Goal: Task Accomplishment & Management: Manage account settings

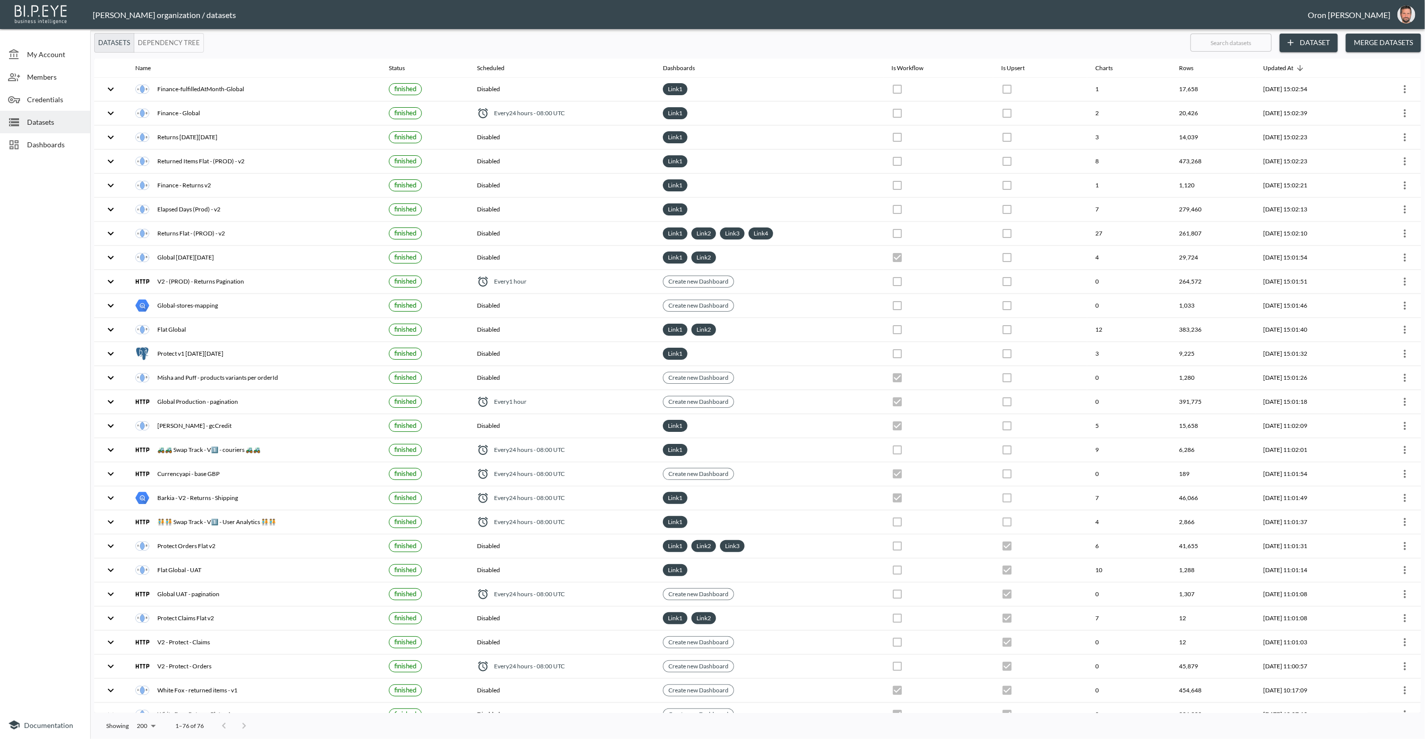
click at [48, 139] on span "Dashboards" at bounding box center [54, 144] width 55 height 11
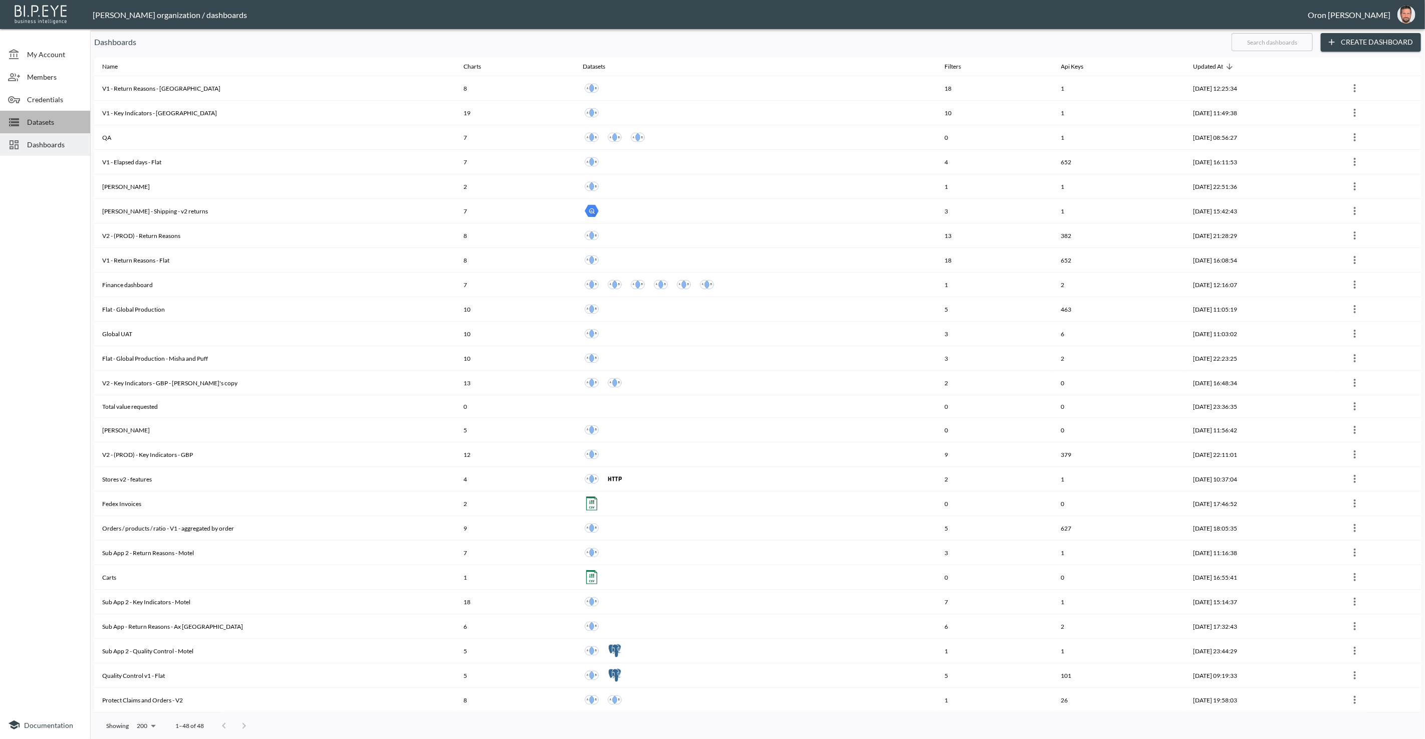
click at [49, 118] on span "Datasets" at bounding box center [54, 122] width 55 height 11
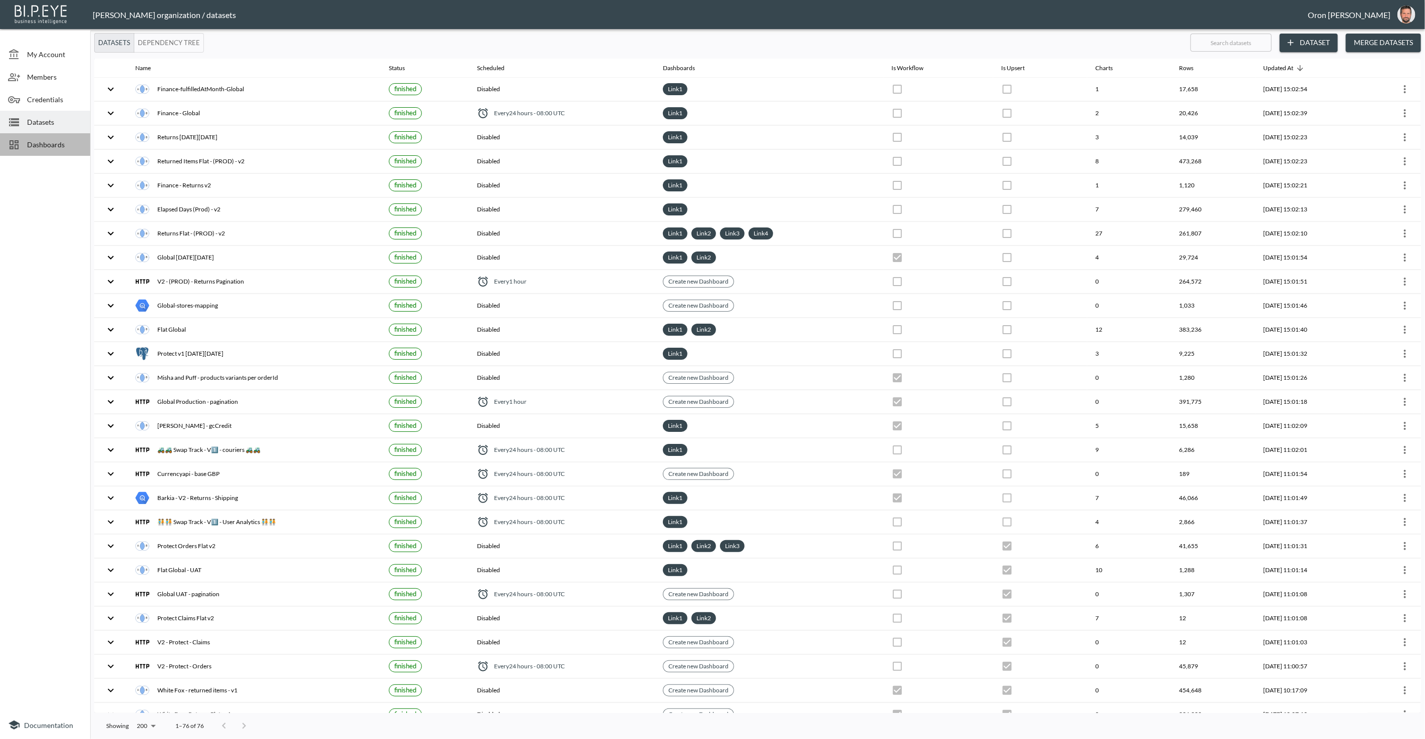
click at [50, 141] on span "Dashboards" at bounding box center [54, 144] width 55 height 11
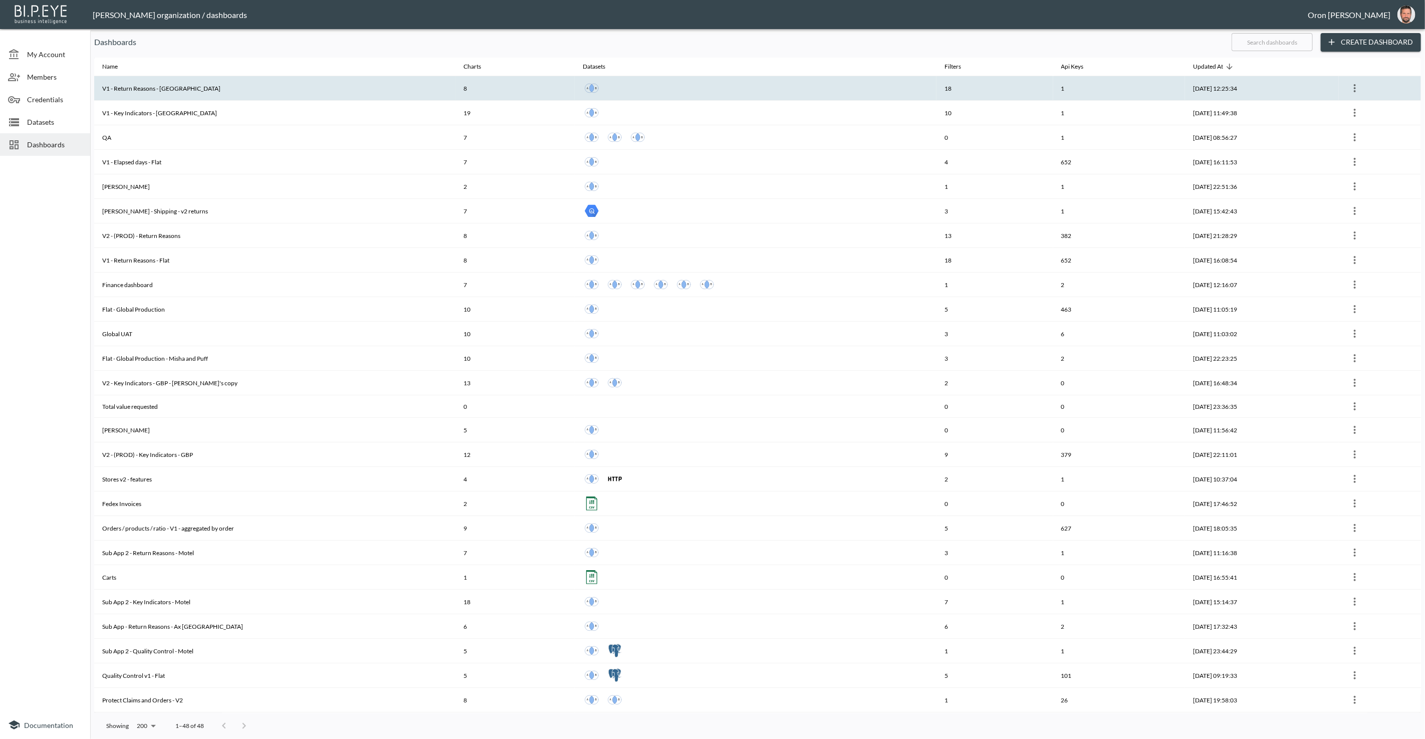
click at [1357, 86] on icon "more" at bounding box center [1354, 88] width 12 height 12
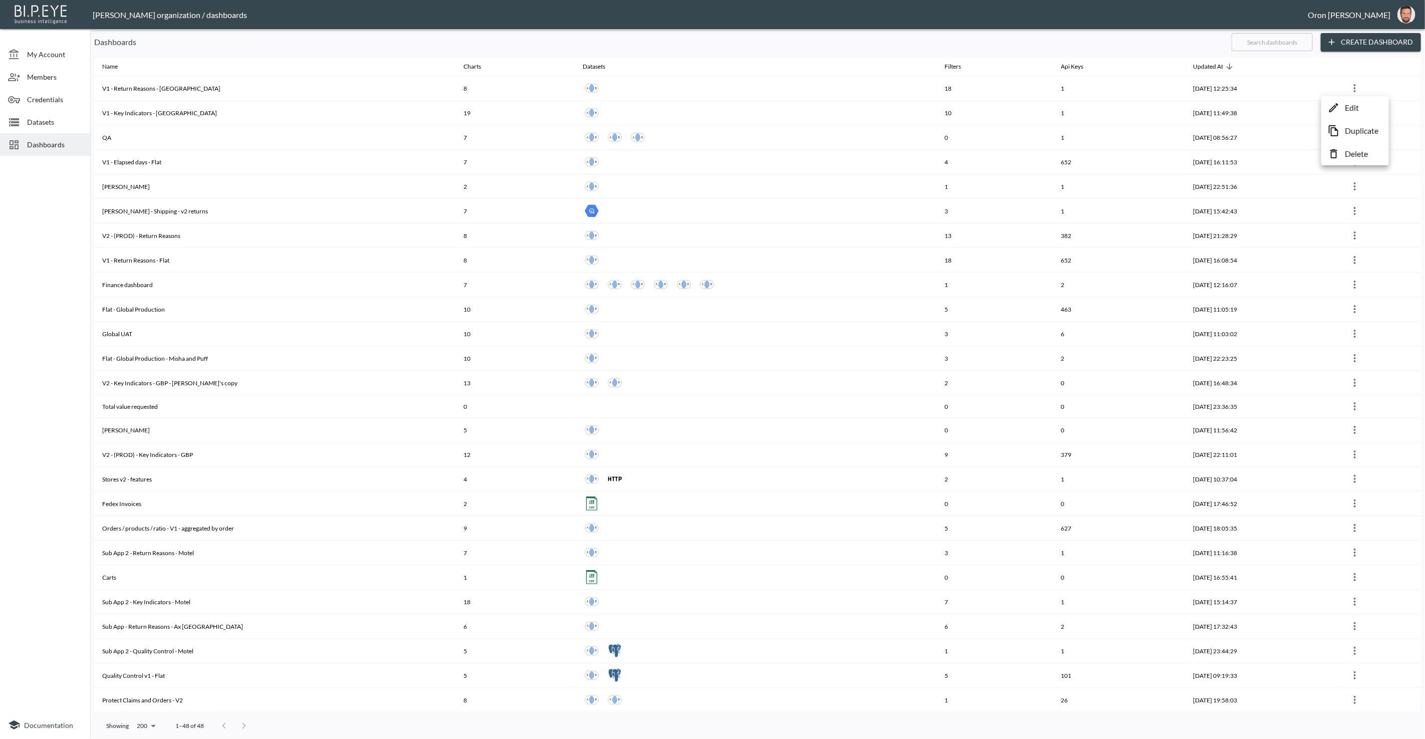
click at [1217, 43] on div at bounding box center [712, 369] width 1425 height 739
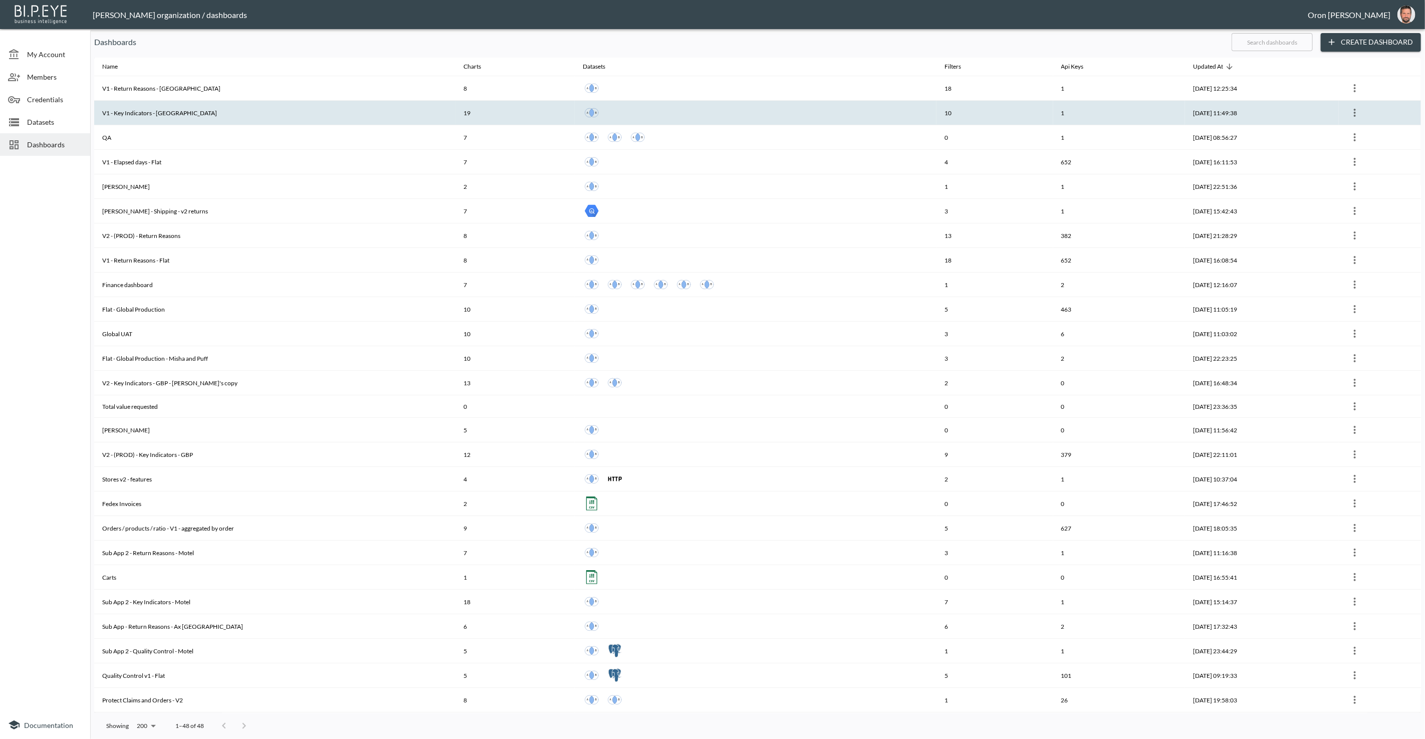
click at [1358, 109] on icon "more" at bounding box center [1354, 113] width 12 height 12
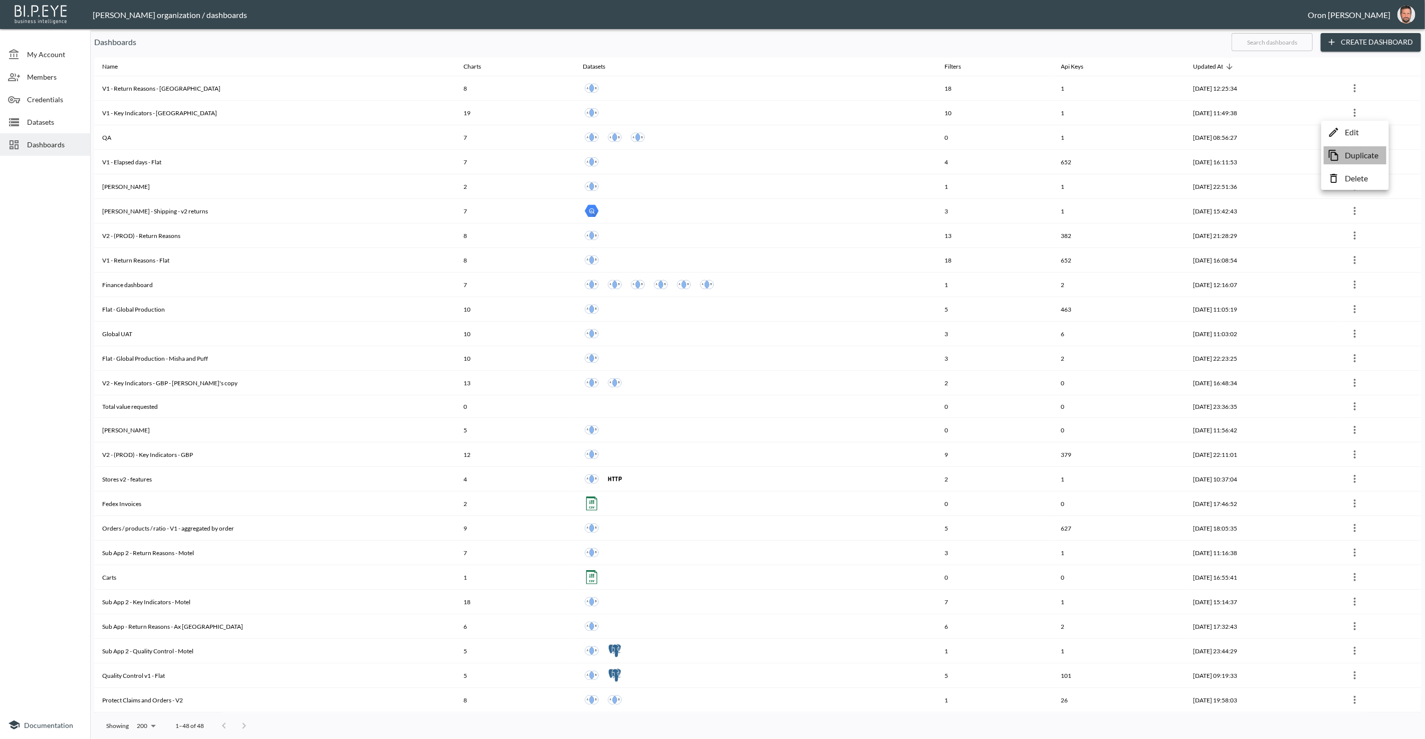
click at [1351, 159] on p "Duplicate" at bounding box center [1361, 155] width 34 height 12
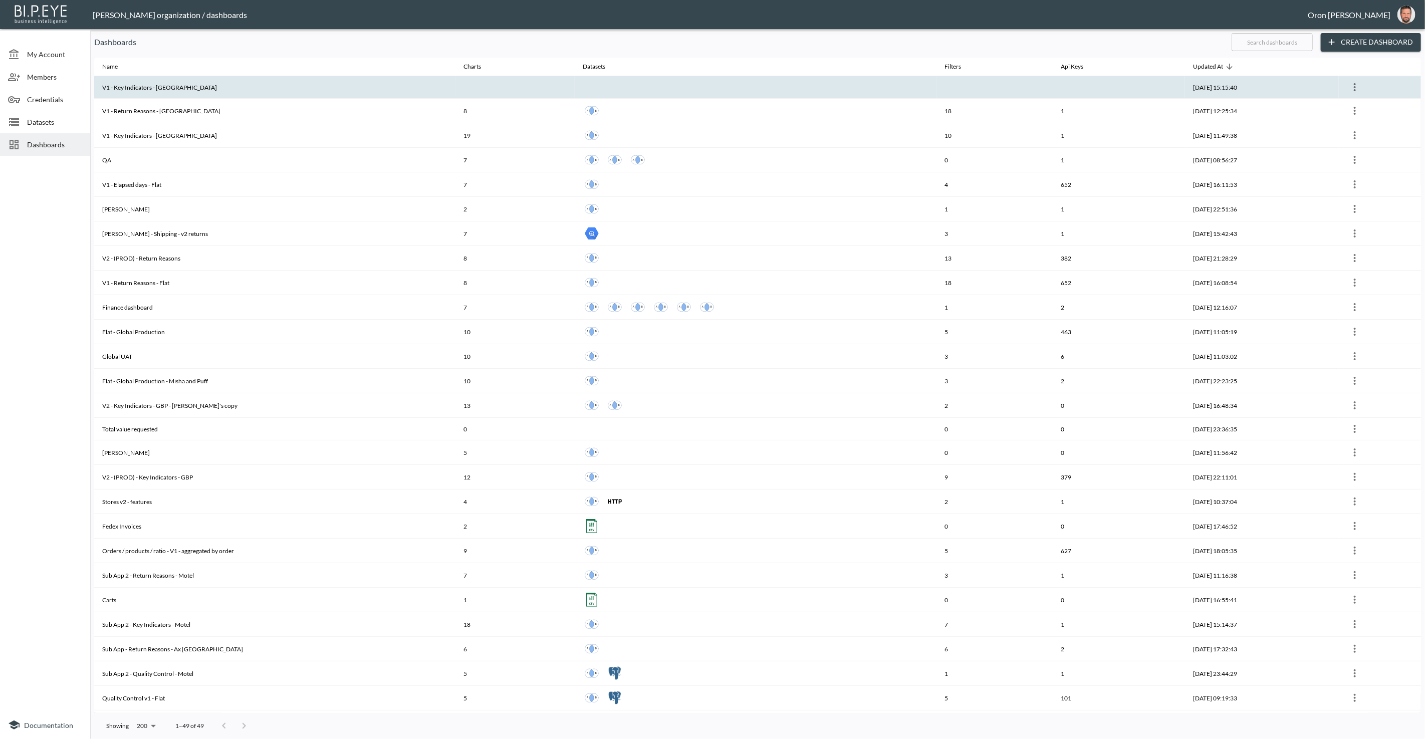
click at [1353, 90] on icon "more" at bounding box center [1354, 87] width 12 height 12
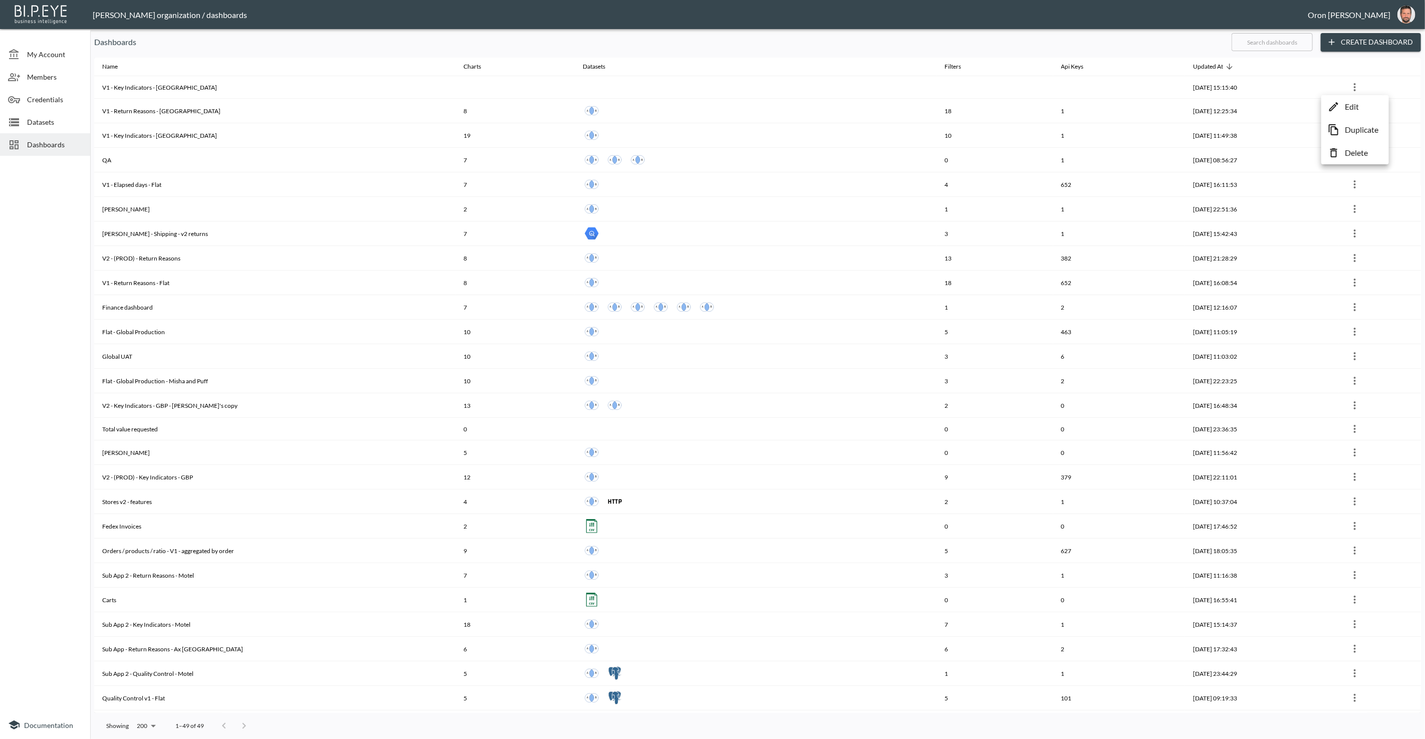
click at [1348, 105] on p "Edit" at bounding box center [1351, 107] width 14 height 12
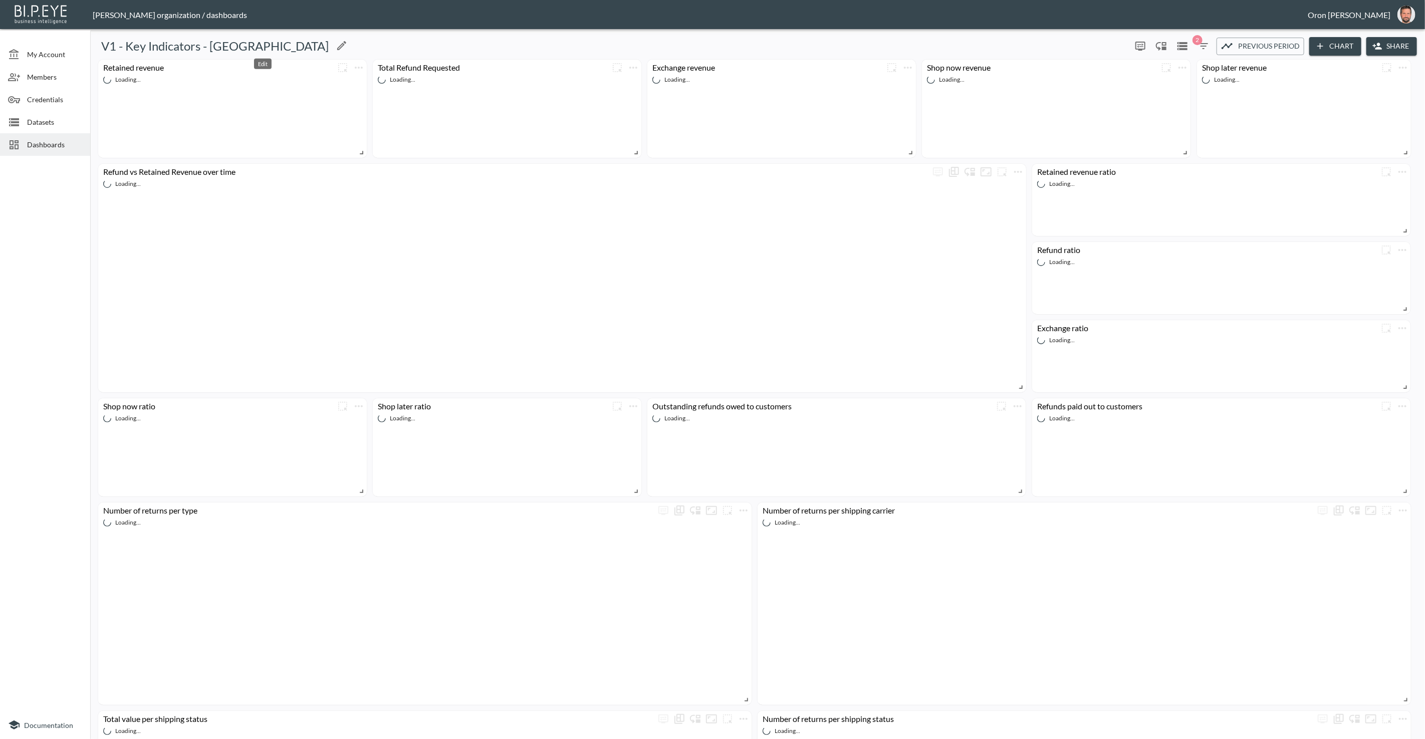
click at [337, 42] on icon "Edit" at bounding box center [341, 45] width 9 height 9
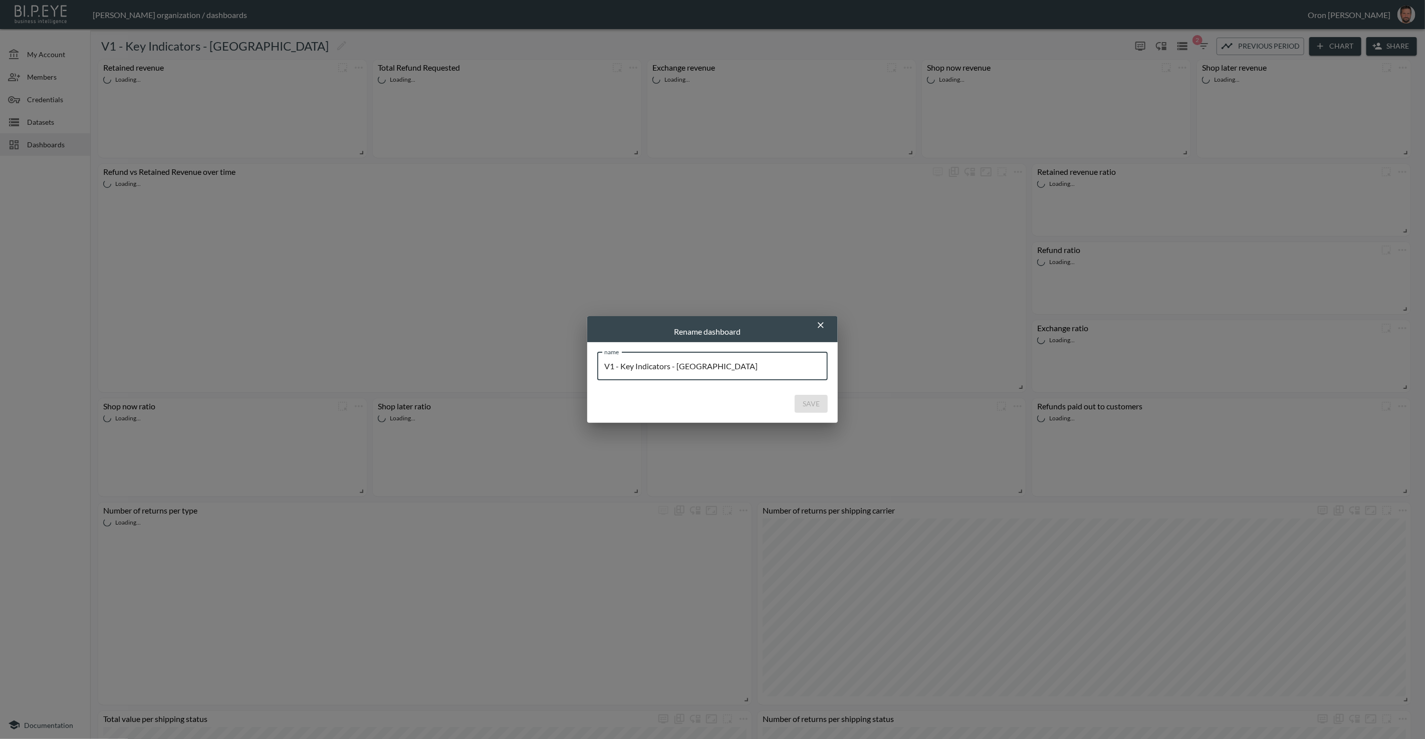
click at [729, 366] on input "V1 - Key Indicators - [GEOGRAPHIC_DATA]" at bounding box center [712, 366] width 230 height 28
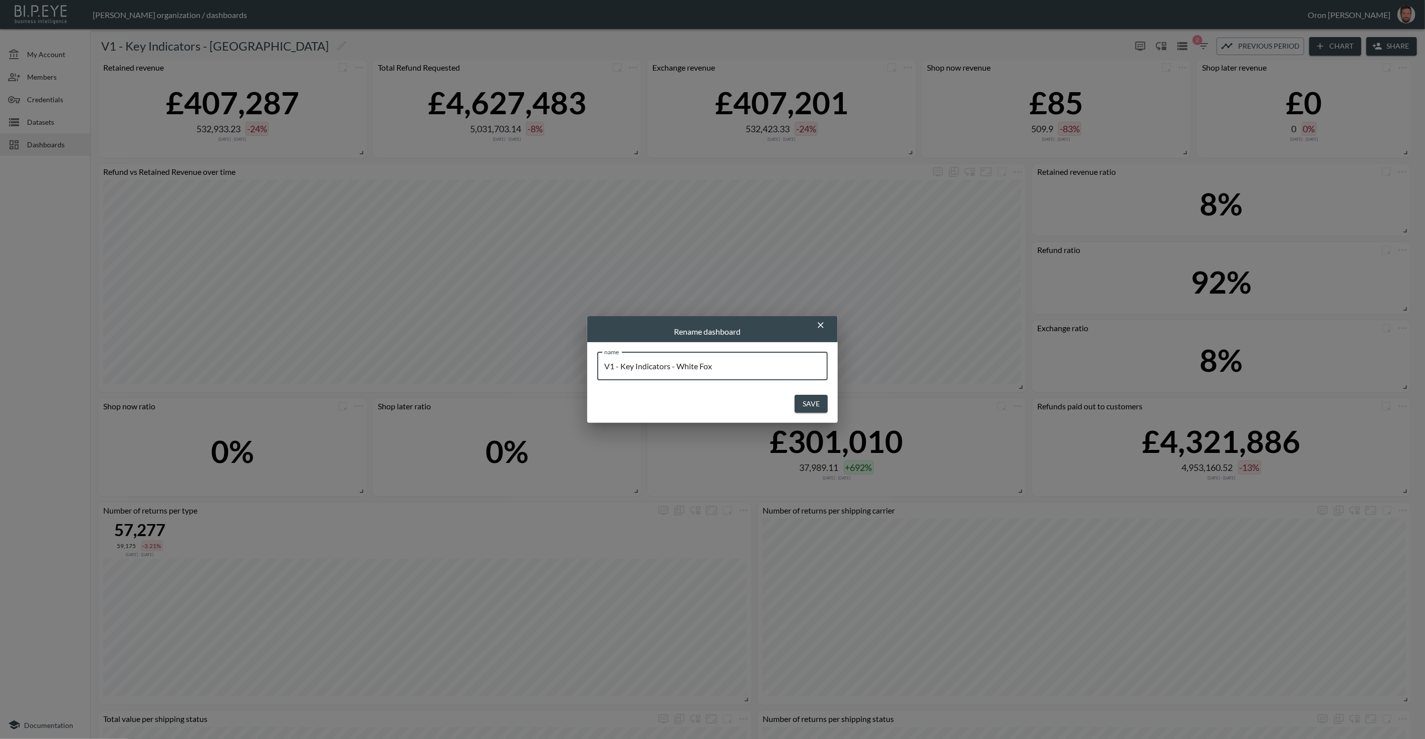
type input "V1 - Key Indicators - White Fox"
click at [812, 401] on button "Save" at bounding box center [810, 404] width 33 height 19
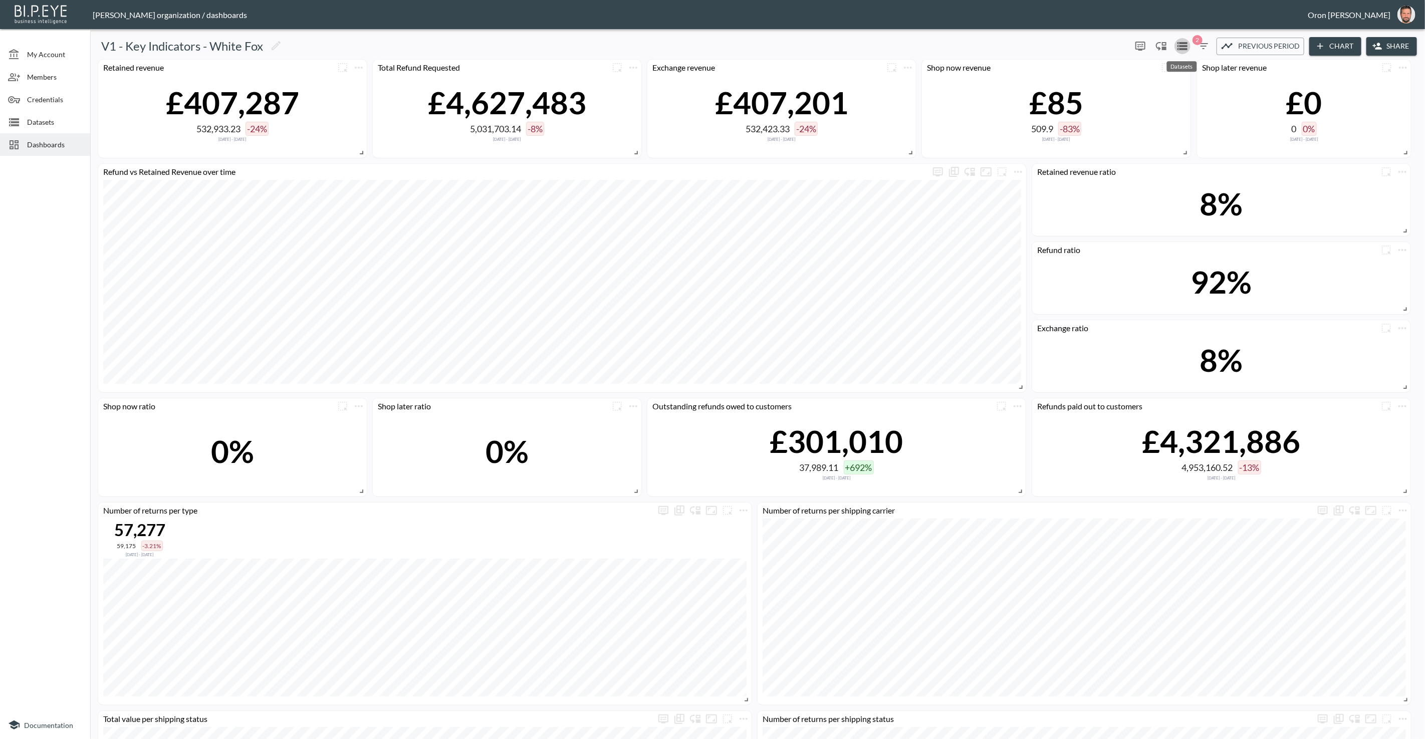
click at [1184, 49] on icon "Datasets" at bounding box center [1182, 46] width 10 height 8
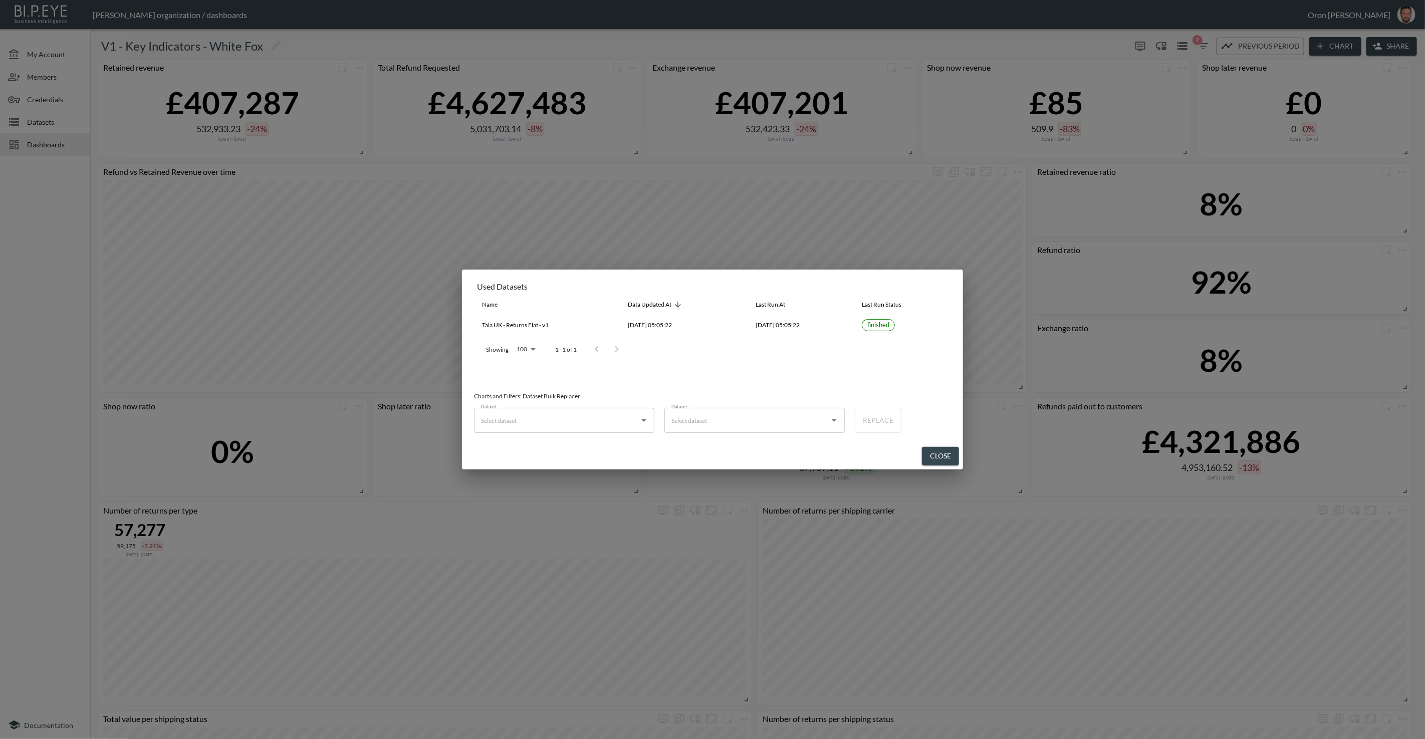
click at [575, 411] on div "Dataset" at bounding box center [564, 420] width 180 height 25
drag, startPoint x: 567, startPoint y: 443, endPoint x: 617, endPoint y: 436, distance: 51.1
click at [567, 443] on div "Tala UK - Returns Flat - v1" at bounding box center [554, 444] width 67 height 9
type input "Tala UK - Returns Flat - v1"
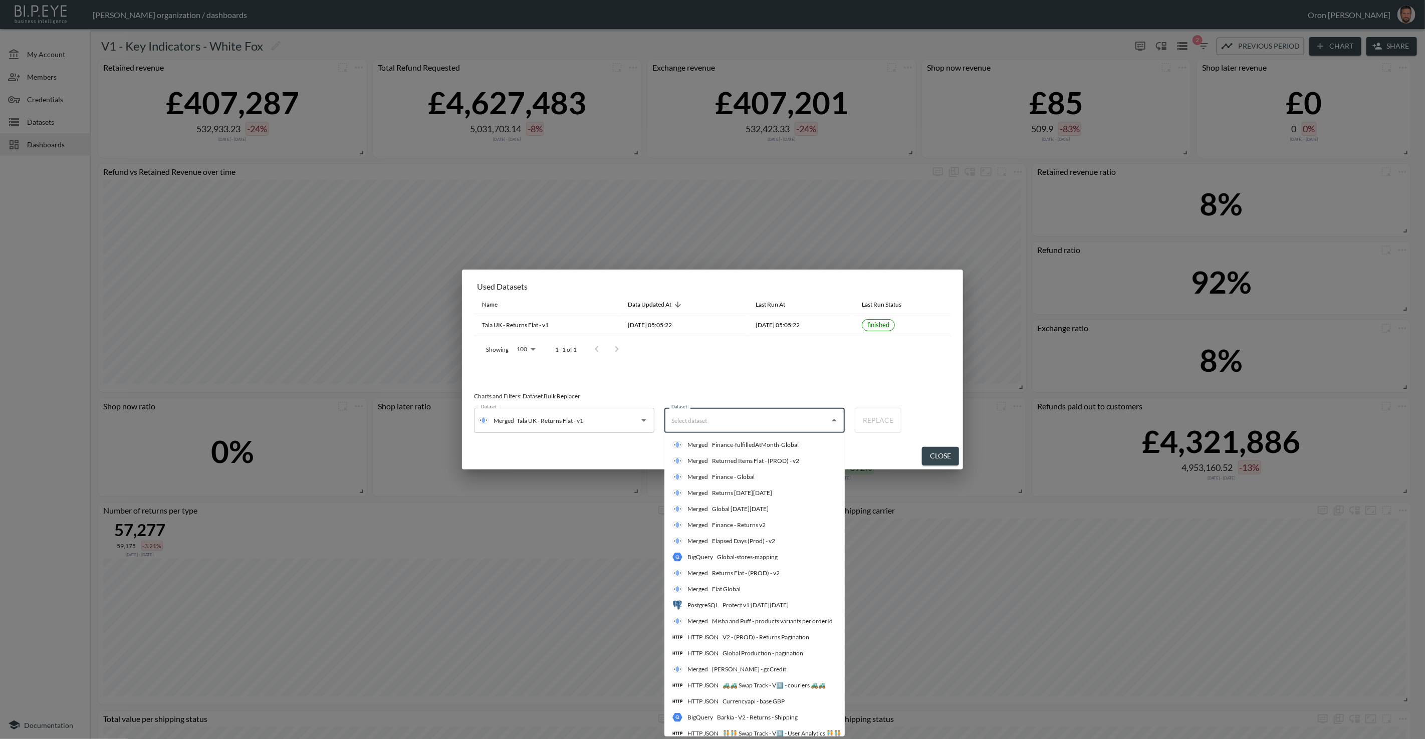
click at [714, 424] on input "Dataset" at bounding box center [747, 420] width 156 height 16
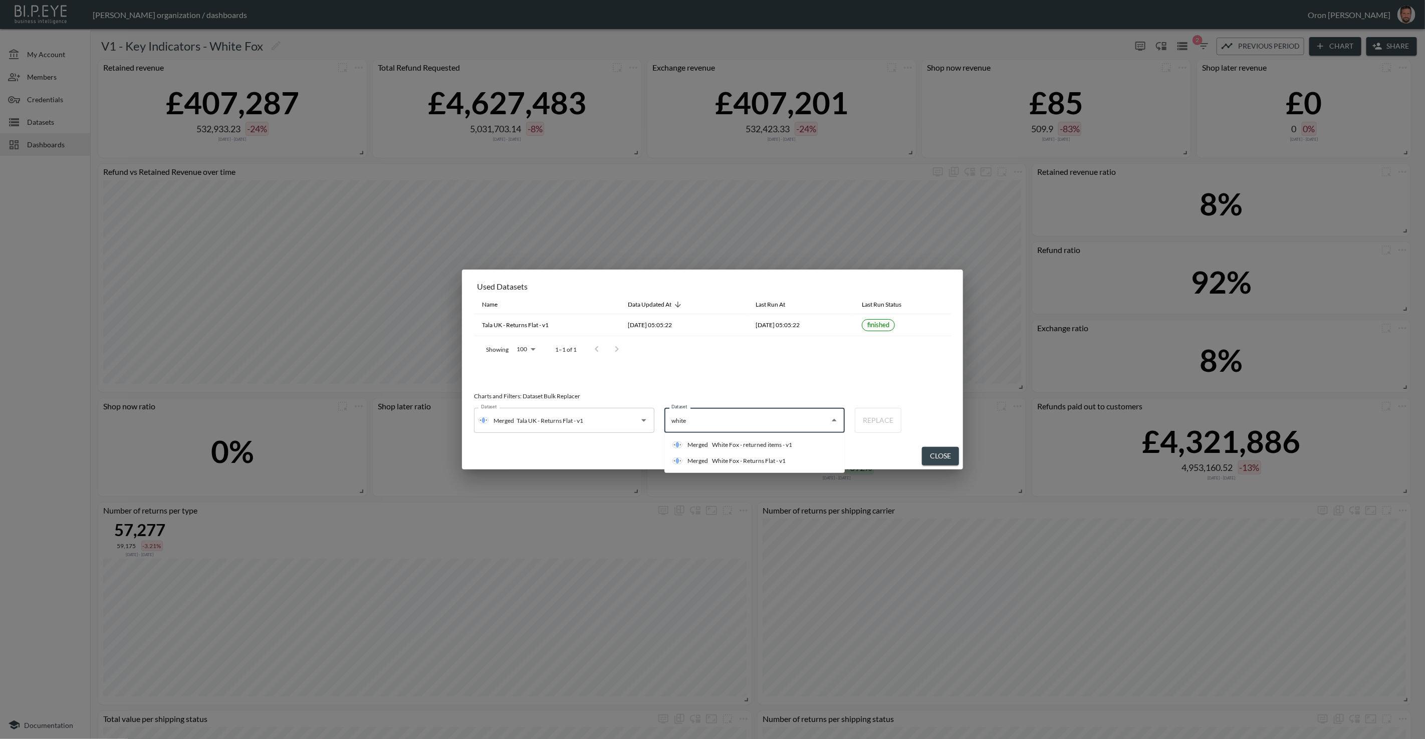
click at [723, 460] on div "White Fox - Returns Flat - v1" at bounding box center [749, 460] width 74 height 9
type input "White Fox - Returns Flat - v1"
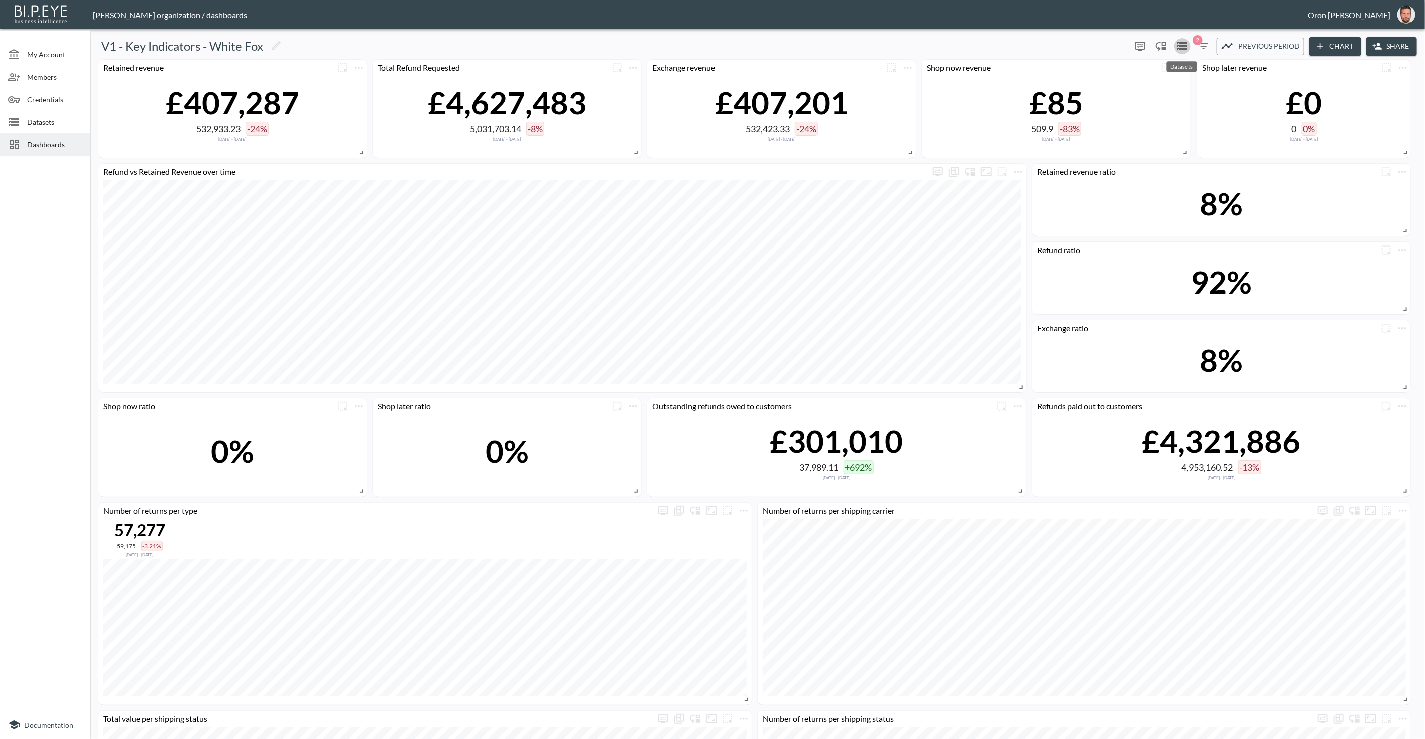
click at [1385, 48] on button "Share" at bounding box center [1391, 46] width 51 height 19
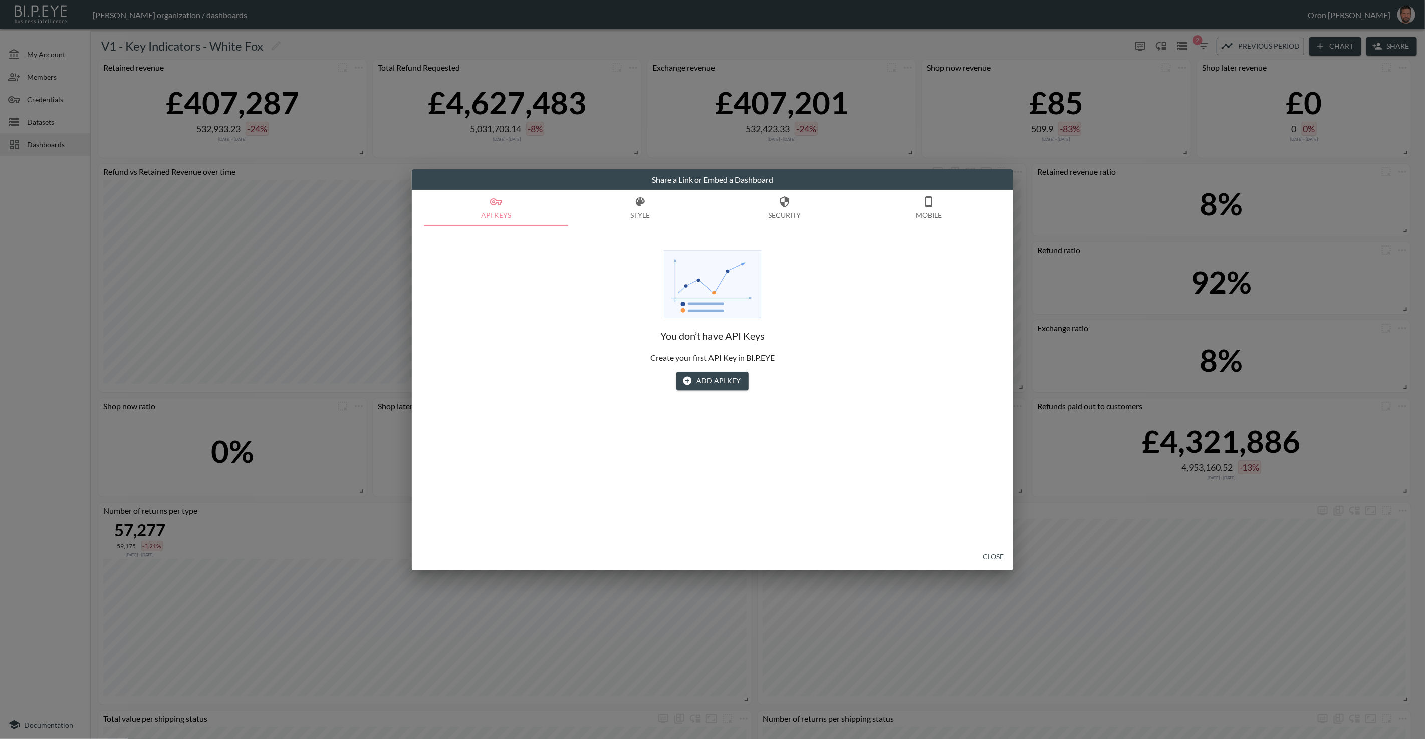
click at [772, 202] on button "Security" at bounding box center [784, 208] width 144 height 36
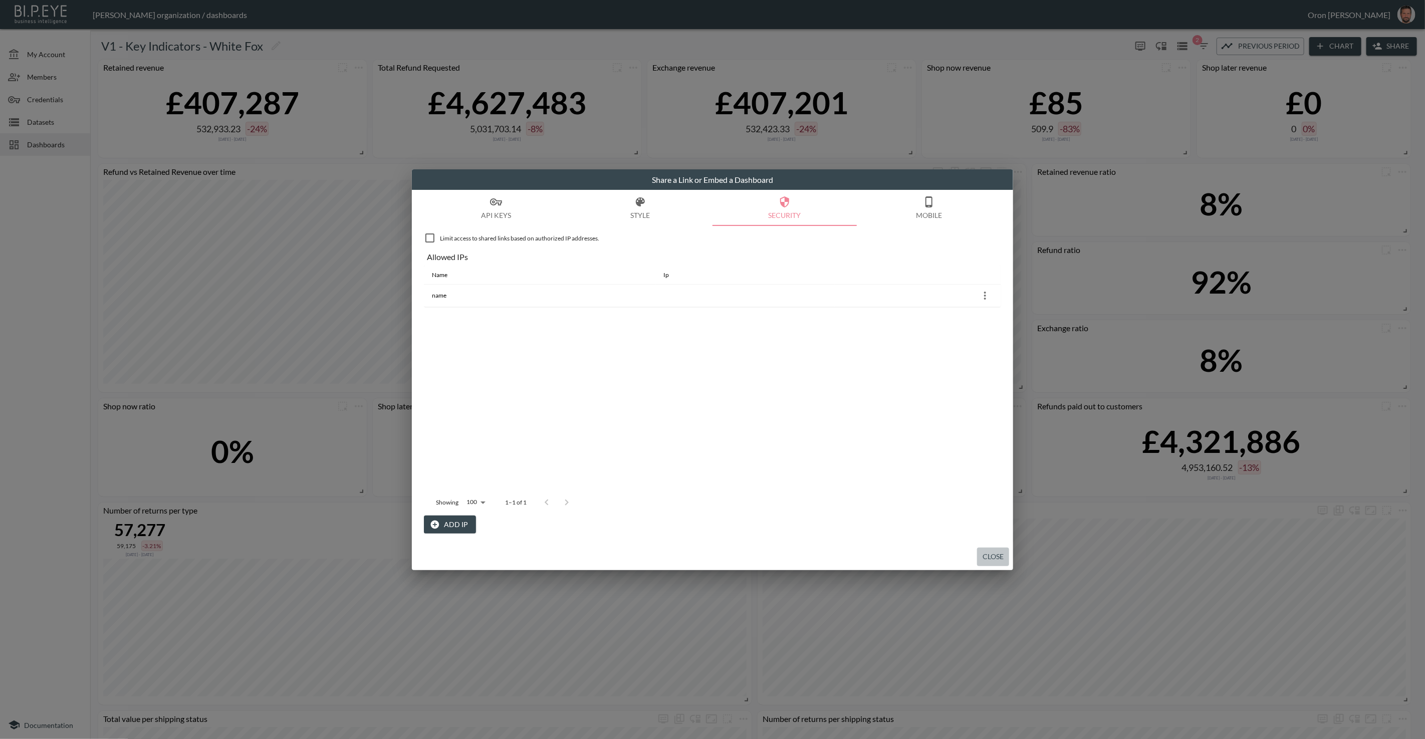
click at [997, 555] on button "Close" at bounding box center [993, 557] width 32 height 19
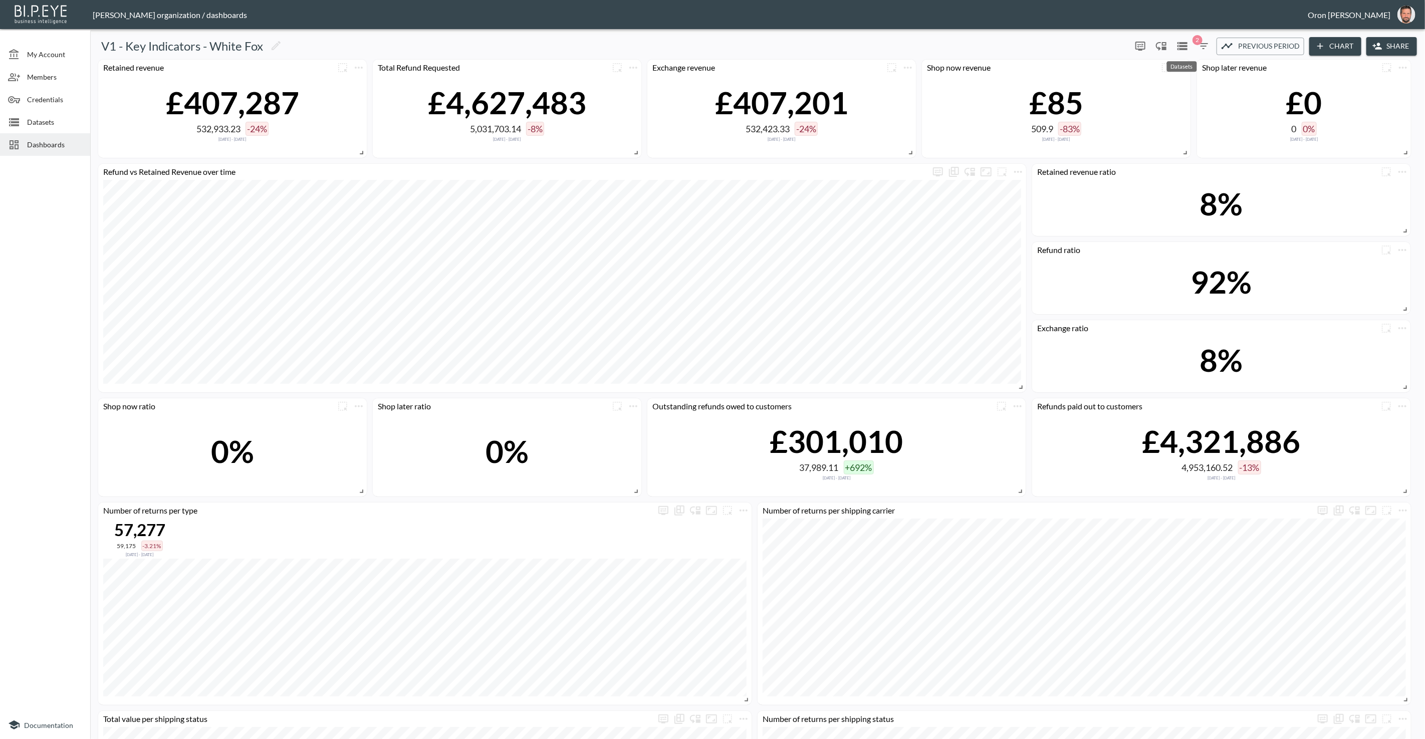
click at [1183, 45] on icon "Datasets" at bounding box center [1182, 46] width 10 height 8
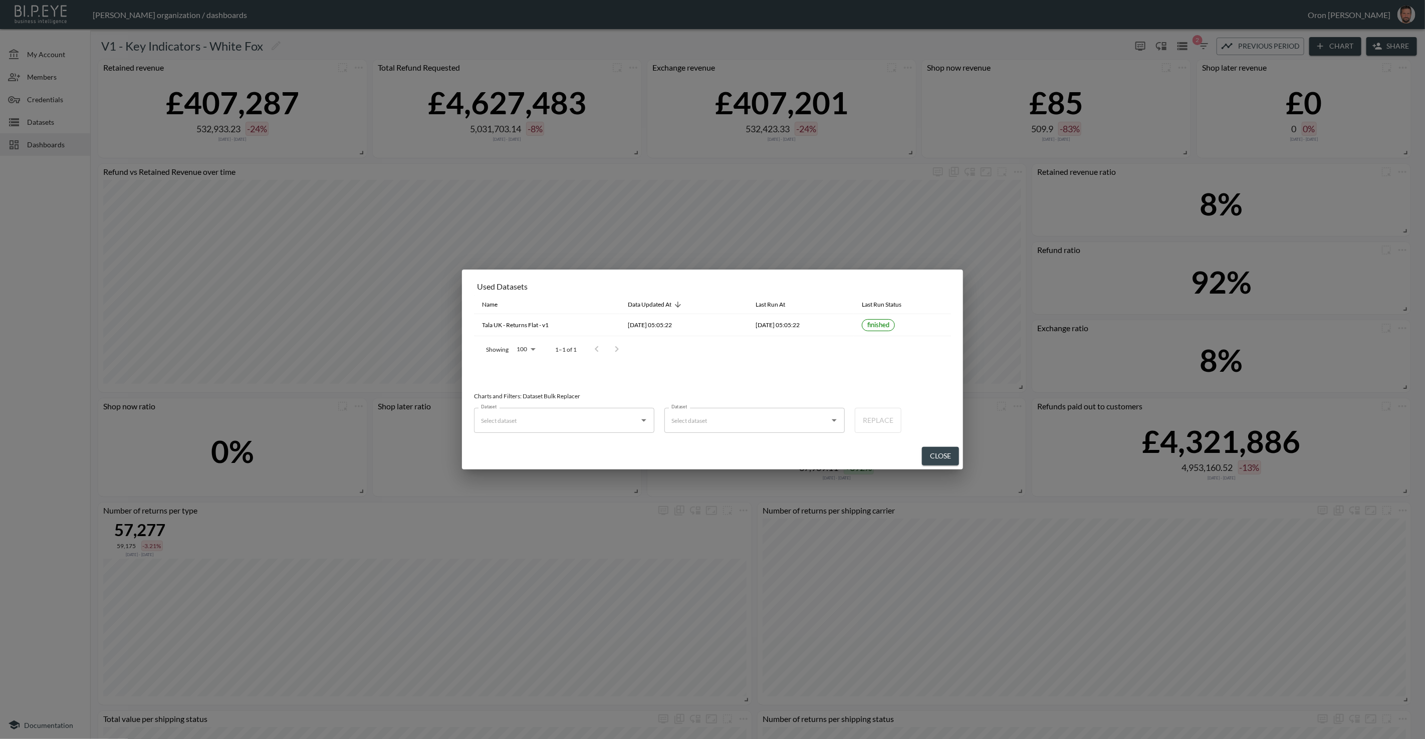
click at [568, 419] on input "Dataset" at bounding box center [556, 420] width 156 height 16
click at [560, 448] on div "Tala UK - Returns Flat - v1" at bounding box center [554, 444] width 67 height 9
type input "Tala UK - Returns Flat - v1"
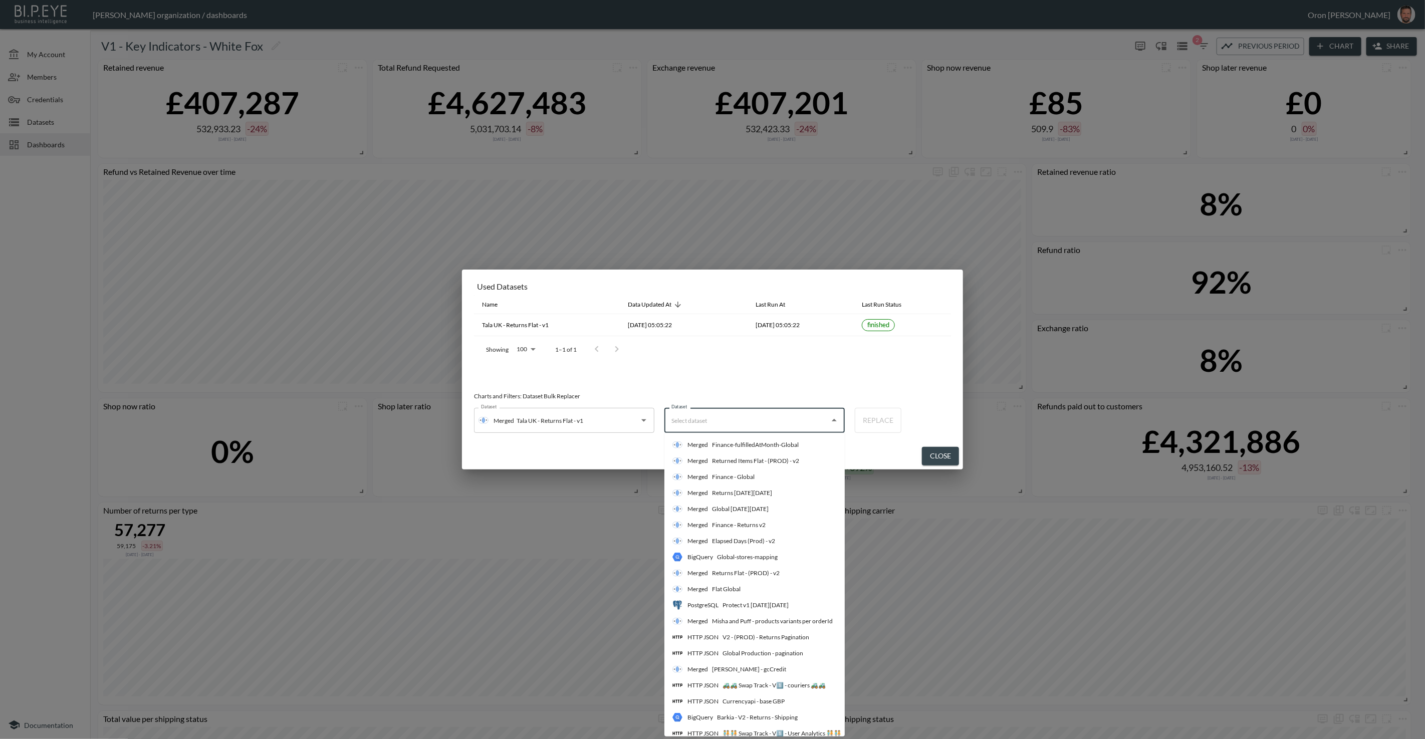
click at [712, 426] on input "Dataset" at bounding box center [747, 420] width 156 height 16
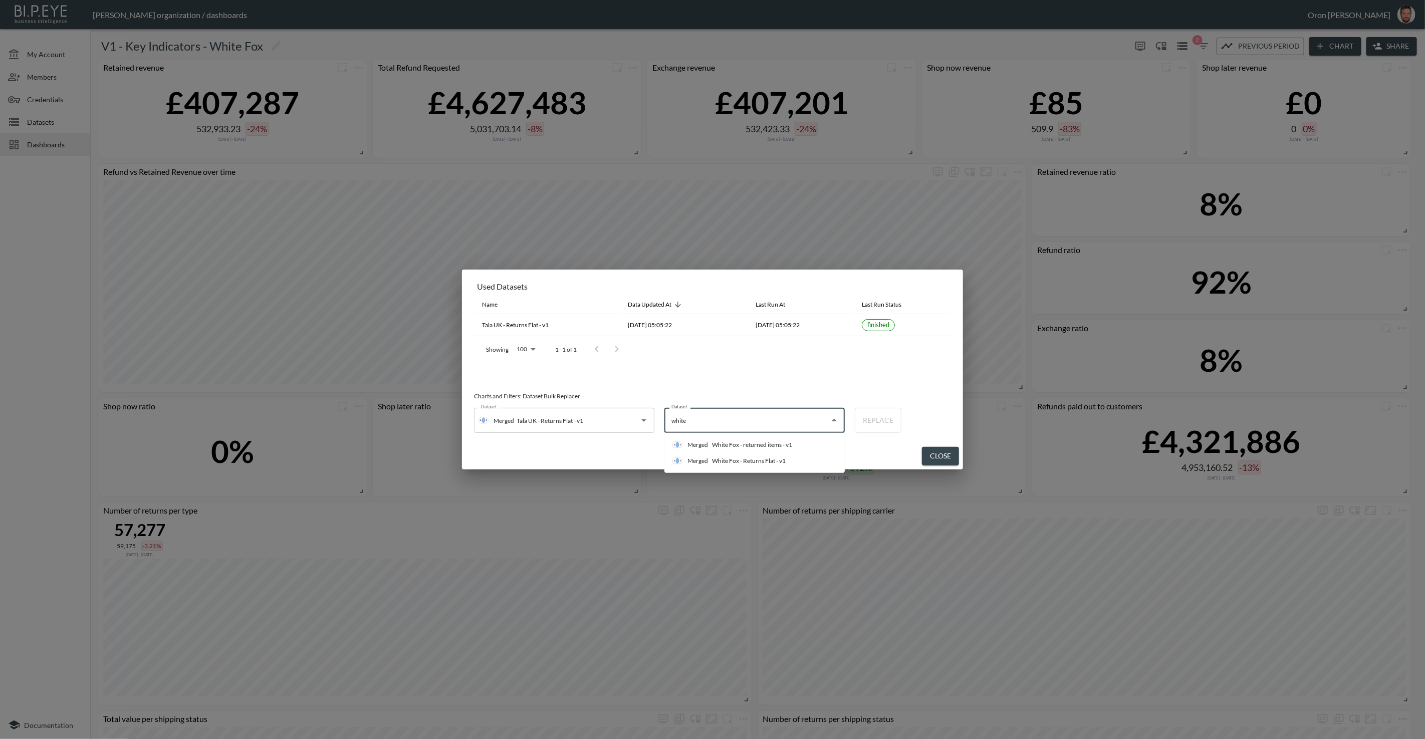
click at [714, 456] on div "White Fox - Returns Flat - v1" at bounding box center [749, 460] width 74 height 9
type input "White Fox - Returns Flat - v1"
click at [875, 423] on button "Replace" at bounding box center [878, 420] width 47 height 25
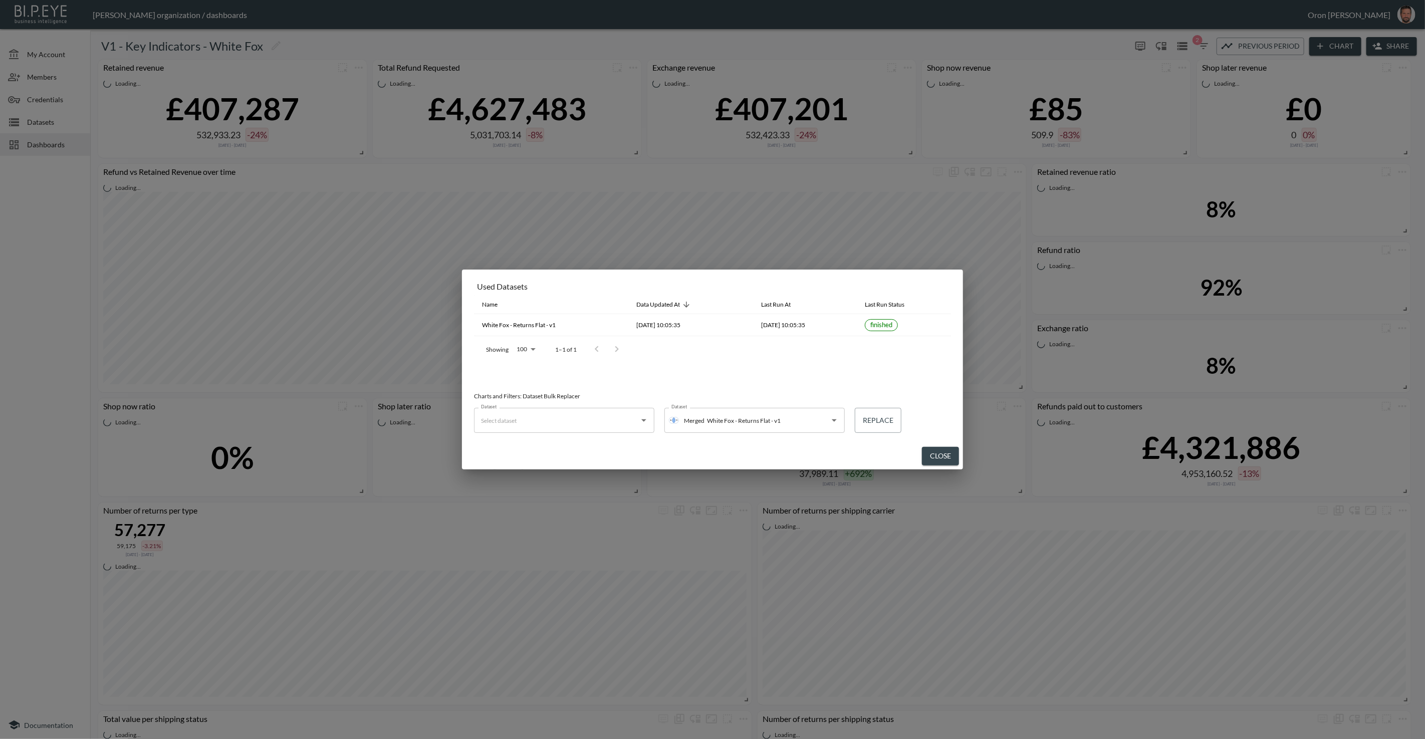
click at [940, 451] on button "Close" at bounding box center [940, 456] width 37 height 19
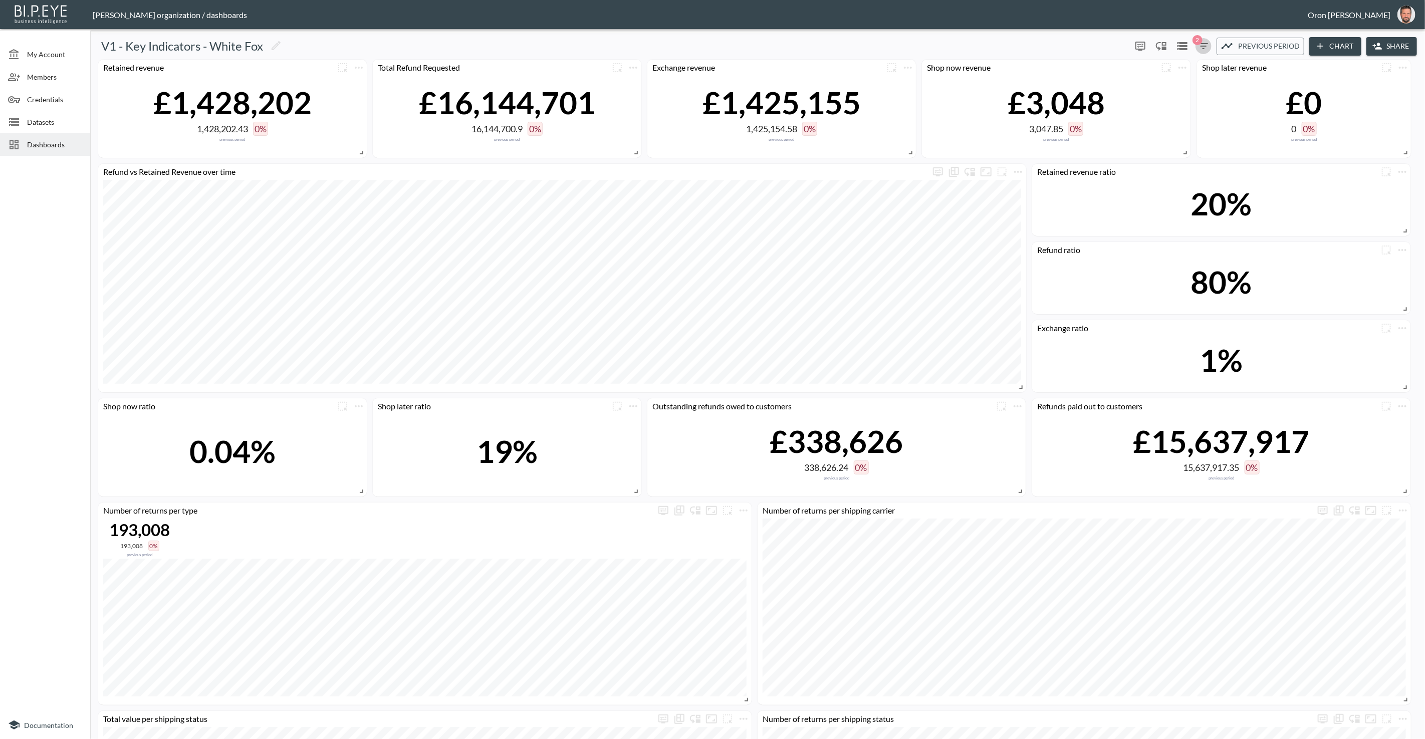
click at [1197, 43] on span "2" at bounding box center [1197, 40] width 10 height 10
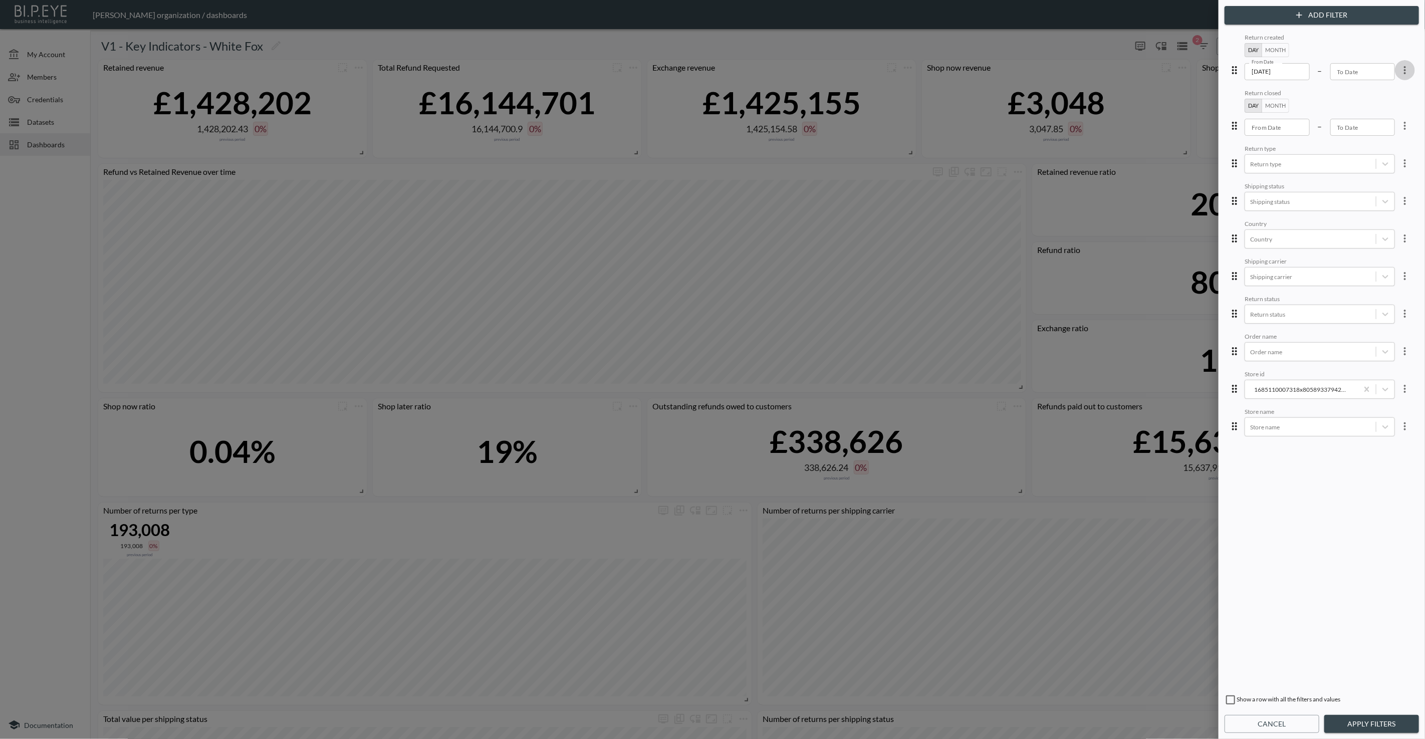
click at [1399, 73] on icon "more" at bounding box center [1405, 70] width 12 height 12
click at [1383, 86] on li "Edit" at bounding box center [1368, 93] width 90 height 18
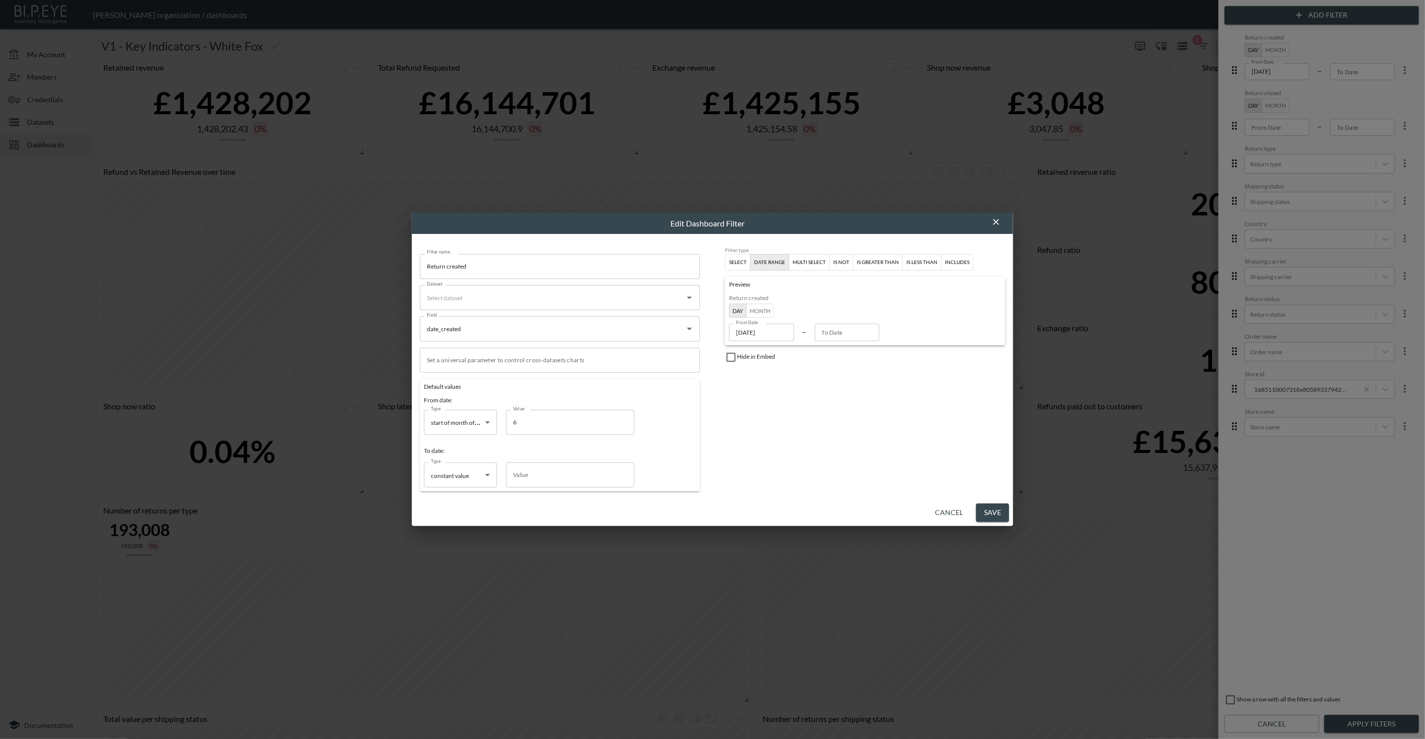
click at [956, 507] on button "Cancel" at bounding box center [949, 512] width 36 height 19
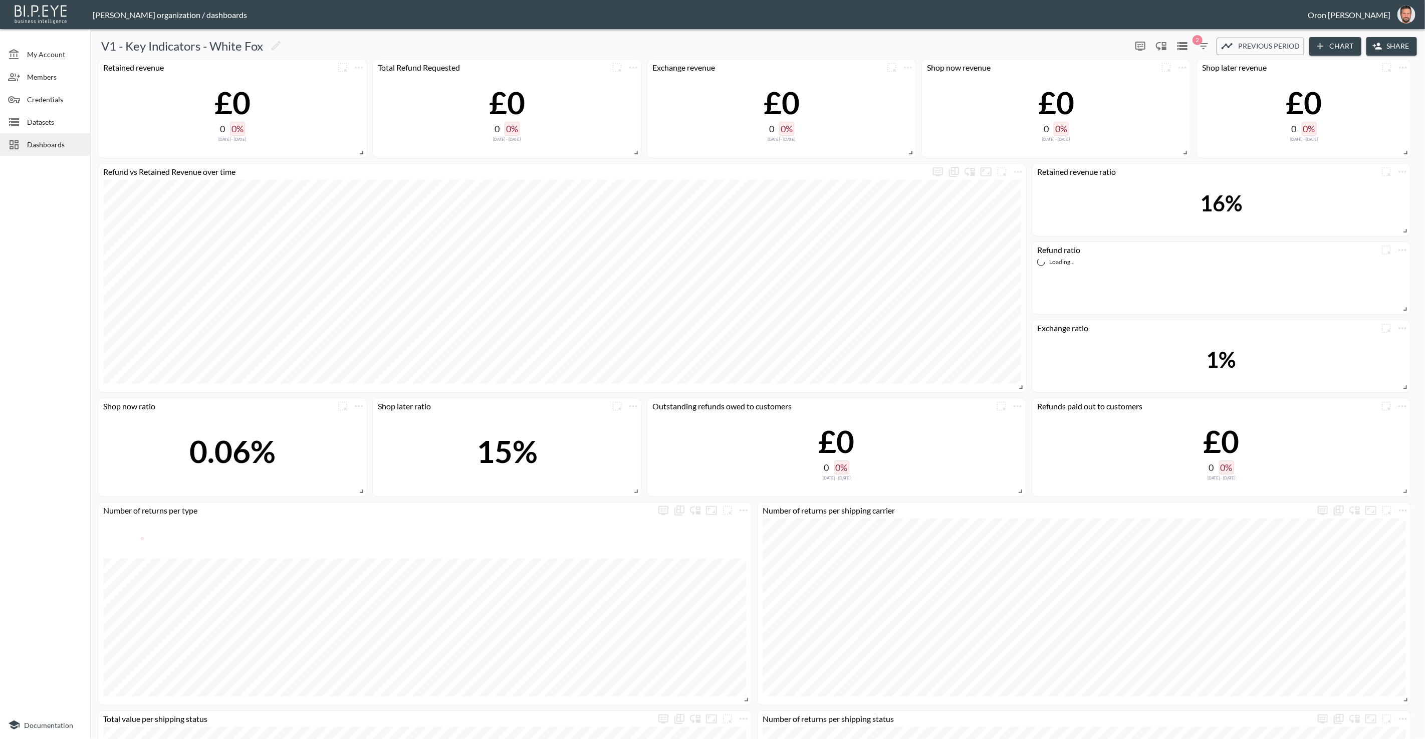
click at [1199, 48] on icon "button" at bounding box center [1203, 46] width 12 height 12
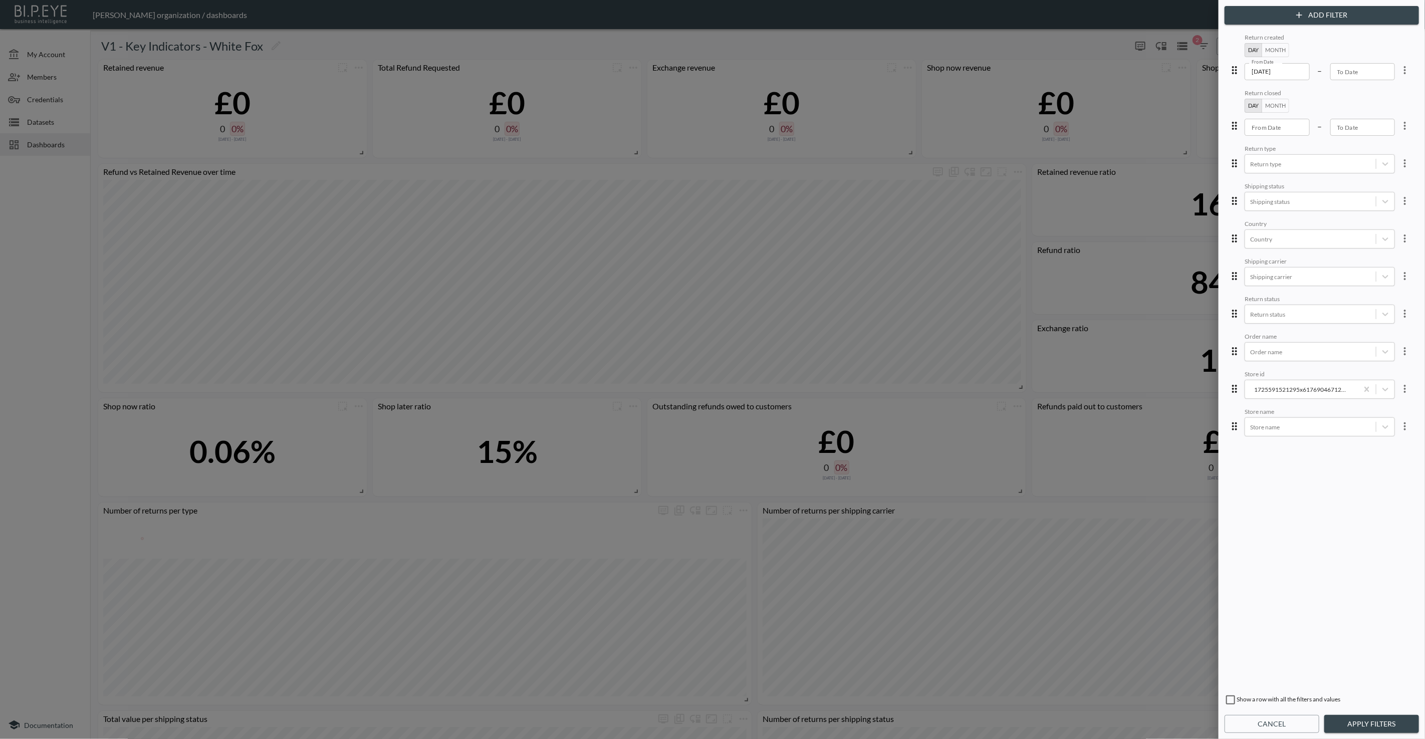
click at [1400, 71] on icon "more" at bounding box center [1405, 70] width 12 height 12
click at [1389, 84] on li "Edit" at bounding box center [1368, 93] width 90 height 18
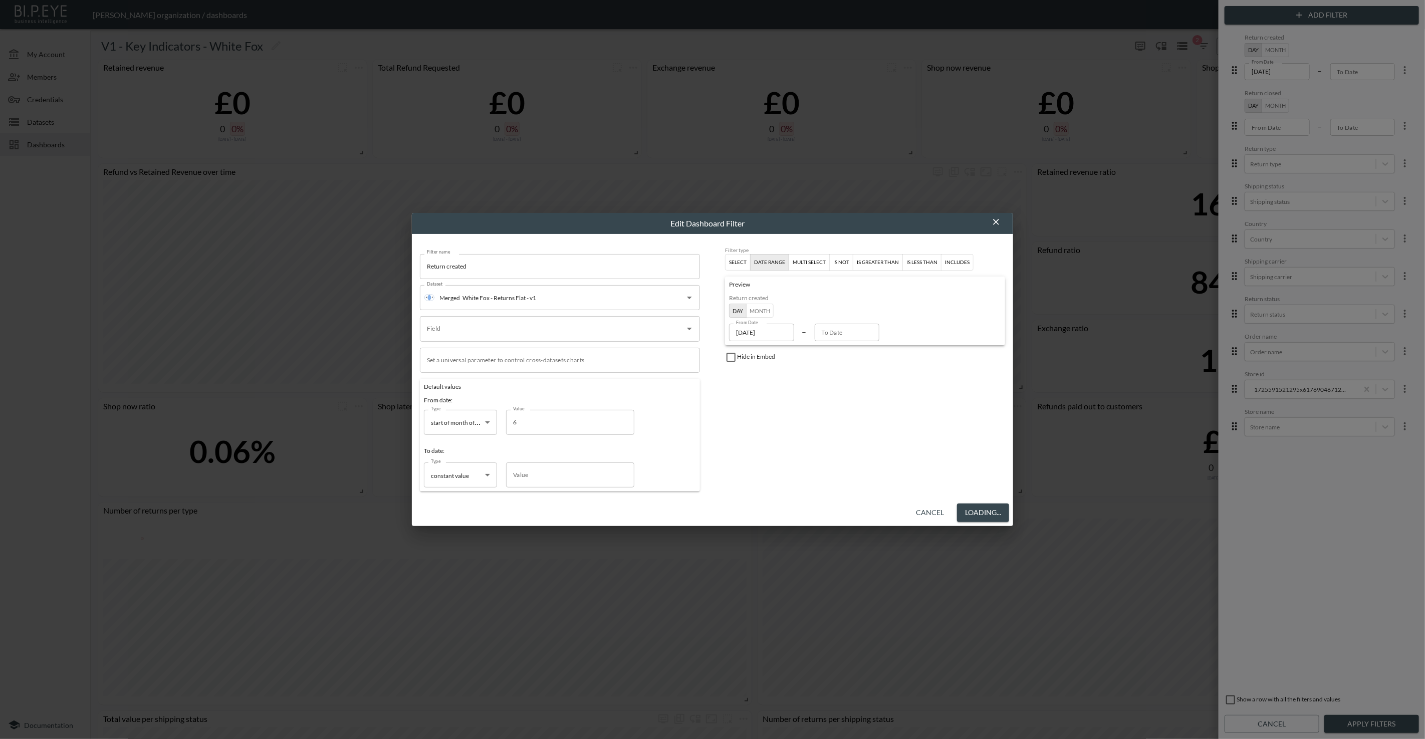
type input "date_created"
click at [939, 508] on button "Cancel" at bounding box center [949, 512] width 36 height 19
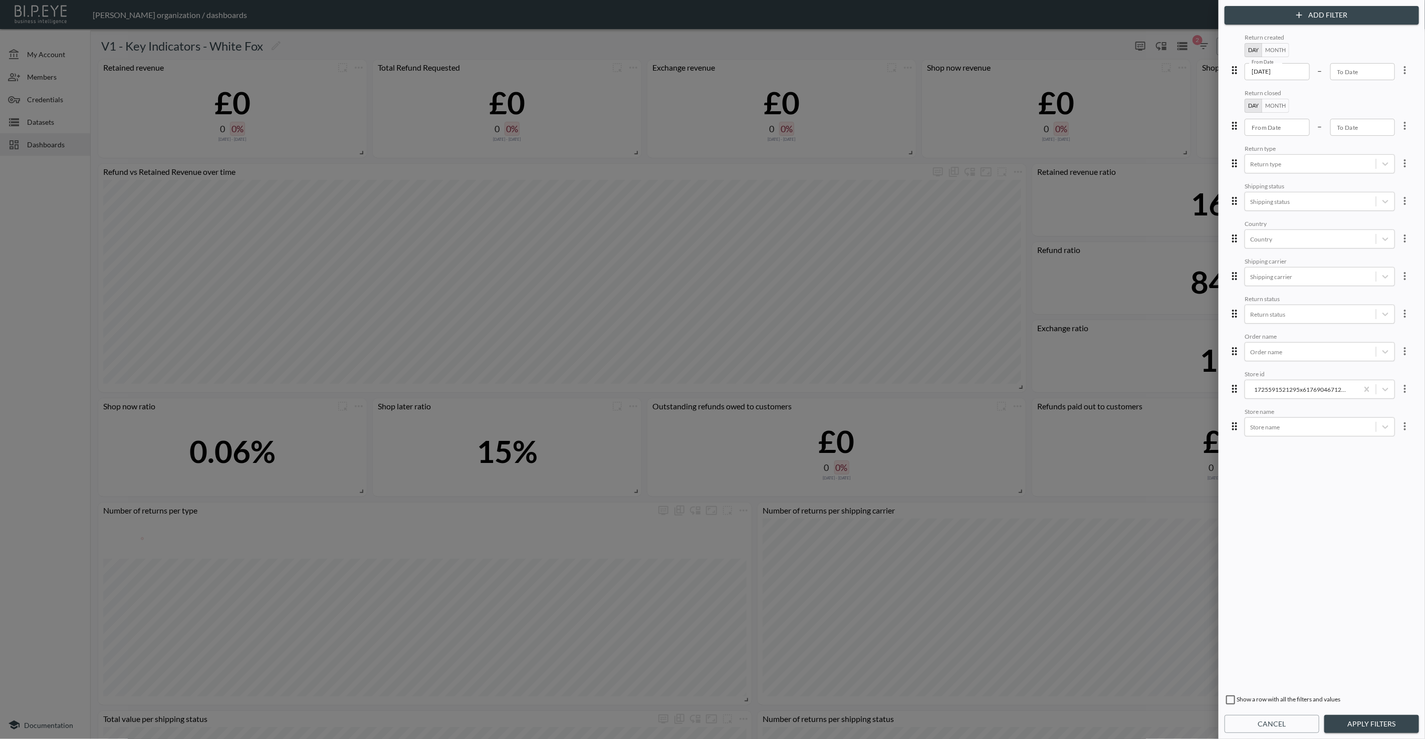
click at [1399, 122] on icon "more" at bounding box center [1405, 126] width 12 height 12
click at [1384, 146] on li "Edit" at bounding box center [1368, 148] width 90 height 18
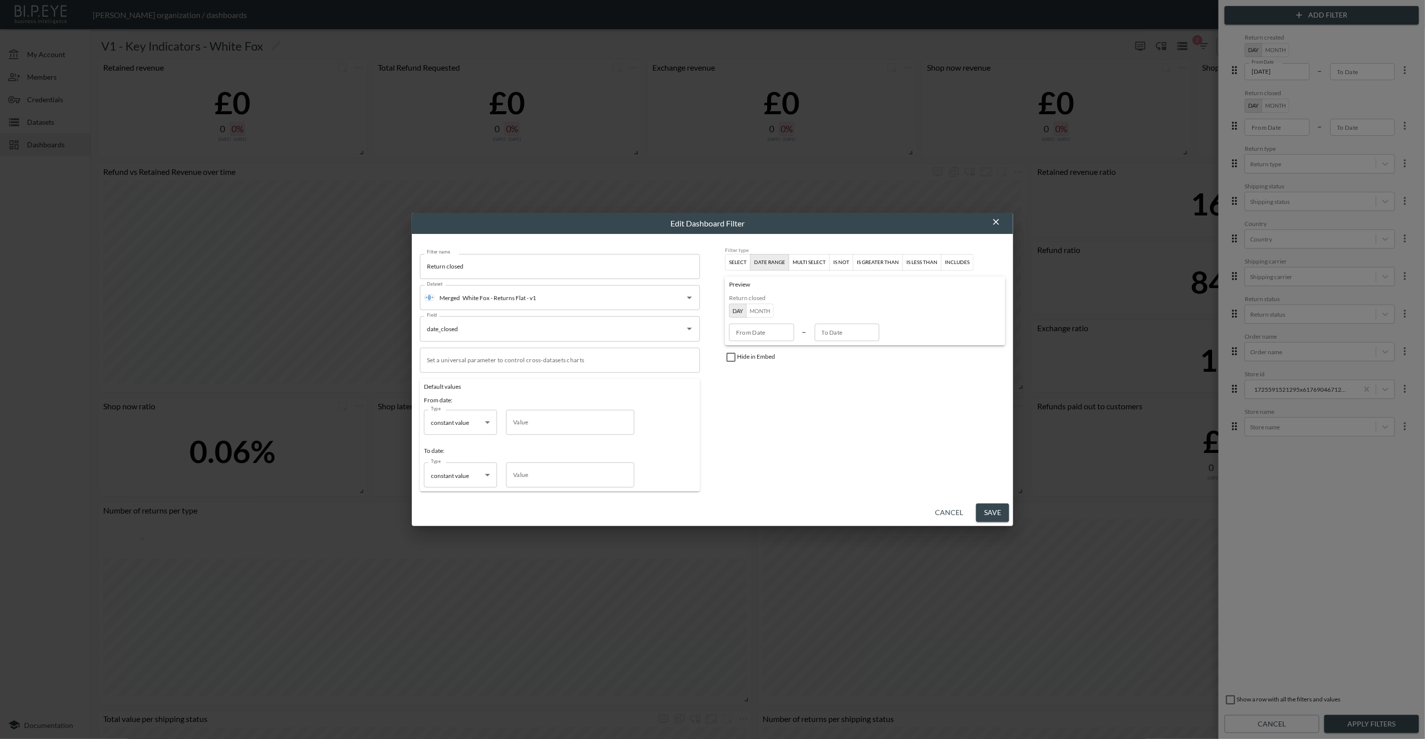
click at [942, 515] on button "Cancel" at bounding box center [949, 512] width 36 height 19
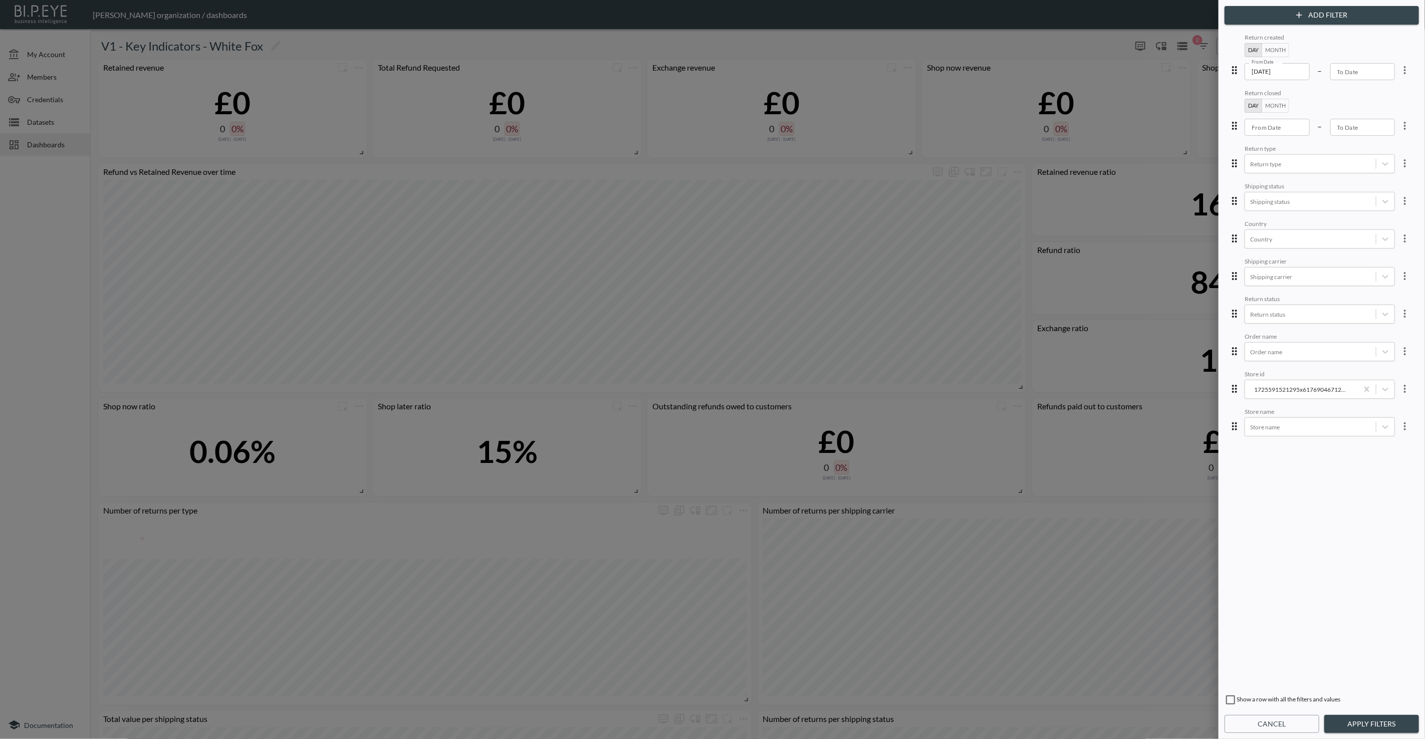
click at [1399, 168] on icon "more" at bounding box center [1405, 163] width 12 height 12
click at [1386, 181] on li "Edit" at bounding box center [1368, 185] width 90 height 18
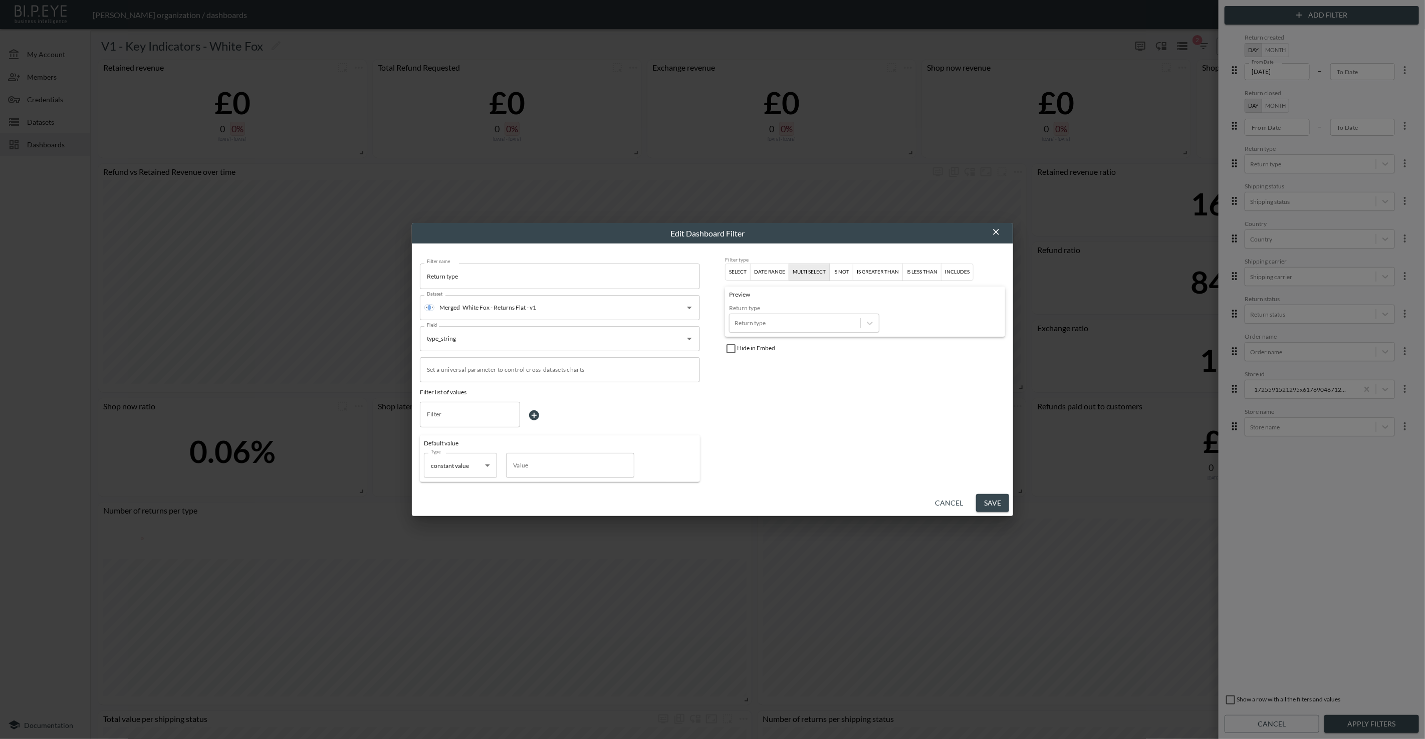
click at [939, 504] on button "Cancel" at bounding box center [949, 503] width 36 height 19
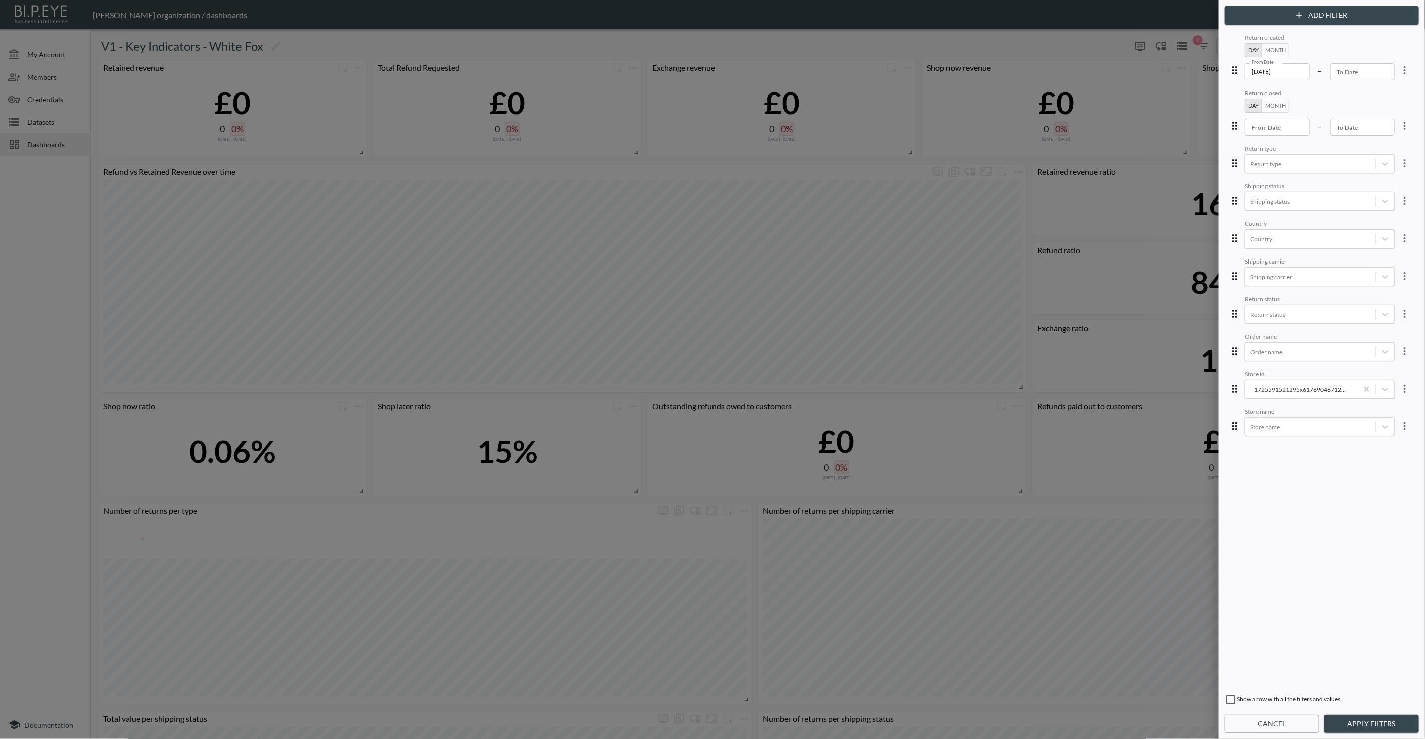
click at [1399, 198] on icon "more" at bounding box center [1405, 201] width 12 height 12
click at [1378, 215] on li "Edit" at bounding box center [1368, 223] width 90 height 18
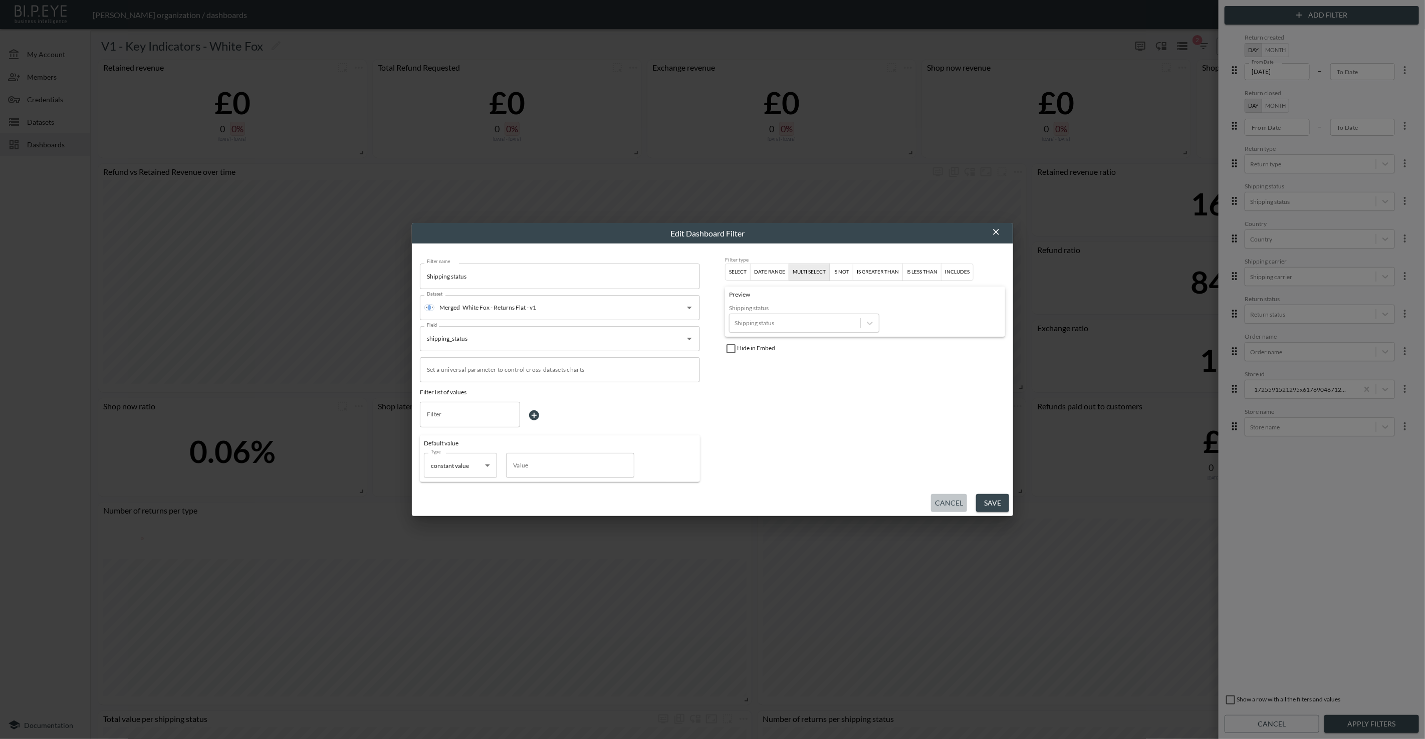
drag, startPoint x: 940, startPoint y: 500, endPoint x: 945, endPoint y: 497, distance: 5.6
click at [941, 499] on button "Cancel" at bounding box center [949, 503] width 36 height 19
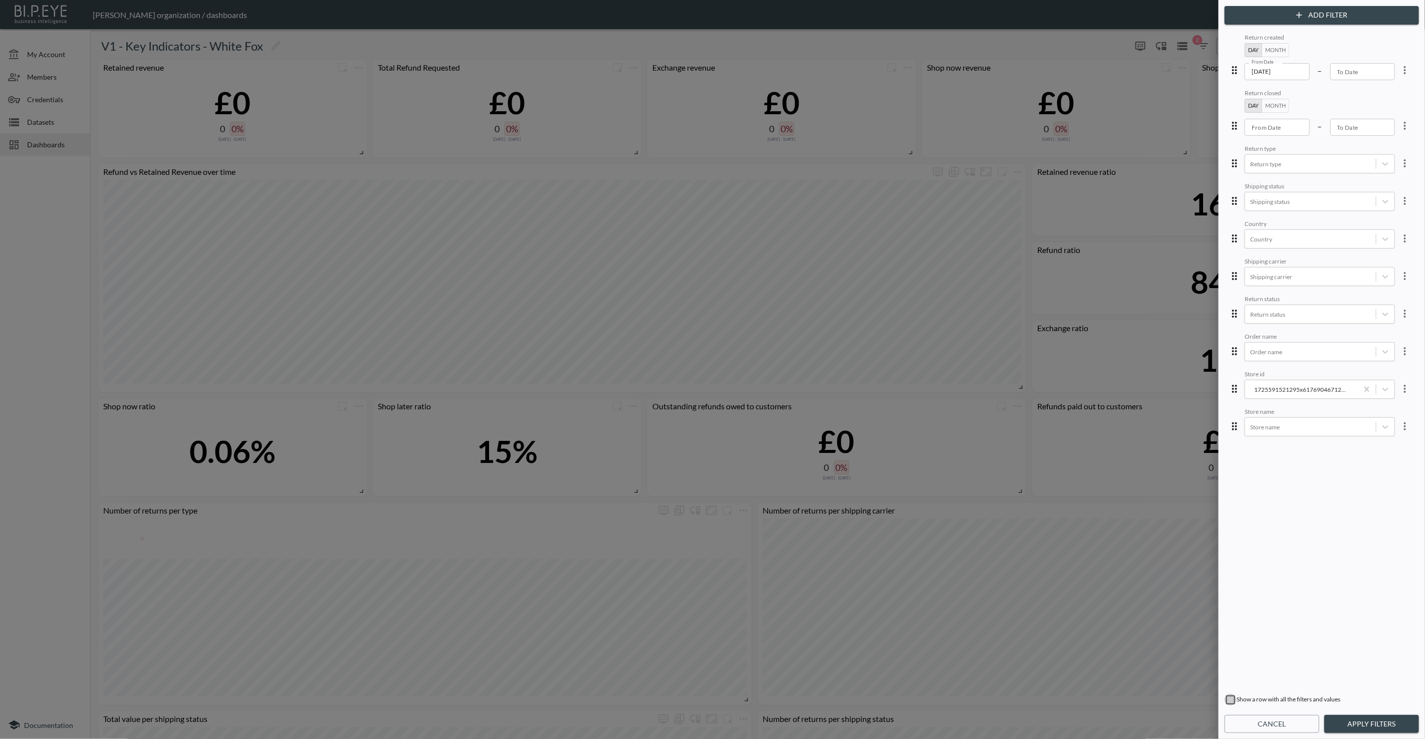
drag, startPoint x: 1226, startPoint y: 699, endPoint x: 1321, endPoint y: 709, distance: 95.2
click at [1228, 698] on input "checkbox" at bounding box center [1230, 700] width 12 height 12
checkbox input "true"
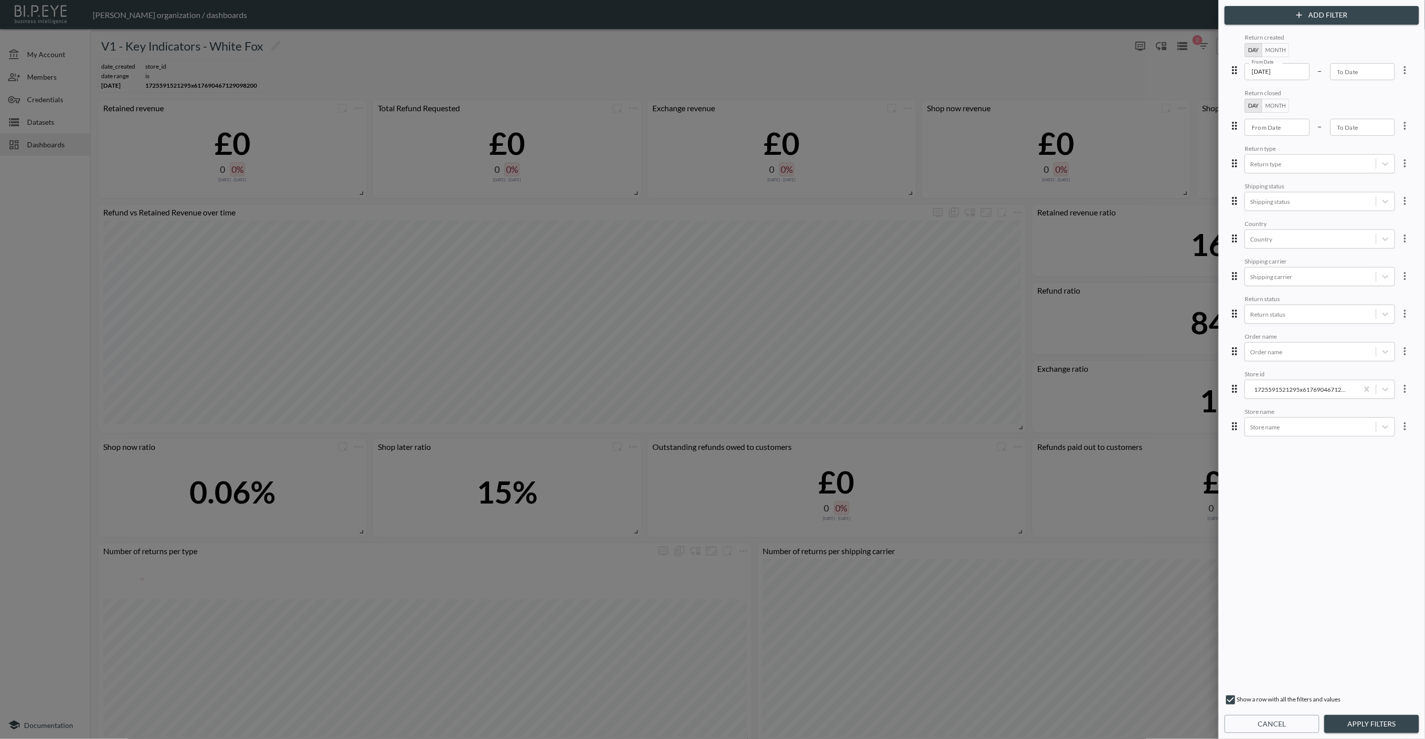
click at [1338, 723] on button "Apply Filters" at bounding box center [1371, 724] width 95 height 19
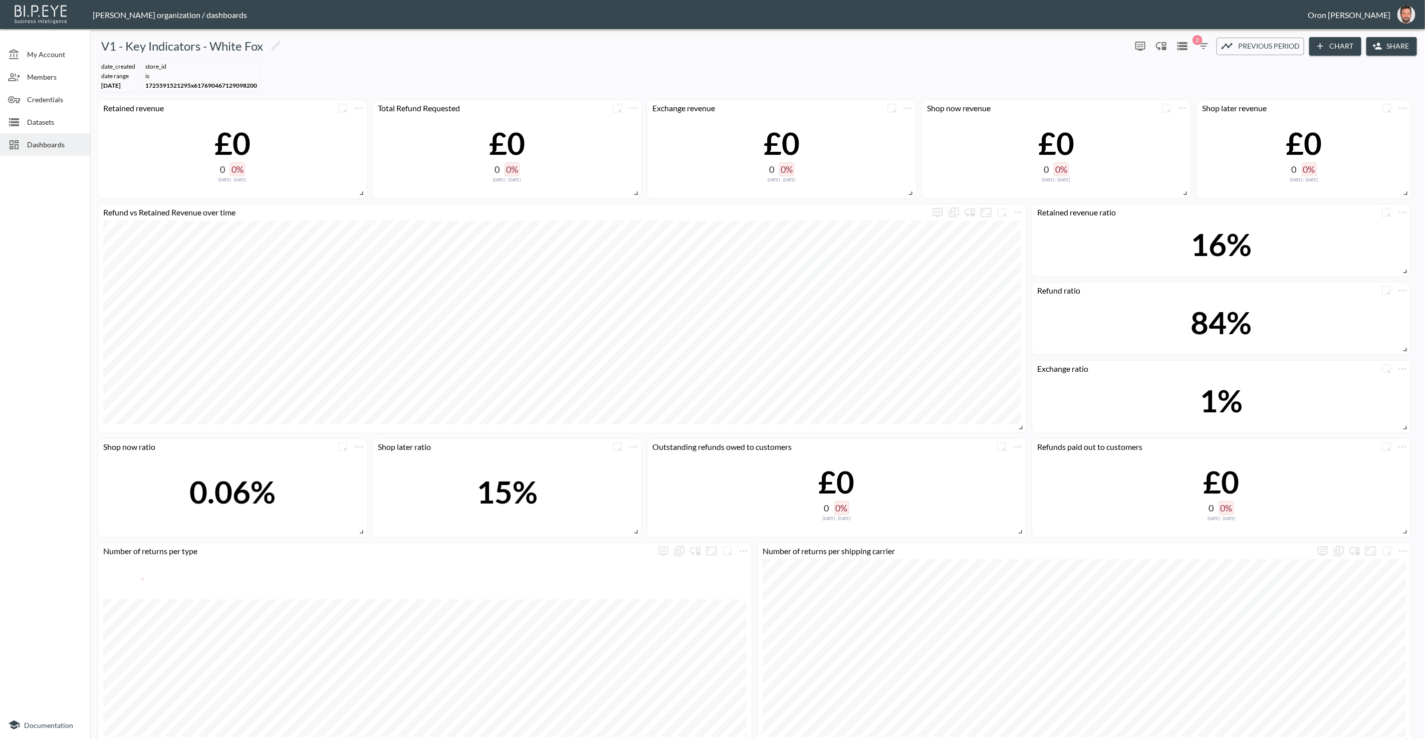
click at [576, 72] on div "date_created DATE RANGE Feb 01, 2025 store_id IS 1725591521295x6176904671290982…" at bounding box center [757, 76] width 1326 height 41
click at [360, 107] on icon "more" at bounding box center [359, 108] width 12 height 12
click at [369, 123] on li "Edit" at bounding box center [358, 127] width 78 height 18
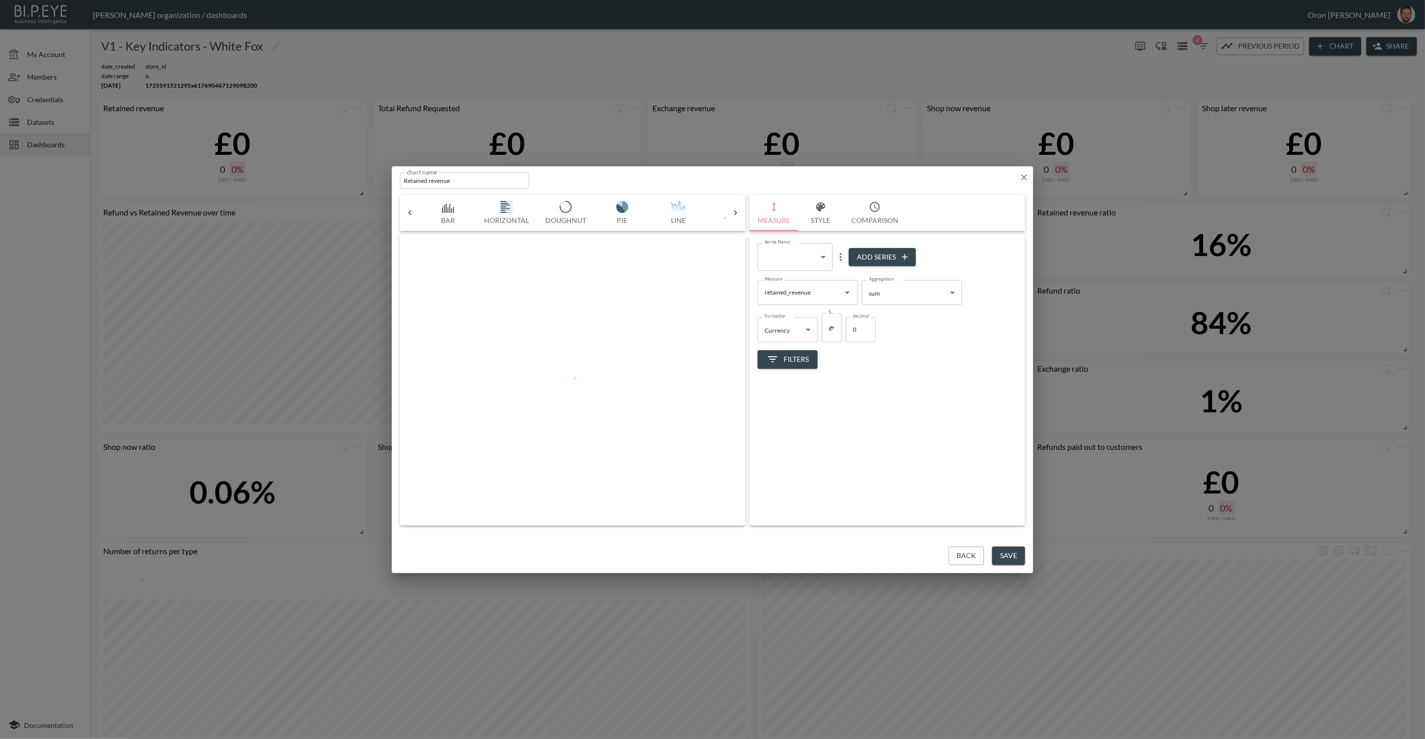
scroll to position [0, 53]
drag, startPoint x: 1031, startPoint y: 177, endPoint x: 1022, endPoint y: 176, distance: 8.5
click at [1031, 177] on div "chart name Retained revenue chart name" at bounding box center [712, 178] width 641 height 25
drag, startPoint x: 1022, startPoint y: 176, endPoint x: 1016, endPoint y: 177, distance: 5.5
click at [1022, 176] on icon "button" at bounding box center [1024, 177] width 10 height 10
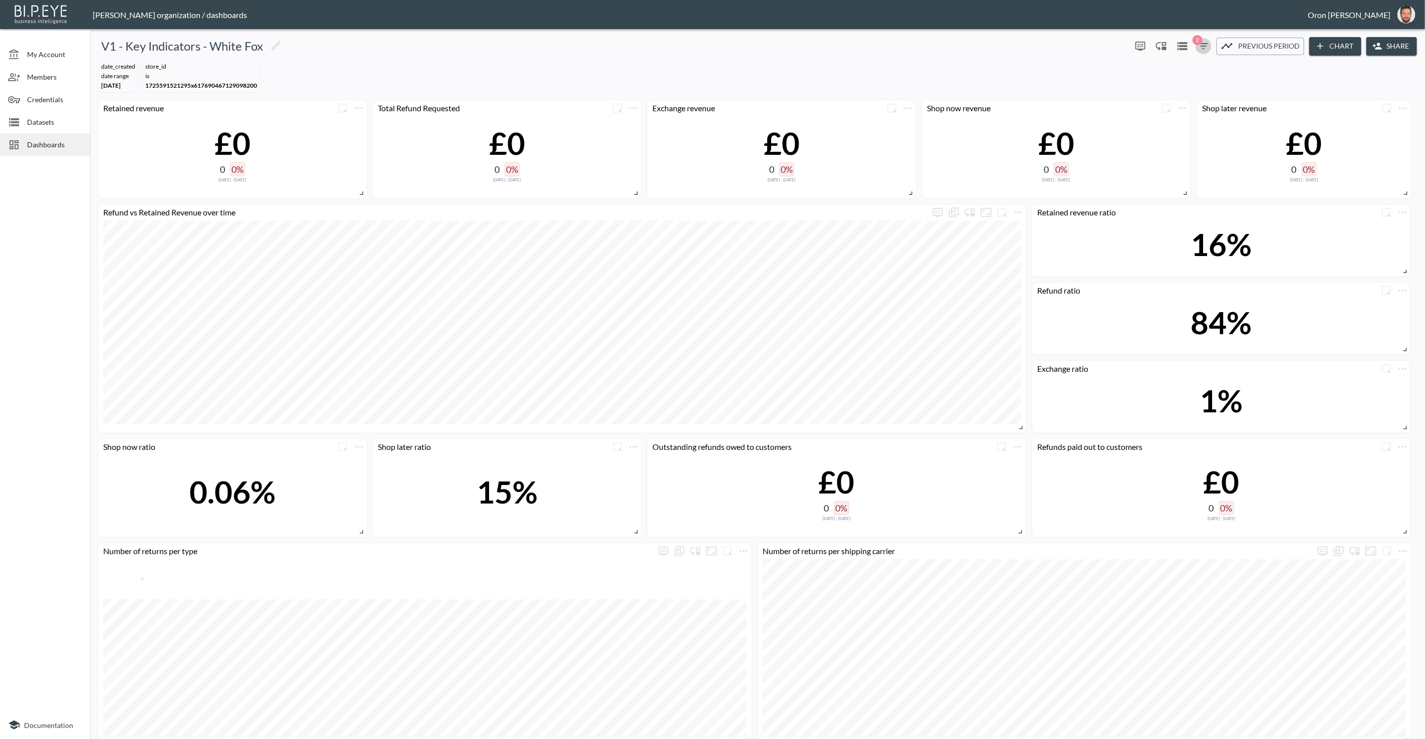
click at [1197, 46] on icon "button" at bounding box center [1203, 46] width 12 height 12
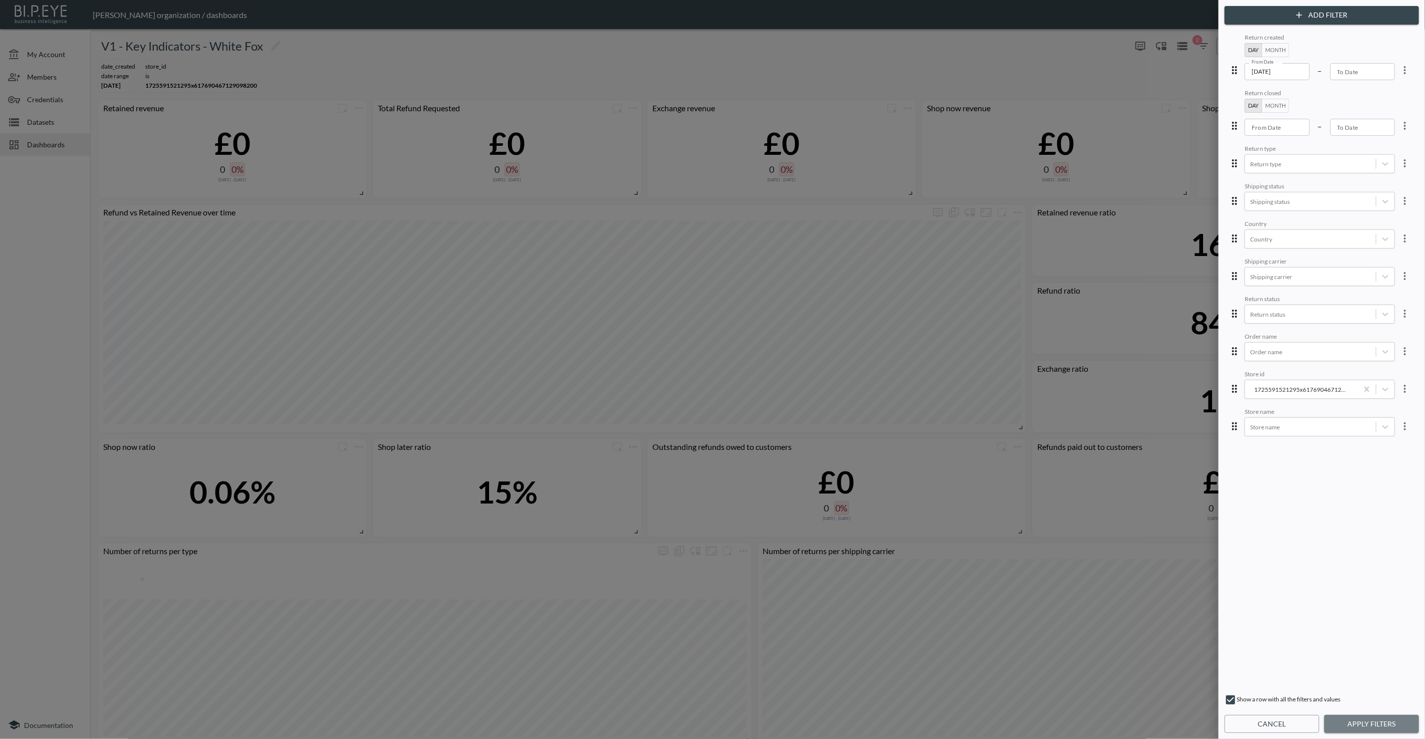
drag, startPoint x: 1390, startPoint y: 720, endPoint x: 1337, endPoint y: 653, distance: 85.7
click at [1390, 720] on button "Apply Filters" at bounding box center [1371, 724] width 95 height 19
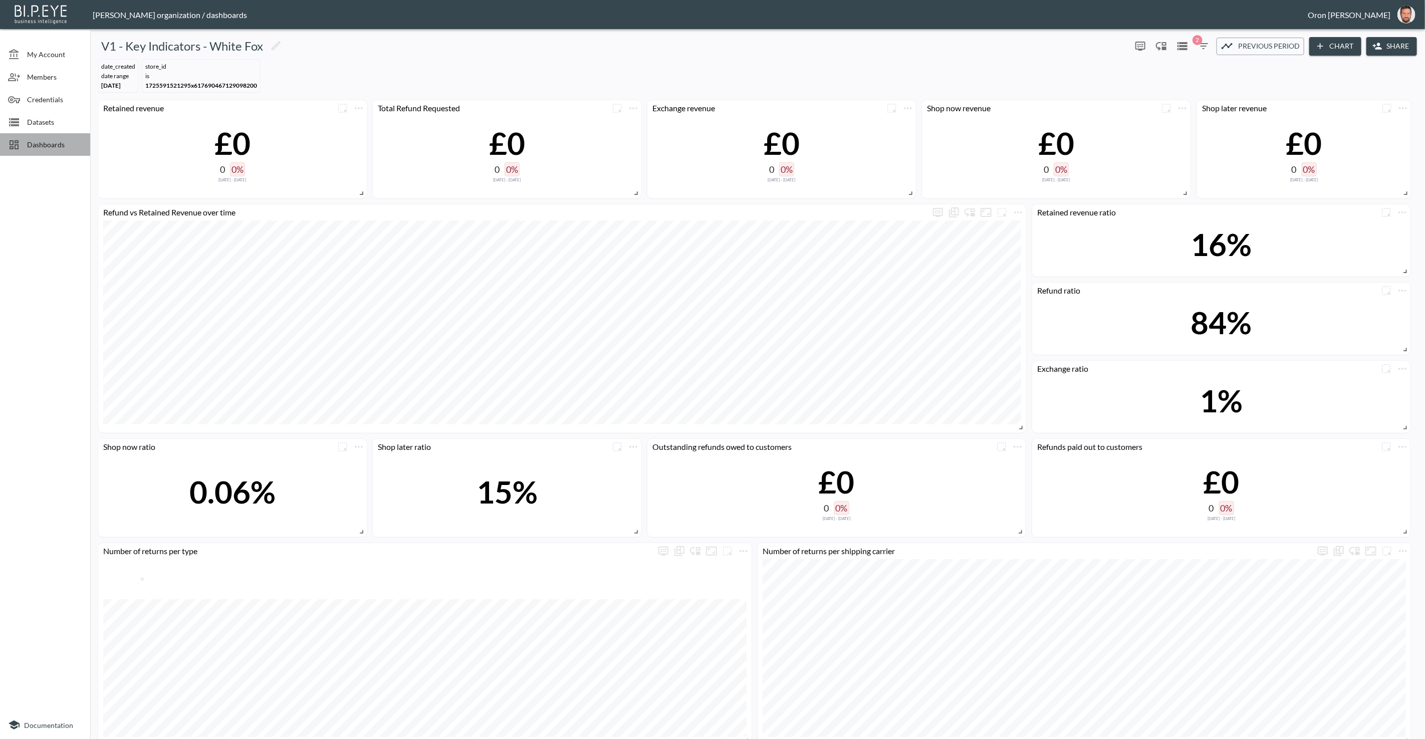
click at [56, 141] on span "Dashboards" at bounding box center [54, 144] width 55 height 11
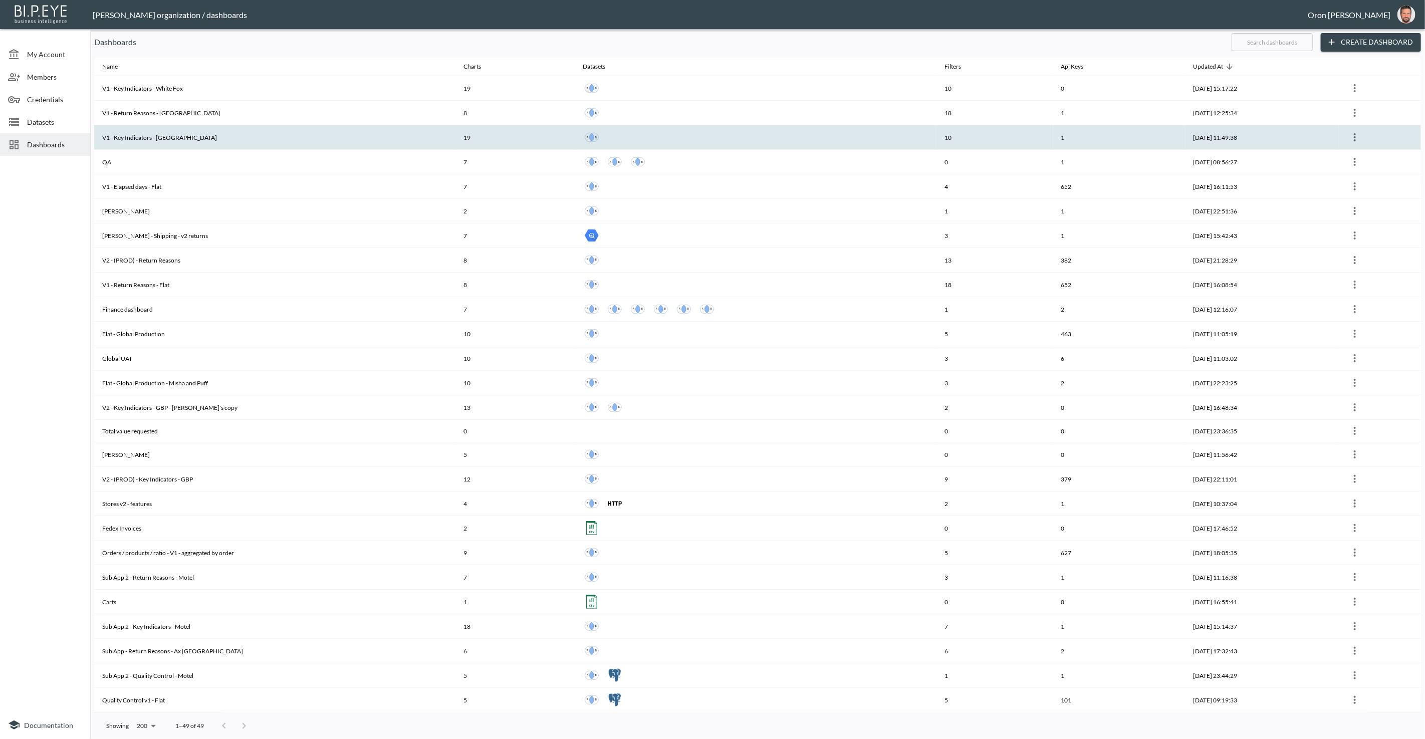
click at [351, 140] on th "V1 - Key Indicators - [GEOGRAPHIC_DATA]" at bounding box center [274, 137] width 361 height 25
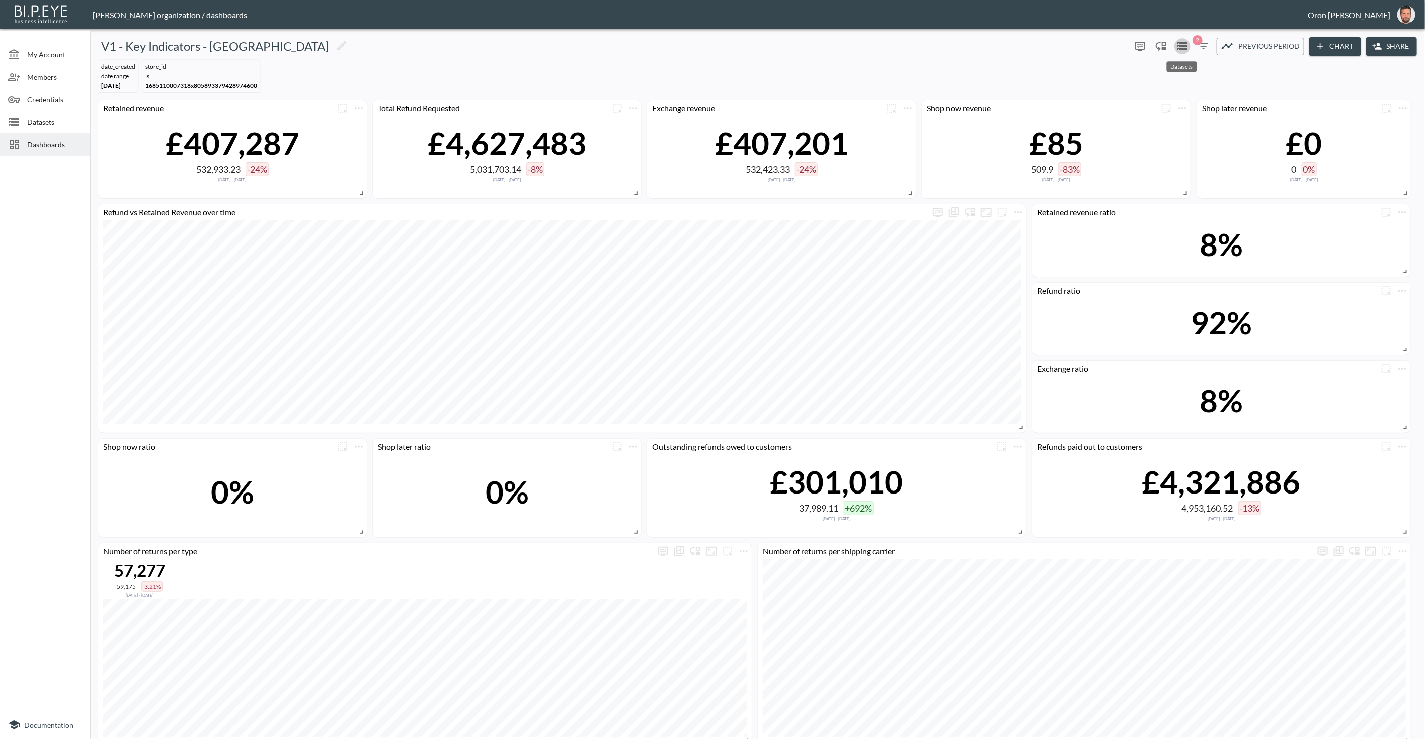
click at [1178, 43] on icon "Datasets" at bounding box center [1182, 46] width 12 height 12
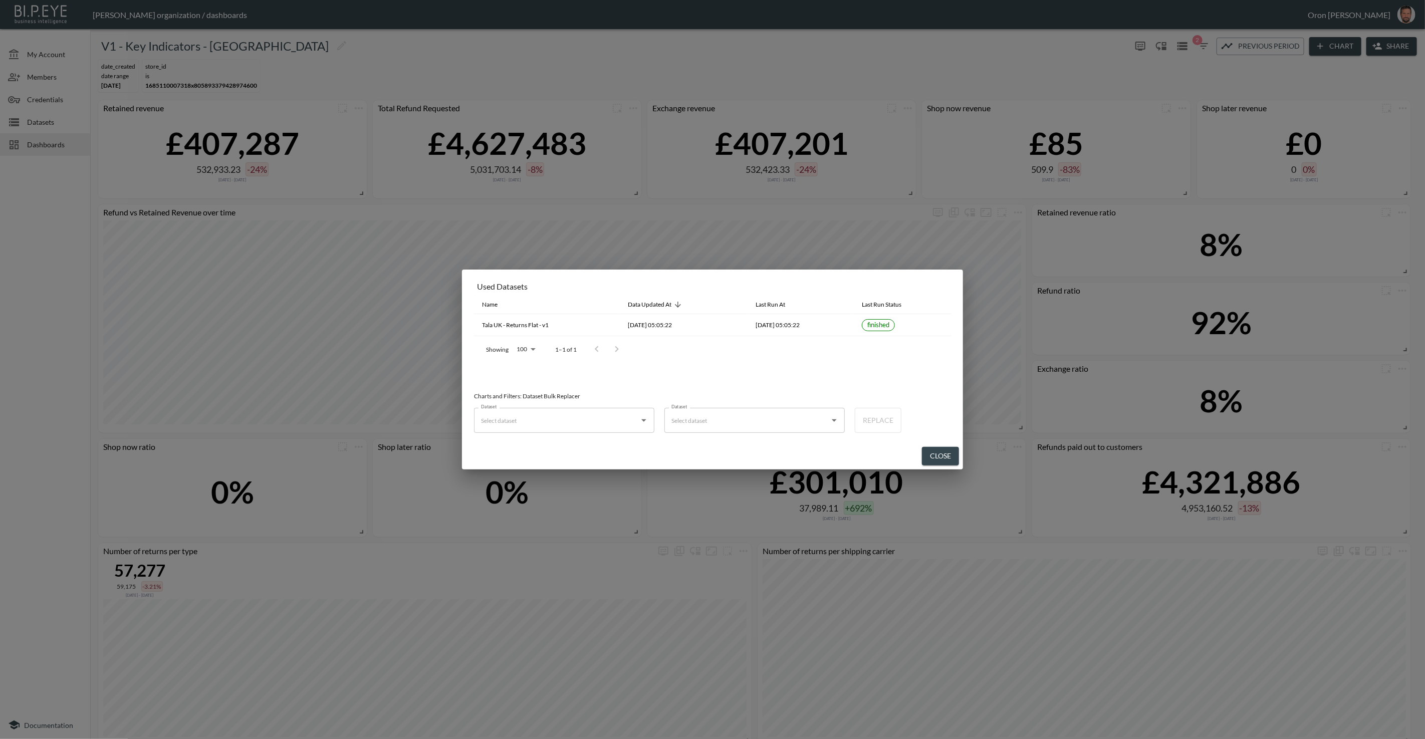
click at [927, 453] on button "Close" at bounding box center [940, 456] width 37 height 19
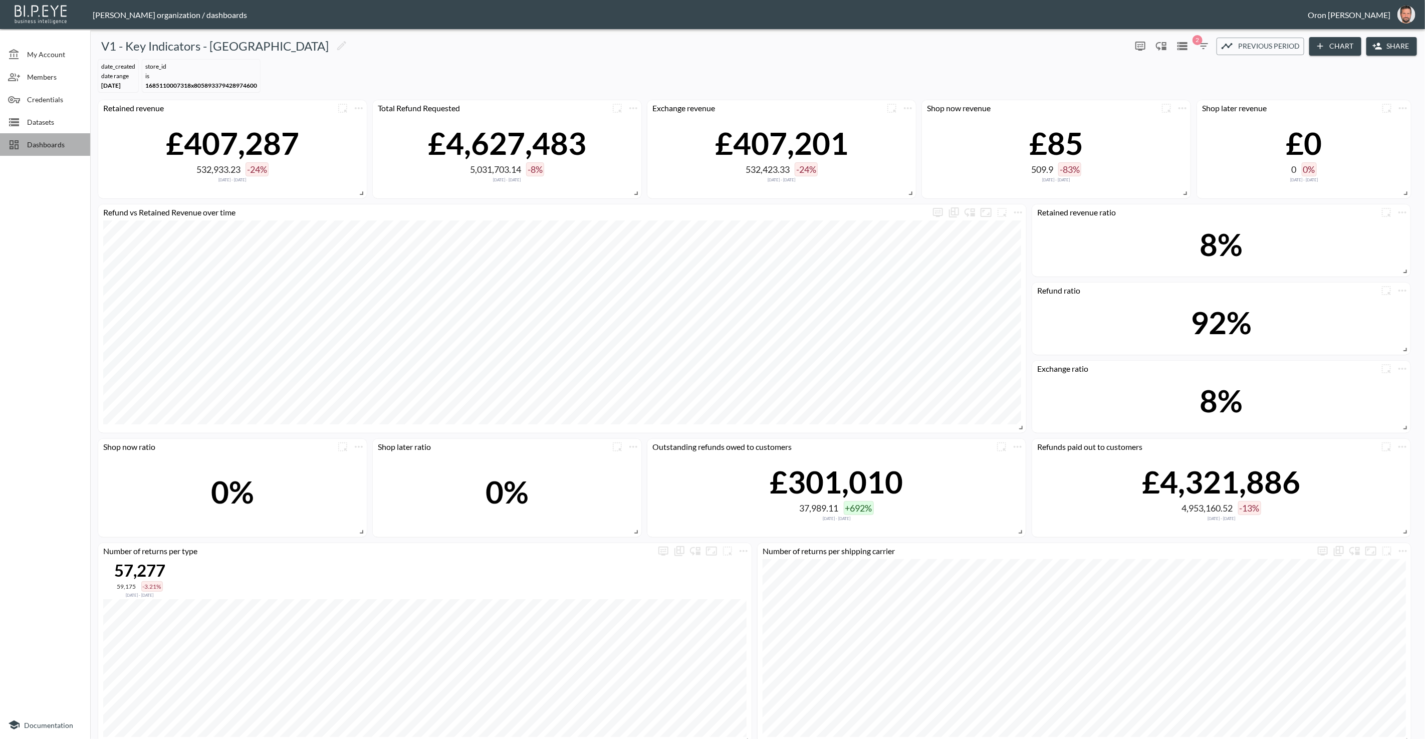
click at [17, 140] on icon at bounding box center [14, 144] width 9 height 9
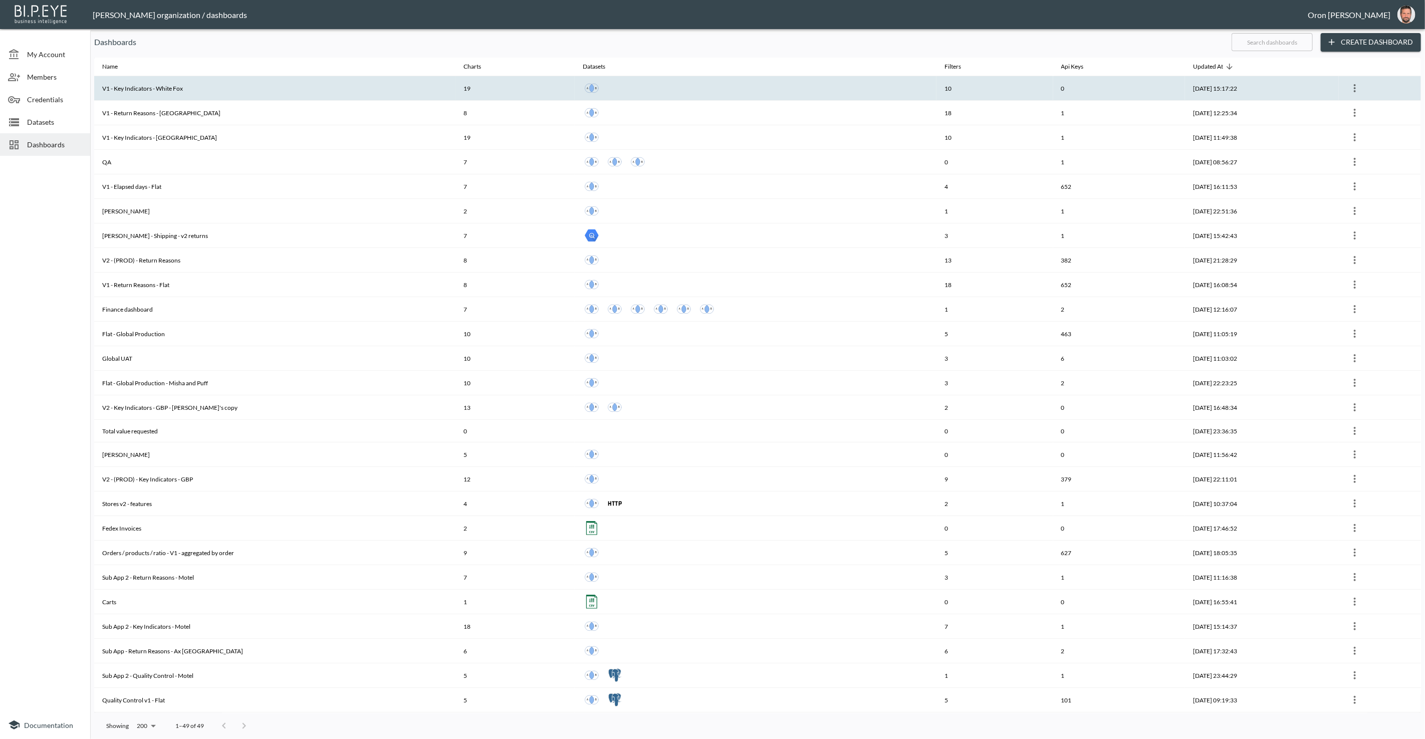
click at [204, 88] on th "V1 - Key Indicators - White Fox" at bounding box center [274, 88] width 361 height 25
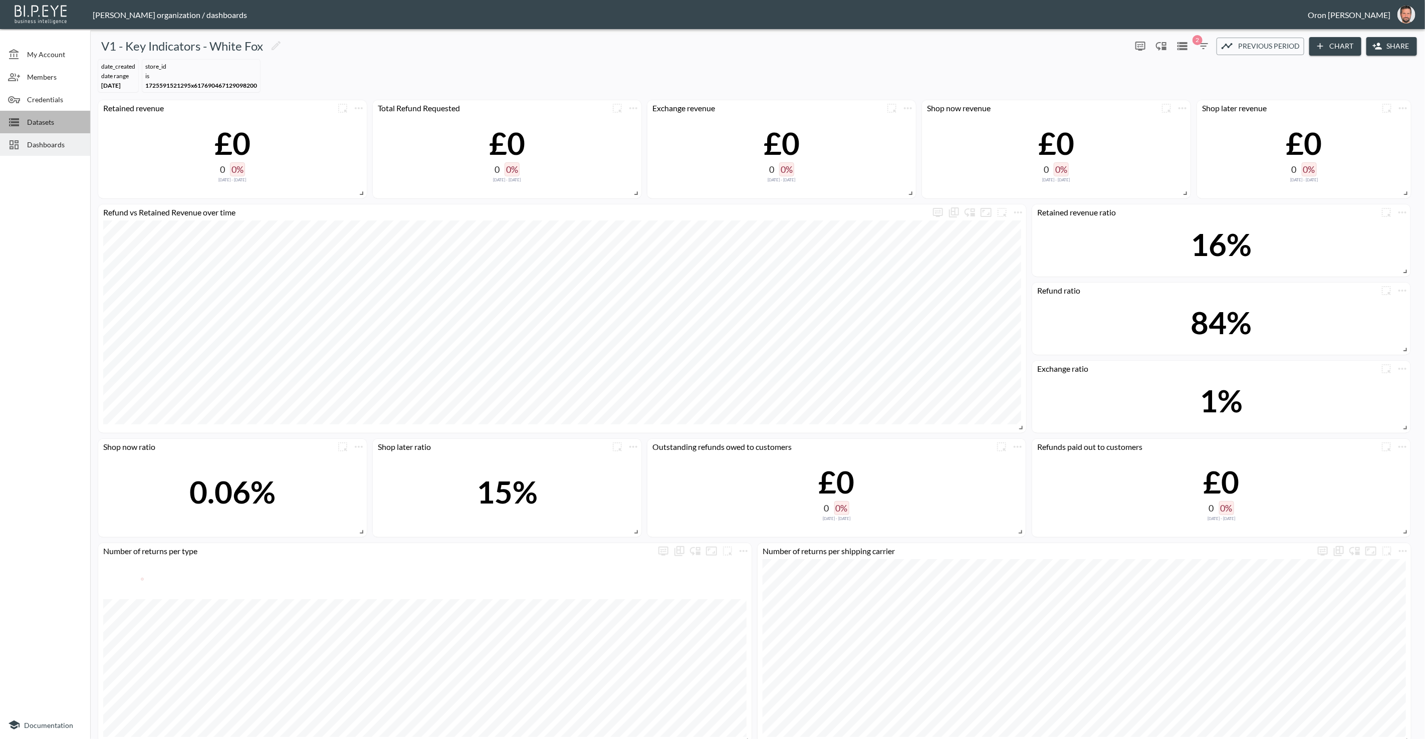
click at [51, 125] on span "Datasets" at bounding box center [54, 122] width 55 height 11
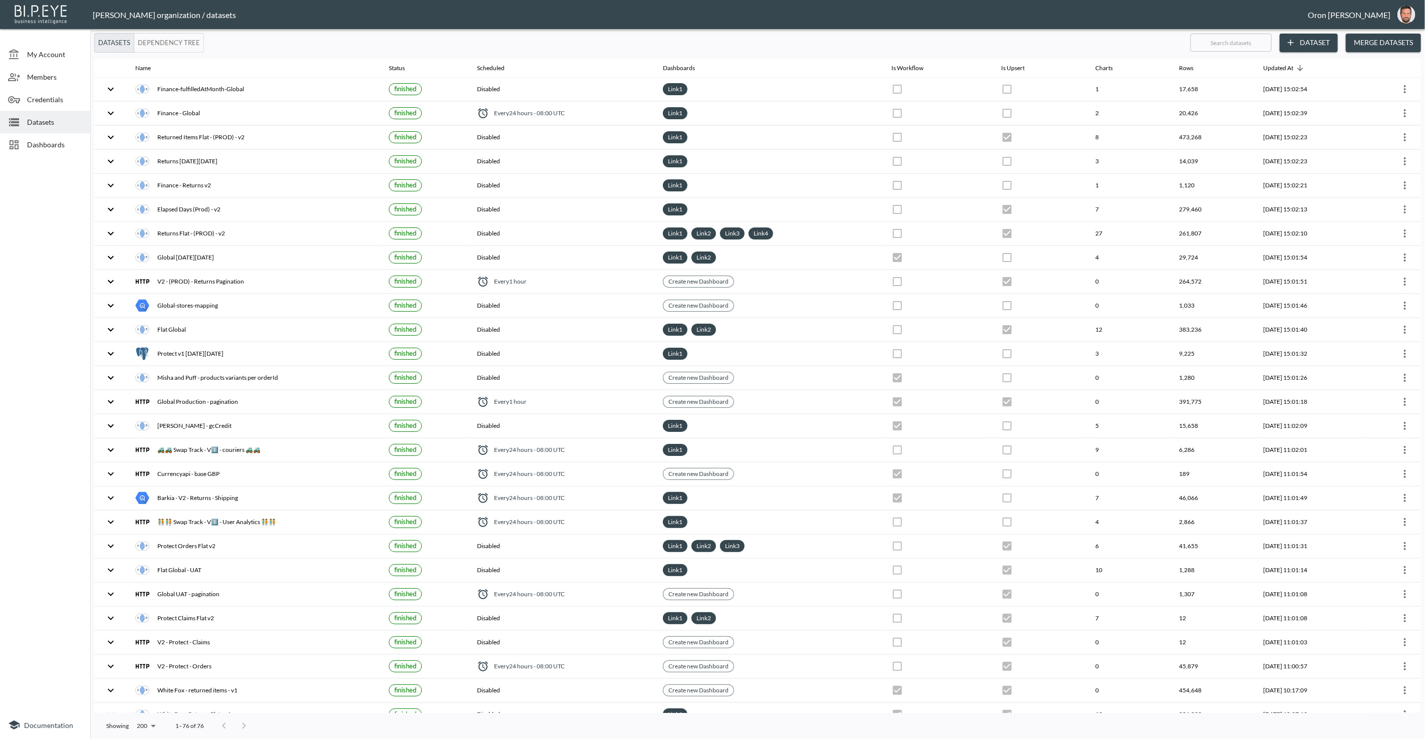
click at [1261, 43] on input "text" at bounding box center [1230, 42] width 81 height 25
type input "w"
checkbox input "true"
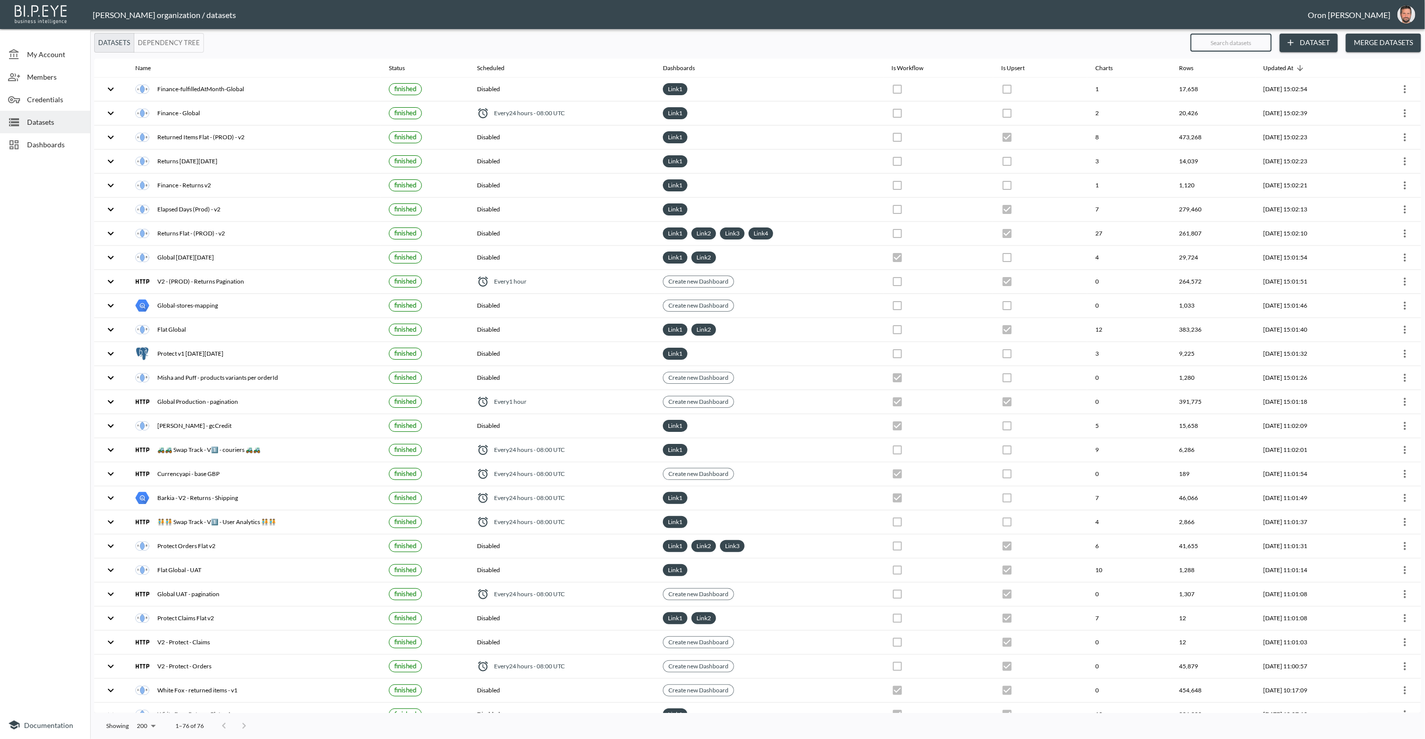
checkbox input "true"
checkbox input "false"
checkbox input "true"
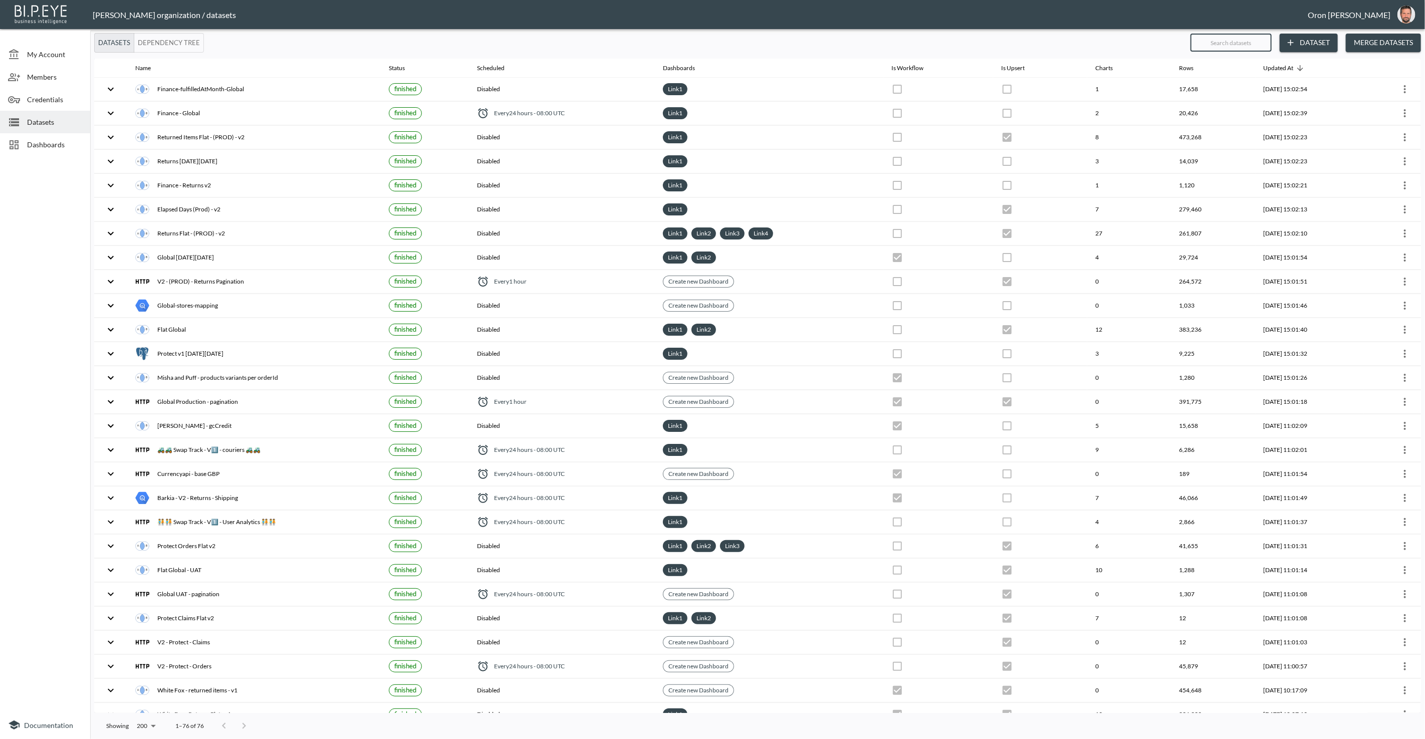
checkbox input "true"
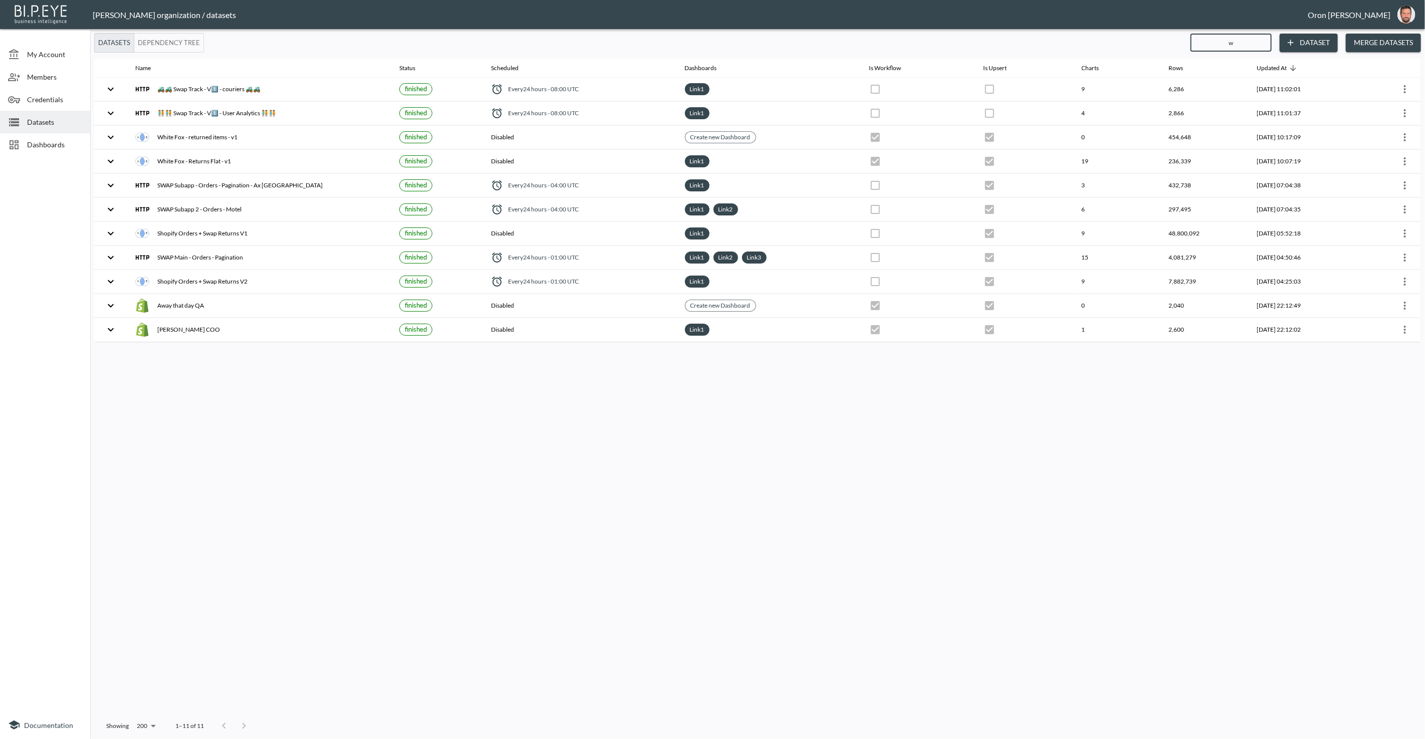
type input "wh"
checkbox input "true"
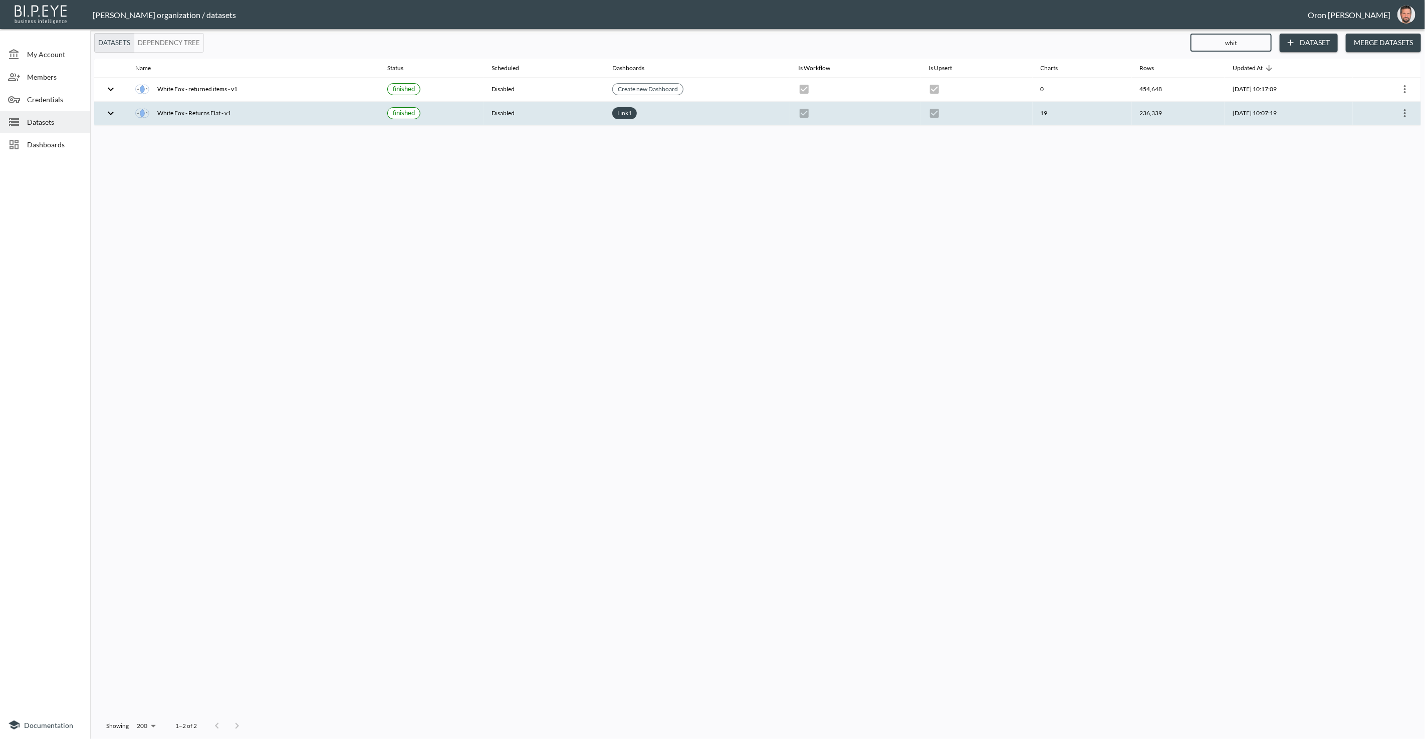
type input "whit"
click at [1339, 115] on th "[DATE] 10:07:19" at bounding box center [1288, 114] width 128 height 24
click at [1403, 114] on icon "more" at bounding box center [1405, 113] width 12 height 12
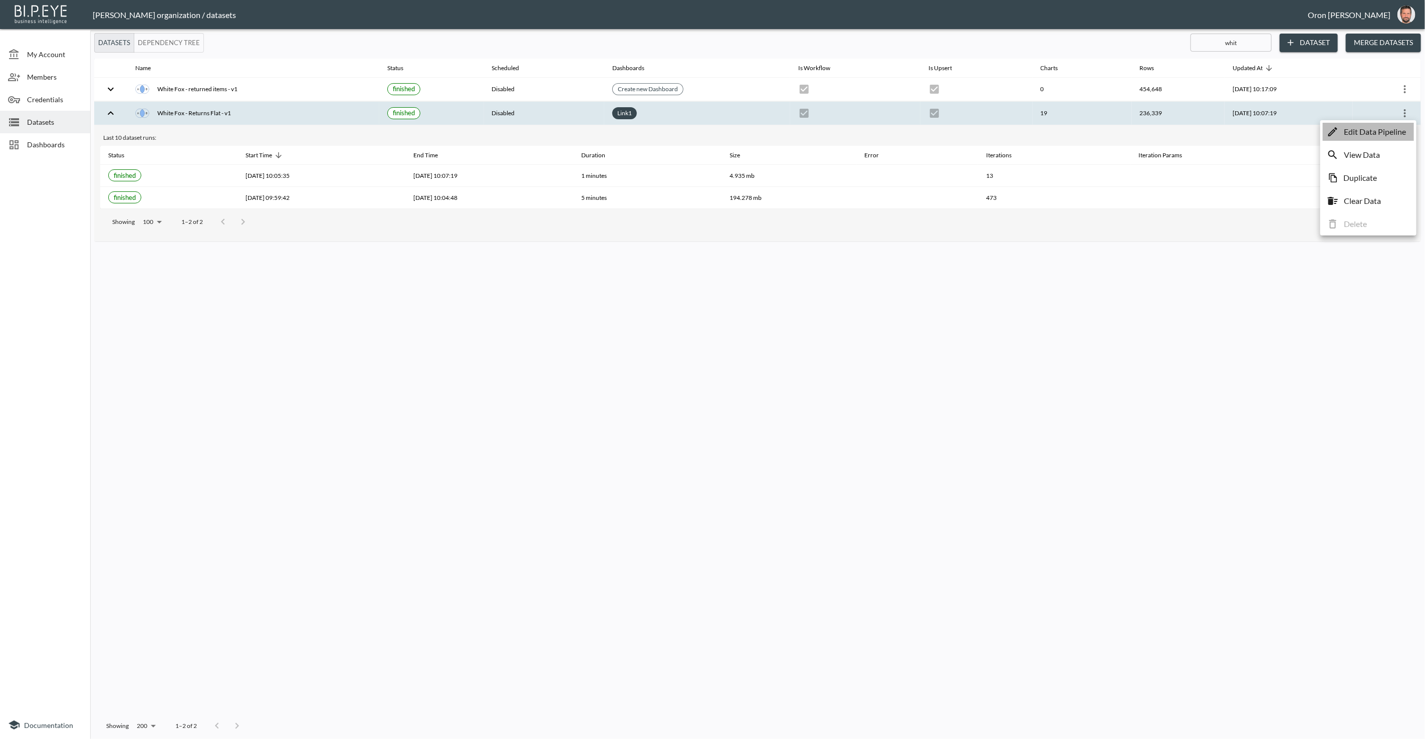
click at [1390, 129] on p "Edit Data Pipeline" at bounding box center [1374, 132] width 62 height 12
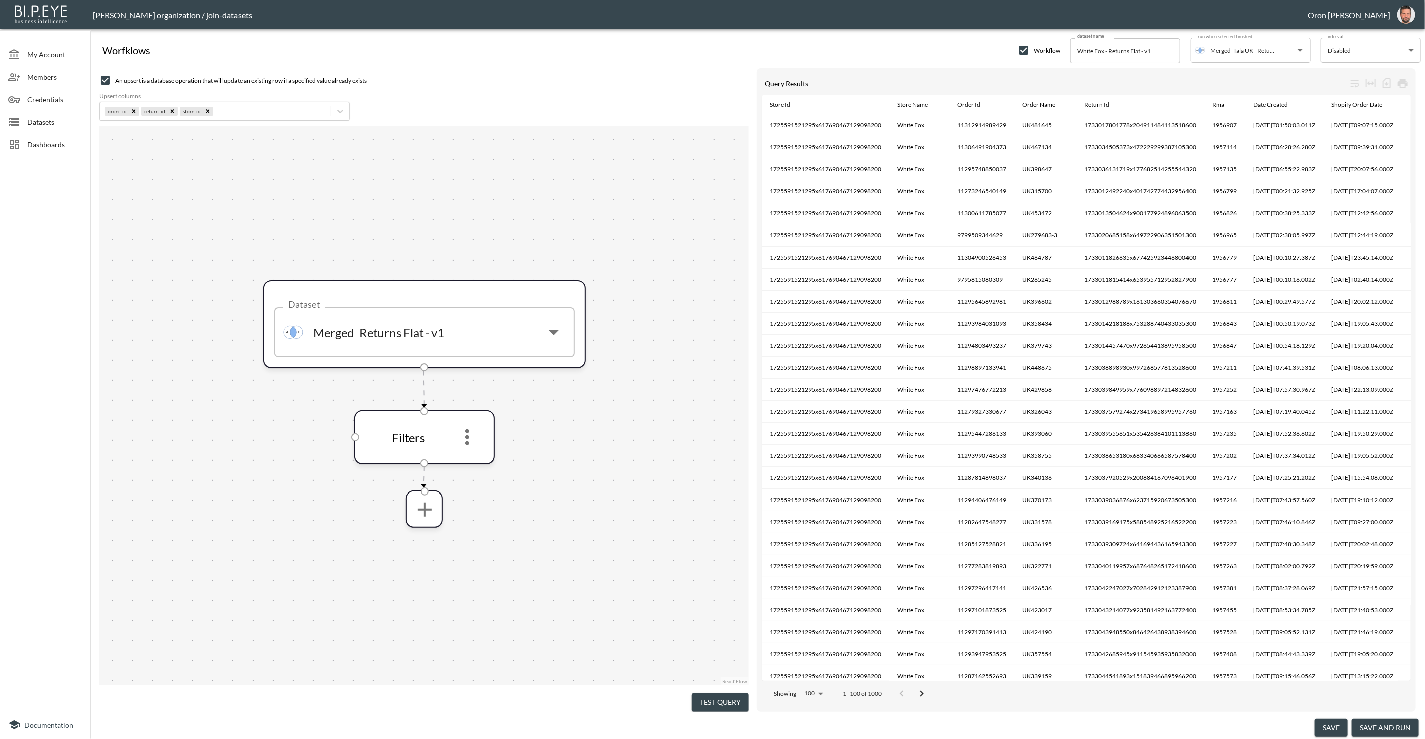
click at [1380, 728] on button "save and run" at bounding box center [1384, 728] width 67 height 19
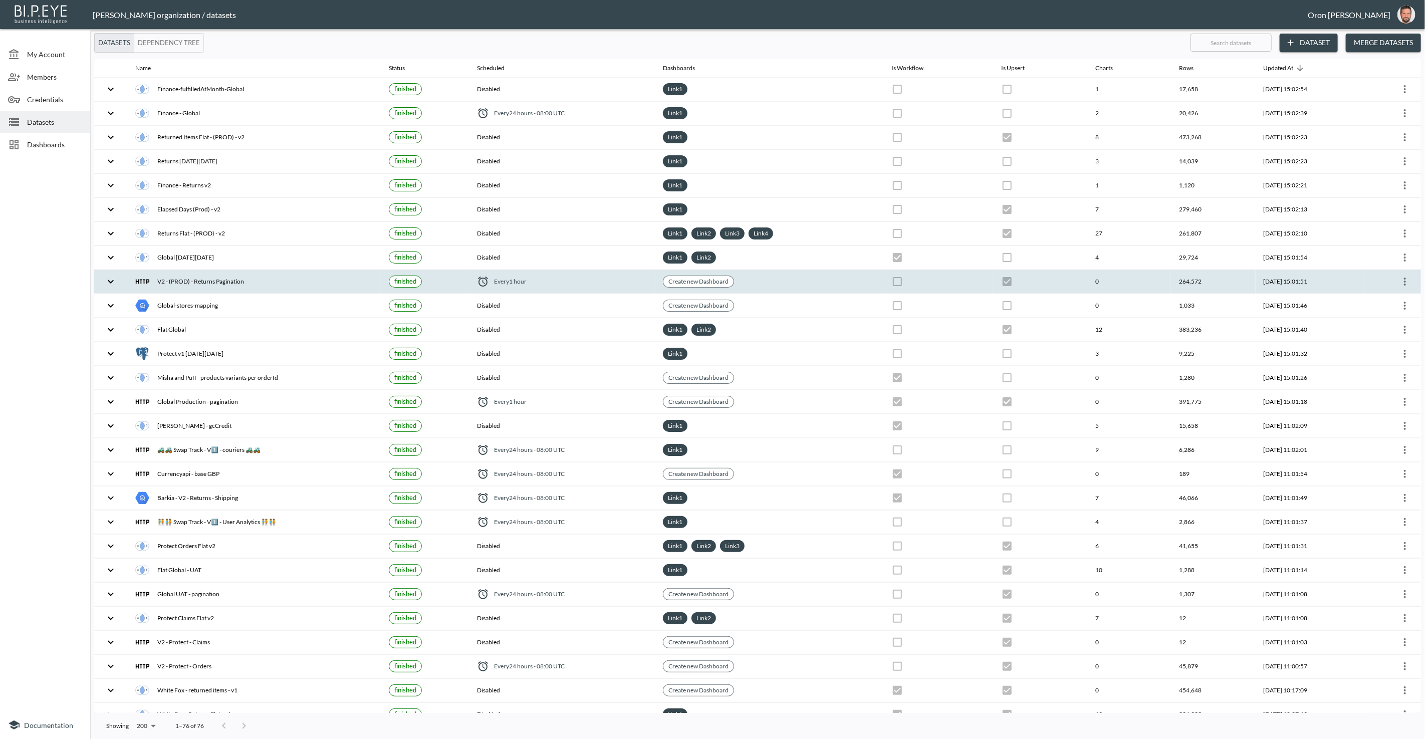
checkbox input "true"
checkbox input "false"
checkbox input "true"
checkbox input "false"
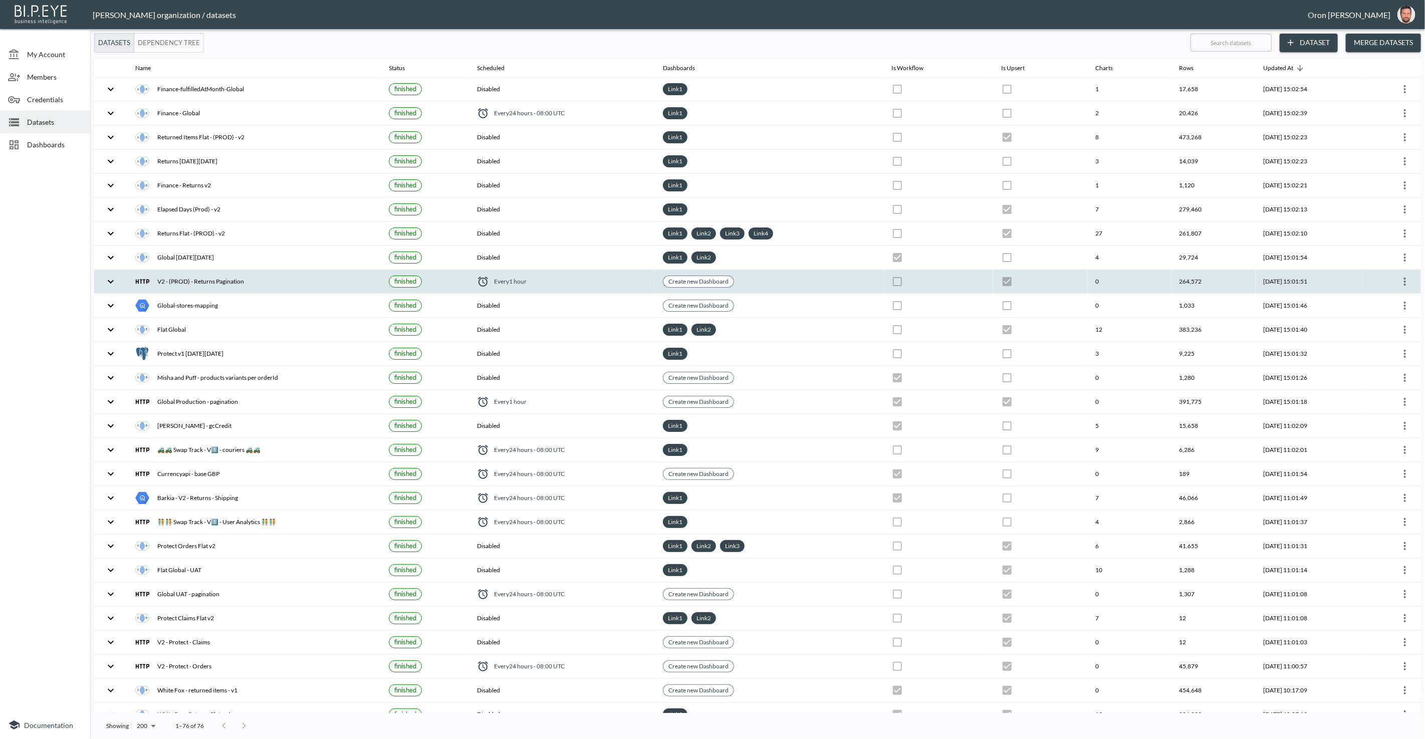
checkbox input "true"
checkbox input "false"
checkbox input "true"
checkbox input "false"
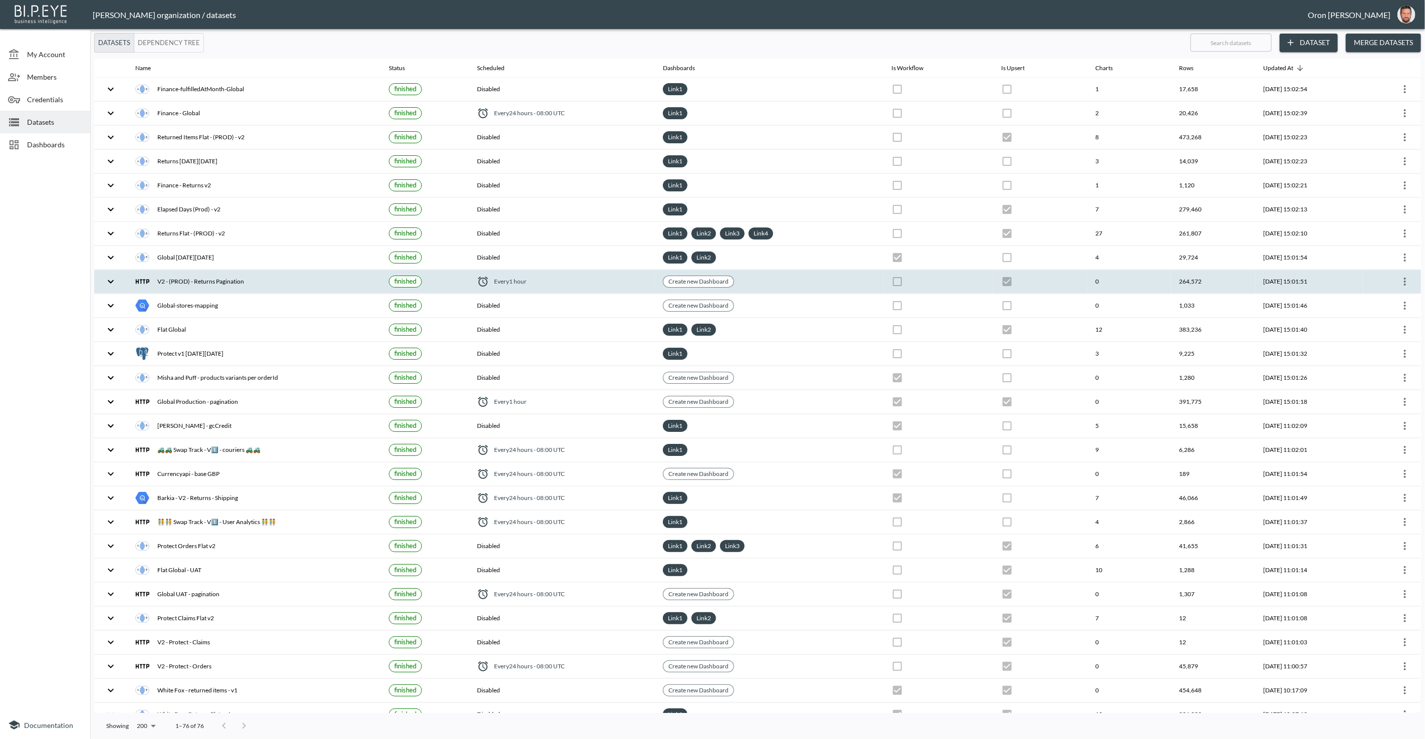
checkbox input "true"
checkbox input "false"
checkbox input "true"
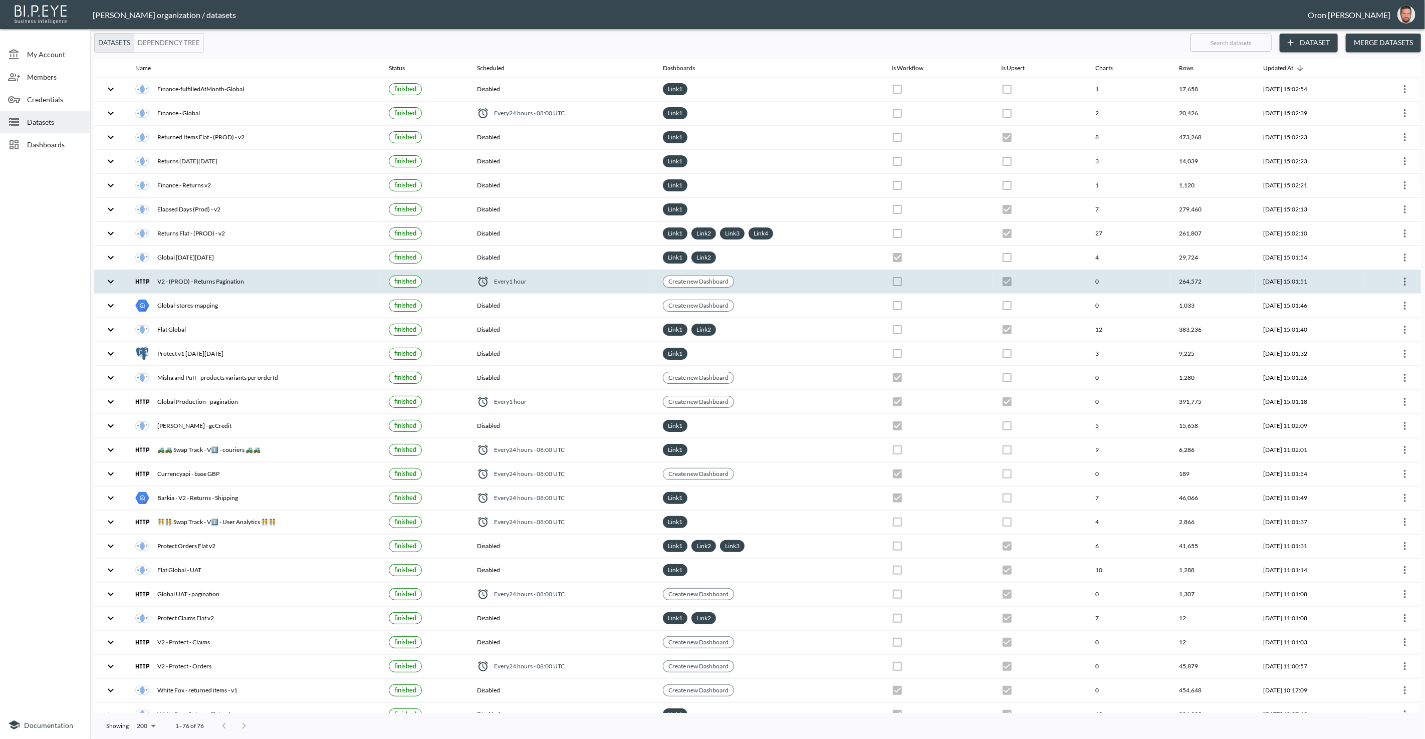
checkbox input "false"
checkbox input "true"
checkbox input "false"
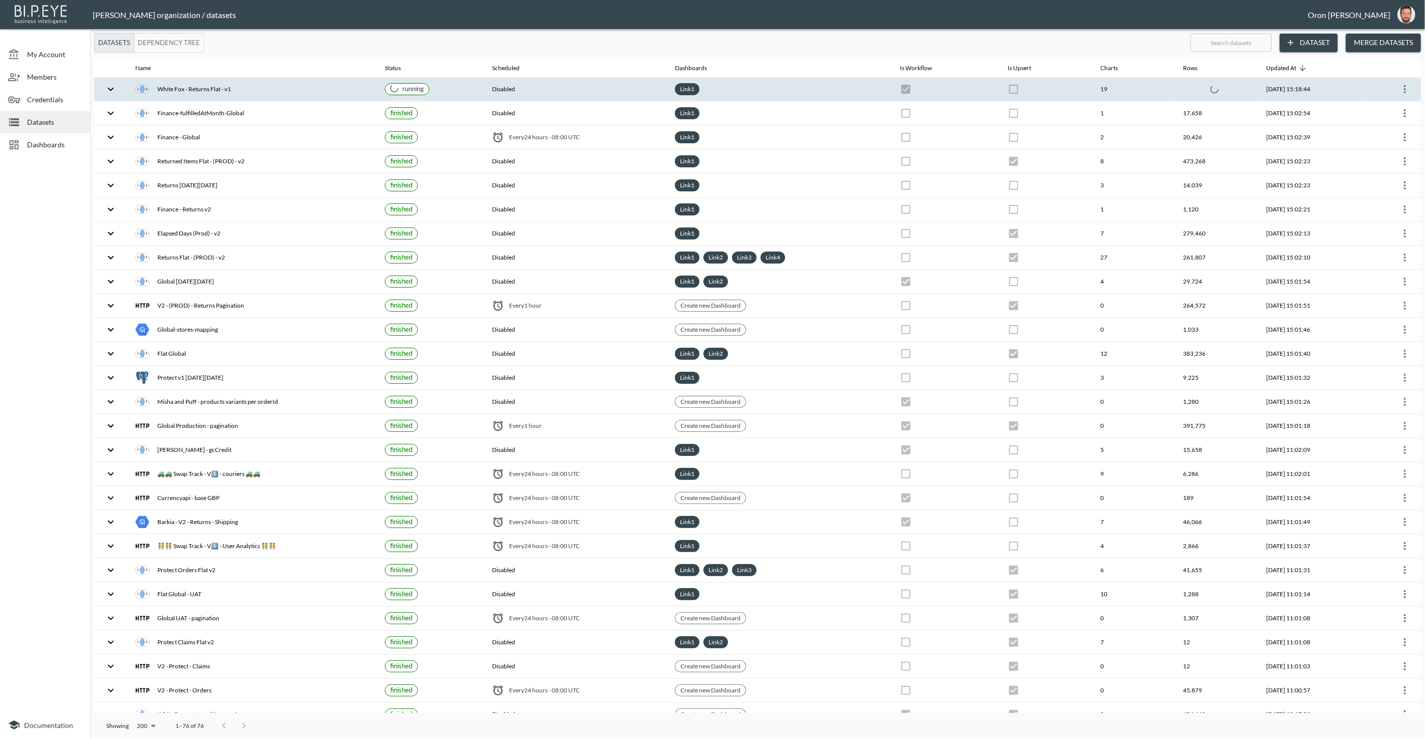
click at [832, 80] on th "Link 1" at bounding box center [779, 90] width 225 height 24
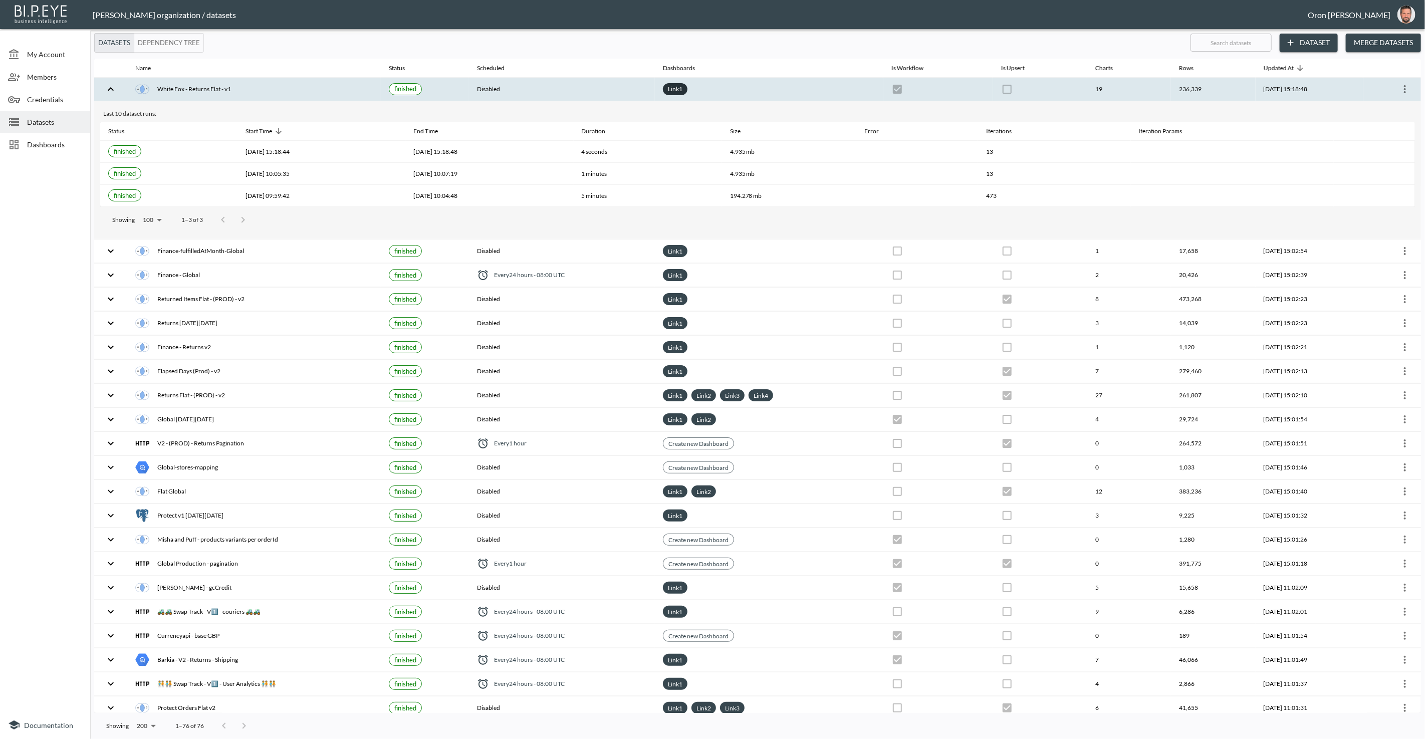
click at [663, 88] on span "Link 1" at bounding box center [675, 89] width 25 height 10
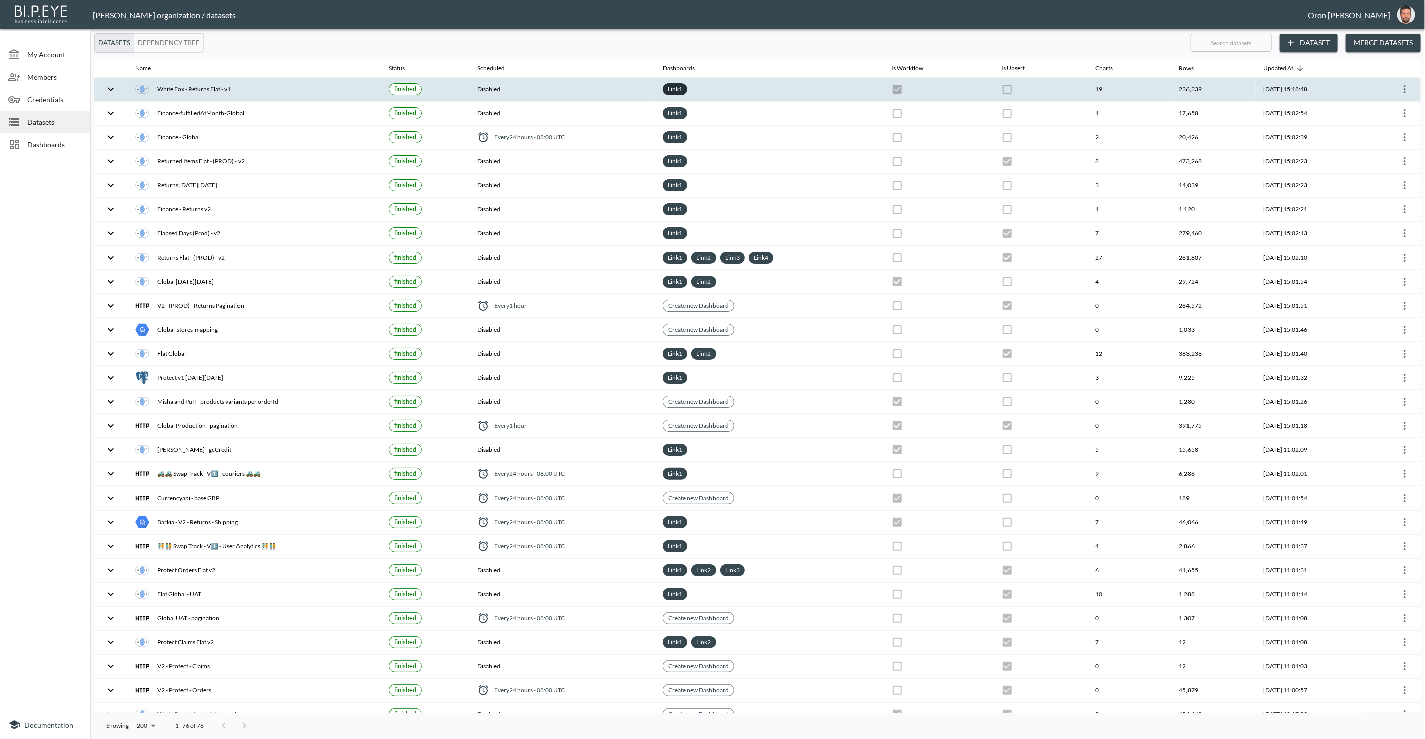
click at [666, 86] on link "Link 1" at bounding box center [675, 89] width 19 height 12
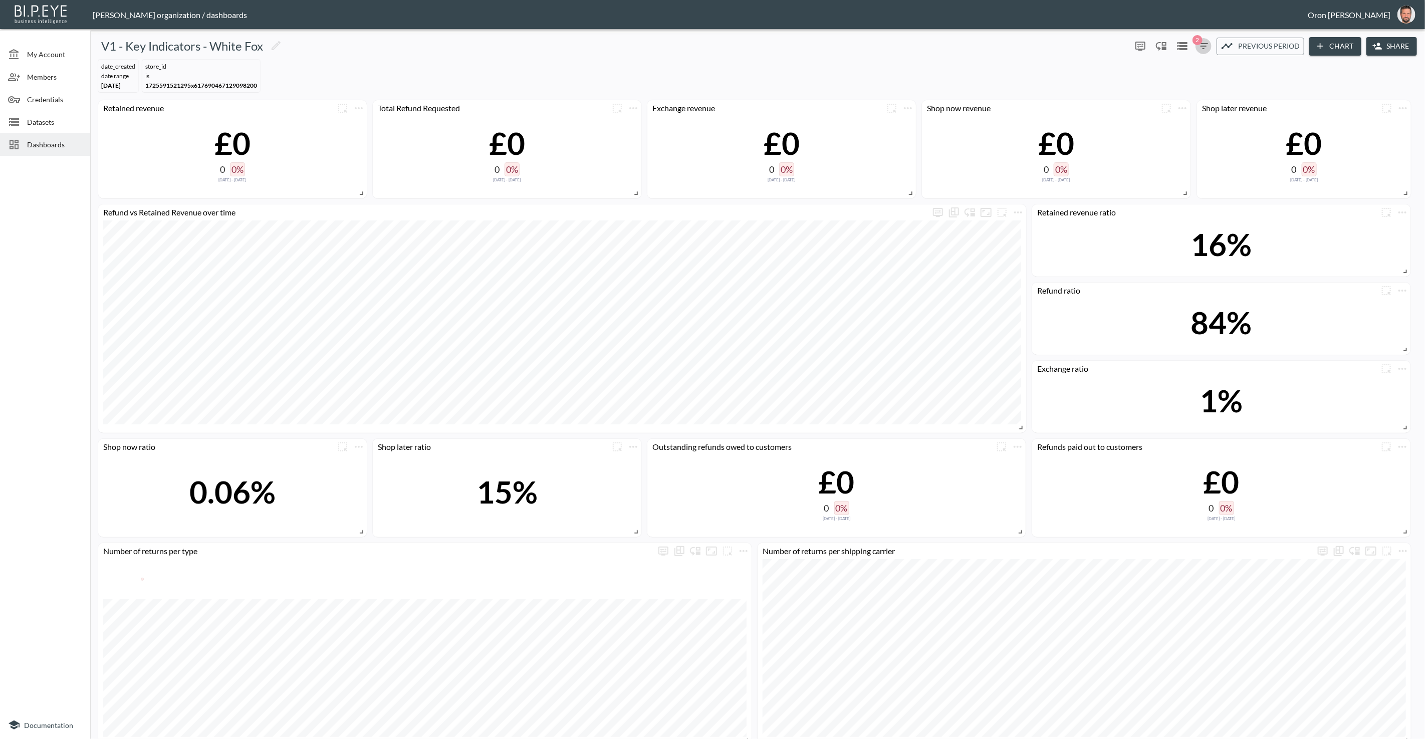
click at [1193, 42] on span "2" at bounding box center [1197, 40] width 10 height 10
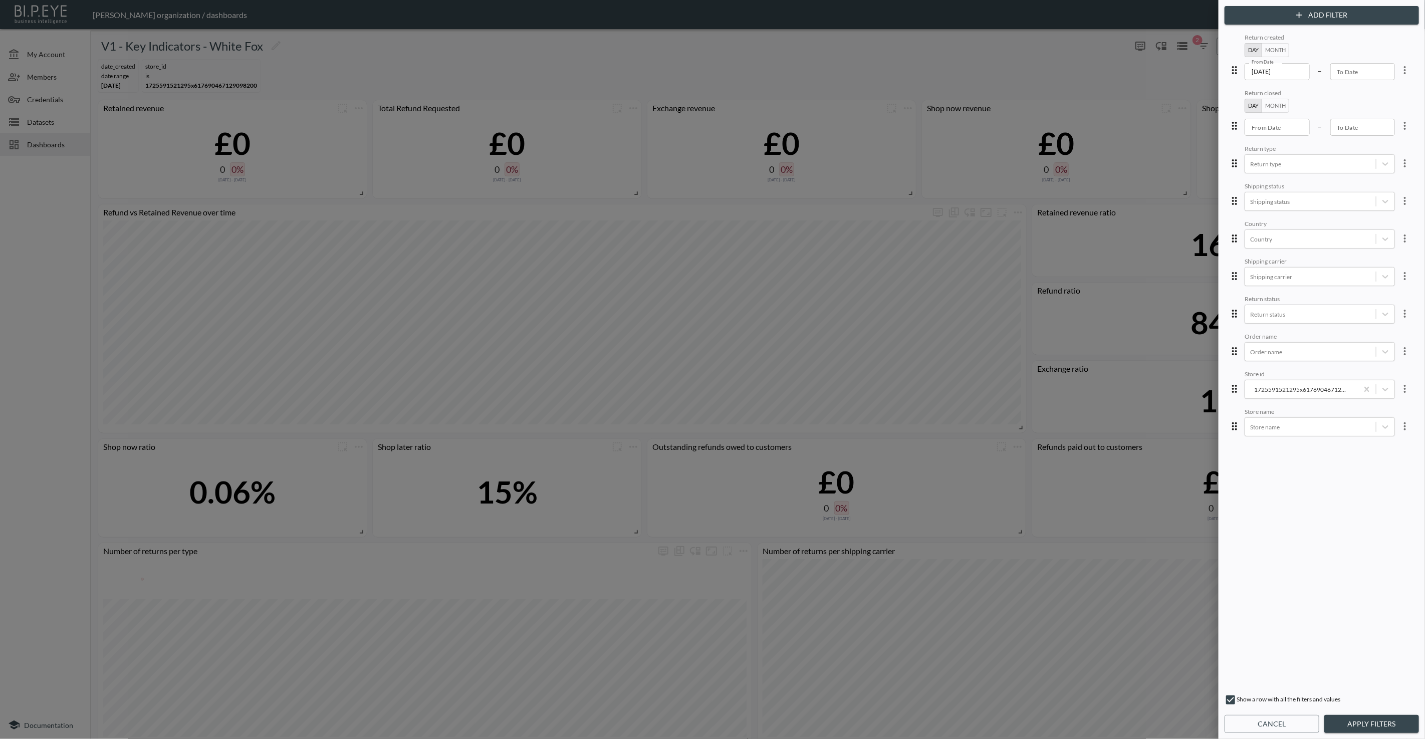
click at [1264, 729] on button "Cancel" at bounding box center [1271, 724] width 95 height 19
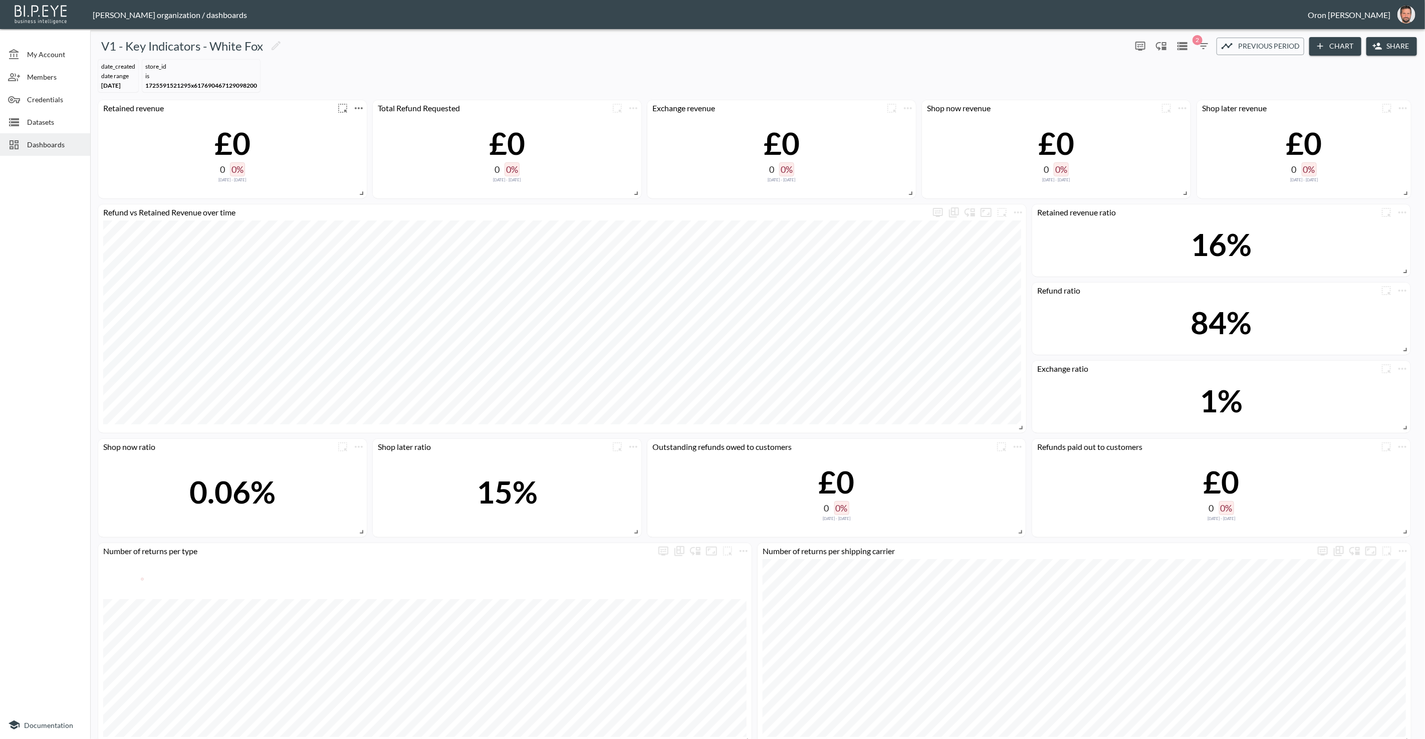
click at [364, 109] on icon "more" at bounding box center [359, 108] width 12 height 12
click at [364, 121] on li "Edit" at bounding box center [358, 127] width 78 height 18
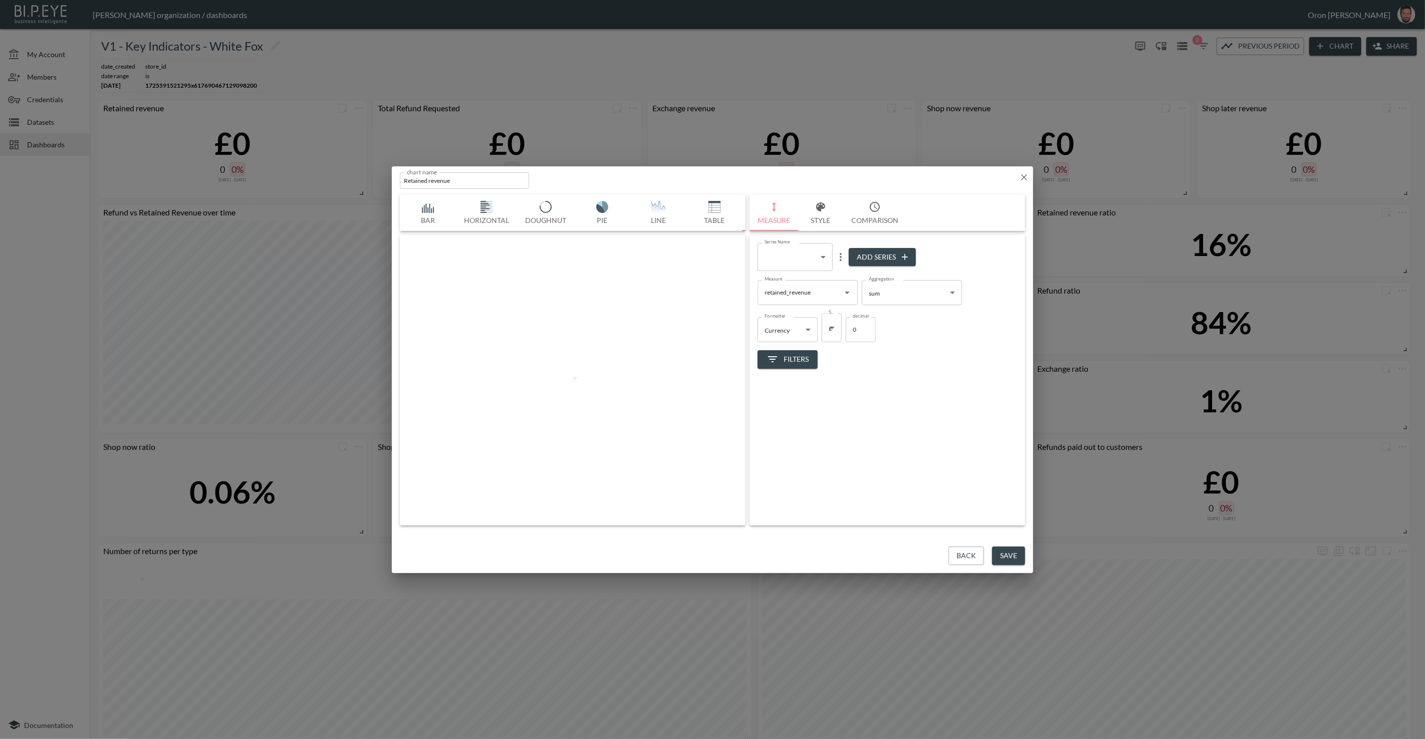
scroll to position [0, 53]
click at [1023, 180] on icon "button" at bounding box center [1024, 177] width 10 height 10
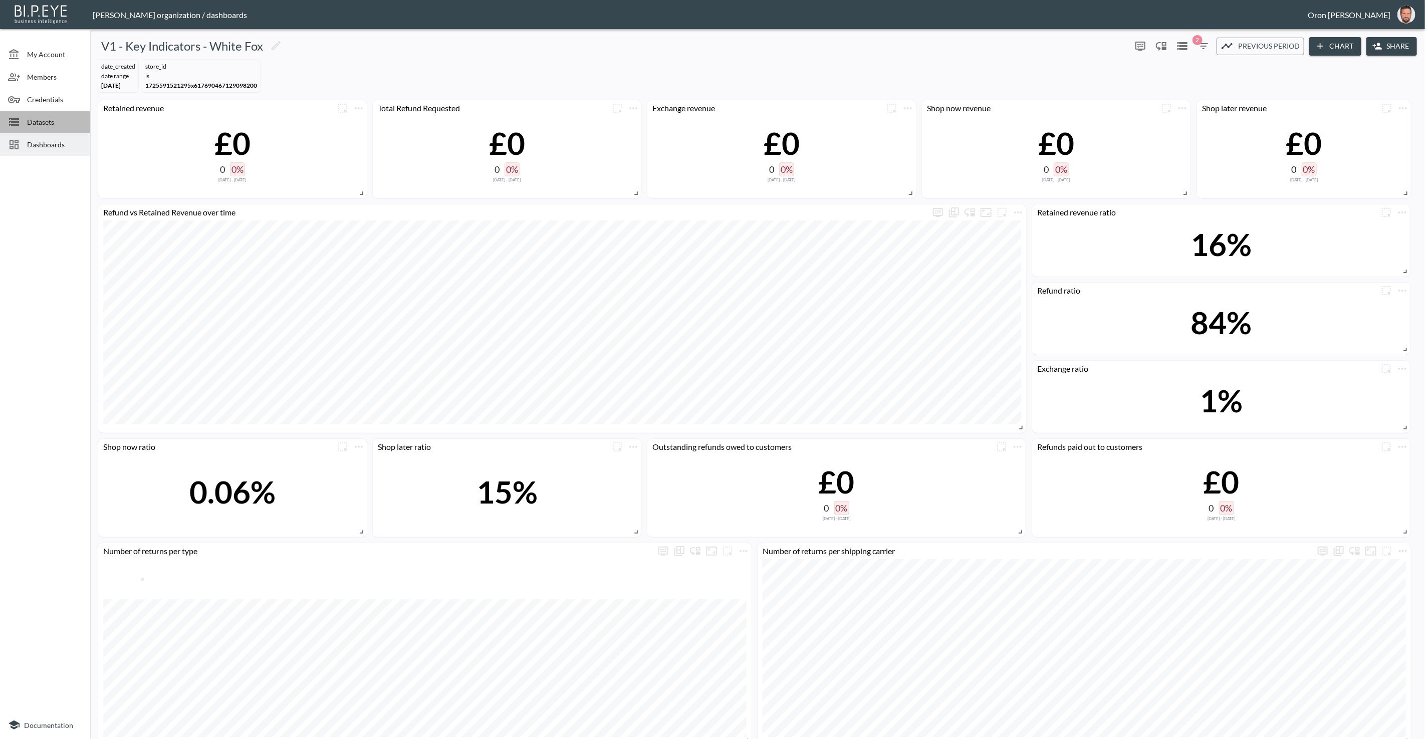
click at [21, 127] on div at bounding box center [17, 122] width 19 height 12
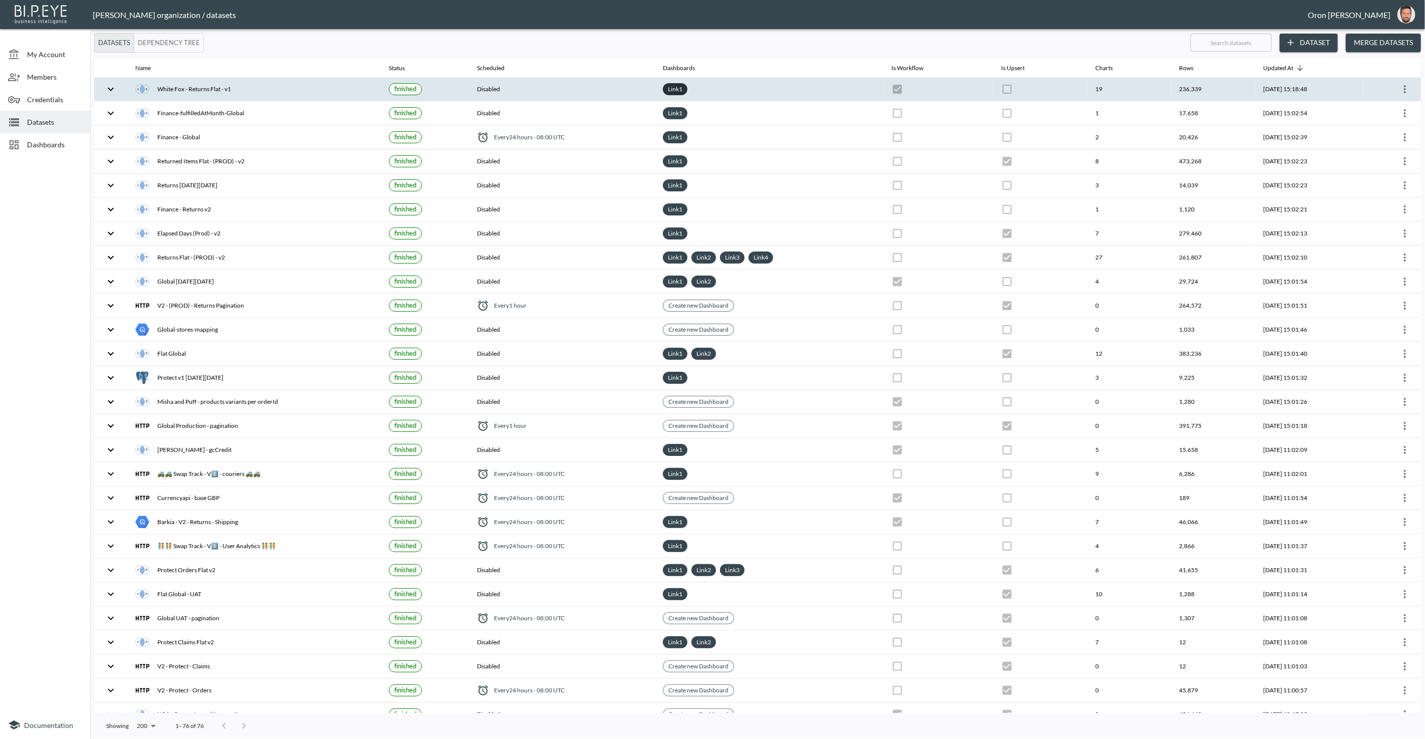
click at [668, 88] on link "Link 1" at bounding box center [675, 89] width 19 height 12
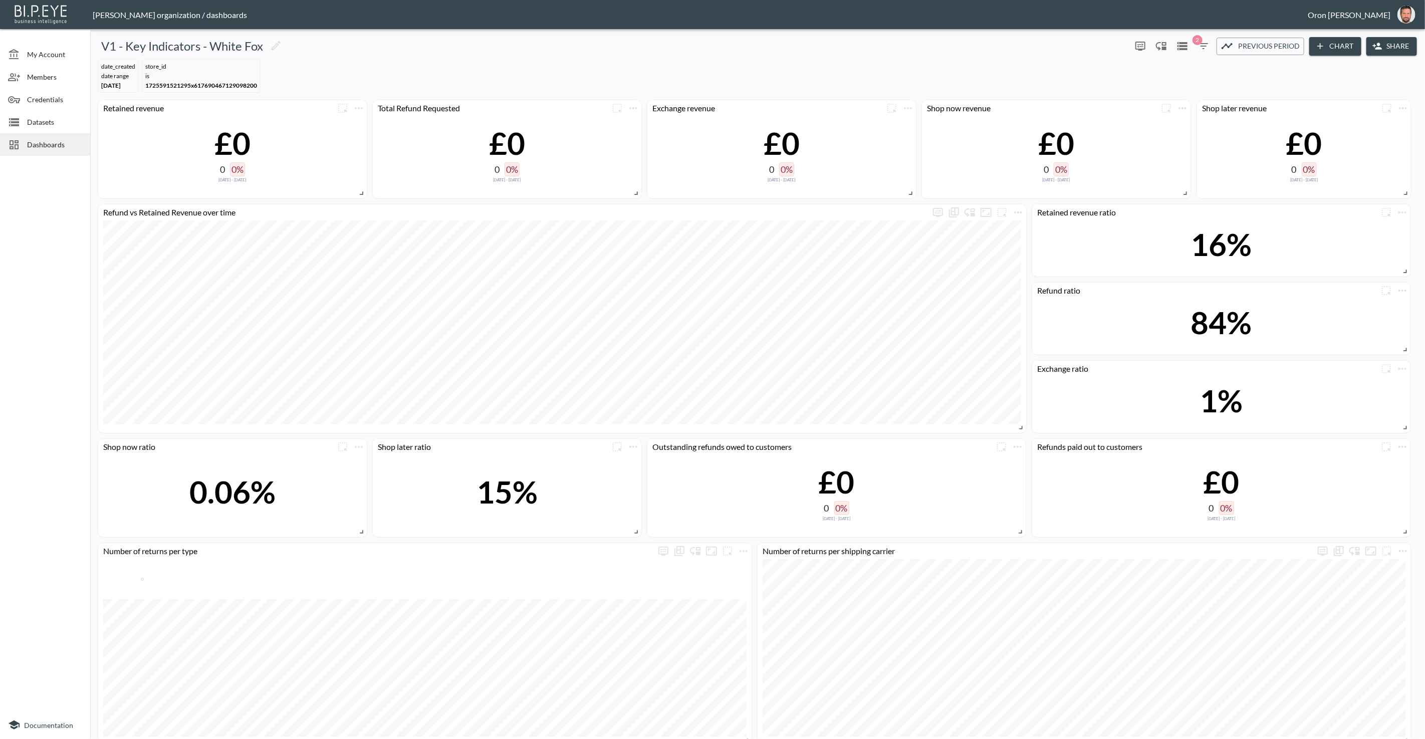
click at [1197, 42] on span "2" at bounding box center [1197, 40] width 10 height 10
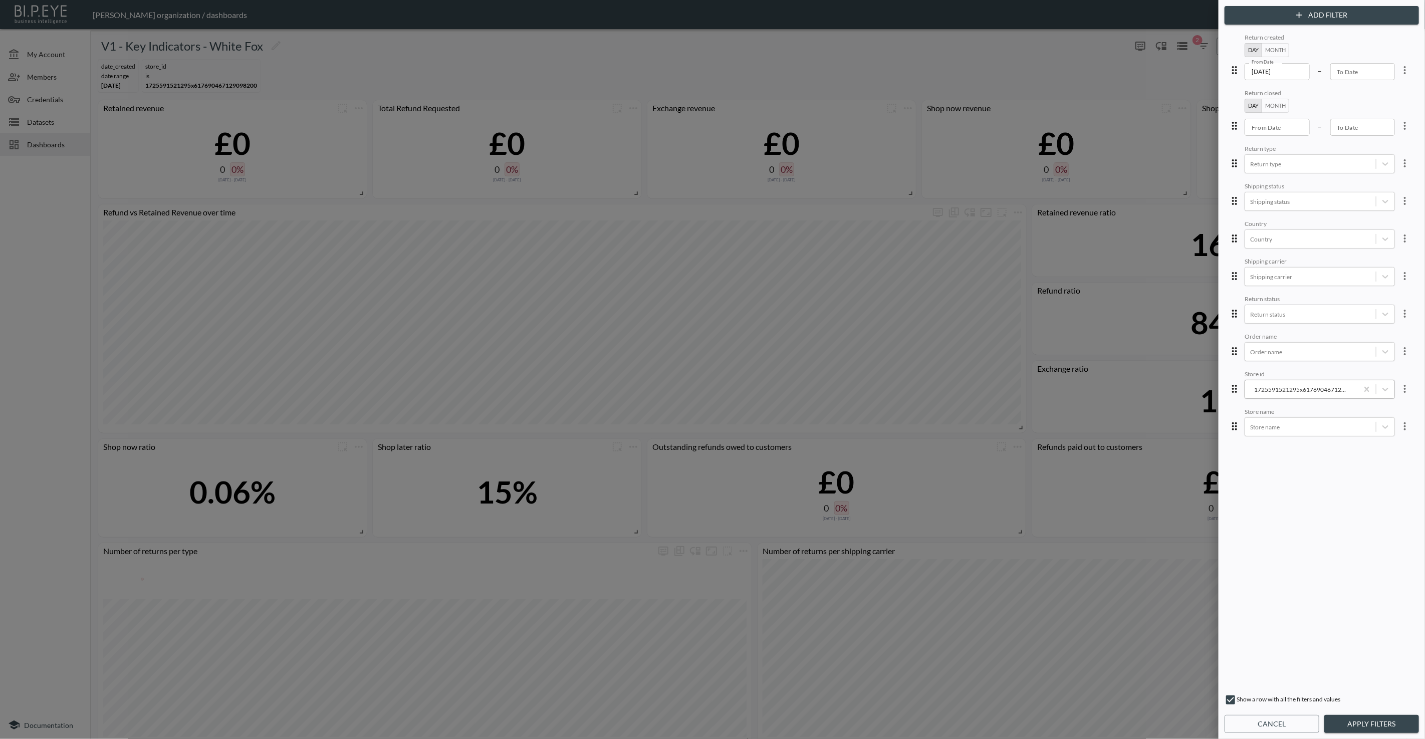
click at [1323, 392] on div "1725591521295x617690467129098200" at bounding box center [1301, 390] width 113 height 14
click at [1323, 392] on div "1725591521295x617690467129098200" at bounding box center [1326, 428] width 175 height 150
click at [1360, 389] on div "1725591521295x617690467129098200" at bounding box center [1326, 428] width 175 height 150
click at [1362, 388] on div "1725591521295x617690467129098200" at bounding box center [1326, 428] width 175 height 150
click at [1362, 386] on div "1725591521295x617690467129098200" at bounding box center [1326, 428] width 175 height 150
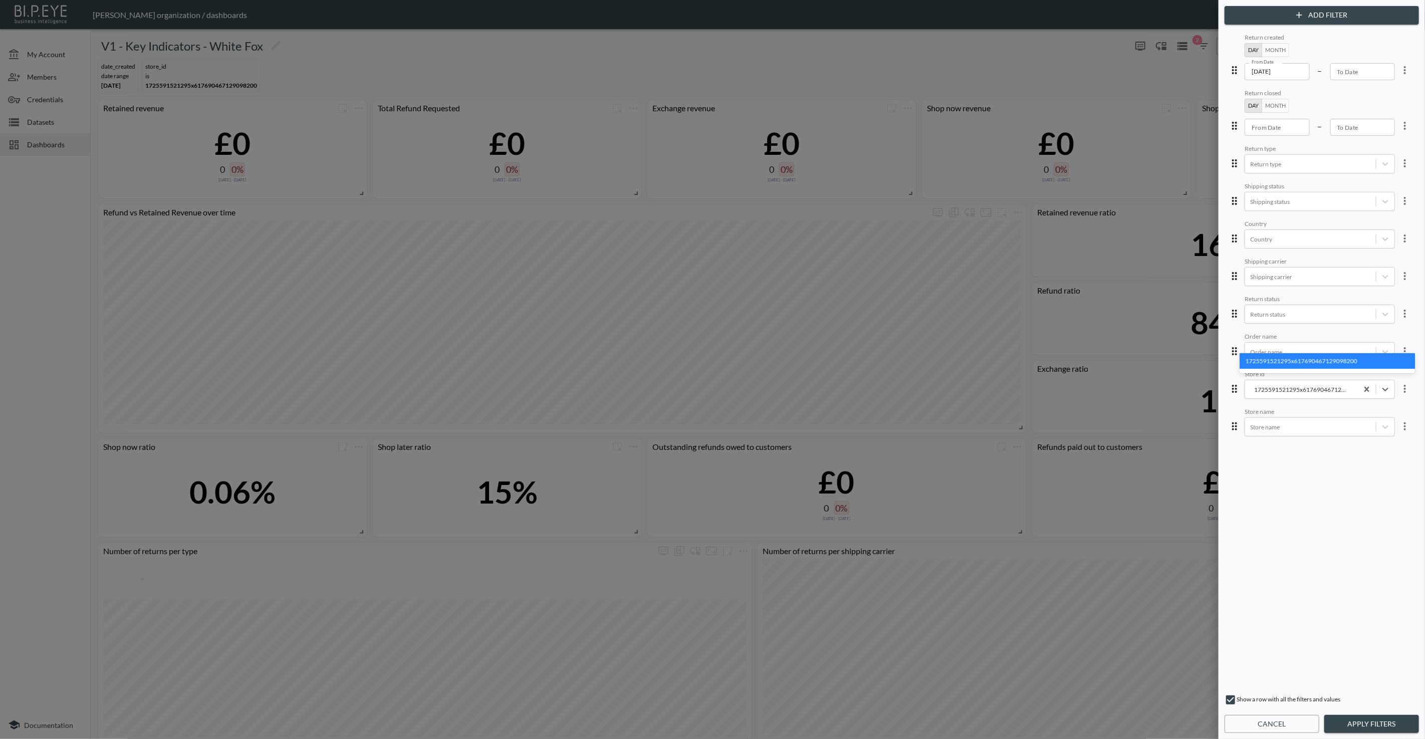
drag, startPoint x: 1415, startPoint y: 509, endPoint x: 1411, endPoint y: 503, distance: 7.5
click at [1413, 505] on div "Return created Day Month From Date 2025-02-01 From Date – To Date To Date Retur…" at bounding box center [1321, 359] width 194 height 659
click at [1371, 728] on button "Apply Filters" at bounding box center [1371, 724] width 95 height 19
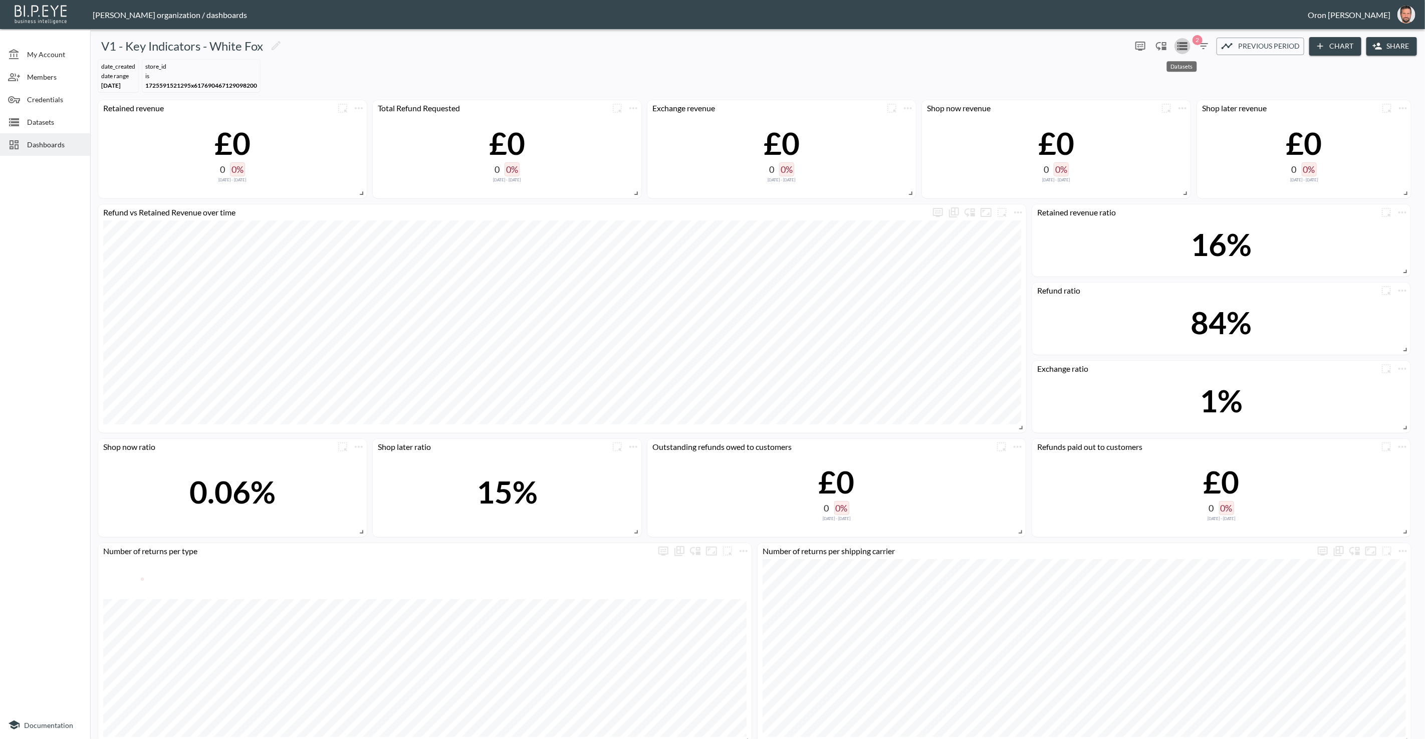
click at [1185, 46] on icon "Datasets" at bounding box center [1182, 46] width 10 height 8
click at [39, 120] on span "Datasets" at bounding box center [54, 122] width 55 height 11
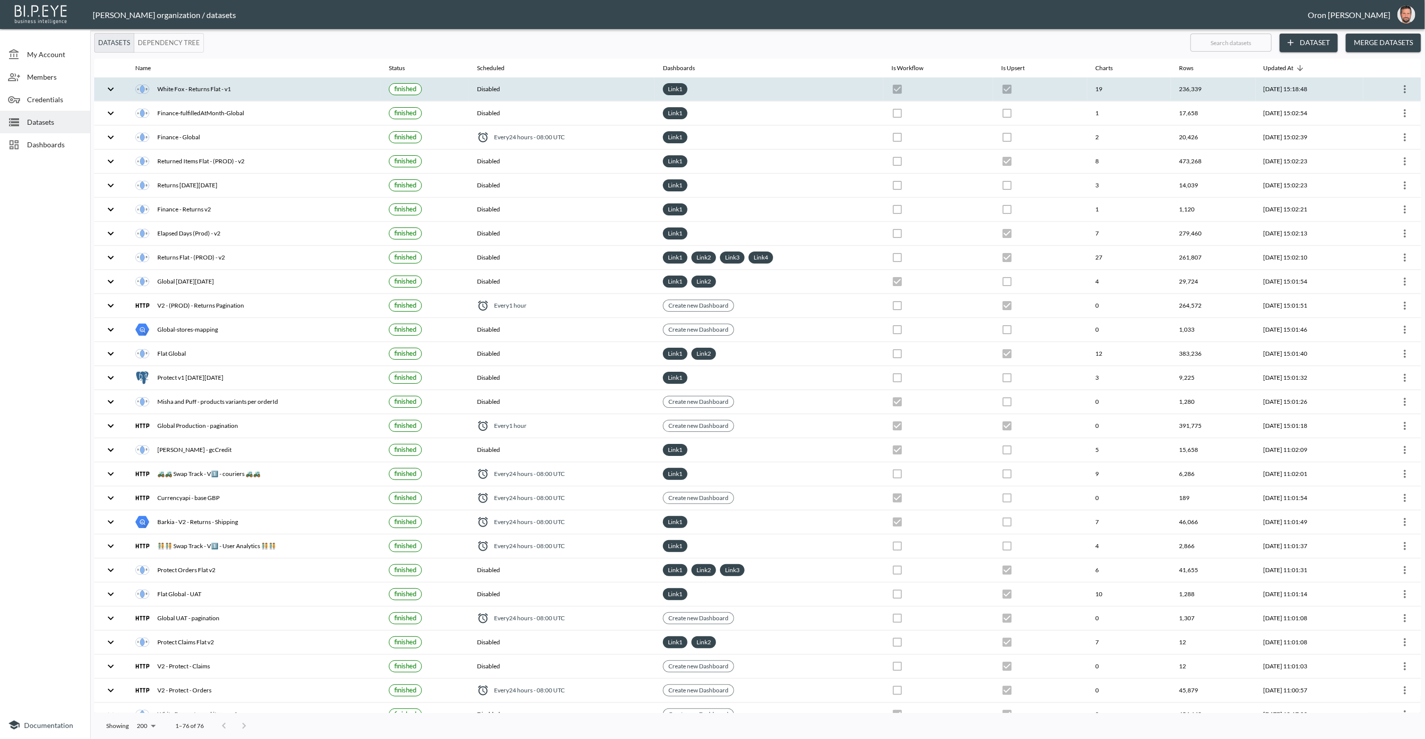
click at [1405, 84] on icon "more" at bounding box center [1405, 89] width 12 height 12
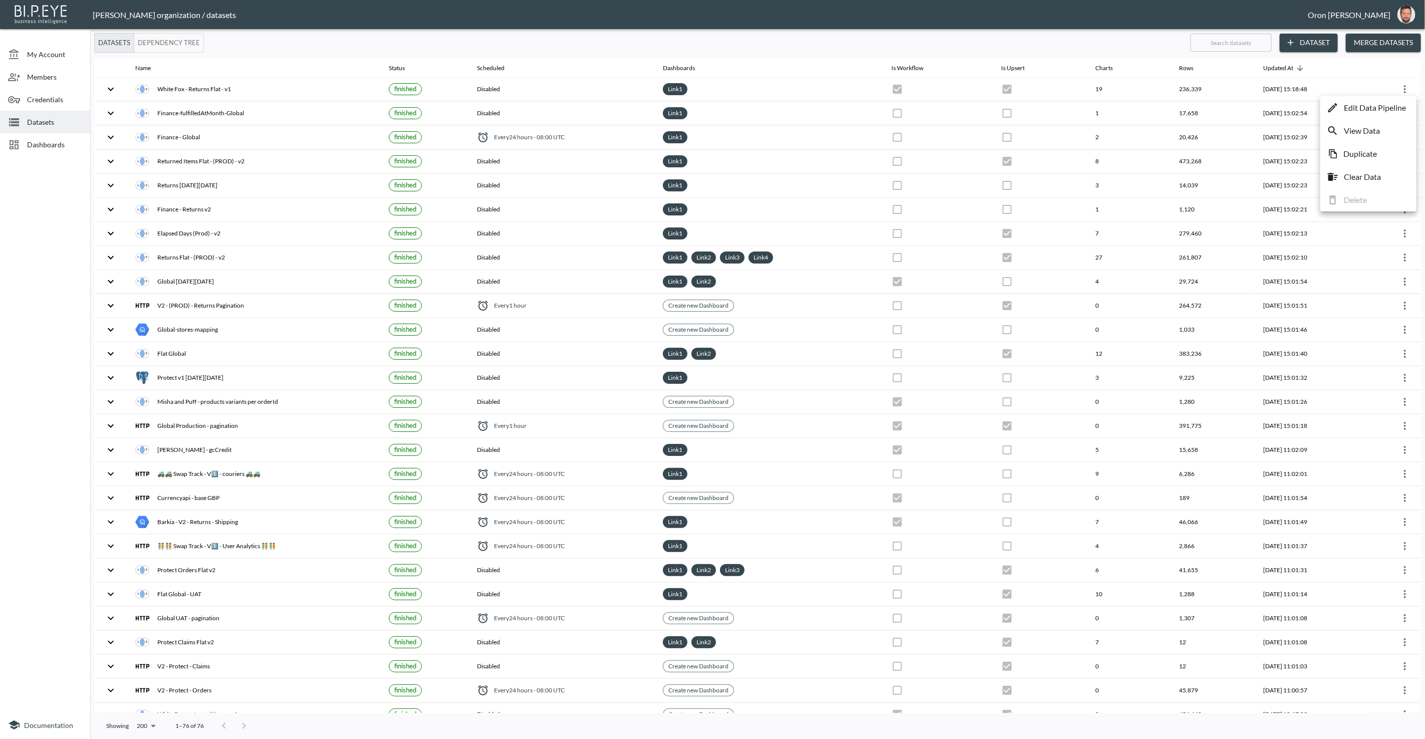
click at [1374, 125] on p "View Data" at bounding box center [1361, 131] width 36 height 12
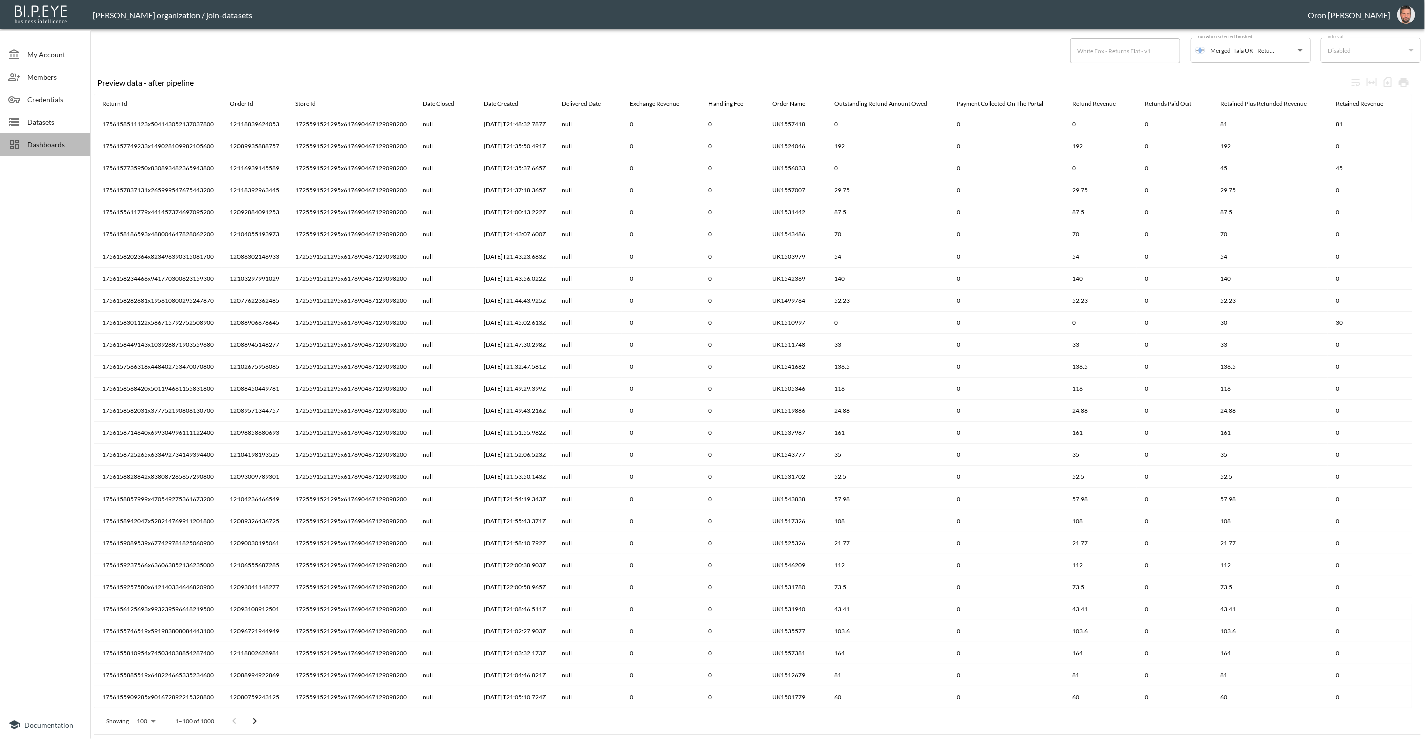
click at [30, 144] on span "Dashboards" at bounding box center [54, 144] width 55 height 11
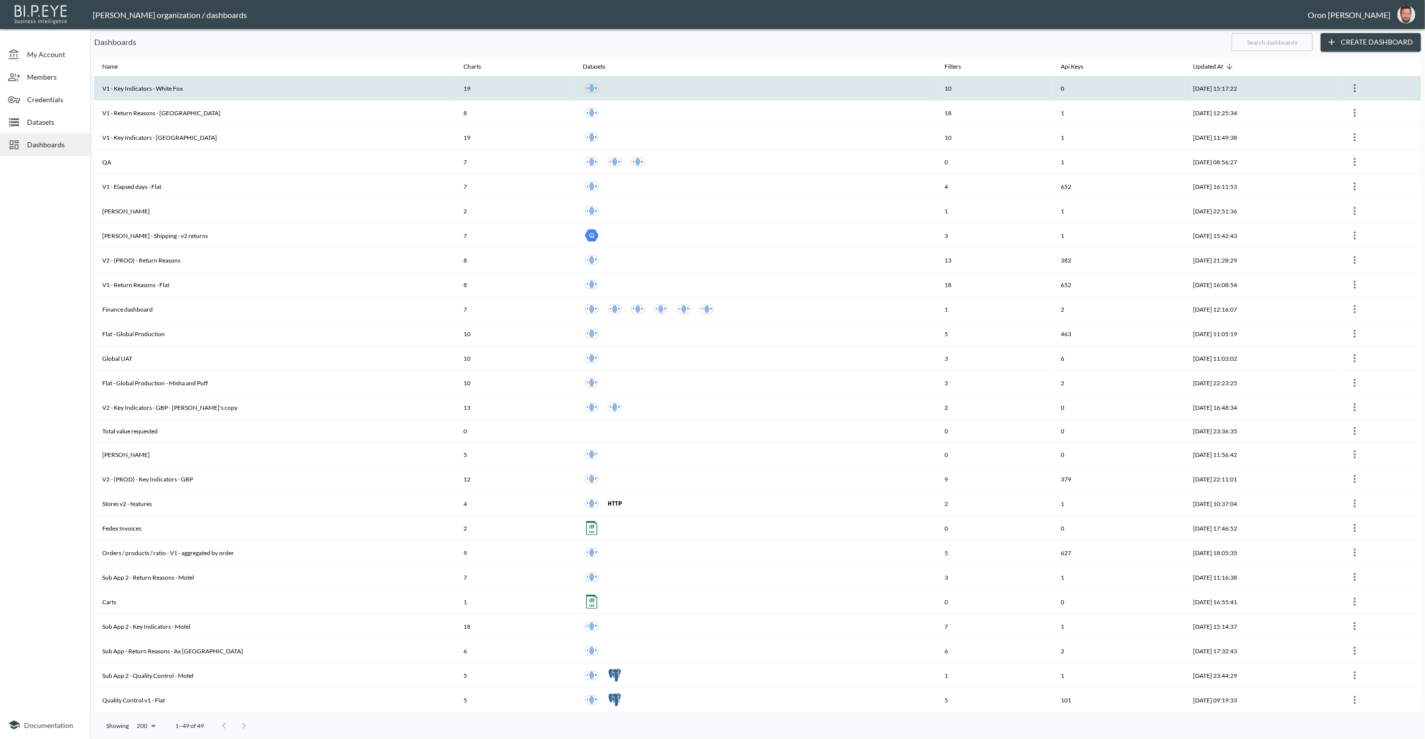
click at [181, 92] on th "V1 - Key Indicators - White Fox" at bounding box center [274, 88] width 361 height 25
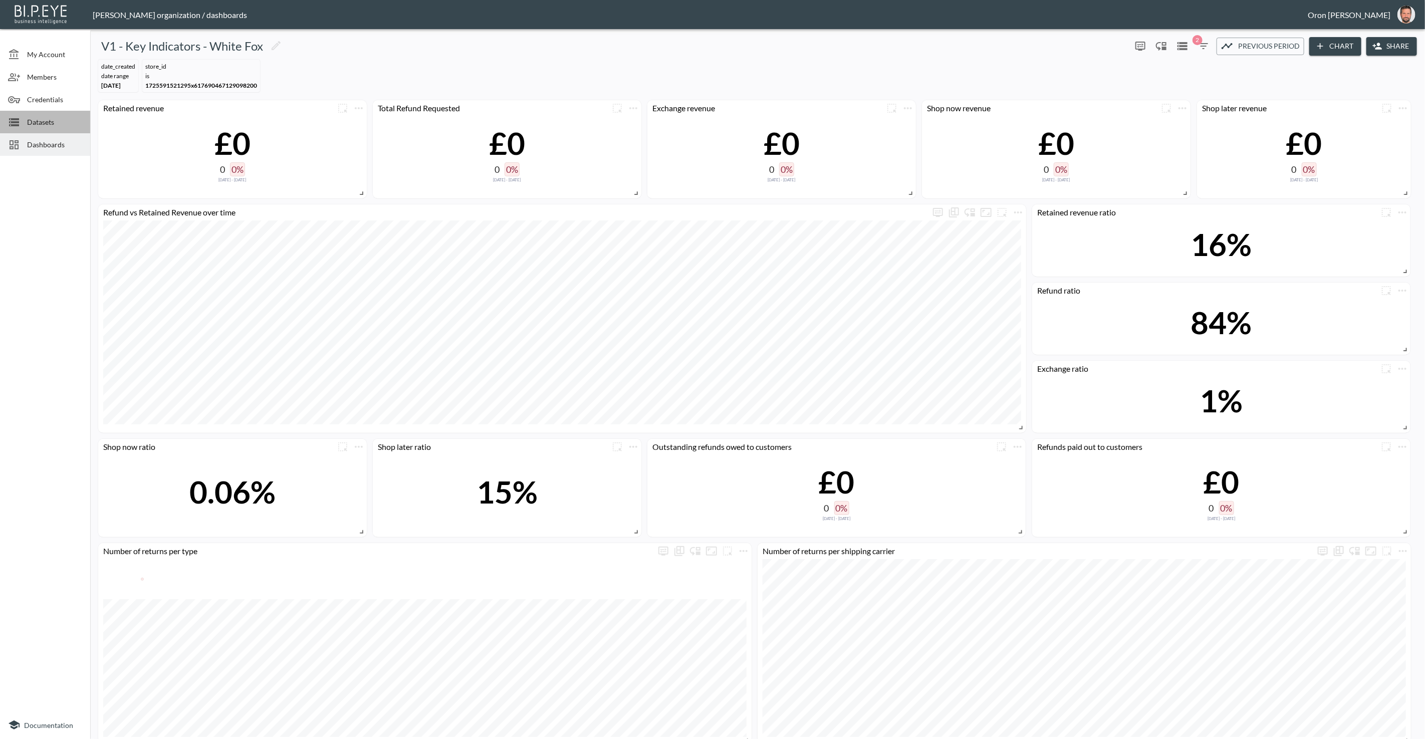
click at [49, 126] on span "Datasets" at bounding box center [54, 122] width 55 height 11
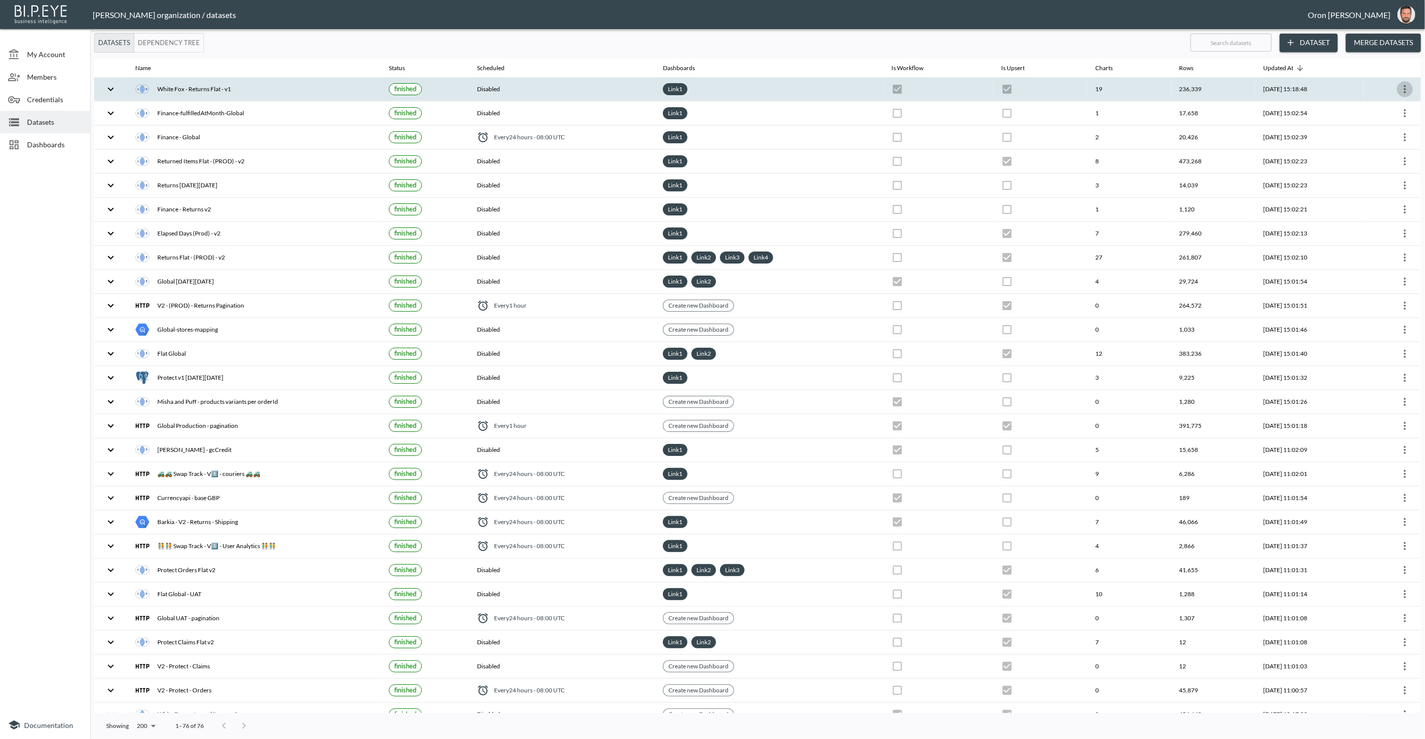
click at [1402, 83] on icon "more" at bounding box center [1405, 89] width 12 height 12
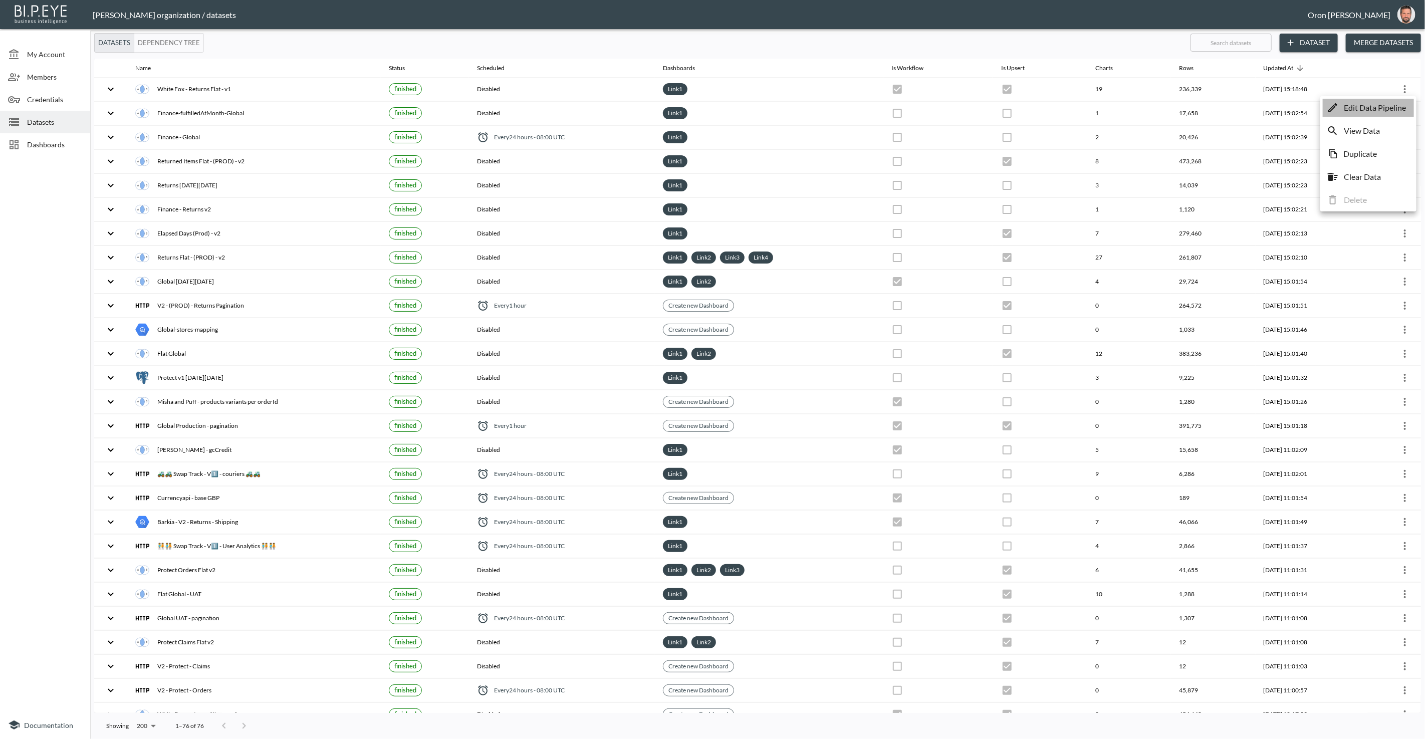
click at [1397, 104] on p "Edit Data Pipeline" at bounding box center [1374, 108] width 62 height 12
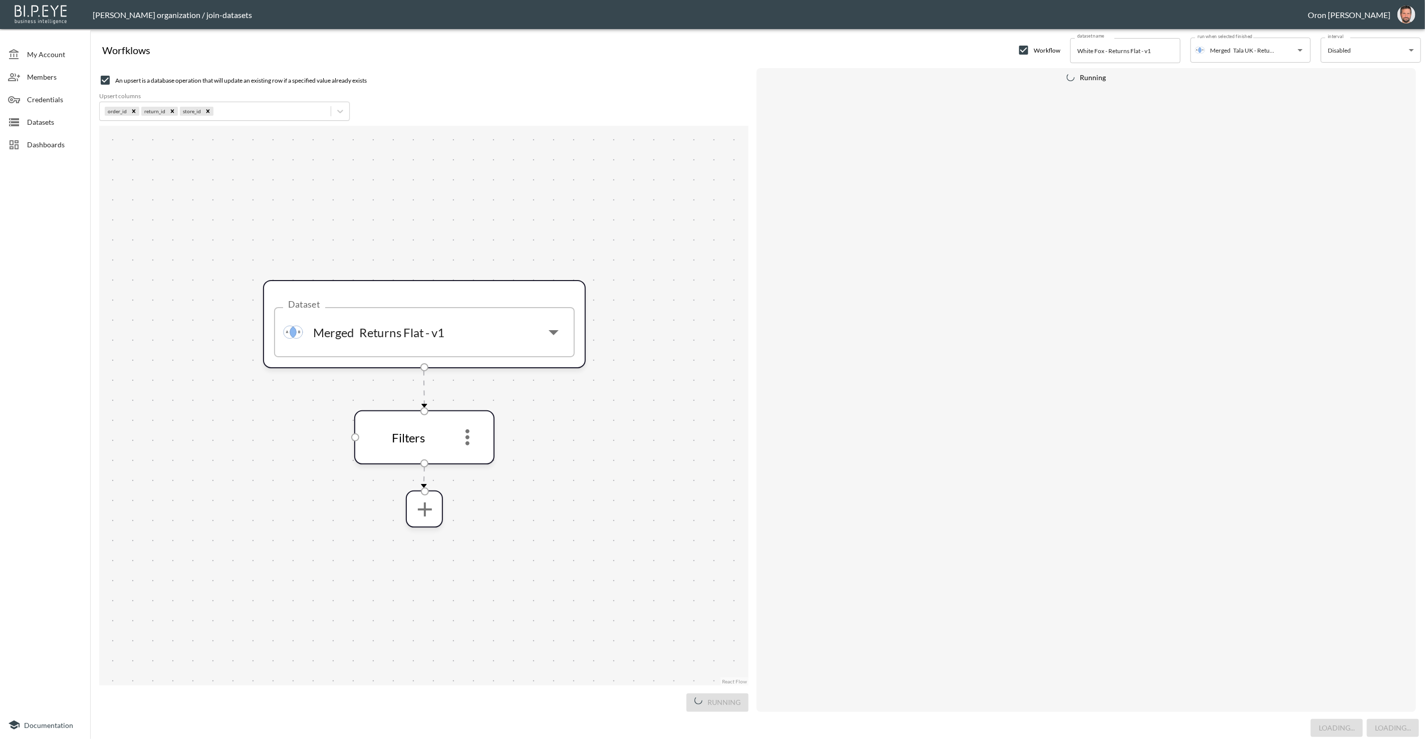
click at [1098, 720] on div "Loading... Loading..." at bounding box center [757, 728] width 1326 height 23
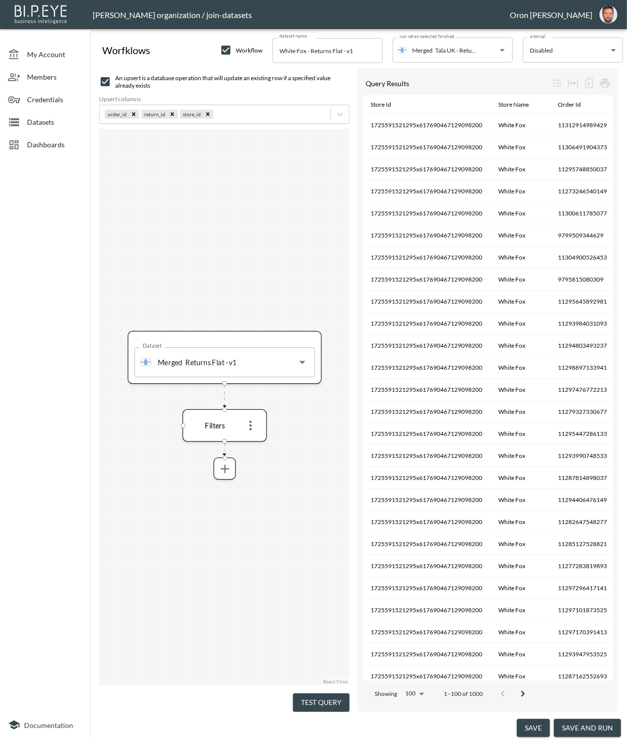
click at [589, 723] on button "save and run" at bounding box center [587, 728] width 67 height 19
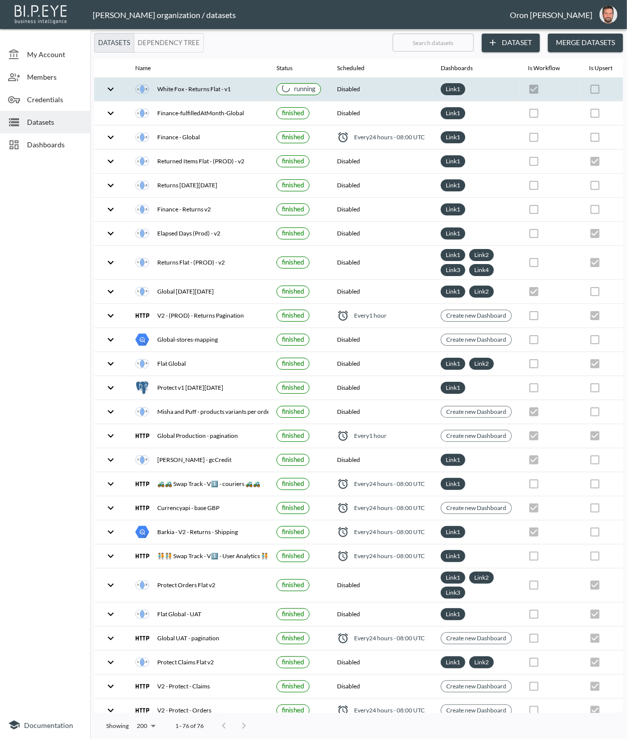
click at [385, 85] on th "Disabled" at bounding box center [381, 90] width 104 height 24
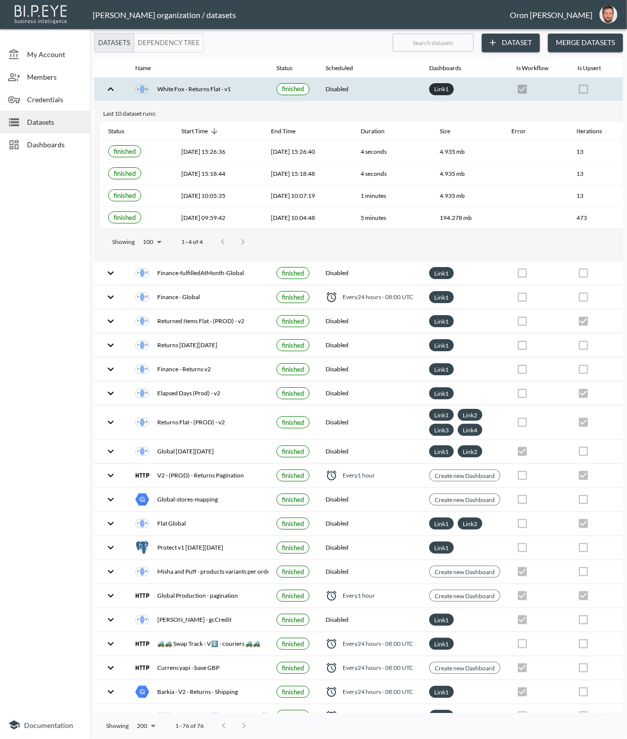
click at [438, 88] on link "Link 1" at bounding box center [441, 89] width 19 height 12
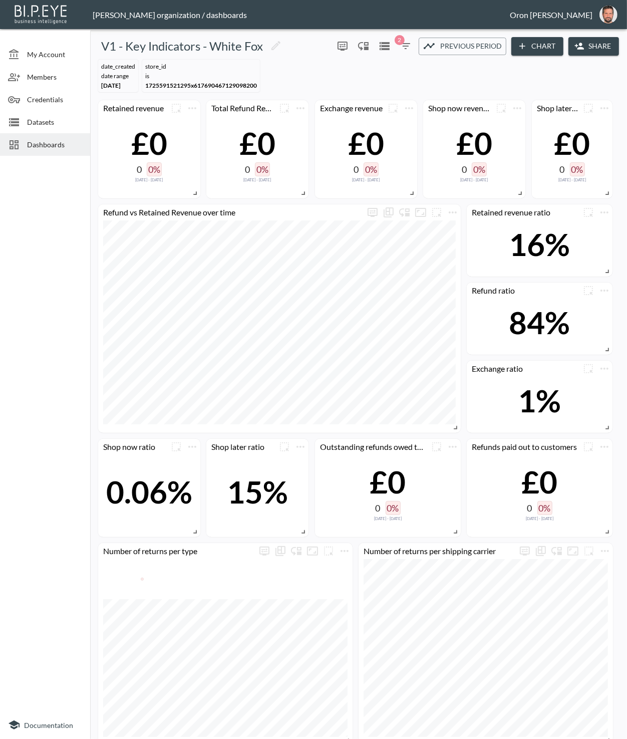
click at [407, 50] on icon "button" at bounding box center [406, 46] width 12 height 12
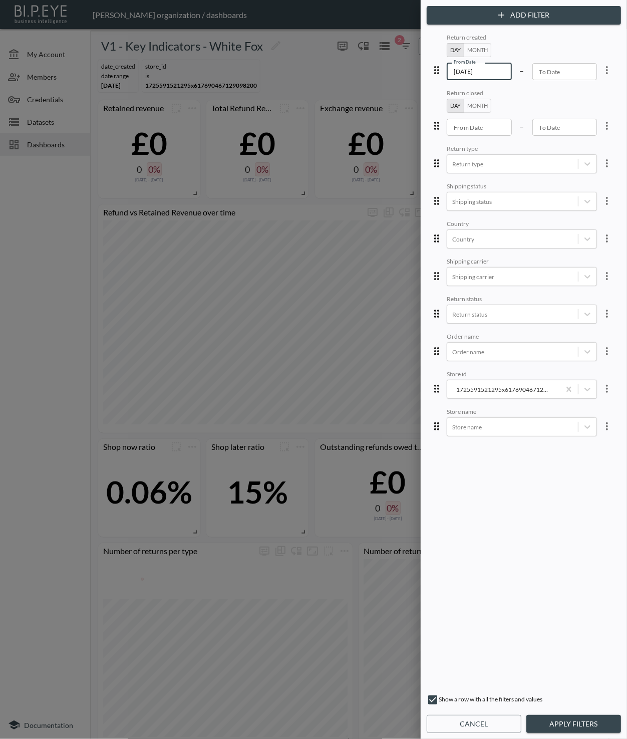
click at [472, 73] on input "[DATE]" at bounding box center [479, 71] width 65 height 17
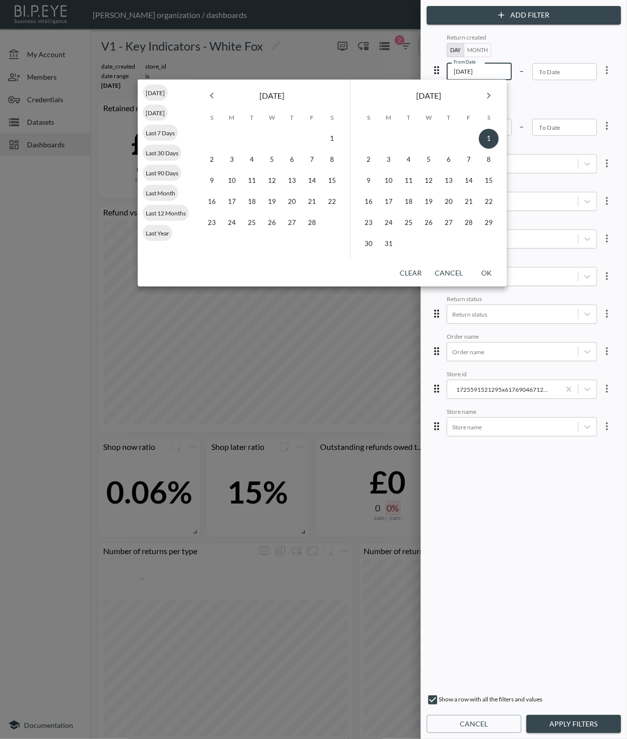
type input "[DATE]"
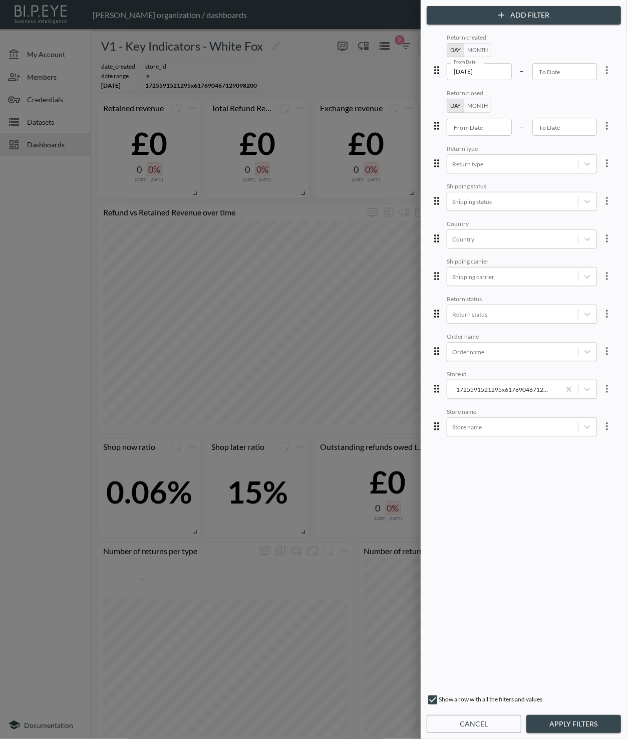
click at [577, 722] on button "Apply Filters" at bounding box center [573, 724] width 95 height 19
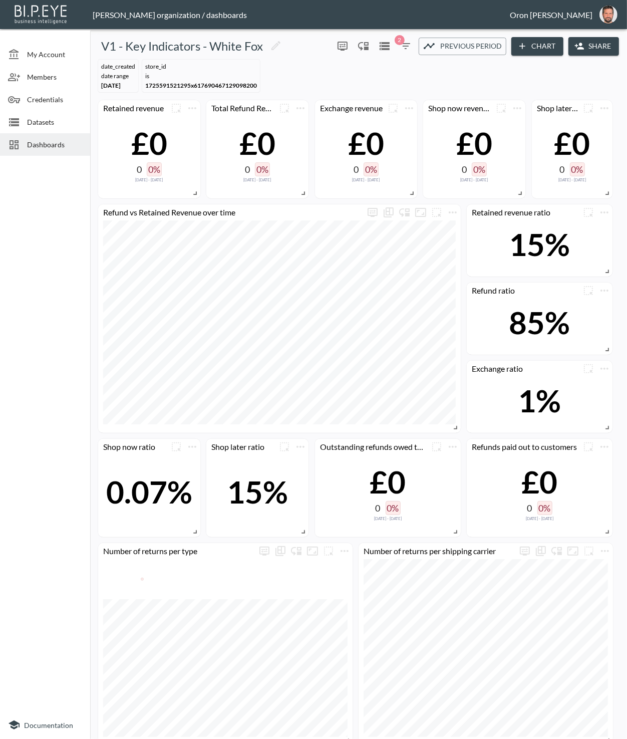
click at [405, 49] on icon "button" at bounding box center [405, 46] width 9 height 6
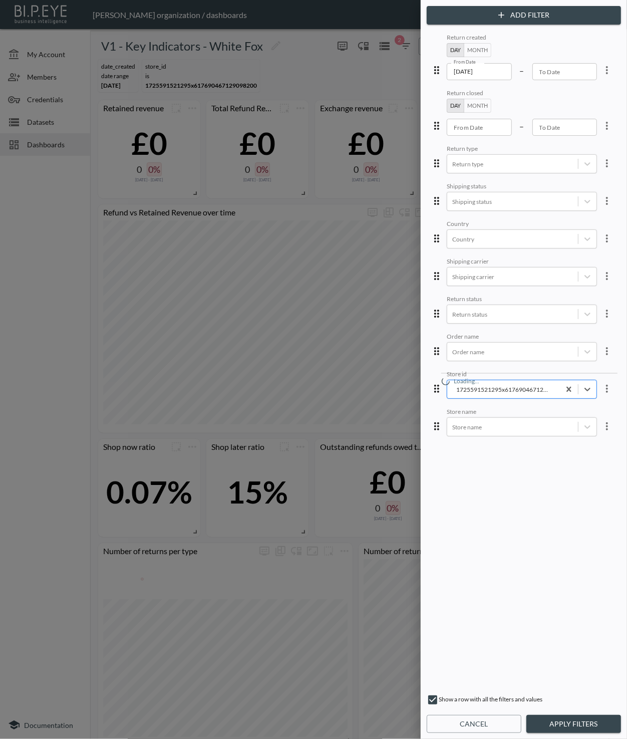
click at [529, 389] on div "1725591521295x617690467129098200" at bounding box center [503, 390] width 103 height 10
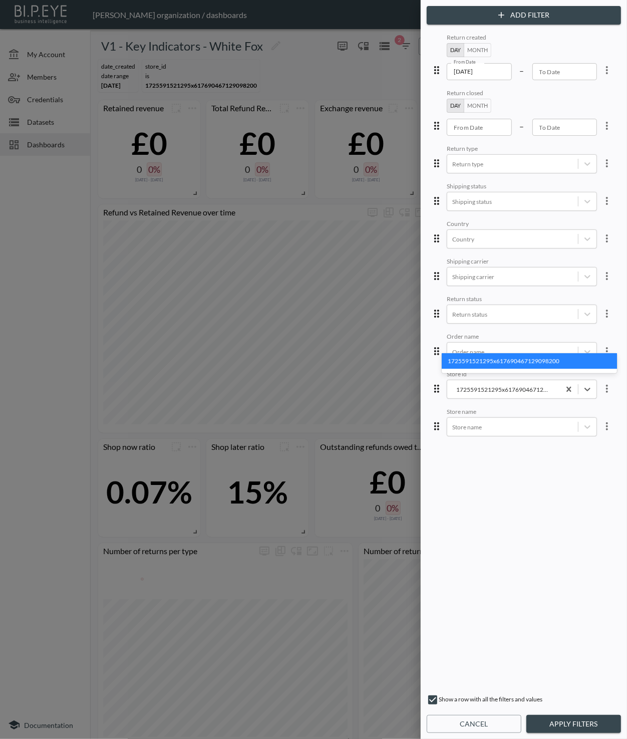
click at [530, 358] on div "1725591521295x617690467129098200" at bounding box center [529, 361] width 175 height 16
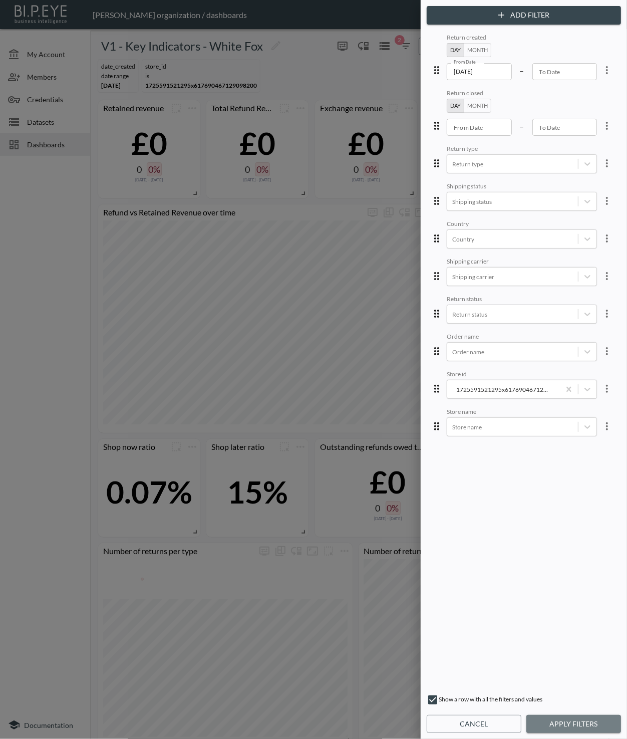
click at [581, 725] on button "Apply Filters" at bounding box center [573, 724] width 95 height 19
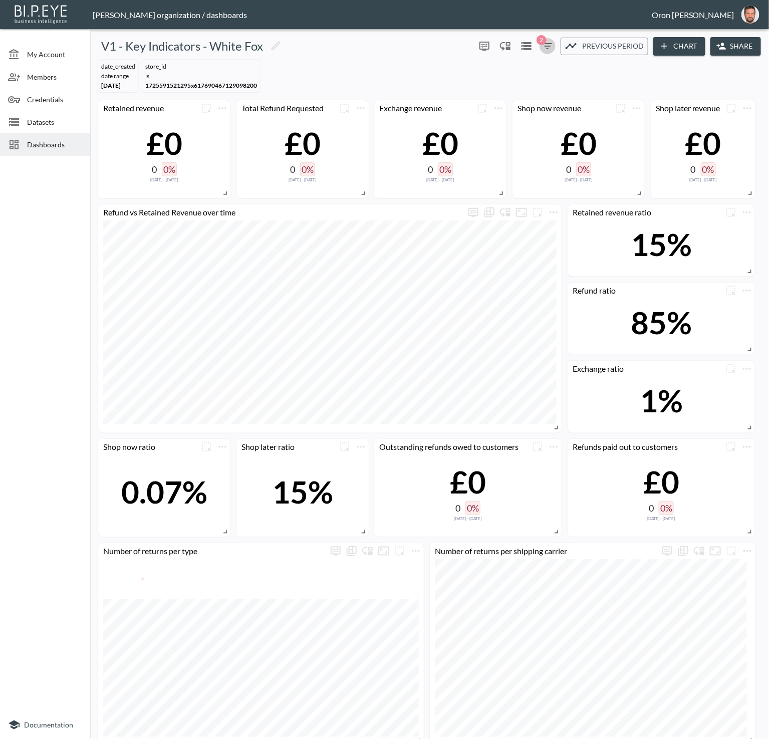
click at [550, 44] on icon "button" at bounding box center [548, 46] width 12 height 12
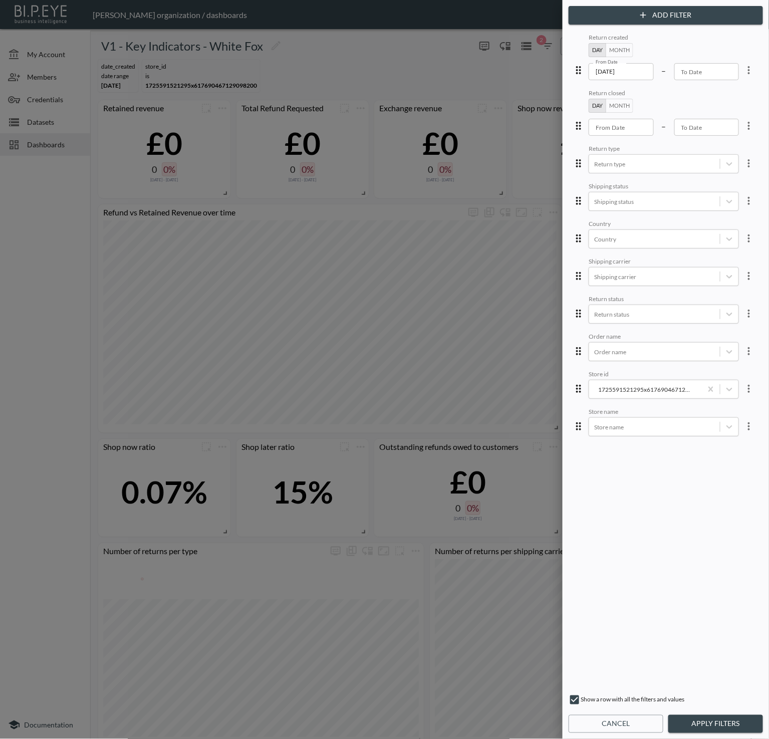
drag, startPoint x: 706, startPoint y: 728, endPoint x: 661, endPoint y: 534, distance: 199.6
click at [627, 727] on button "Apply Filters" at bounding box center [715, 724] width 95 height 19
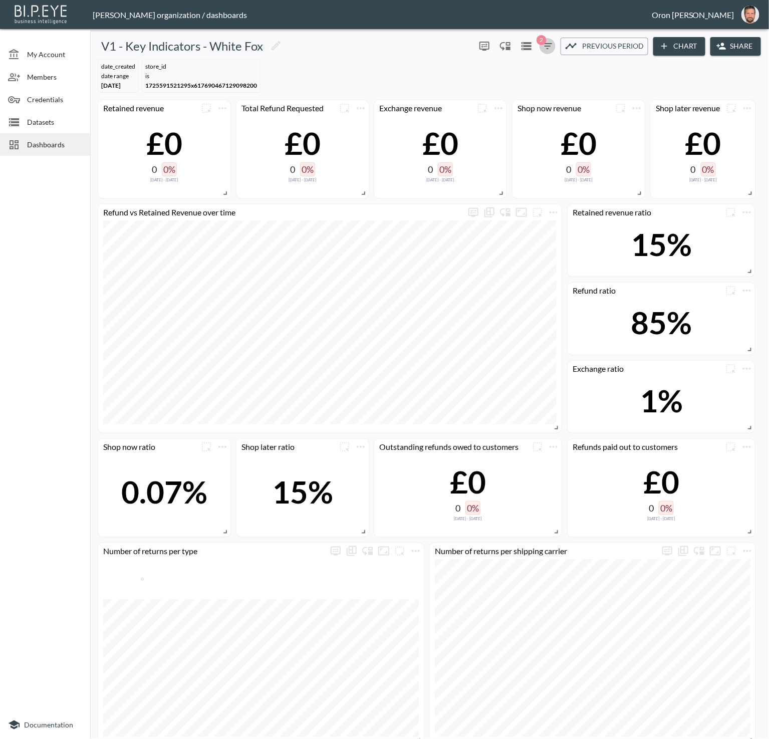
click at [542, 49] on icon "button" at bounding box center [548, 46] width 12 height 12
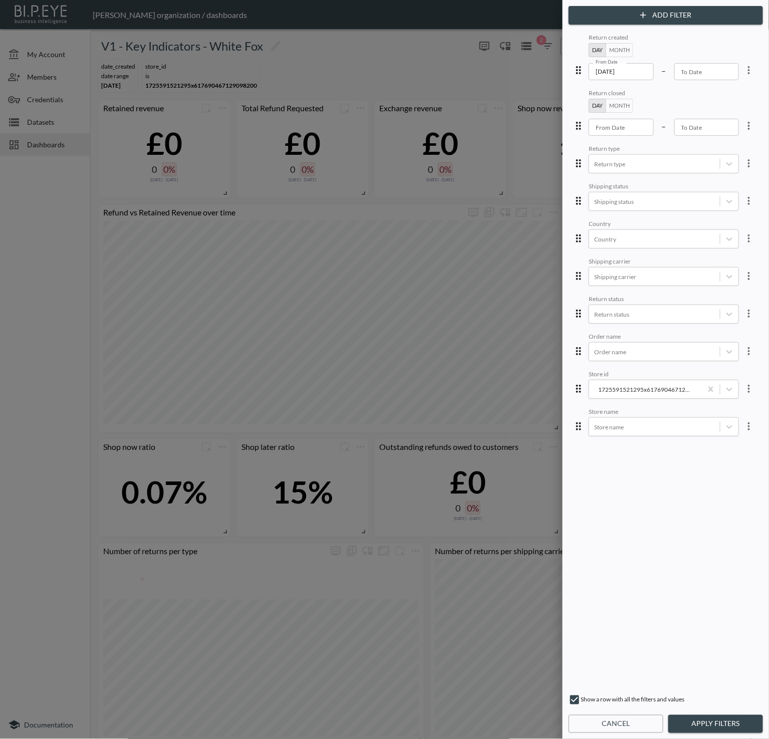
click at [627, 388] on icon "more" at bounding box center [749, 389] width 12 height 12
click at [627, 402] on li "Edit" at bounding box center [713, 409] width 90 height 18
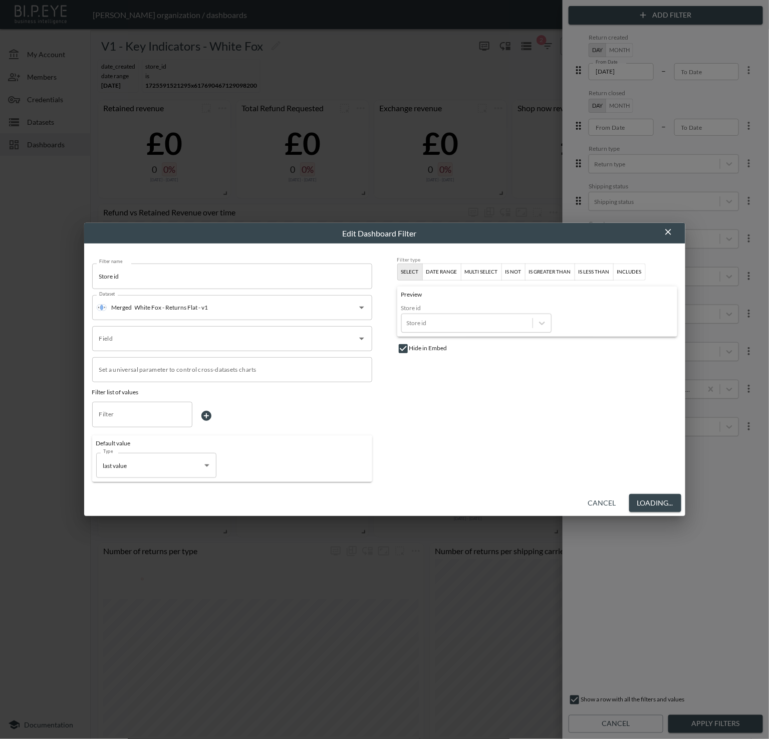
type input "store_id"
click at [497, 328] on div "Store id" at bounding box center [467, 323] width 131 height 14
click at [597, 390] on div "Filter type Select date range multi select is not is greater than is less than …" at bounding box center [537, 368] width 280 height 225
click at [627, 500] on button "Save" at bounding box center [664, 503] width 33 height 19
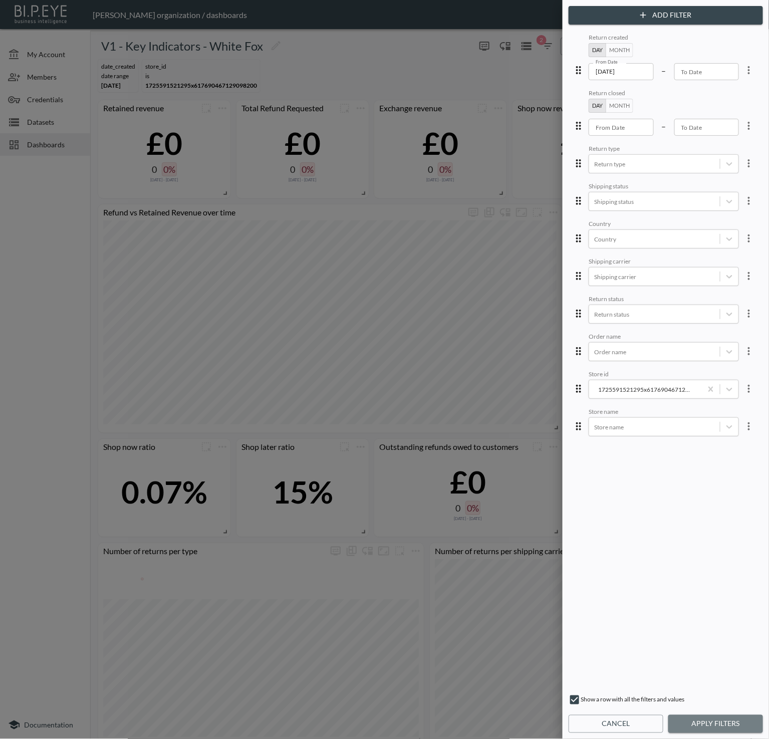
drag, startPoint x: 709, startPoint y: 720, endPoint x: 703, endPoint y: 698, distance: 23.5
click at [627, 720] on button "Apply Filters" at bounding box center [715, 724] width 95 height 19
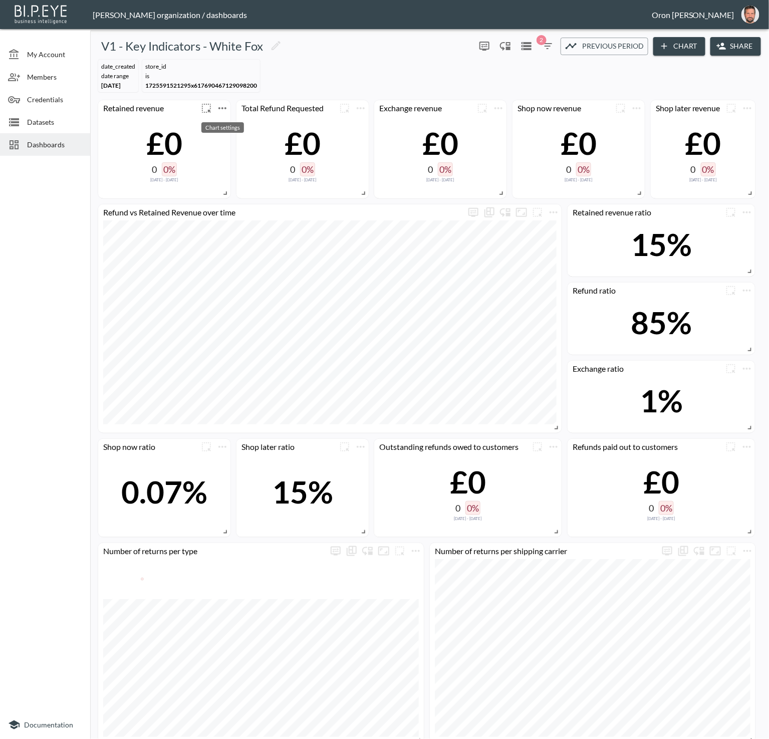
click at [219, 105] on icon "more" at bounding box center [222, 108] width 12 height 12
click at [231, 124] on li "Edit" at bounding box center [222, 127] width 78 height 18
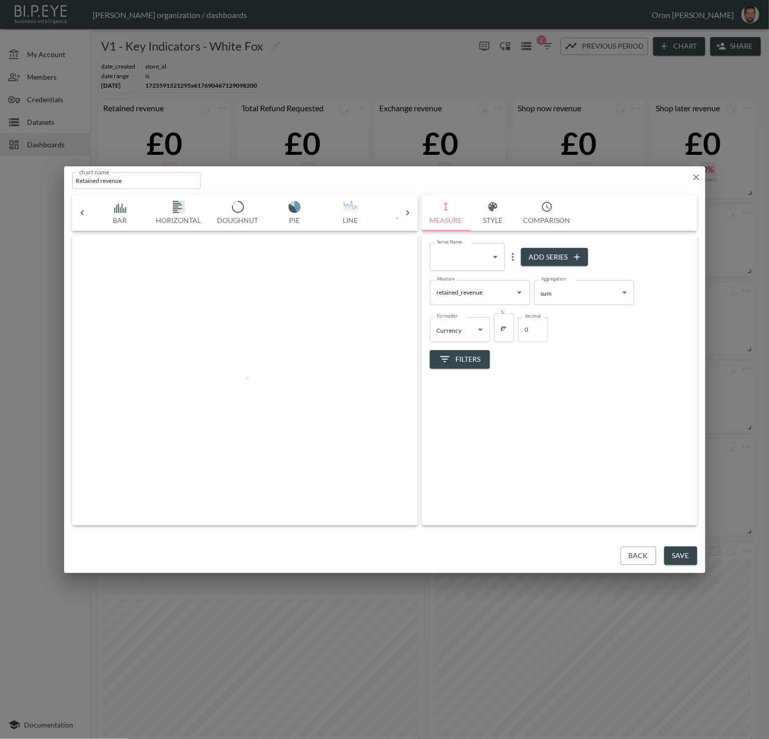
scroll to position [0, 53]
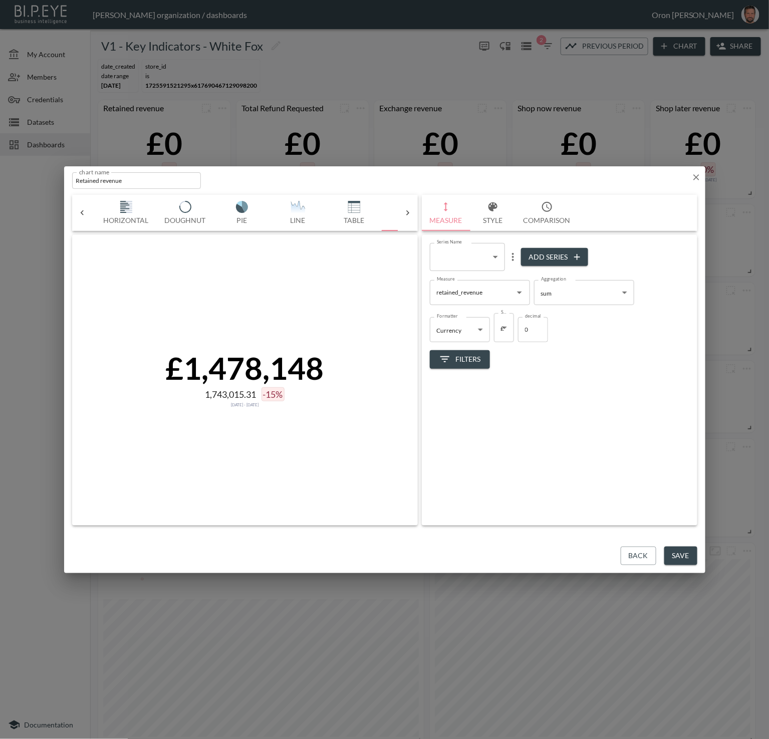
click at [457, 365] on span "Filters" at bounding box center [460, 359] width 42 height 13
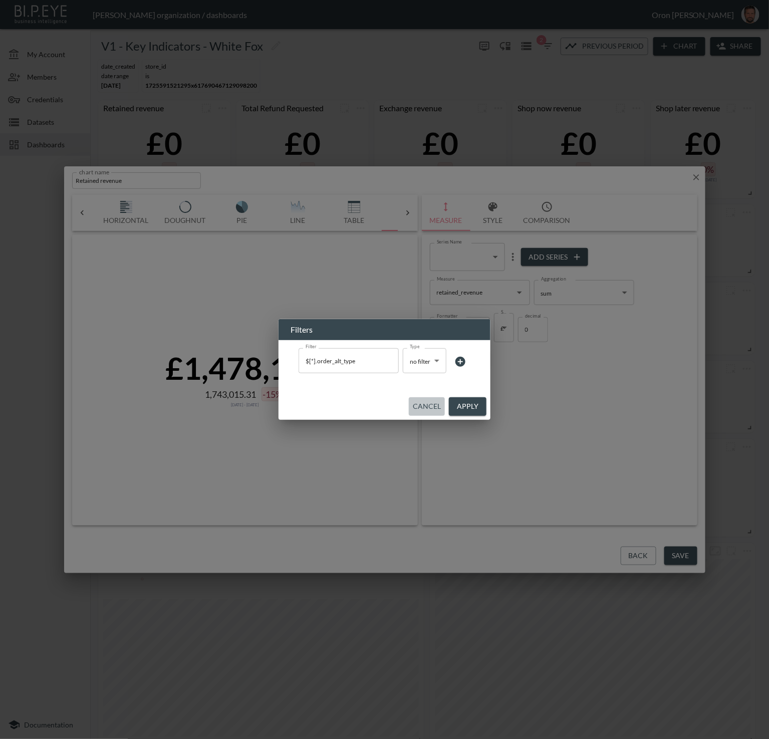
click at [418, 403] on button "Cancel" at bounding box center [427, 406] width 36 height 19
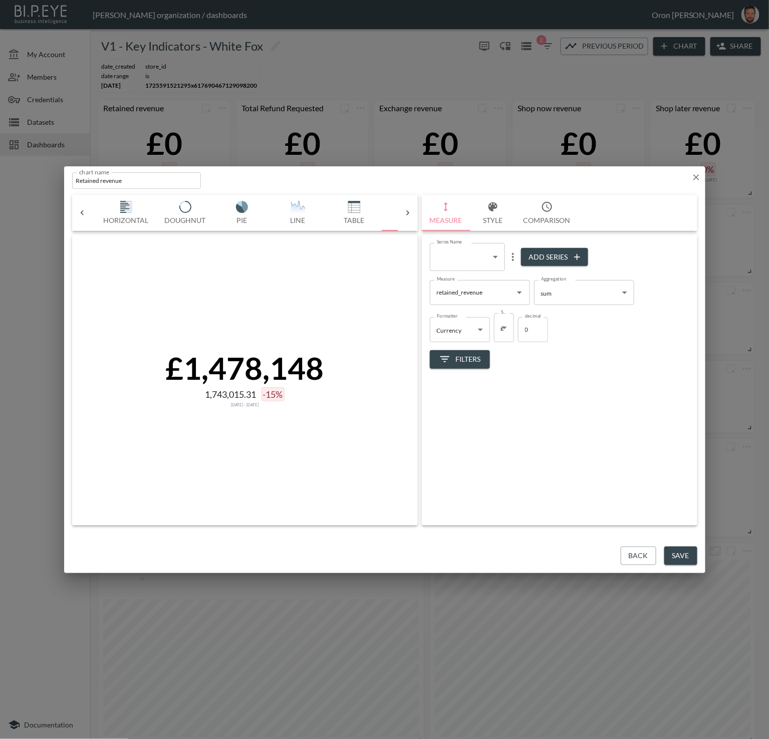
click at [475, 359] on span "Filters" at bounding box center [460, 359] width 42 height 13
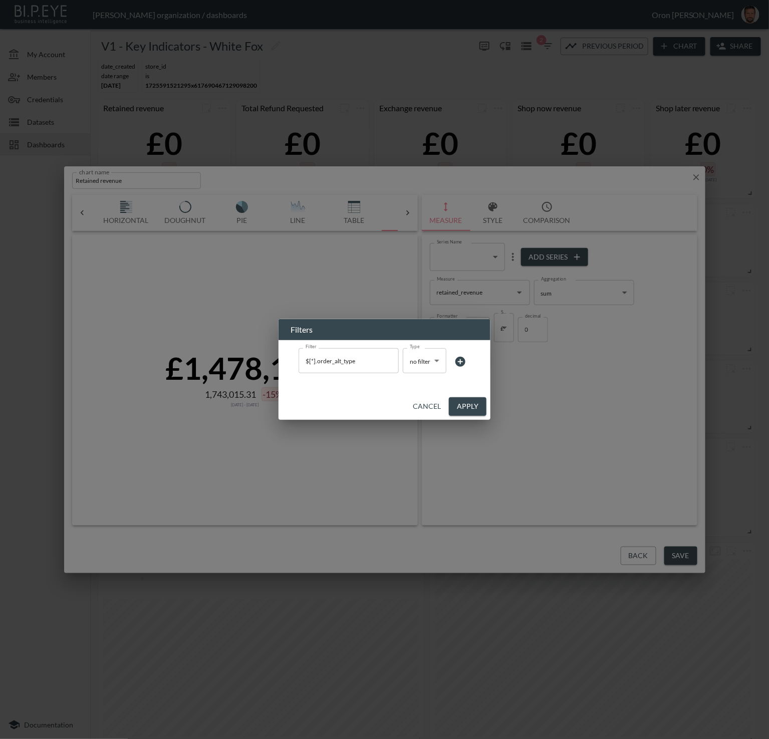
drag, startPoint x: 393, startPoint y: 362, endPoint x: 399, endPoint y: 364, distance: 7.0
click at [393, 362] on icon "Clear" at bounding box center [388, 361] width 10 height 10
click at [470, 403] on button "Apply" at bounding box center [468, 406] width 38 height 19
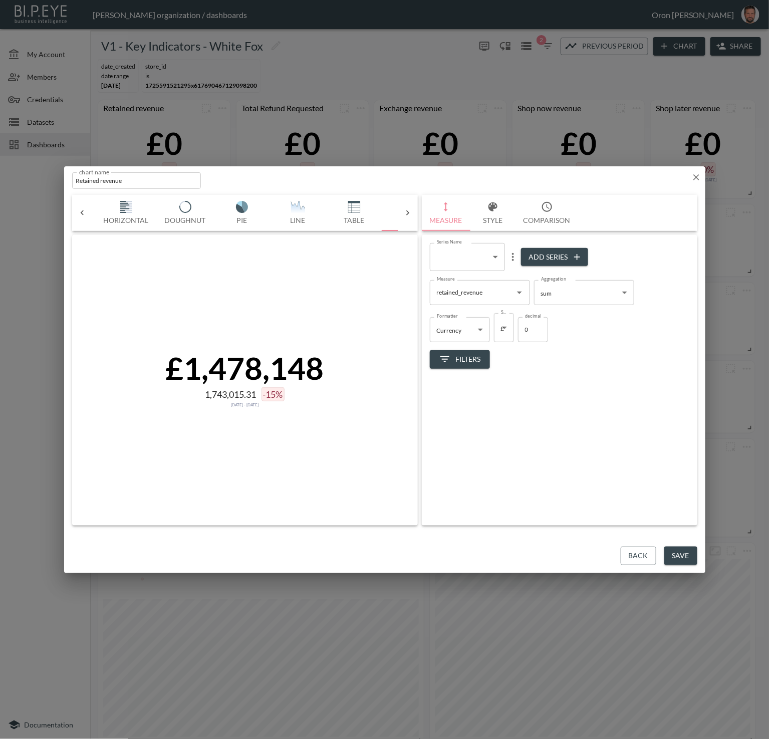
click at [627, 555] on button "Save" at bounding box center [680, 556] width 33 height 19
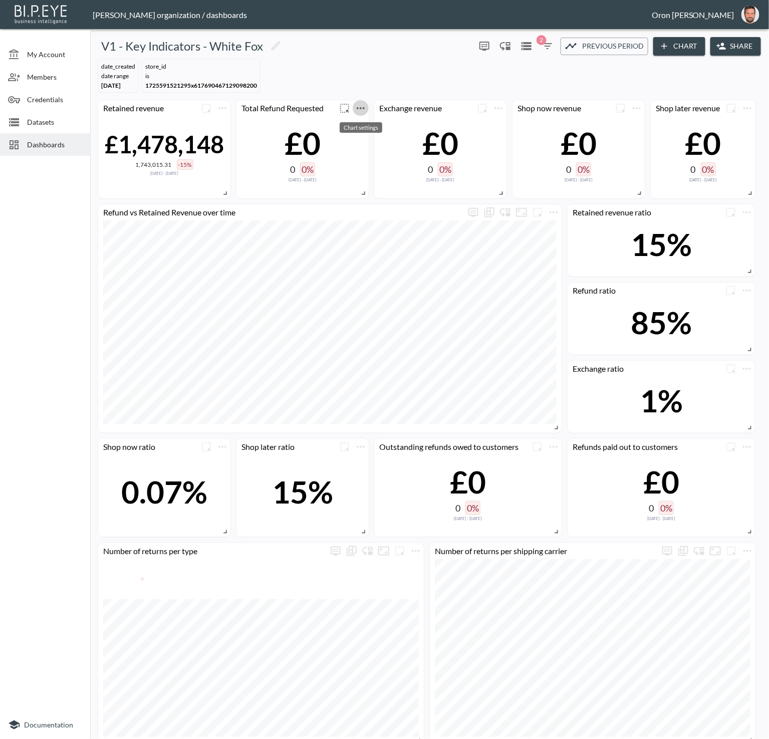
click at [363, 107] on icon "more" at bounding box center [361, 108] width 8 height 2
click at [371, 124] on li "Edit" at bounding box center [360, 127] width 78 height 18
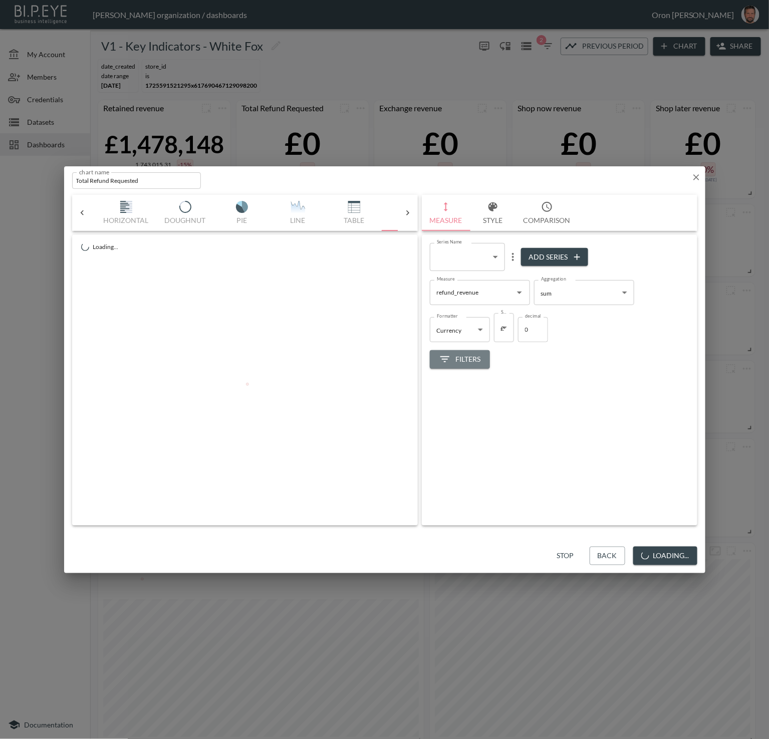
click at [461, 359] on span "Filters" at bounding box center [460, 359] width 42 height 13
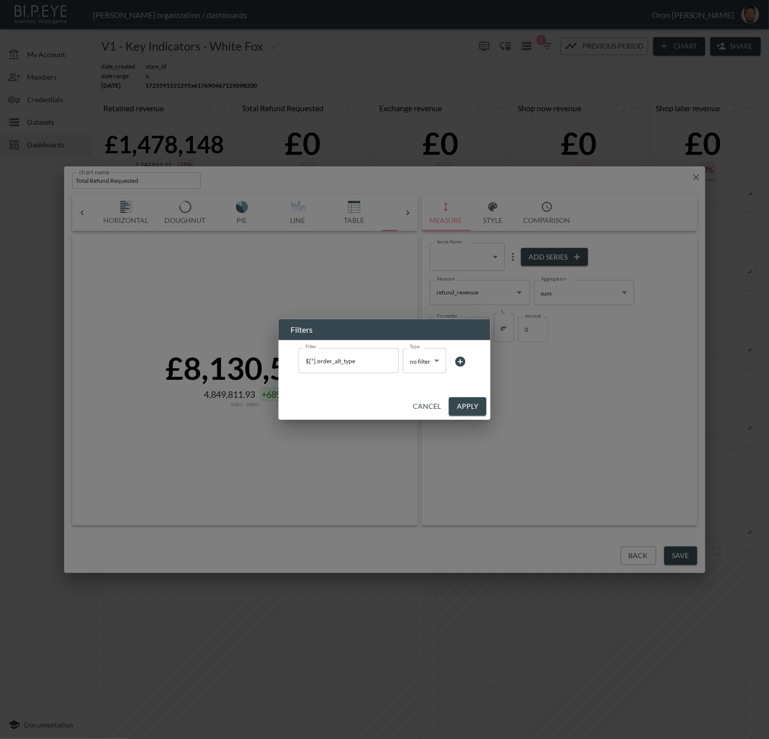
drag, startPoint x: 388, startPoint y: 360, endPoint x: 403, endPoint y: 368, distance: 17.0
click at [389, 360] on icon "Clear" at bounding box center [388, 361] width 6 height 6
click at [469, 405] on button "Apply" at bounding box center [468, 406] width 38 height 19
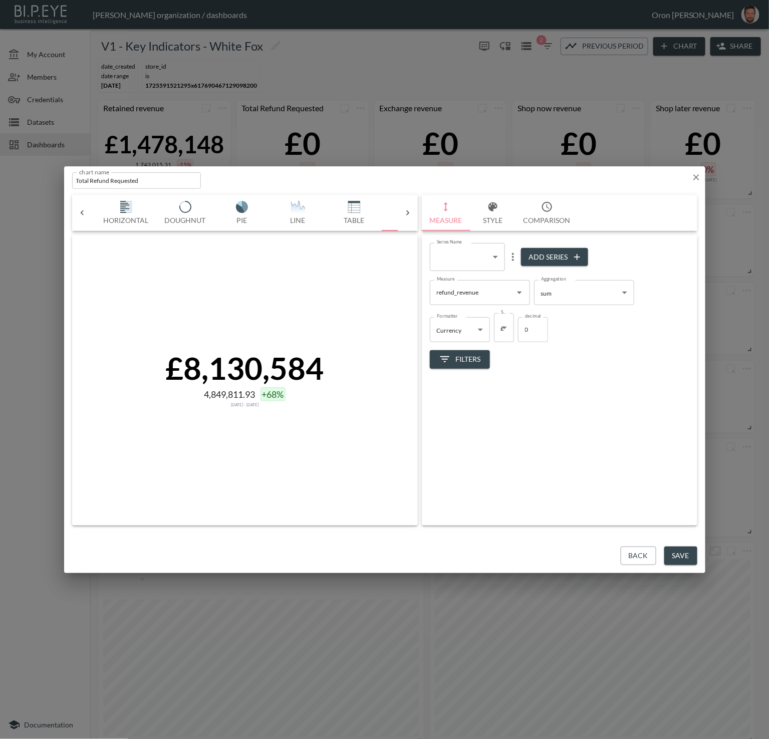
click at [627, 553] on button "Save" at bounding box center [680, 556] width 33 height 19
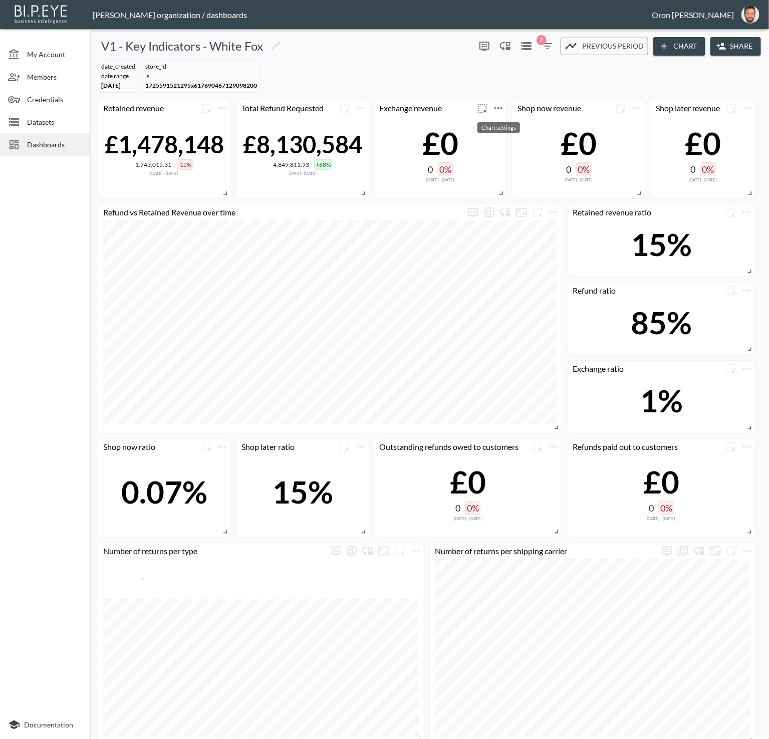
click at [503, 110] on icon "more" at bounding box center [498, 108] width 12 height 12
click at [503, 121] on li "Edit" at bounding box center [498, 127] width 78 height 18
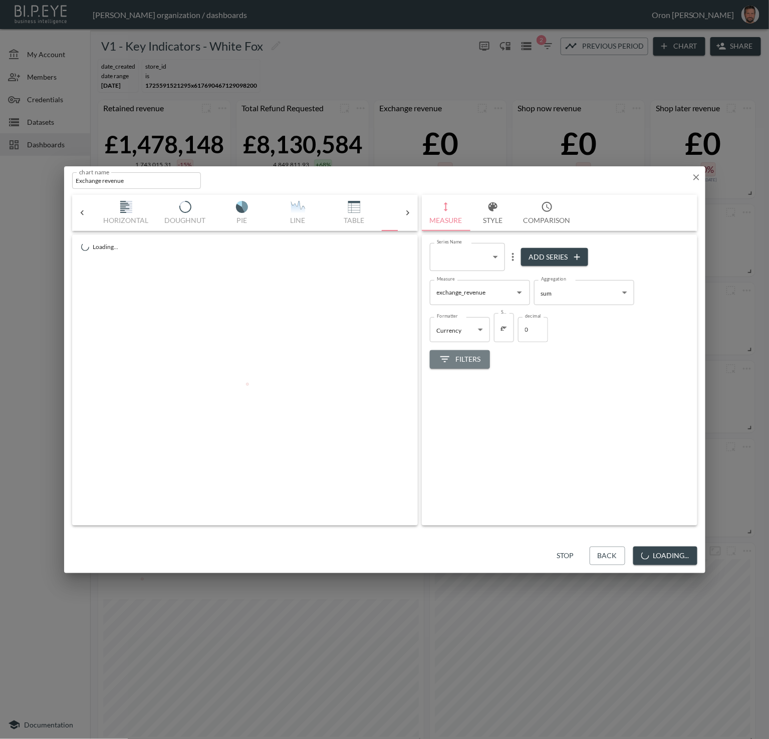
click at [467, 361] on span "Filters" at bounding box center [460, 359] width 42 height 13
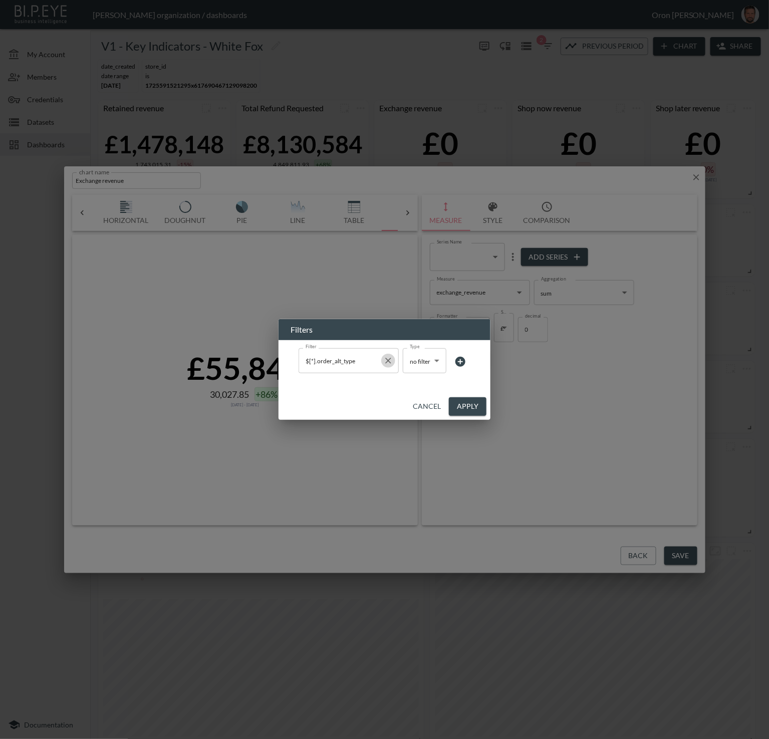
click at [388, 362] on icon "Clear" at bounding box center [388, 361] width 10 height 10
click at [466, 403] on button "Apply" at bounding box center [468, 406] width 38 height 19
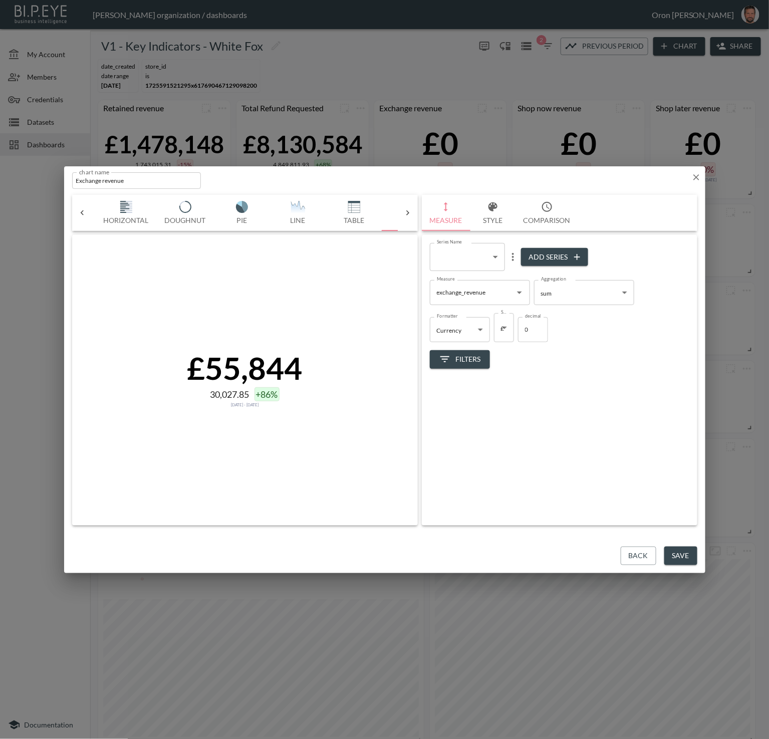
click at [627, 556] on button "Save" at bounding box center [680, 556] width 33 height 19
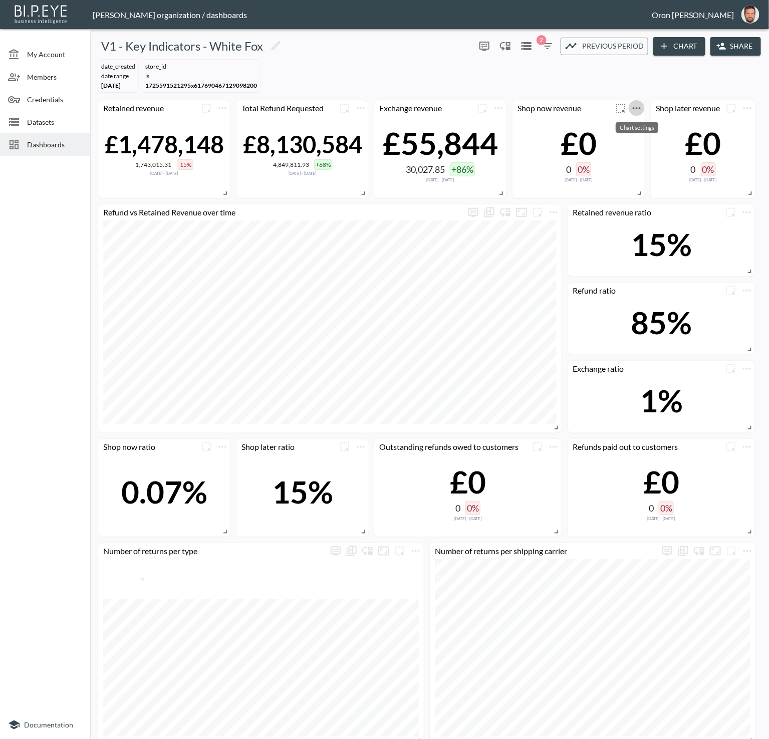
click at [627, 107] on icon "more" at bounding box center [637, 108] width 8 height 2
click at [619, 122] on p "Edit" at bounding box center [625, 127] width 14 height 12
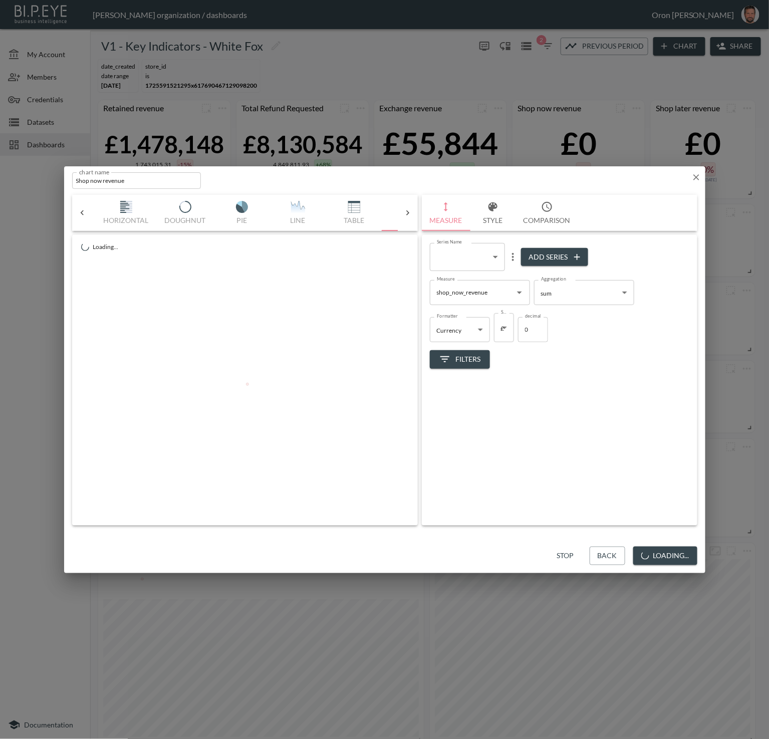
click at [459, 361] on span "Filters" at bounding box center [460, 359] width 42 height 13
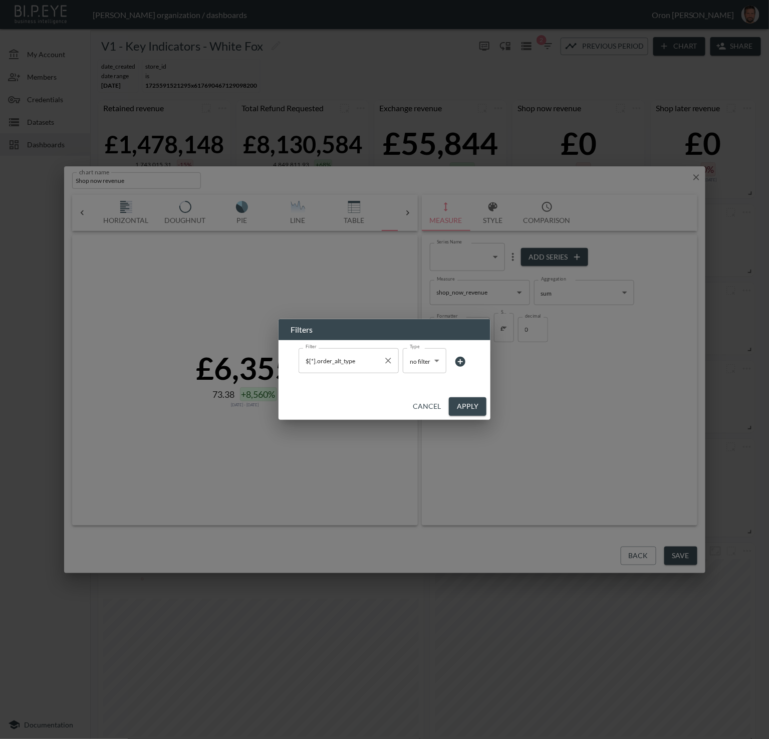
click at [386, 360] on icon "Clear" at bounding box center [388, 361] width 10 height 10
click at [475, 410] on button "Apply" at bounding box center [468, 406] width 38 height 19
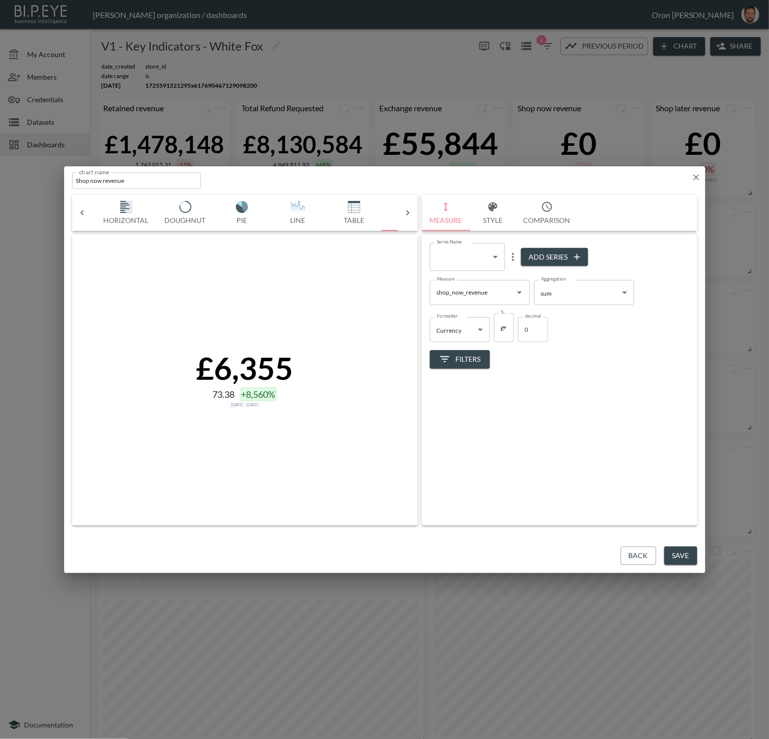
drag, startPoint x: 679, startPoint y: 554, endPoint x: 674, endPoint y: 554, distance: 5.0
click at [627, 554] on button "Save" at bounding box center [680, 556] width 33 height 19
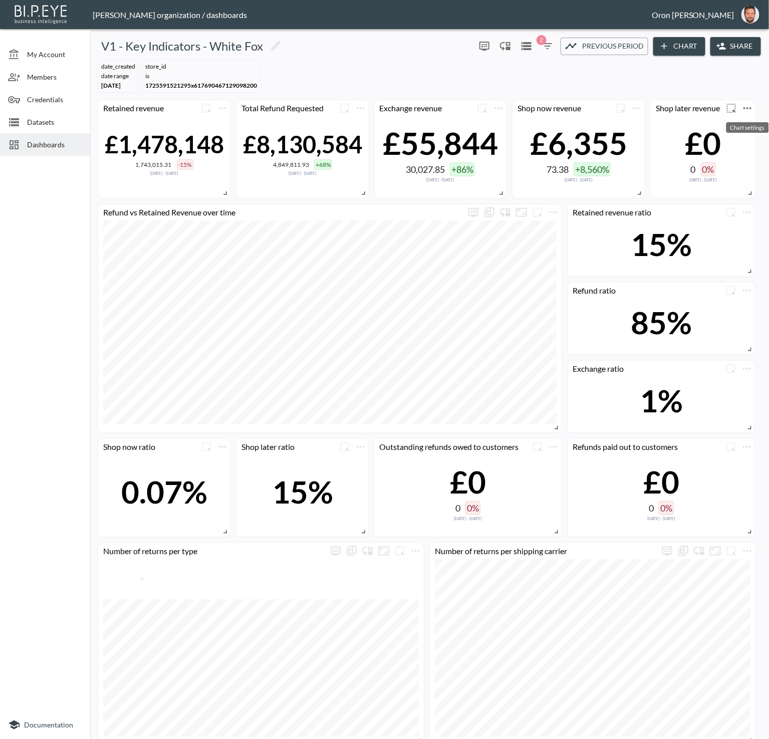
click at [627, 107] on icon "more" at bounding box center [747, 108] width 12 height 12
click at [627, 119] on li "Edit" at bounding box center [719, 127] width 78 height 18
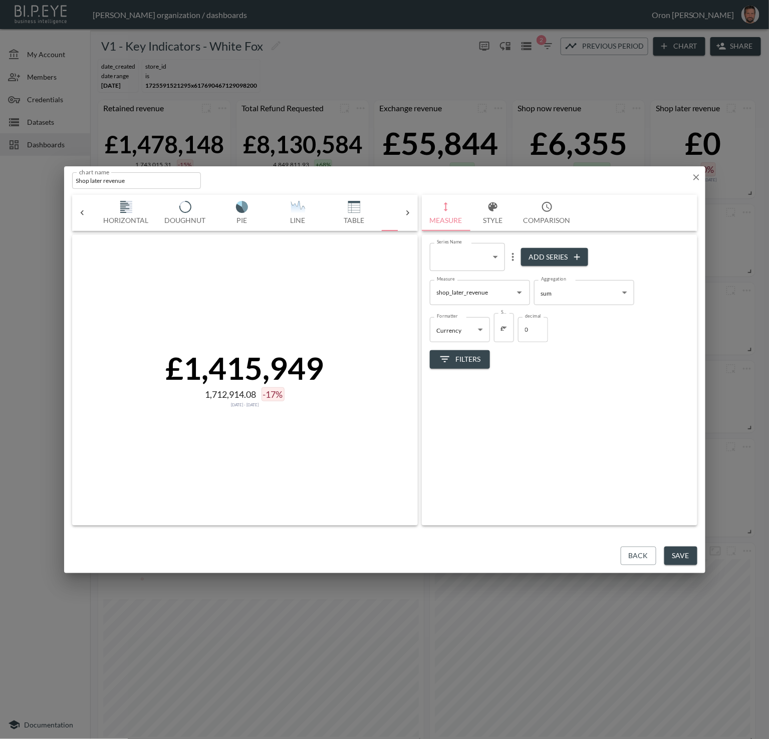
click at [453, 359] on span "Filters" at bounding box center [460, 359] width 42 height 13
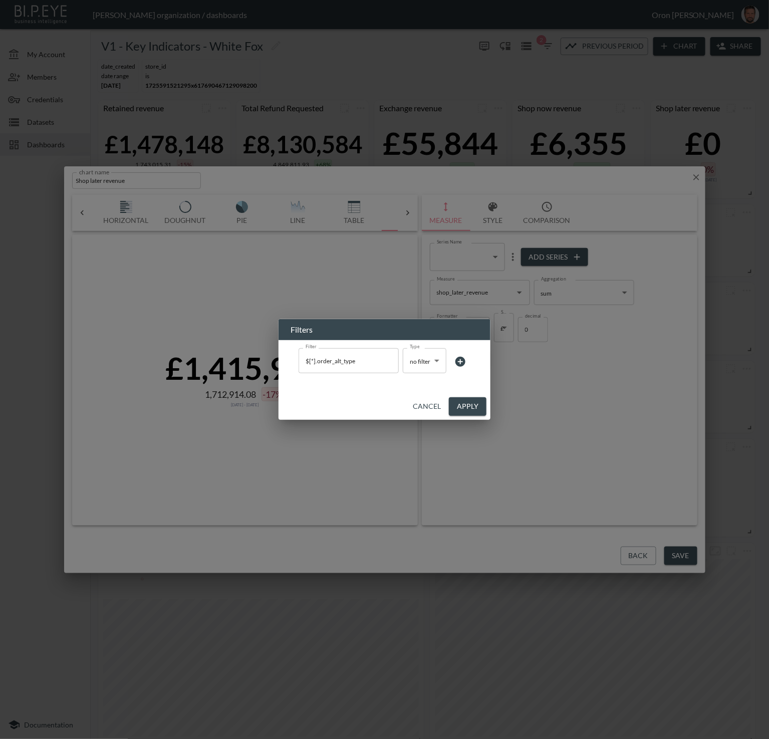
drag, startPoint x: 390, startPoint y: 362, endPoint x: 412, endPoint y: 378, distance: 27.0
click at [390, 362] on icon "Clear" at bounding box center [388, 361] width 6 height 6
click at [464, 405] on button "Apply" at bounding box center [468, 406] width 38 height 19
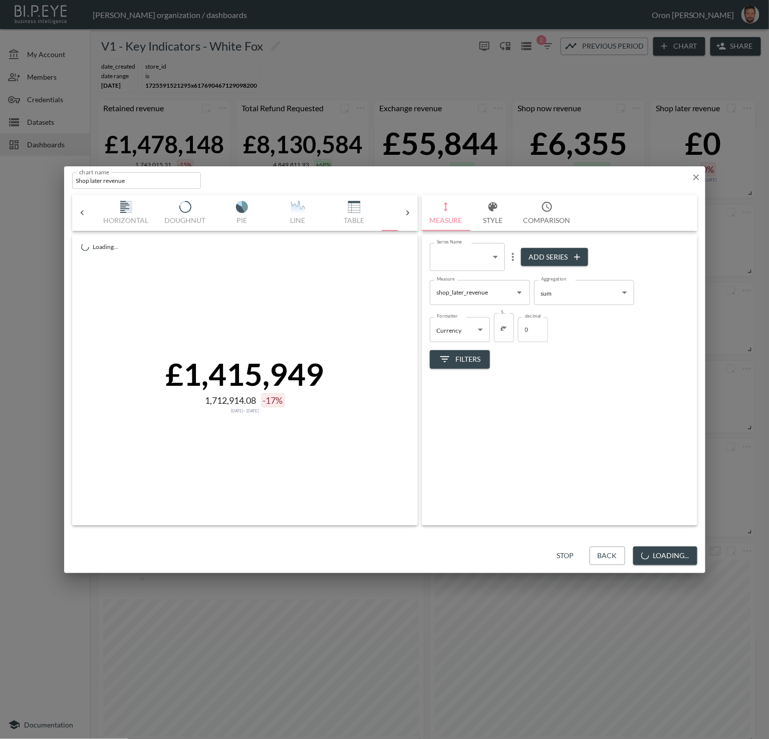
click at [627, 553] on button "Loading..." at bounding box center [665, 556] width 64 height 19
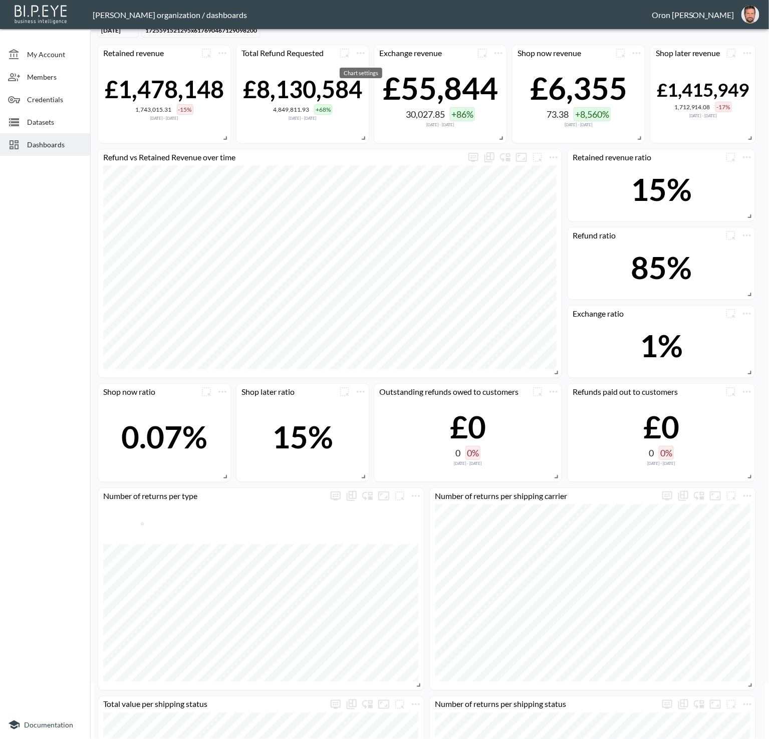
scroll to position [56, 0]
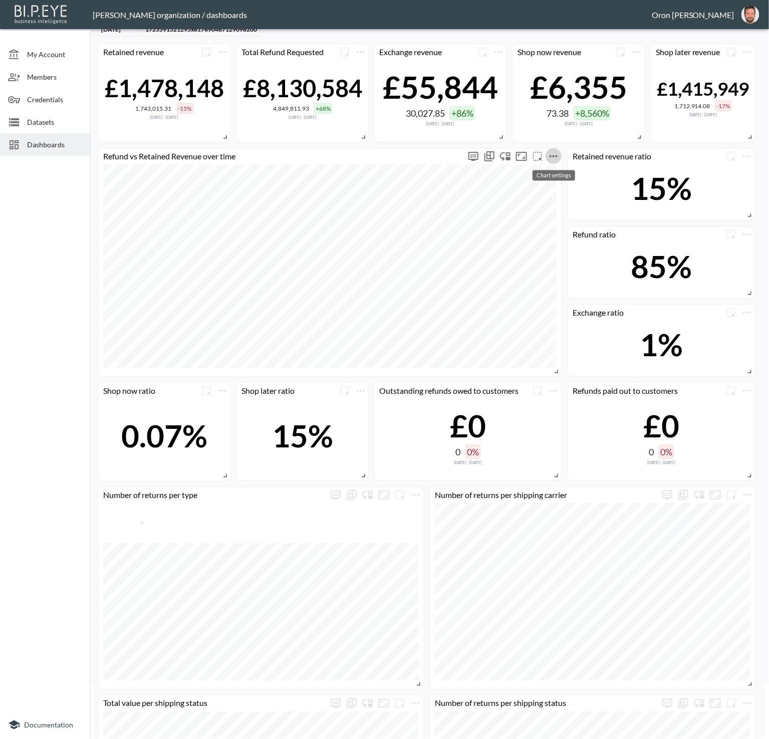
click at [552, 152] on icon "more" at bounding box center [554, 156] width 12 height 12
click at [552, 174] on li "Edit" at bounding box center [553, 175] width 78 height 18
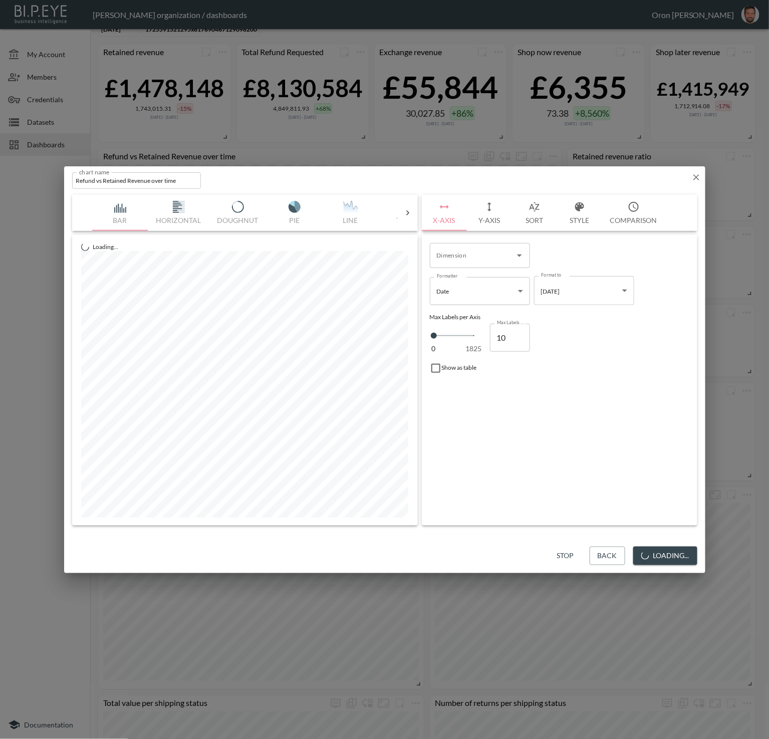
type input "date_created"
click at [484, 205] on icon "button" at bounding box center [489, 207] width 12 height 12
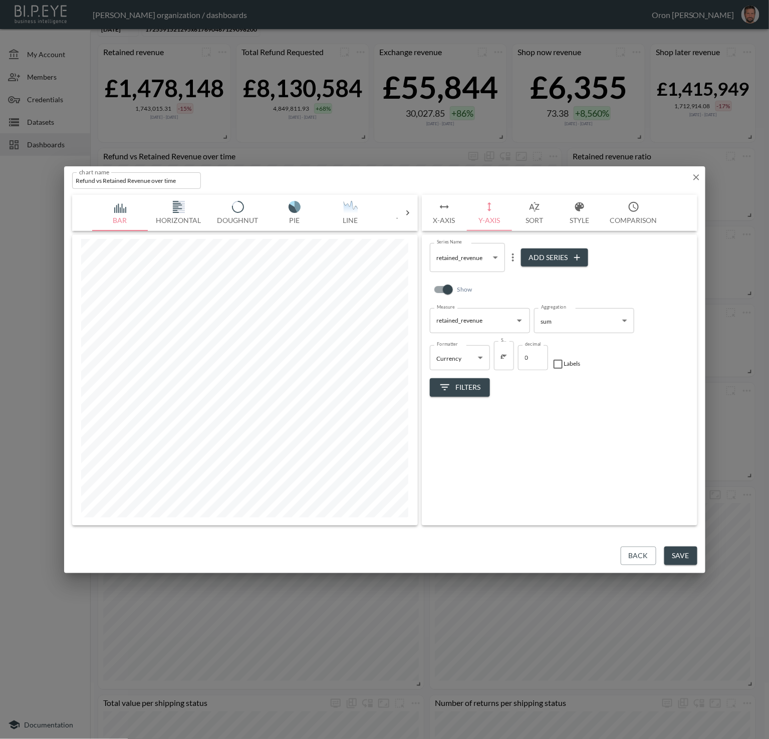
click at [472, 386] on span "Filters" at bounding box center [460, 387] width 42 height 13
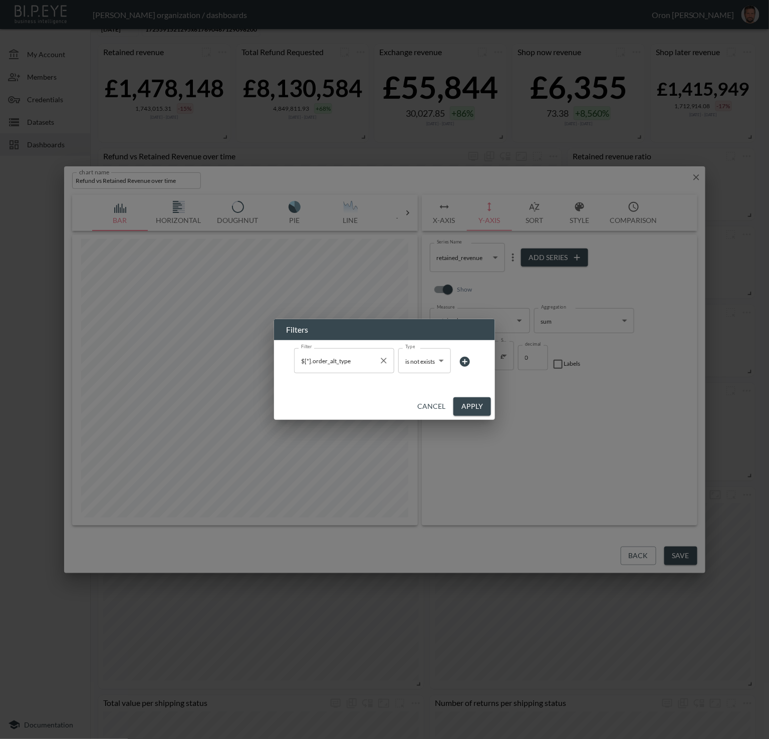
click at [386, 360] on icon "Clear" at bounding box center [384, 361] width 10 height 10
type input "no filter"
drag, startPoint x: 466, startPoint y: 405, endPoint x: 459, endPoint y: 403, distance: 7.4
click at [466, 405] on button "Apply" at bounding box center [468, 406] width 38 height 19
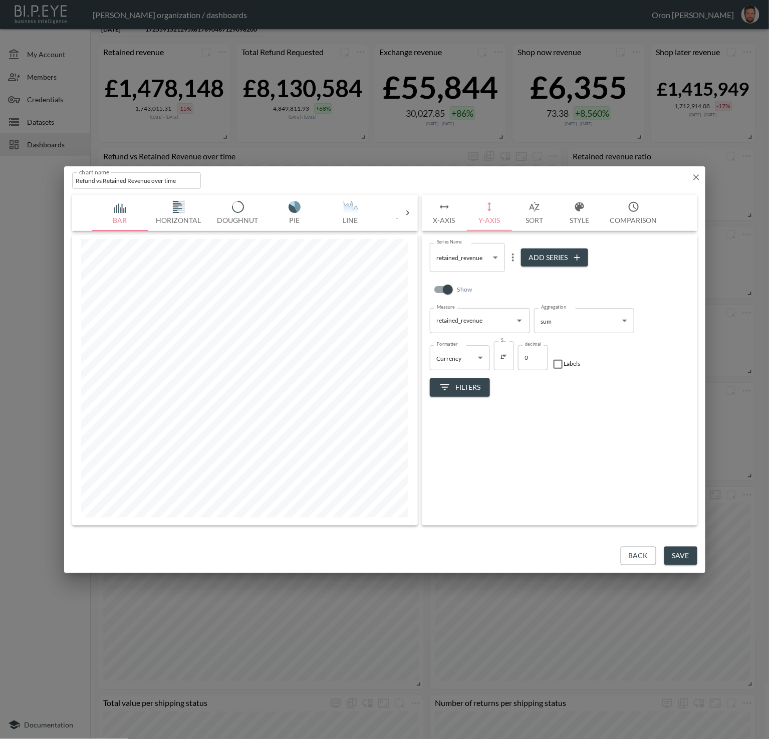
click at [475, 253] on body "BI.P.EYE, Interactive Analytics Dashboards - app [PERSON_NAME] organization / d…" at bounding box center [384, 369] width 769 height 739
click at [464, 295] on span "refund_revenue" at bounding box center [459, 298] width 42 height 9
click at [465, 385] on span "Filters" at bounding box center [460, 387] width 42 height 13
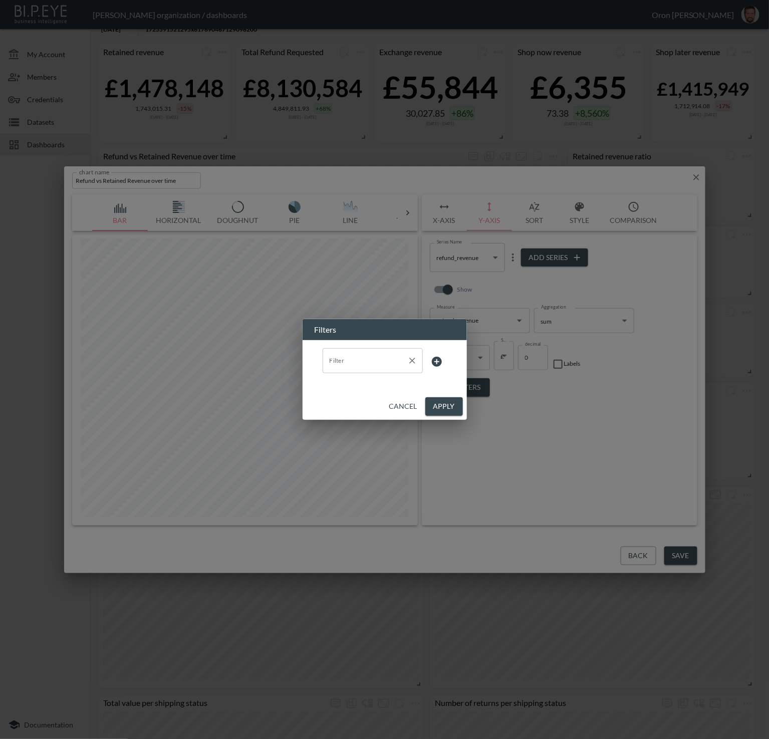
click at [387, 361] on input "Filter" at bounding box center [365, 361] width 76 height 16
drag, startPoint x: 459, startPoint y: 386, endPoint x: 450, endPoint y: 401, distance: 18.0
click at [458, 386] on div "Filter Filter" at bounding box center [385, 366] width 164 height 53
click at [449, 405] on button "Apply" at bounding box center [444, 406] width 38 height 19
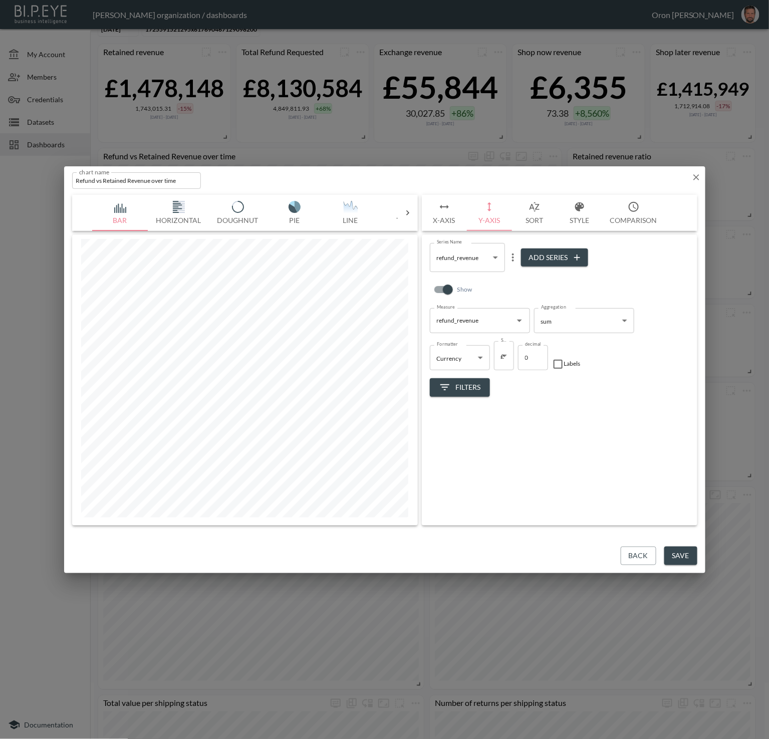
click at [465, 257] on body "BI.P.EYE, Interactive Analytics Dashboards - app [PERSON_NAME] organization / d…" at bounding box center [384, 369] width 769 height 739
click at [458, 281] on span "retained_revenue" at bounding box center [461, 283] width 46 height 9
type input "90e8ec95-f6ff-4e80-8b7e-faba9c549c9c"
click at [627, 548] on button "Back" at bounding box center [639, 556] width 36 height 19
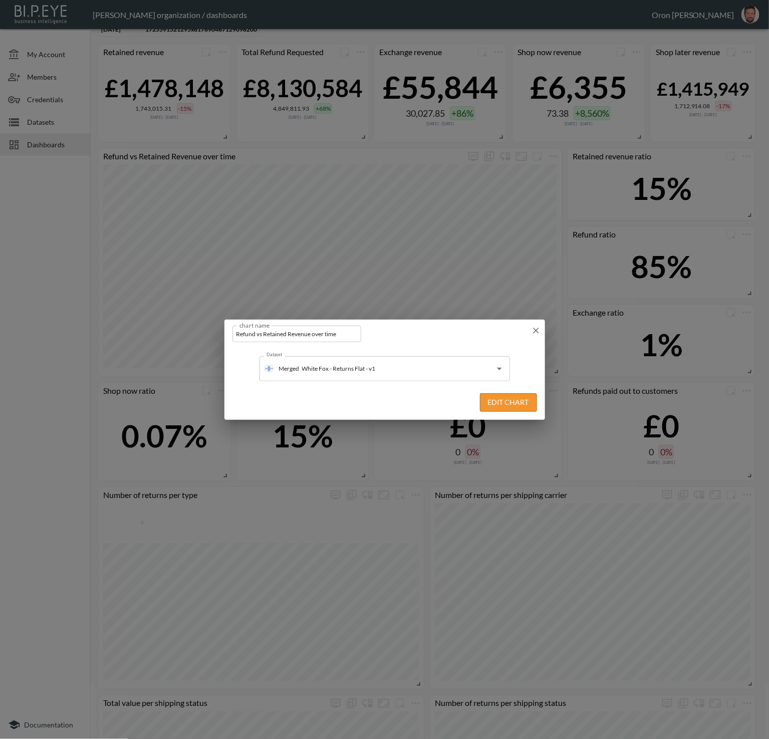
click at [518, 406] on button "Edit Chart" at bounding box center [508, 402] width 57 height 19
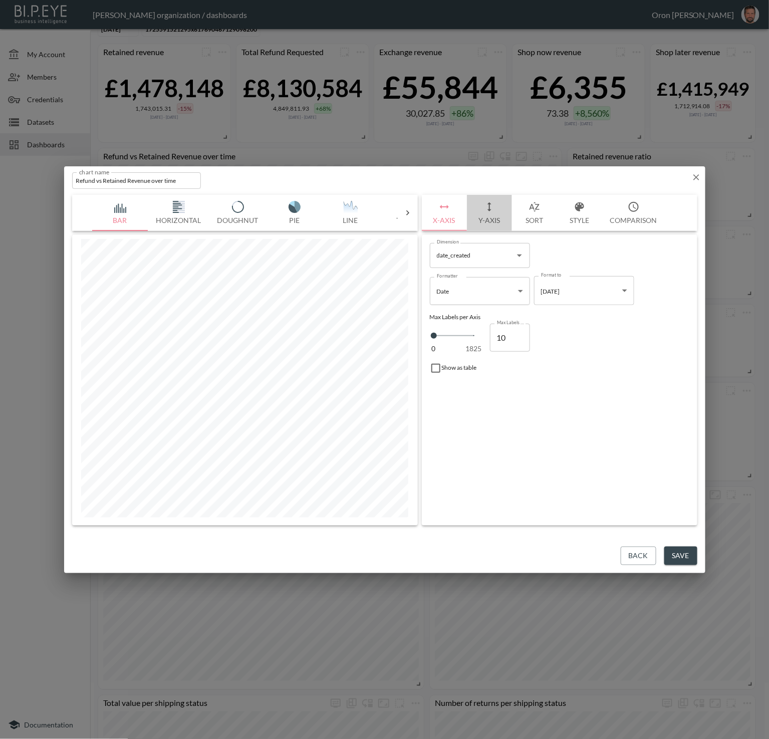
click at [490, 203] on icon "button" at bounding box center [489, 207] width 12 height 12
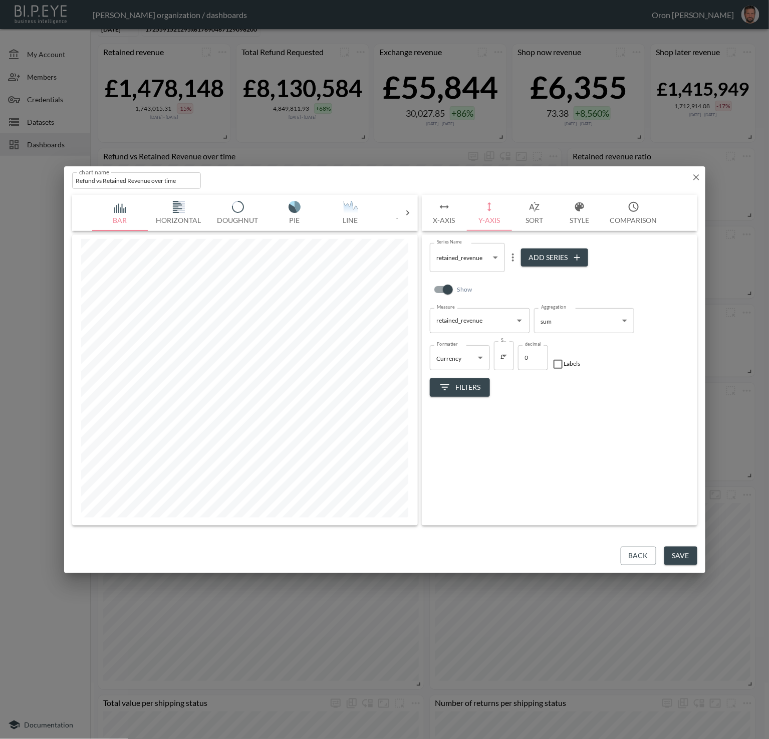
click at [627, 551] on button "Save" at bounding box center [680, 556] width 33 height 19
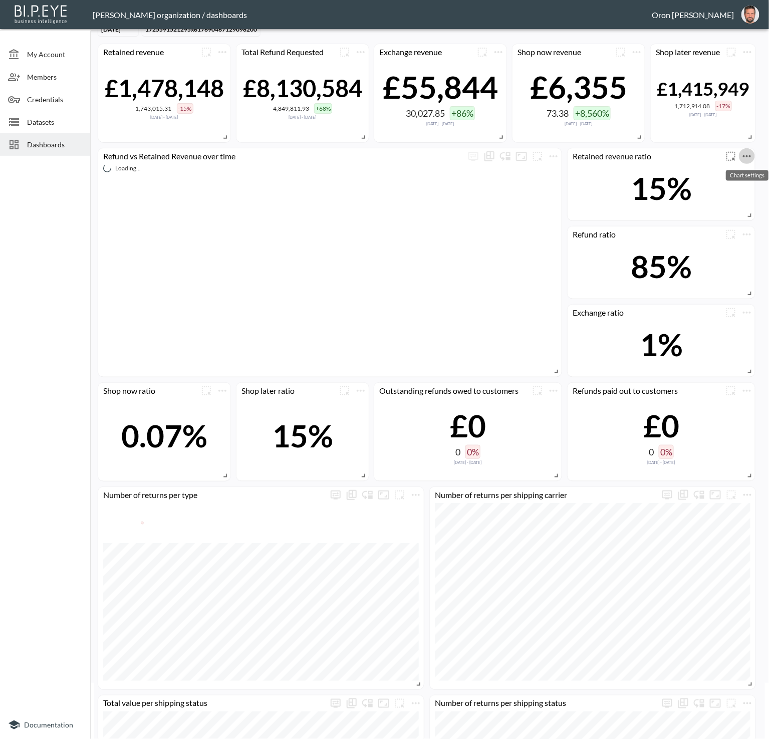
click at [627, 156] on icon "more" at bounding box center [747, 156] width 12 height 12
click at [627, 171] on li "Edit" at bounding box center [719, 175] width 78 height 18
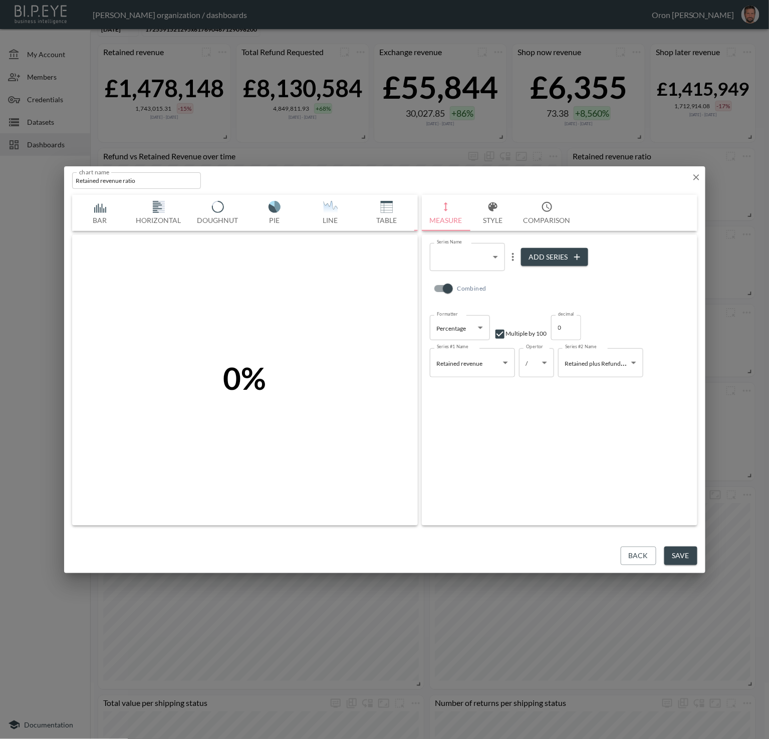
scroll to position [0, 53]
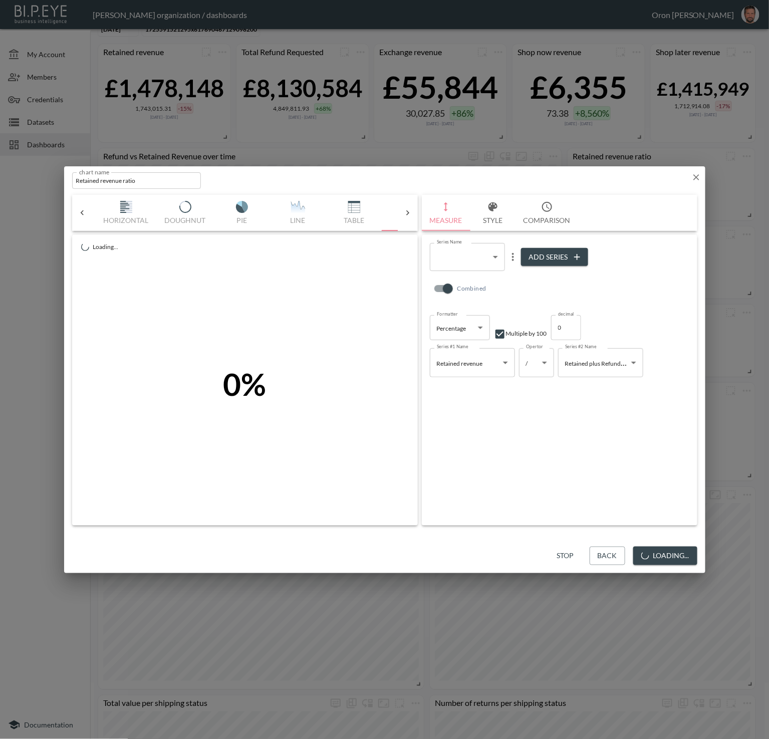
click at [464, 247] on body "BI.P.EYE, Interactive Analytics Dashboards - app [PERSON_NAME] organization / d…" at bounding box center [384, 369] width 769 height 739
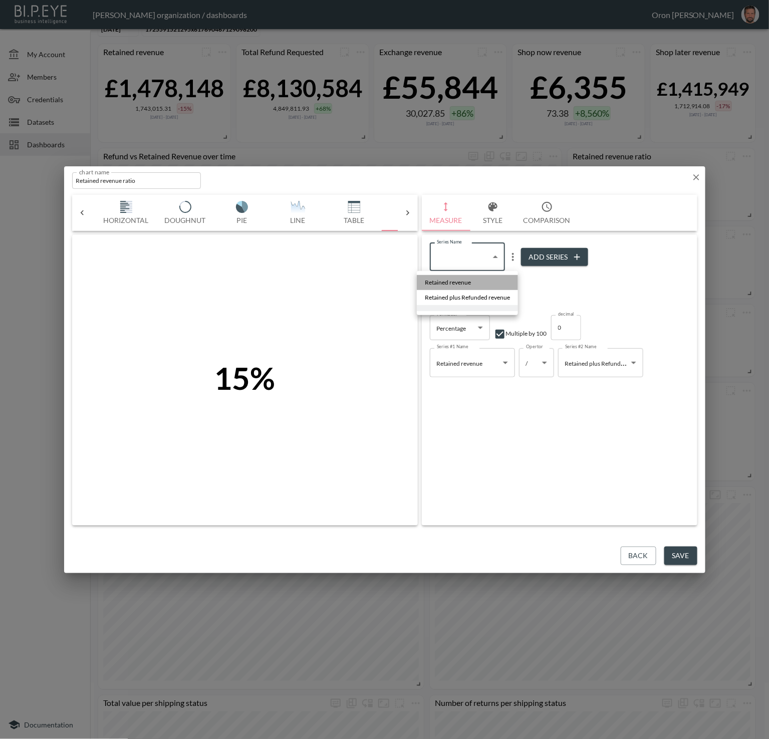
drag, startPoint x: 460, startPoint y: 278, endPoint x: 461, endPoint y: 272, distance: 5.7
click at [460, 278] on li "Retained revenue" at bounding box center [467, 282] width 101 height 15
type input "3c984624-4745-4c32-a38d-cbd187920092"
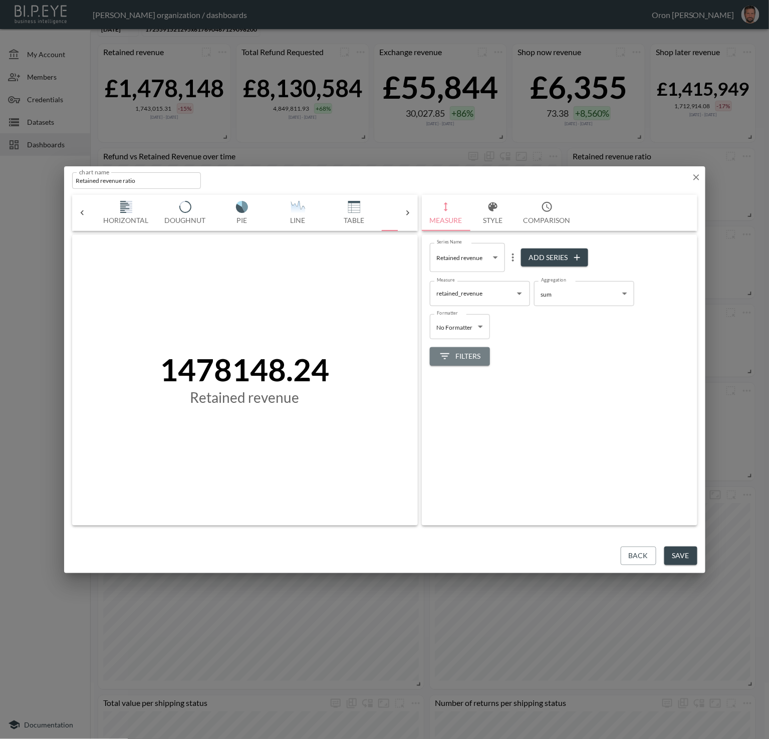
click at [457, 356] on span "Filters" at bounding box center [460, 356] width 42 height 13
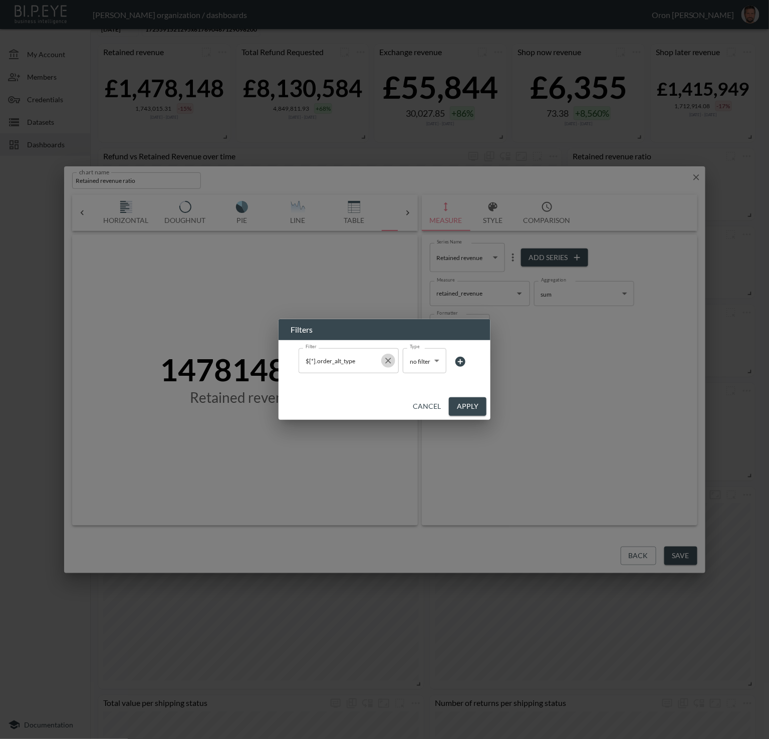
click at [391, 359] on icon "Clear" at bounding box center [388, 361] width 10 height 10
click at [462, 406] on button "Apply" at bounding box center [468, 406] width 38 height 19
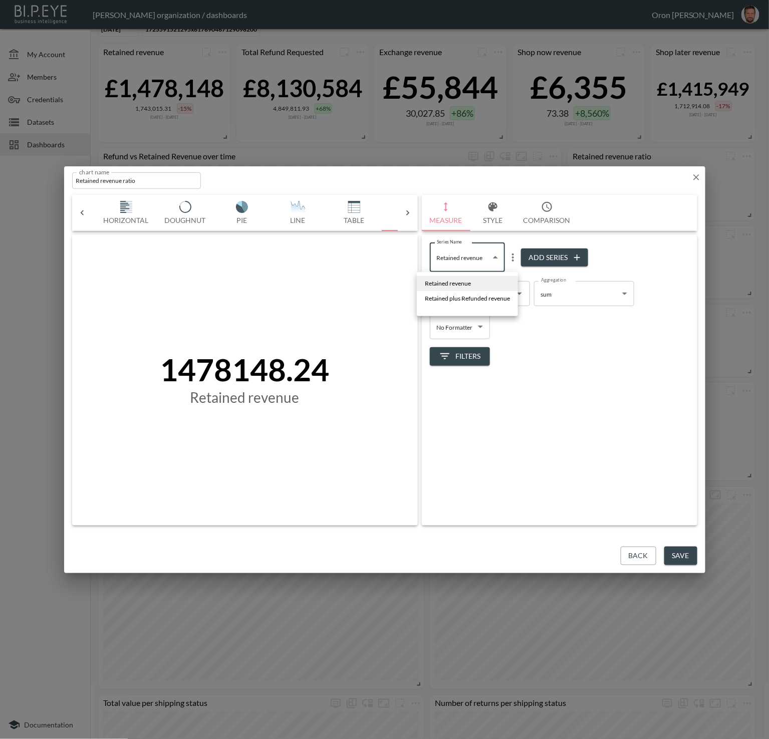
click at [466, 252] on body "BI.P.EYE, Interactive Analytics Dashboards - app [PERSON_NAME] organization / d…" at bounding box center [384, 369] width 769 height 739
click at [466, 295] on span "Retained plus Refunded revenue" at bounding box center [467, 298] width 85 height 9
type input "b8f3f148-cdc0-4df9-91fe-a3994c6551b4"
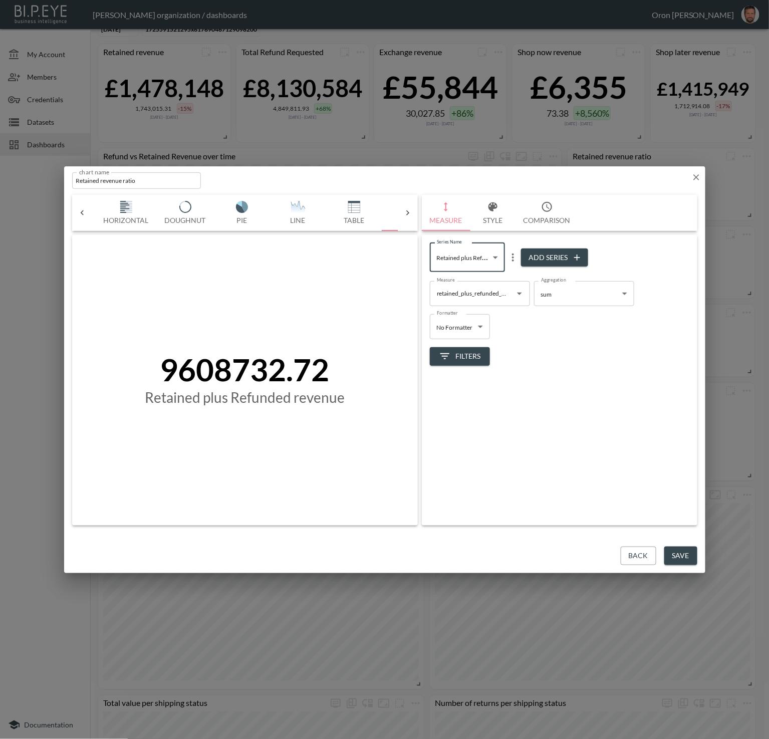
click at [463, 365] on div "Series Name Retained plus Refunded revenue b8f3f148-cdc0-4df9-91fe-a3994c6551b4…" at bounding box center [560, 380] width 276 height 291
click at [463, 361] on span "Filters" at bounding box center [460, 356] width 42 height 13
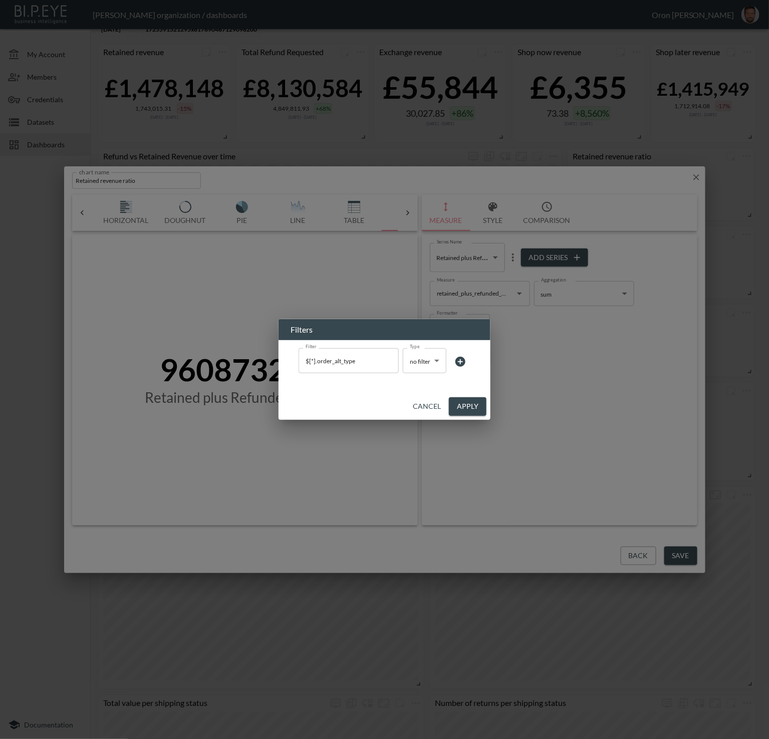
drag, startPoint x: 390, startPoint y: 364, endPoint x: 405, endPoint y: 376, distance: 18.9
click at [389, 364] on icon "Clear" at bounding box center [388, 361] width 10 height 10
click at [463, 409] on button "Apply" at bounding box center [468, 406] width 38 height 19
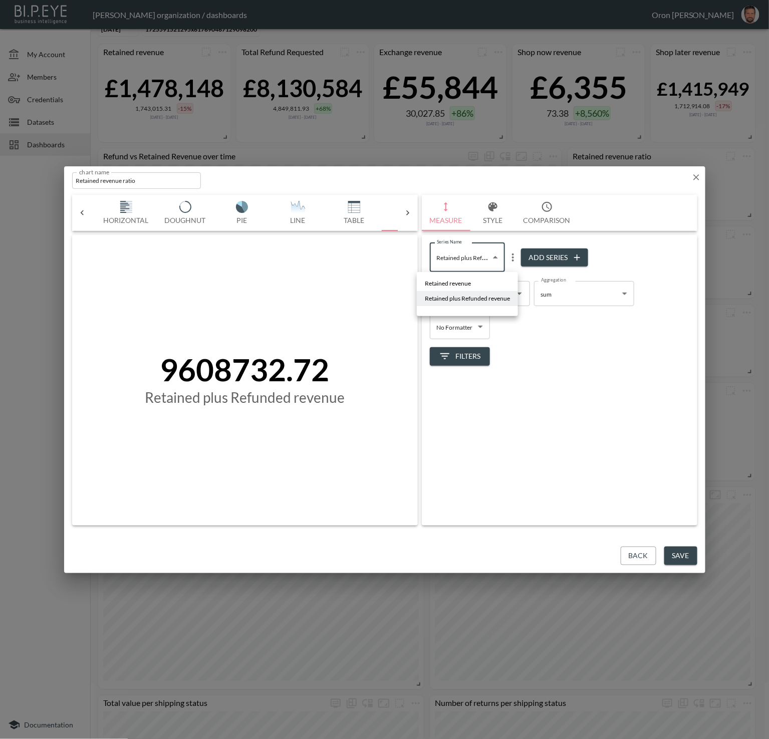
click at [474, 256] on body "BI.P.EYE, Interactive Analytics Dashboards - app [PERSON_NAME] organization / d…" at bounding box center [384, 369] width 769 height 739
click at [465, 307] on li at bounding box center [467, 309] width 101 height 6
type input "ac080184-54dc-418c-9bf7-8f98135f808e"
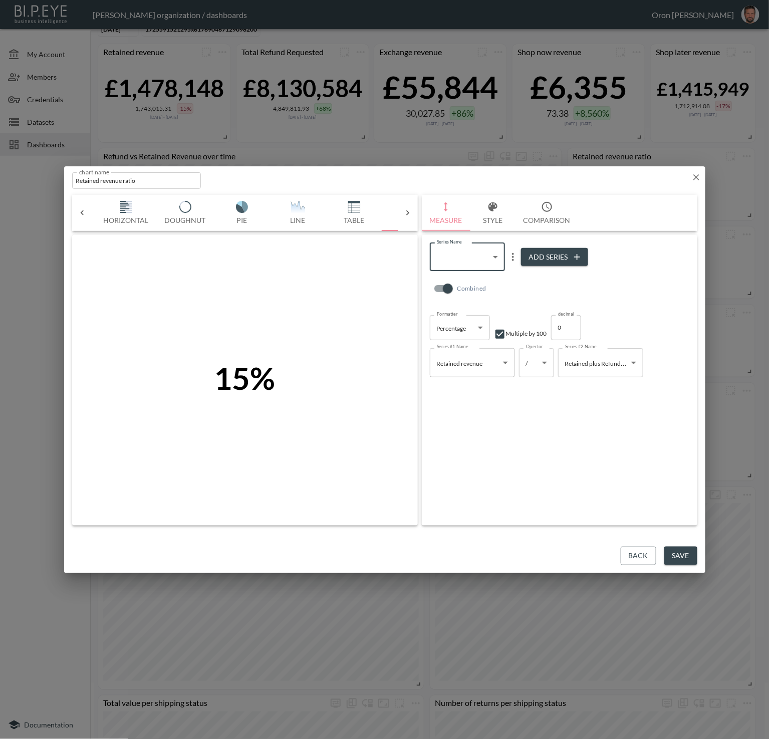
click at [627, 561] on button "Save" at bounding box center [680, 556] width 33 height 19
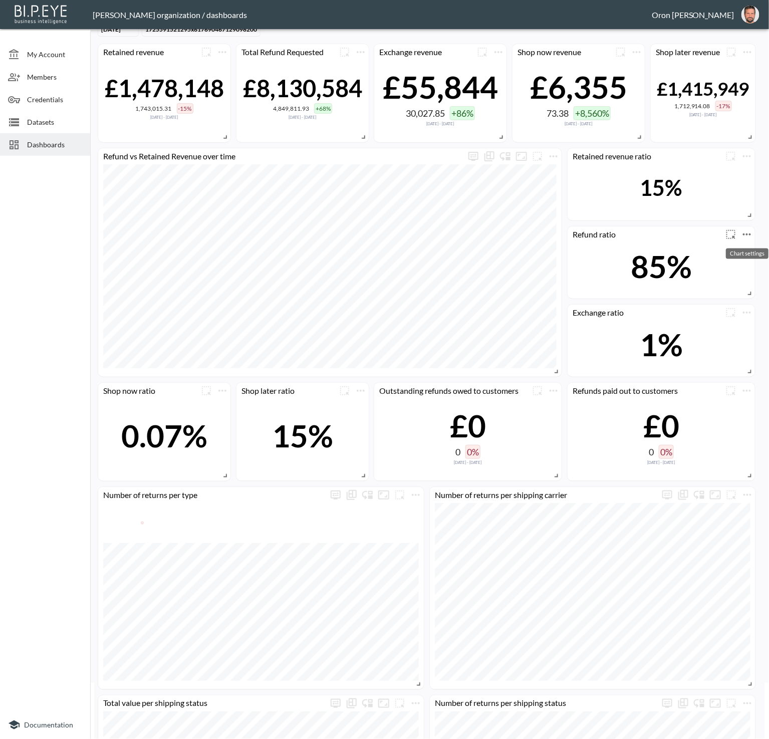
click at [627, 230] on icon "more" at bounding box center [747, 234] width 12 height 12
click at [627, 251] on li "Edit" at bounding box center [719, 253] width 78 height 18
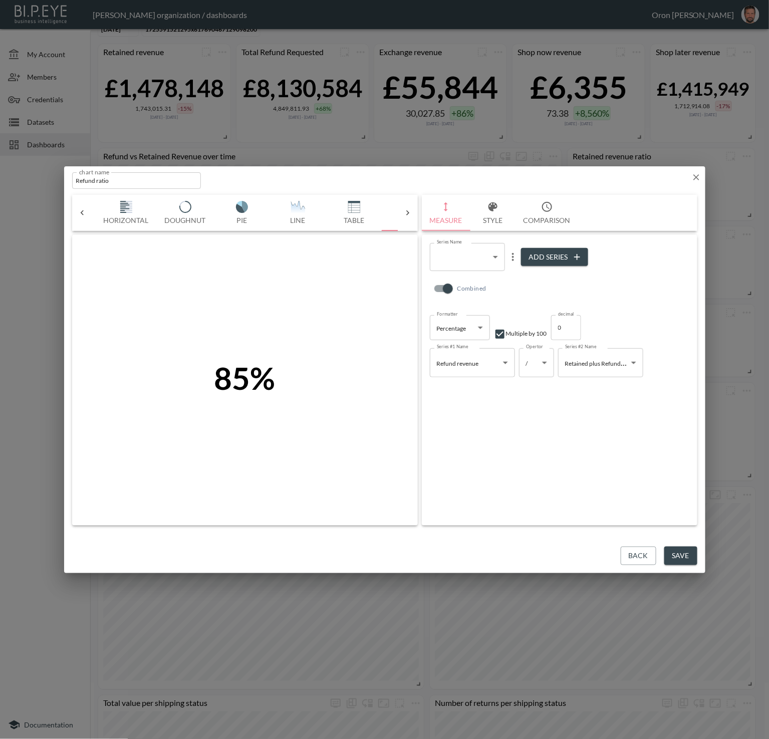
click at [458, 260] on body "BI.P.EYE, Interactive Analytics Dashboards - app [PERSON_NAME] organization / d…" at bounding box center [384, 369] width 769 height 739
click at [453, 280] on span "Refund revenue" at bounding box center [449, 282] width 42 height 9
type input "4c405862-0c2e-466e-b4b3-52d0a7c9855f"
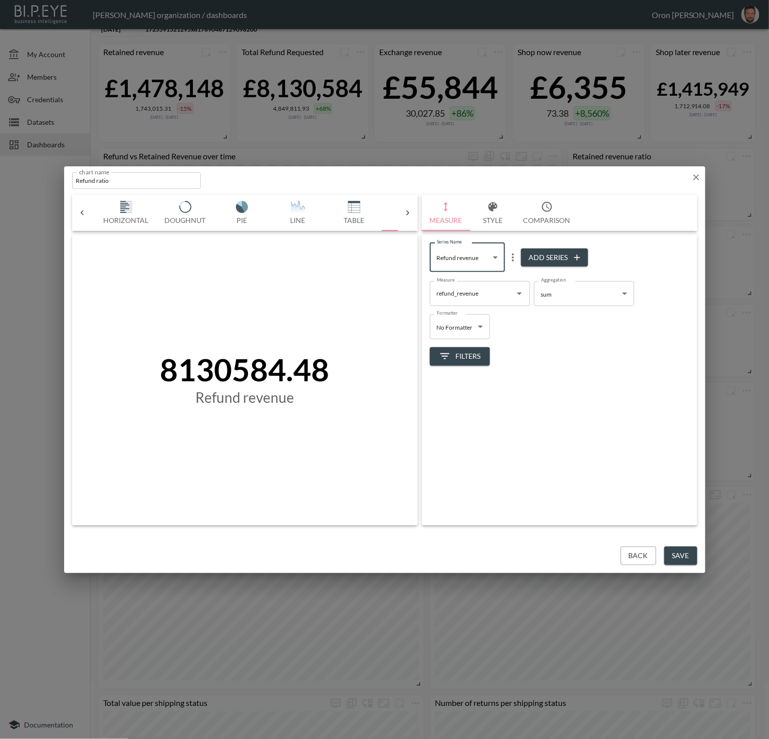
click at [448, 359] on icon "button" at bounding box center [445, 356] width 12 height 12
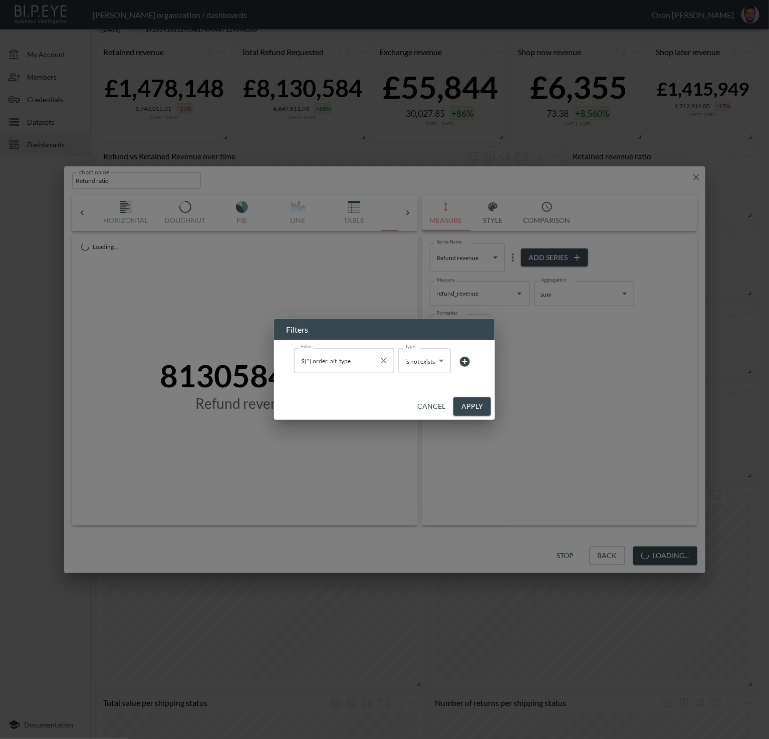
click at [385, 361] on icon "Clear" at bounding box center [384, 361] width 10 height 10
type input "no filter"
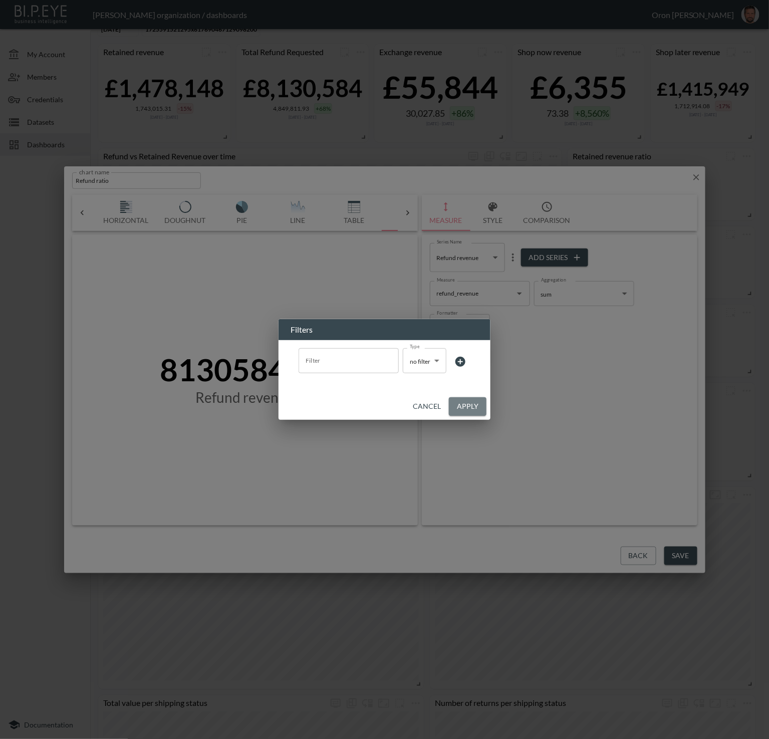
drag, startPoint x: 463, startPoint y: 408, endPoint x: 471, endPoint y: 295, distance: 113.0
click at [463, 408] on button "Apply" at bounding box center [468, 406] width 38 height 19
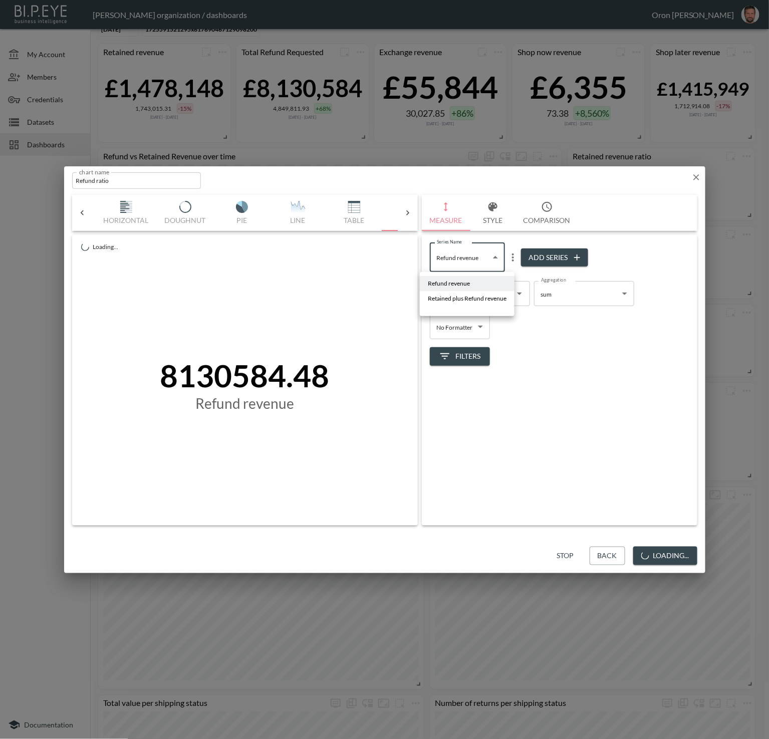
click at [465, 251] on body "BI.P.EYE, Interactive Analytics Dashboards - app [PERSON_NAME] organization / d…" at bounding box center [384, 369] width 769 height 739
click at [452, 296] on span "Retained plus Refund revenue" at bounding box center [467, 298] width 79 height 9
type input "ce3b3b65-6a6f-4c7c-a578-d9ccc52c2101"
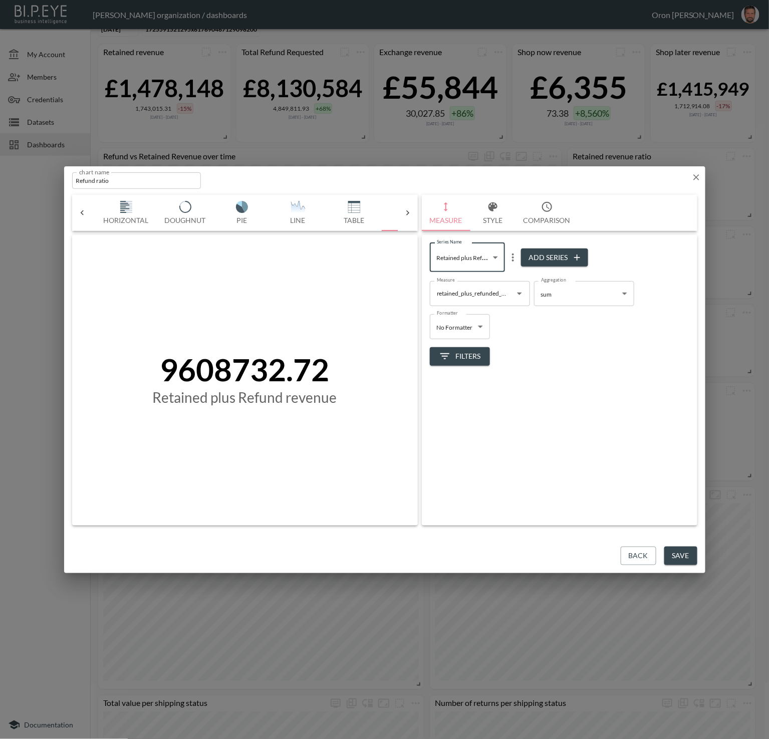
click at [448, 354] on icon "button" at bounding box center [445, 356] width 12 height 12
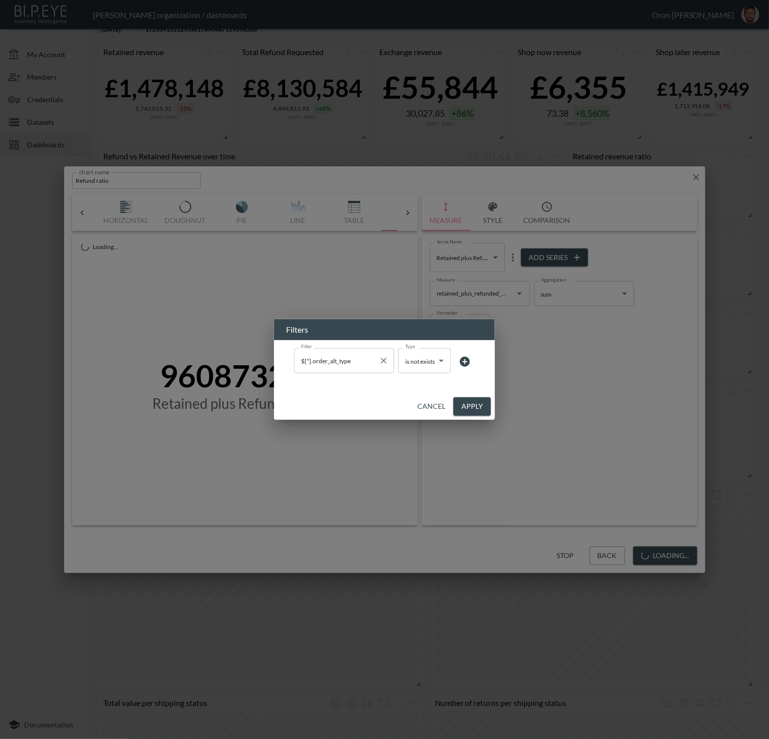
click at [386, 364] on icon "Clear" at bounding box center [384, 361] width 10 height 10
type input "no filter"
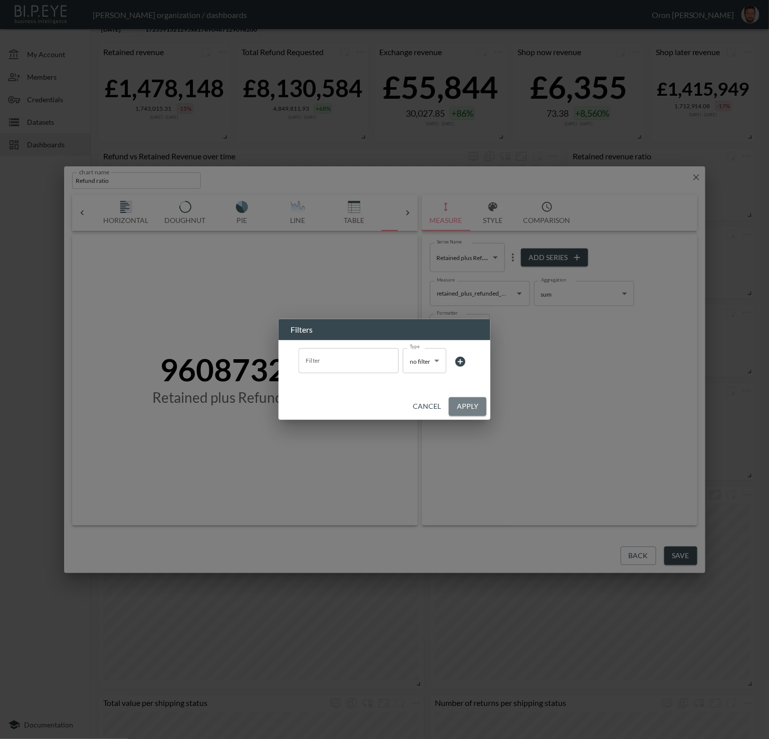
drag, startPoint x: 463, startPoint y: 404, endPoint x: 457, endPoint y: 405, distance: 5.5
click at [462, 404] on button "Apply" at bounding box center [468, 406] width 38 height 19
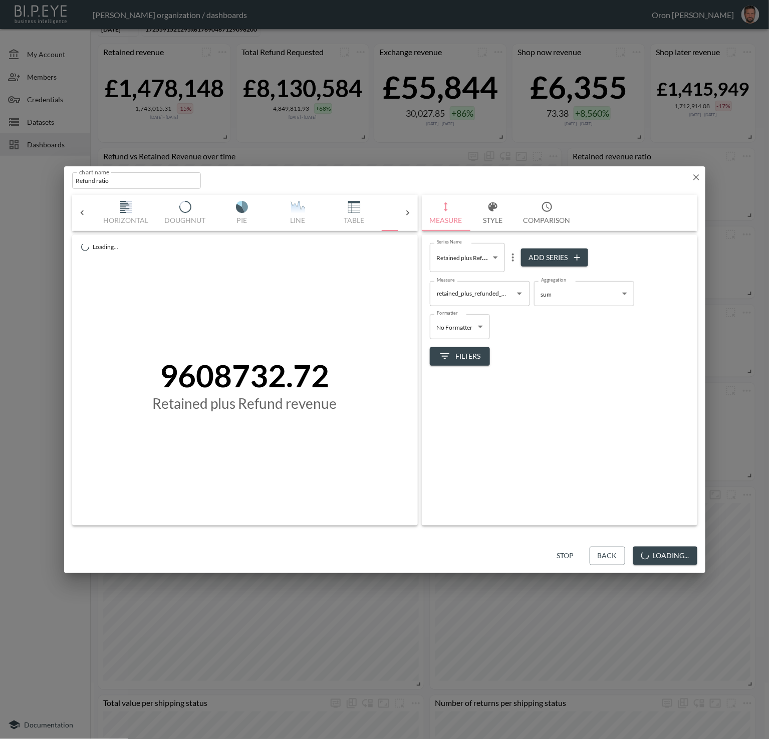
click at [475, 257] on body "BI.P.EYE, Interactive Analytics Dashboards - app [PERSON_NAME] organization / d…" at bounding box center [384, 369] width 769 height 739
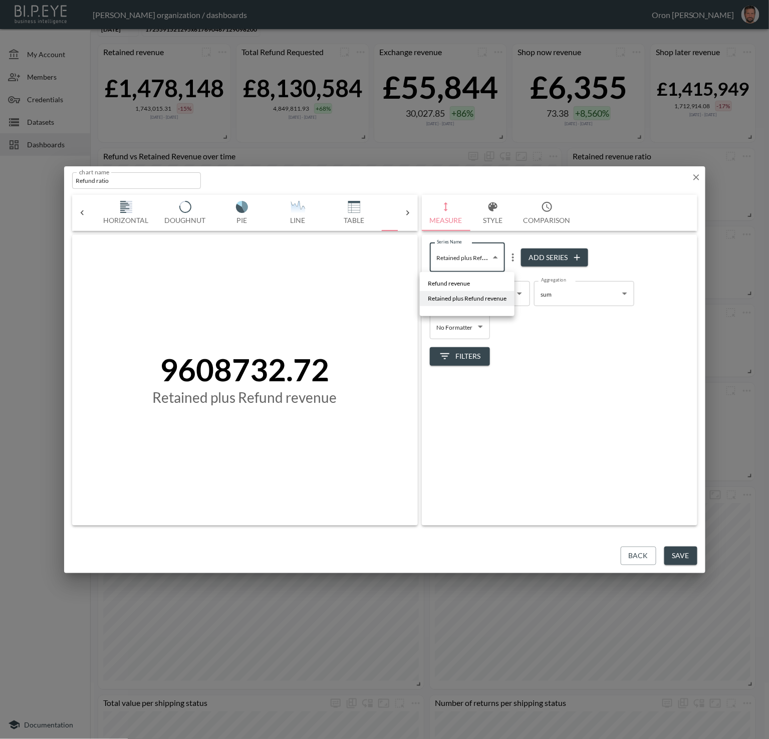
click at [462, 310] on li at bounding box center [467, 309] width 95 height 6
type input "c142bf23-889e-4296-b362-93ea41683210"
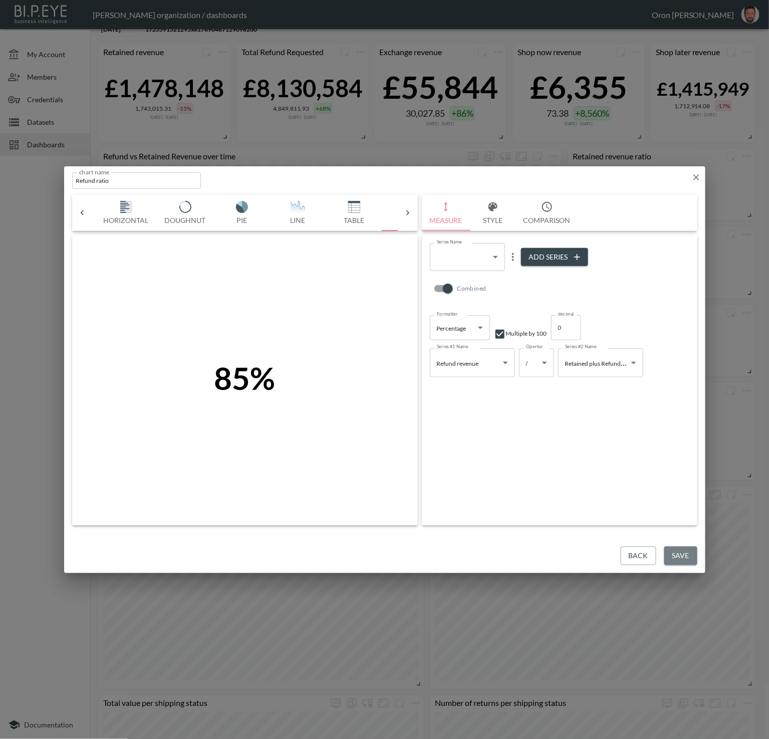
click at [627, 551] on button "Save" at bounding box center [680, 556] width 33 height 19
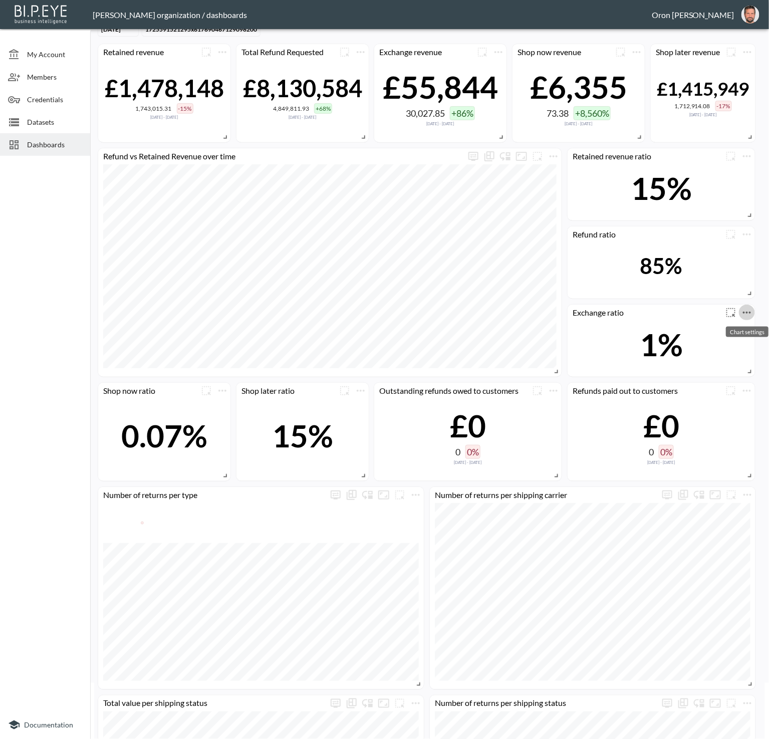
click at [627, 313] on icon "more" at bounding box center [747, 313] width 12 height 12
click at [627, 325] on li "Edit" at bounding box center [719, 331] width 78 height 18
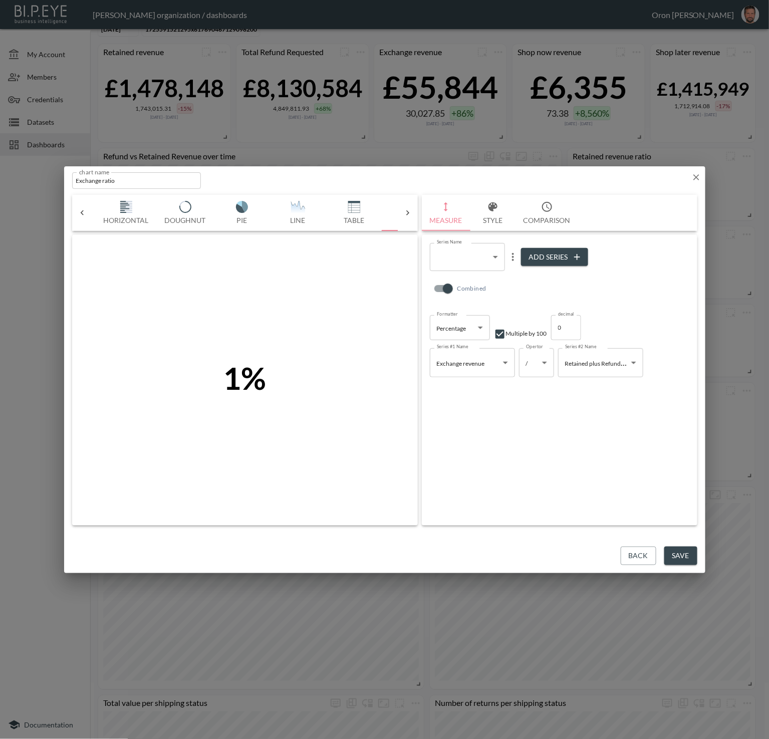
click at [470, 263] on body "BI.P.EYE, Interactive Analytics Dashboards - app [PERSON_NAME] organization / d…" at bounding box center [384, 369] width 769 height 739
click at [462, 279] on span "Exchange revenue" at bounding box center [452, 282] width 48 height 9
type input "4c405862-0c2e-466e-b4b3-52d0a7c9855f"
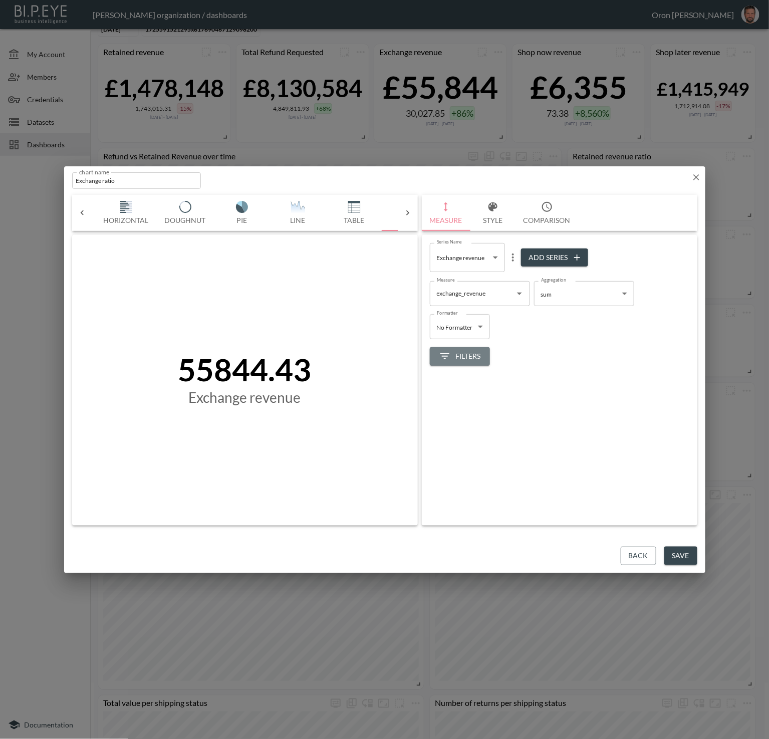
click at [444, 353] on icon "button" at bounding box center [445, 356] width 12 height 12
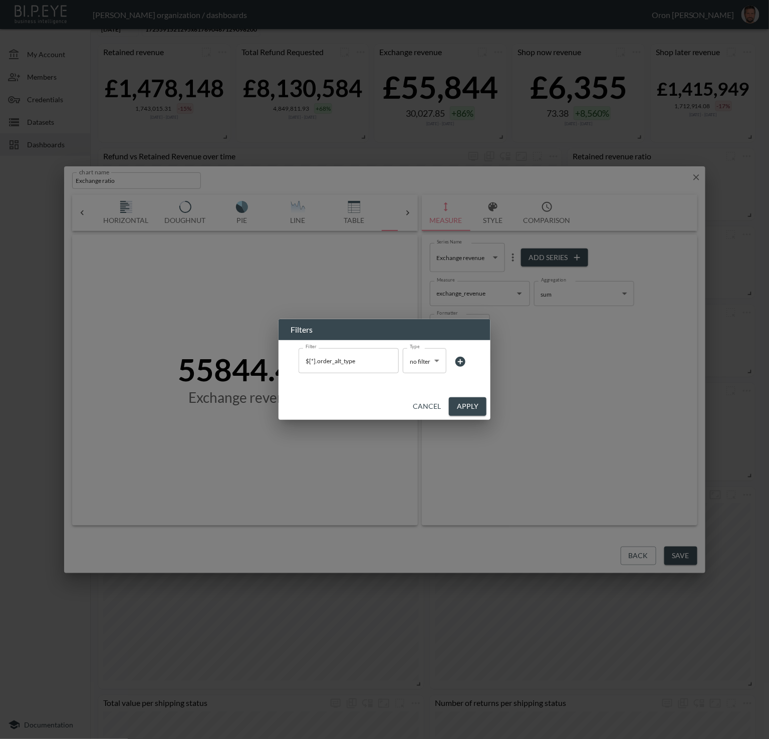
drag, startPoint x: 384, startPoint y: 362, endPoint x: 415, endPoint y: 383, distance: 37.1
click at [384, 362] on icon "Clear" at bounding box center [388, 361] width 10 height 10
drag, startPoint x: 460, startPoint y: 408, endPoint x: 470, endPoint y: 368, distance: 40.8
click at [460, 407] on button "Apply" at bounding box center [468, 406] width 38 height 19
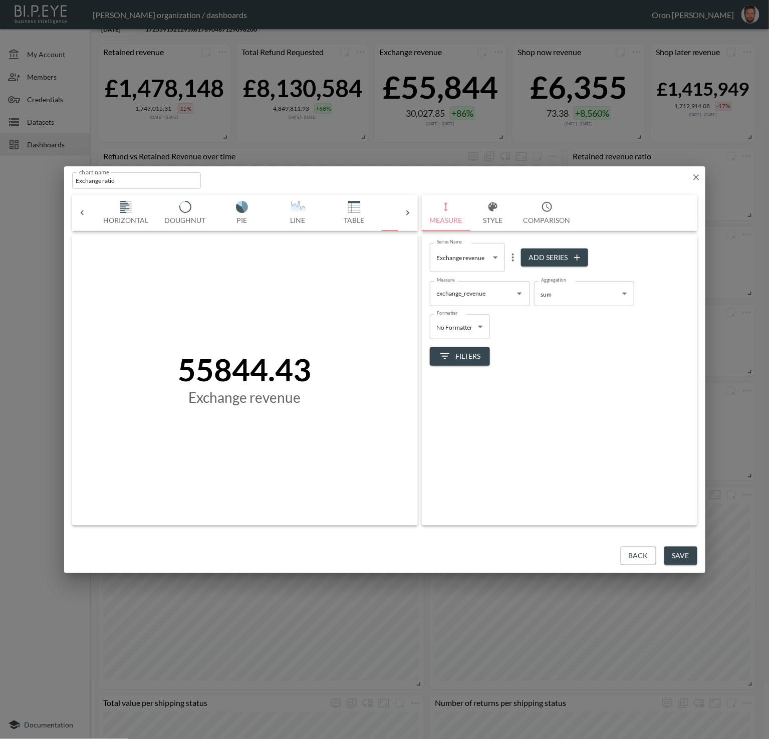
click at [450, 259] on body "BI.P.EYE, Interactive Analytics Dashboards - app [PERSON_NAME] organization / d…" at bounding box center [384, 369] width 769 height 739
click at [449, 303] on li "Retained plus Refund revenue" at bounding box center [467, 298] width 95 height 15
type input "ce3b3b65-6a6f-4c7c-a578-d9ccc52c2101"
click at [451, 350] on span "Filters" at bounding box center [460, 356] width 42 height 13
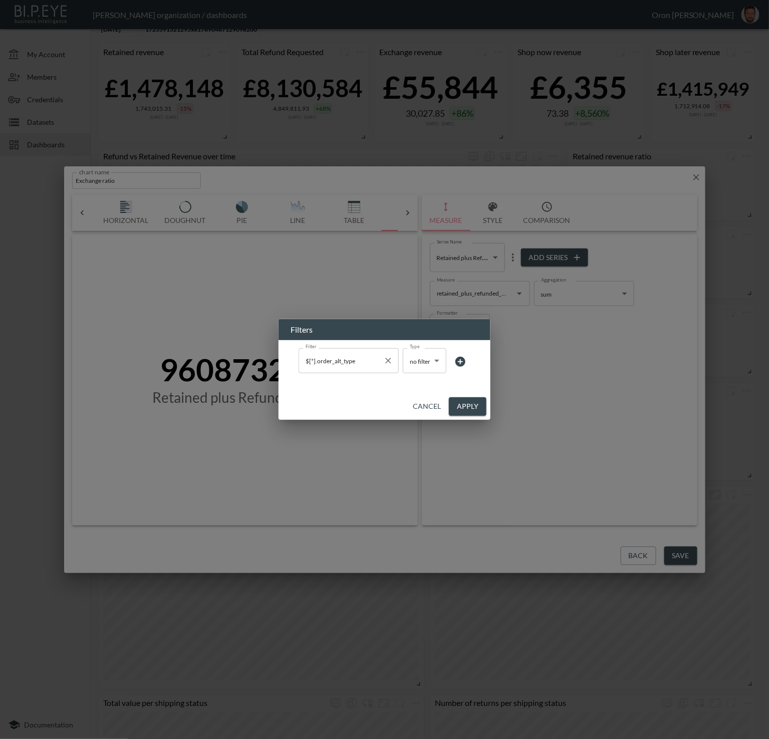
click at [391, 362] on icon "Clear" at bounding box center [388, 361] width 10 height 10
click at [464, 405] on button "Apply" at bounding box center [468, 406] width 38 height 19
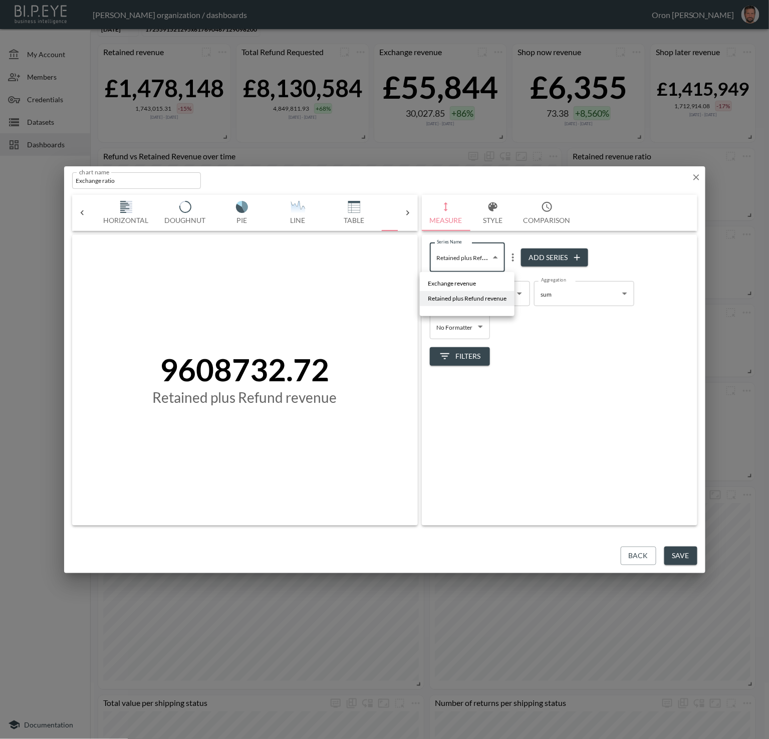
click at [463, 252] on body "BI.P.EYE, Interactive Analytics Dashboards - app [PERSON_NAME] organization / d…" at bounding box center [384, 369] width 769 height 739
click at [455, 306] on li at bounding box center [467, 309] width 95 height 6
type input "c142bf23-889e-4296-b362-93ea41683210"
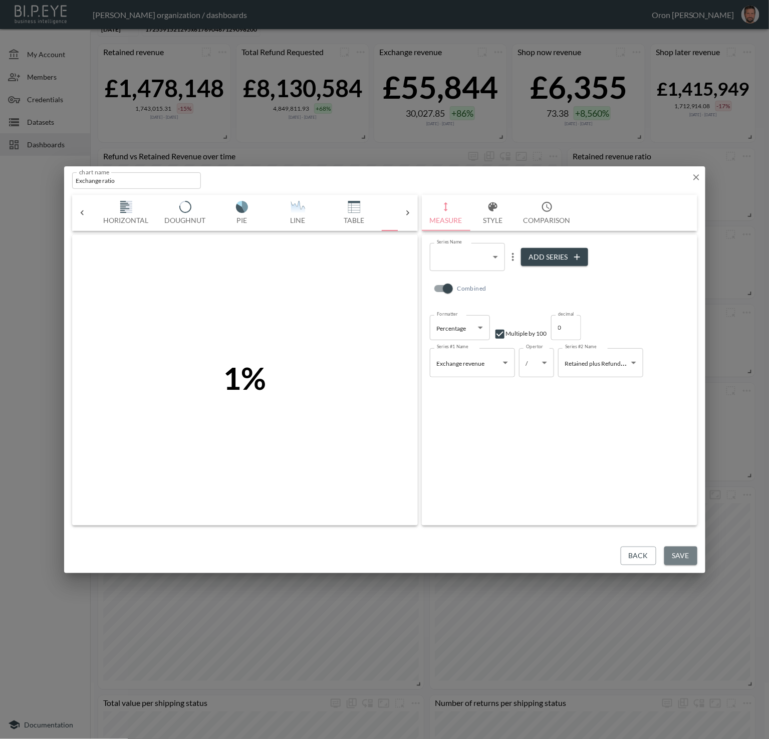
click at [627, 555] on button "Save" at bounding box center [680, 556] width 33 height 19
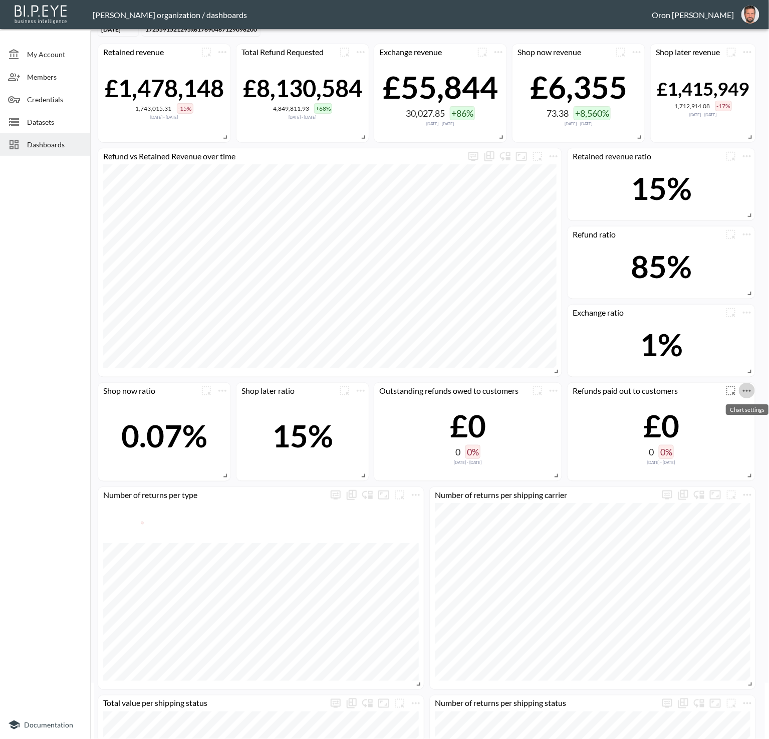
click at [627, 393] on icon "more" at bounding box center [747, 391] width 12 height 12
click at [627, 402] on li "Edit" at bounding box center [719, 409] width 78 height 18
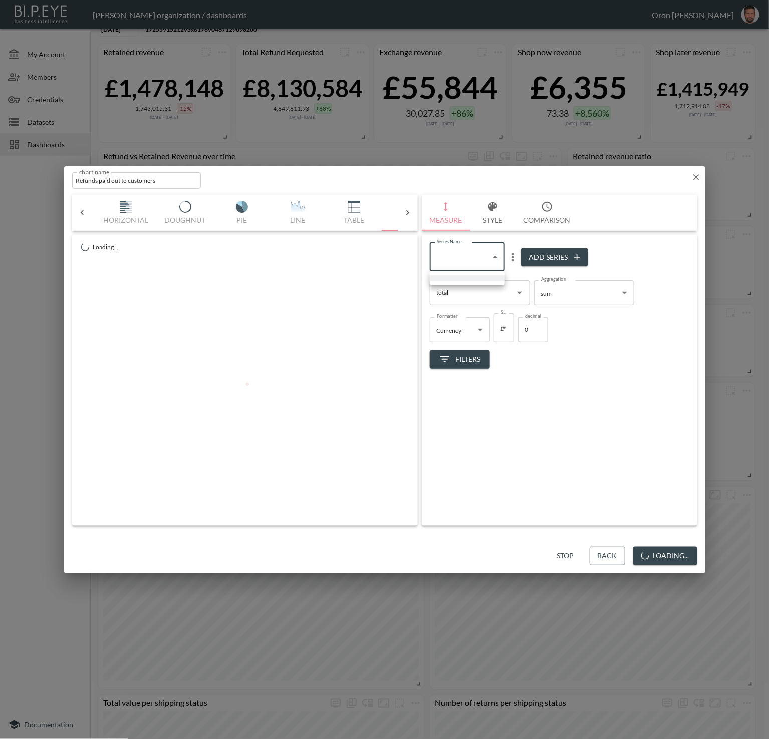
click at [455, 261] on body "BI.P.EYE, Interactive Analytics Dashboards - app [PERSON_NAME] organization / d…" at bounding box center [384, 369] width 769 height 739
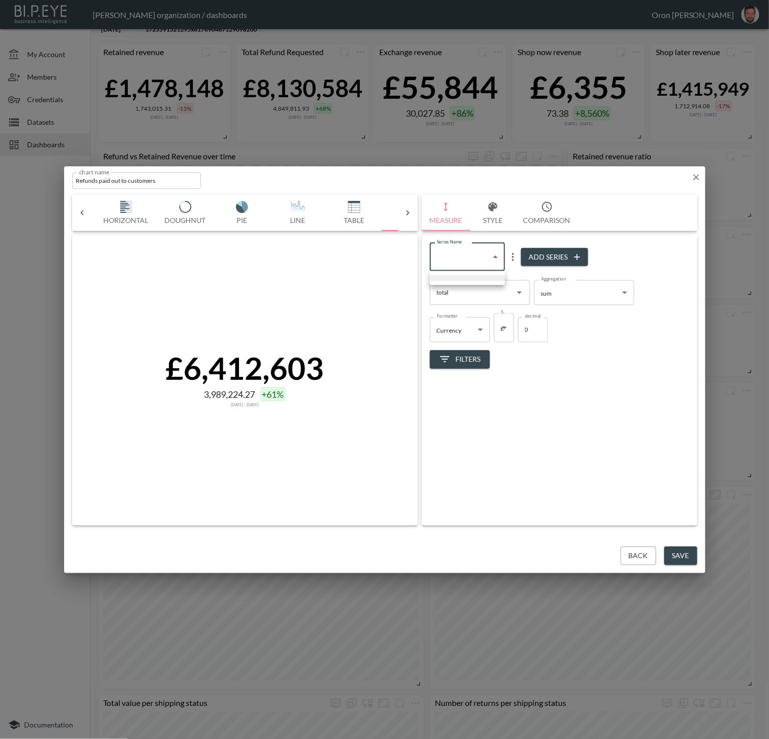
drag, startPoint x: 497, startPoint y: 409, endPoint x: 487, endPoint y: 388, distance: 23.8
click at [494, 401] on div at bounding box center [384, 369] width 769 height 739
click at [474, 368] on button "Filters" at bounding box center [460, 359] width 60 height 19
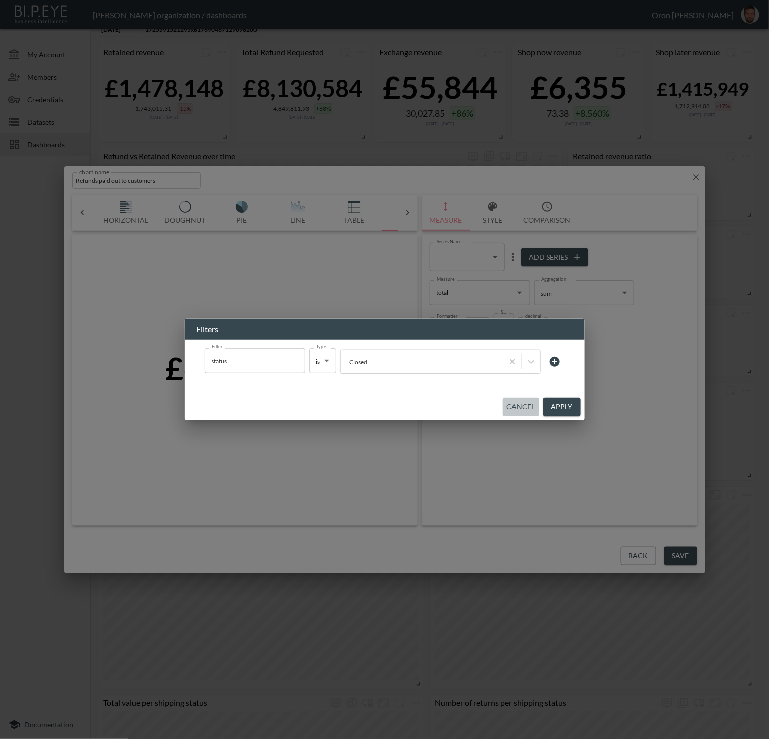
drag, startPoint x: 518, startPoint y: 408, endPoint x: 508, endPoint y: 411, distance: 10.5
click at [516, 408] on button "Cancel" at bounding box center [521, 407] width 36 height 19
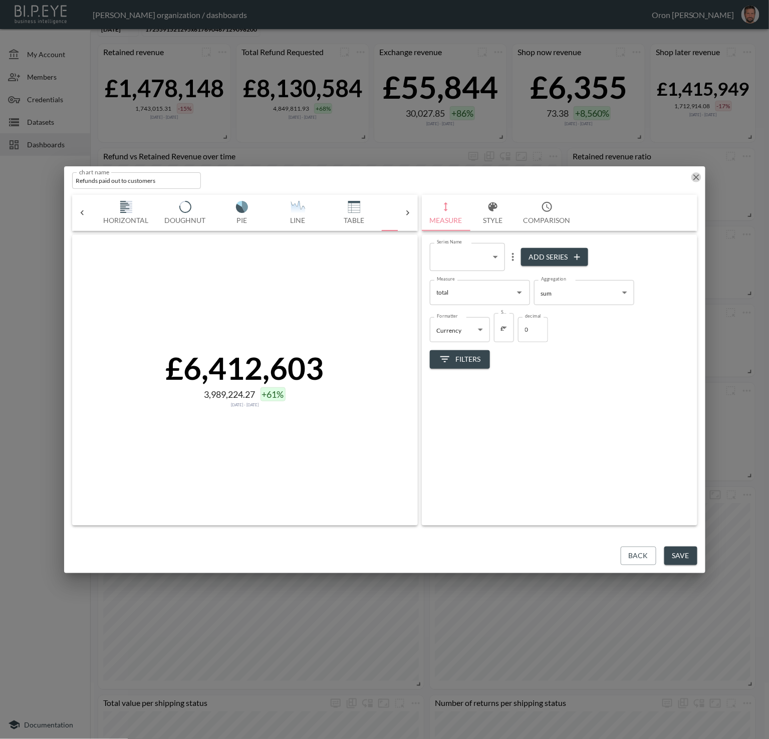
click at [627, 178] on icon "button" at bounding box center [696, 177] width 10 height 10
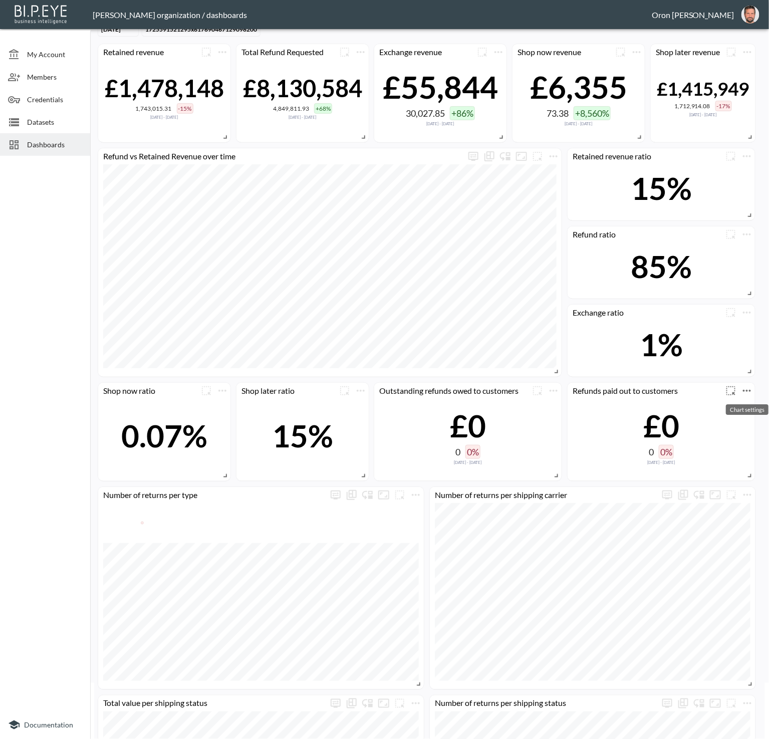
click at [627, 390] on icon "more" at bounding box center [747, 391] width 12 height 12
click at [627, 409] on li "Edit" at bounding box center [719, 409] width 78 height 18
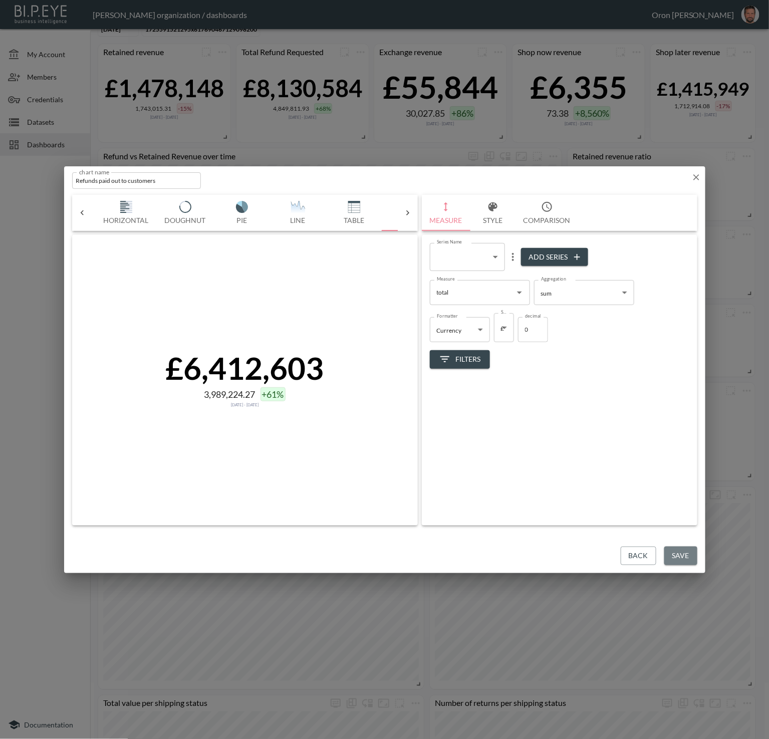
click at [627, 554] on button "Save" at bounding box center [680, 556] width 33 height 19
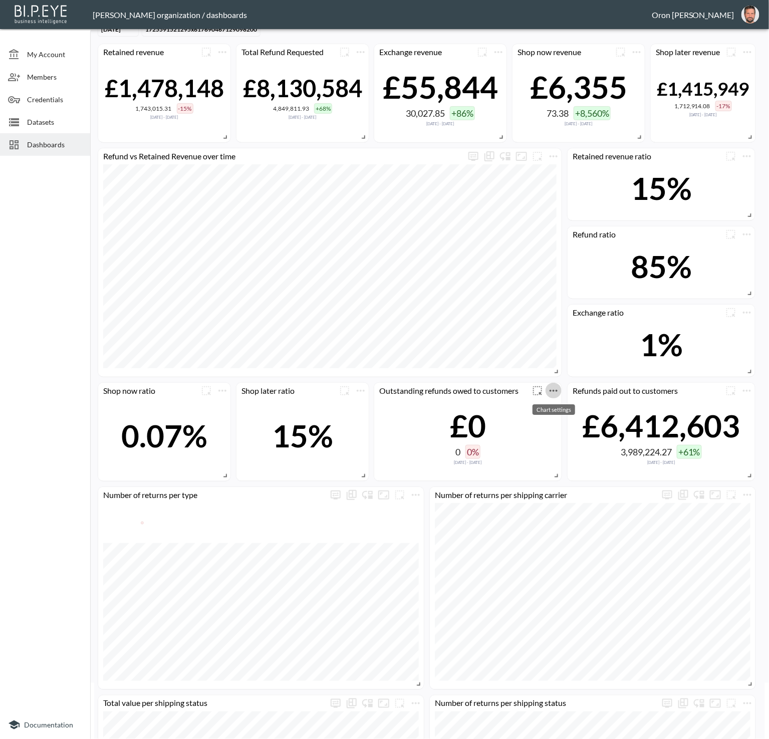
click at [554, 393] on icon "more" at bounding box center [554, 391] width 12 height 12
click at [550, 407] on li "Edit" at bounding box center [553, 409] width 78 height 18
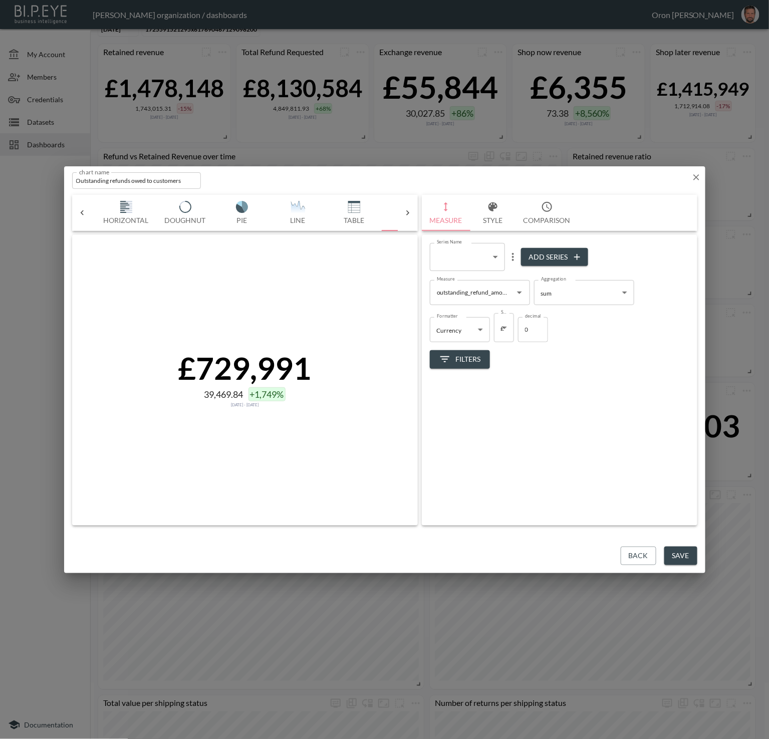
click at [481, 361] on button "Filters" at bounding box center [460, 359] width 60 height 19
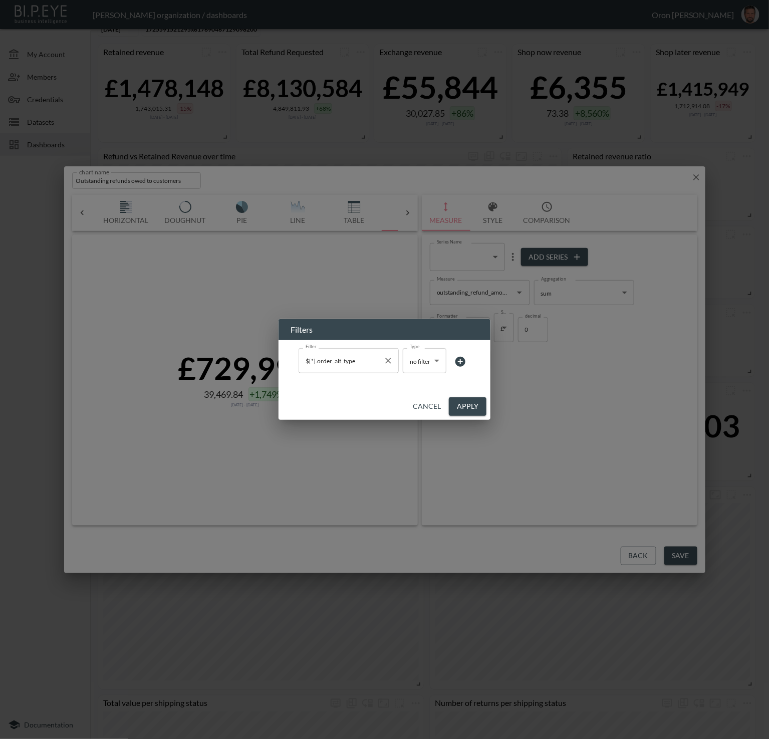
click at [390, 363] on icon "Clear" at bounding box center [388, 361] width 10 height 10
click at [455, 403] on button "Apply" at bounding box center [468, 406] width 38 height 19
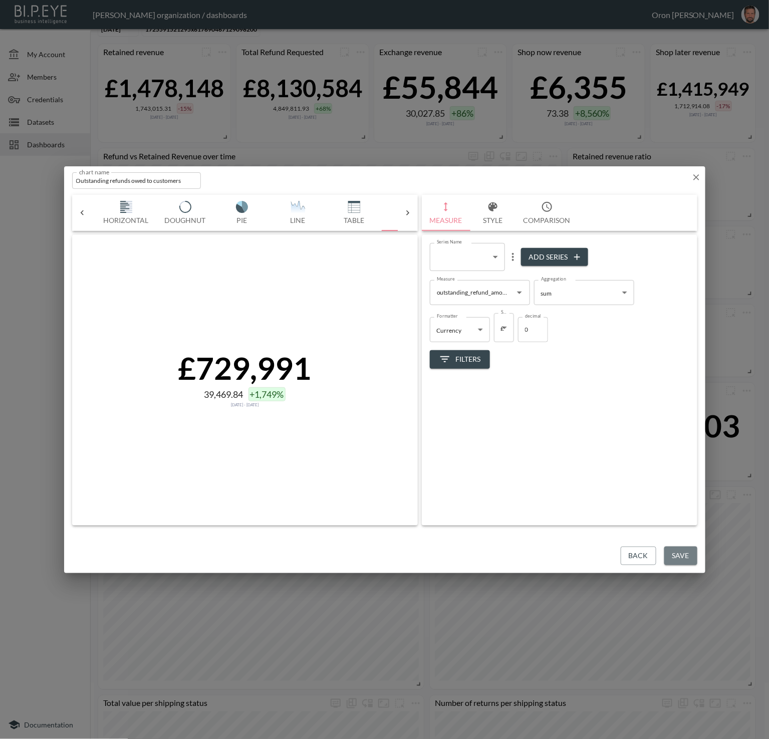
click at [627, 562] on button "Save" at bounding box center [680, 556] width 33 height 19
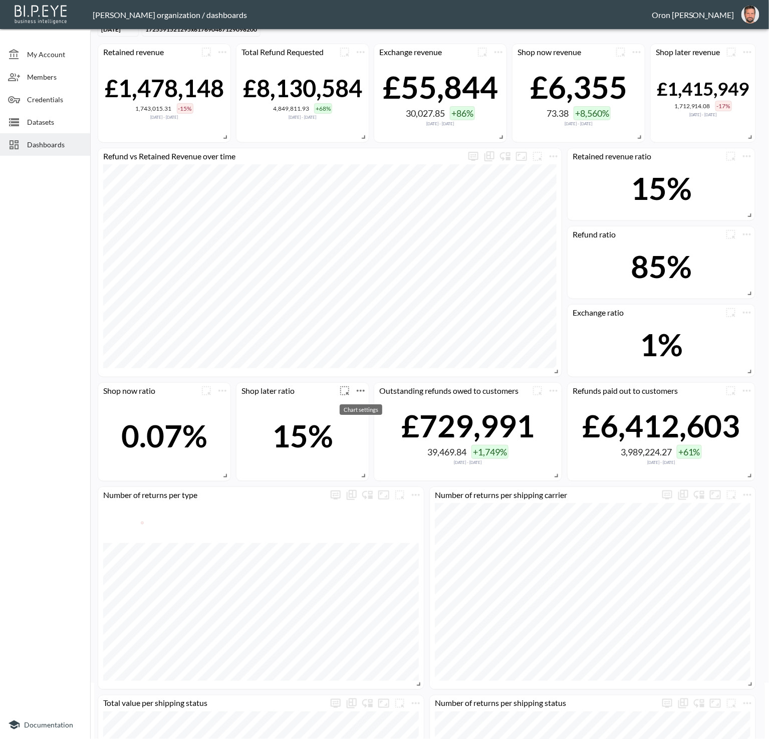
click at [365, 393] on icon "more" at bounding box center [361, 391] width 12 height 12
click at [364, 407] on li "Edit" at bounding box center [360, 409] width 78 height 18
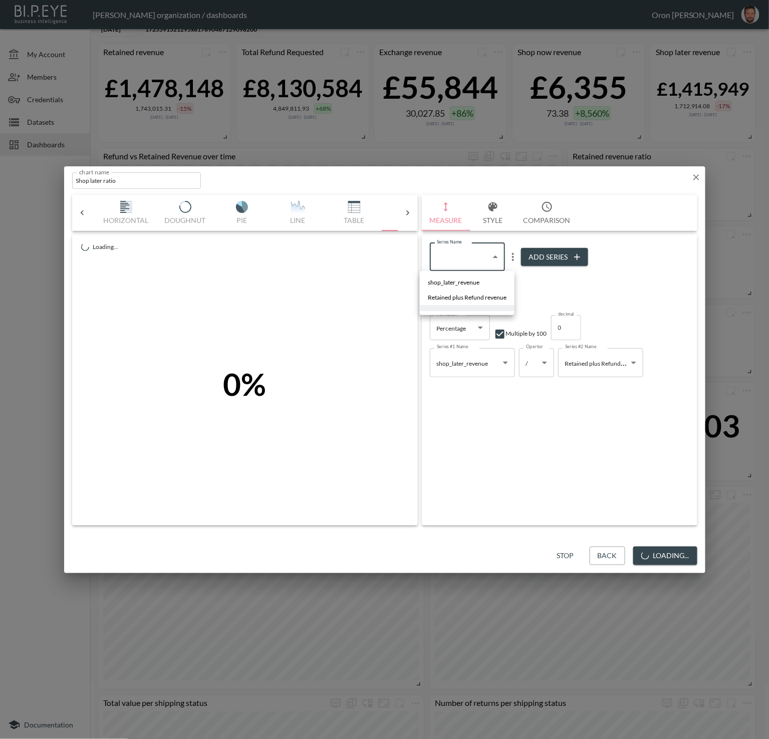
click at [467, 258] on body "BI.P.EYE, Interactive Analytics Dashboards - app [PERSON_NAME] organization / d…" at bounding box center [384, 369] width 769 height 739
click at [458, 277] on li "shop_later_revenue" at bounding box center [467, 282] width 95 height 15
type input "4c405862-0c2e-466e-b4b3-52d0a7c9855f"
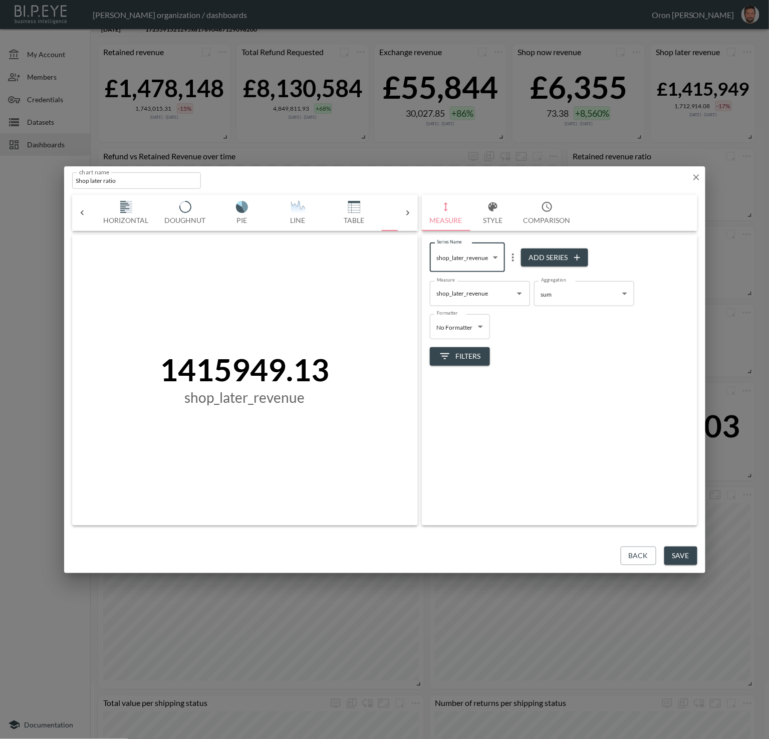
click at [470, 349] on button "Filters" at bounding box center [460, 356] width 60 height 19
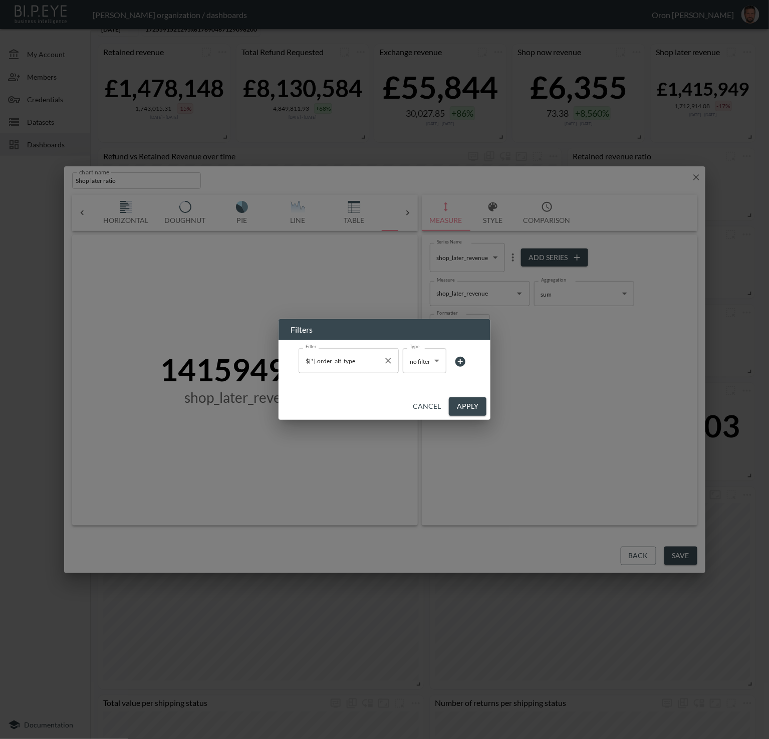
click at [385, 361] on icon "Clear" at bounding box center [388, 361] width 10 height 10
click at [463, 400] on button "Apply" at bounding box center [468, 406] width 38 height 19
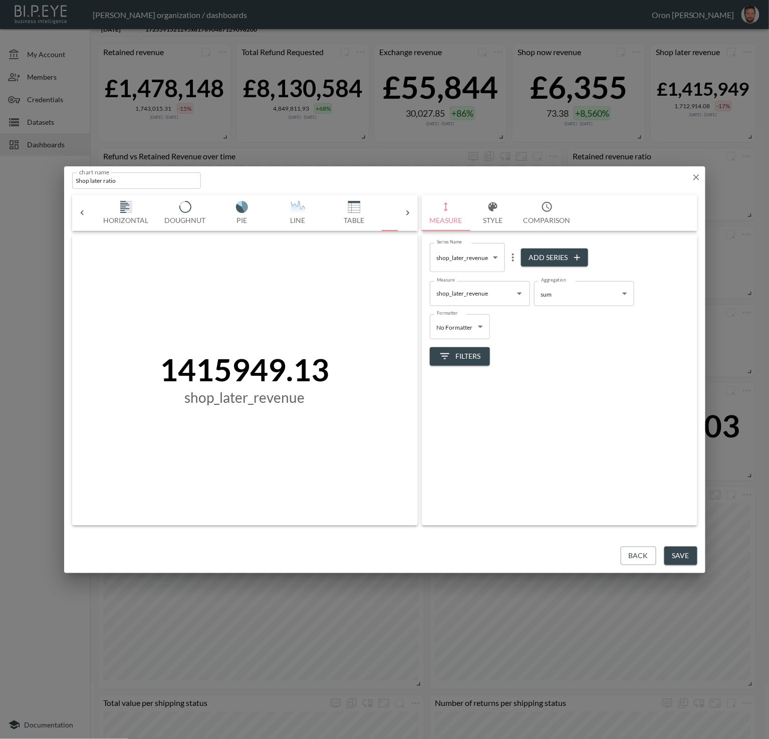
click at [472, 260] on body "BI.P.EYE, Interactive Analytics Dashboards - app [PERSON_NAME] organization / d…" at bounding box center [384, 369] width 769 height 739
drag, startPoint x: 488, startPoint y: 302, endPoint x: 488, endPoint y: 316, distance: 13.5
click at [488, 302] on span "Retained plus Refund revenue" at bounding box center [467, 298] width 79 height 9
type input "ce3b3b65-6a6f-4c7c-a578-d9ccc52c2101"
click at [475, 353] on span "Filters" at bounding box center [460, 356] width 42 height 13
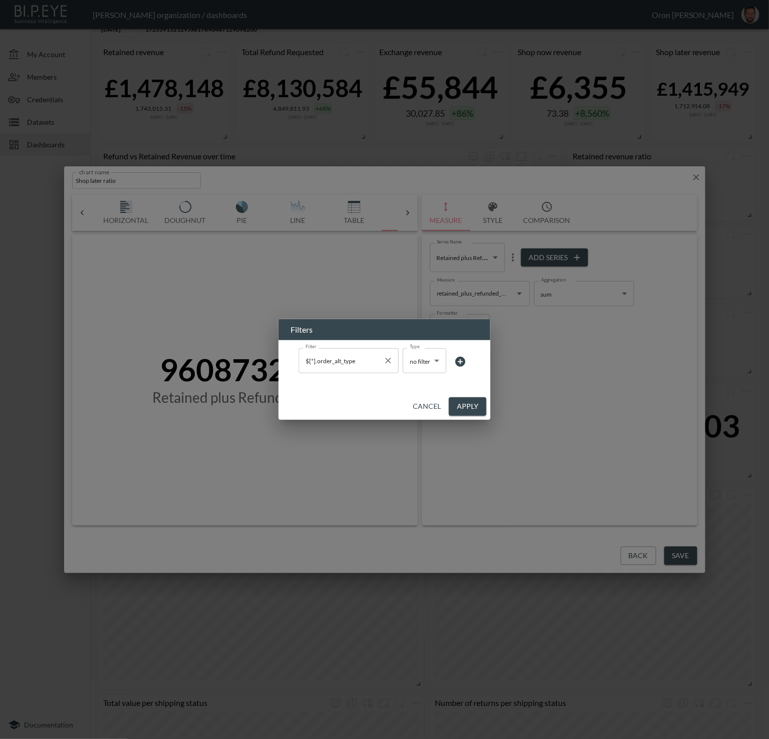
click at [387, 358] on icon "Clear" at bounding box center [388, 361] width 10 height 10
drag, startPoint x: 470, startPoint y: 409, endPoint x: 469, endPoint y: 247, distance: 161.8
click at [470, 403] on button "Apply" at bounding box center [468, 406] width 38 height 19
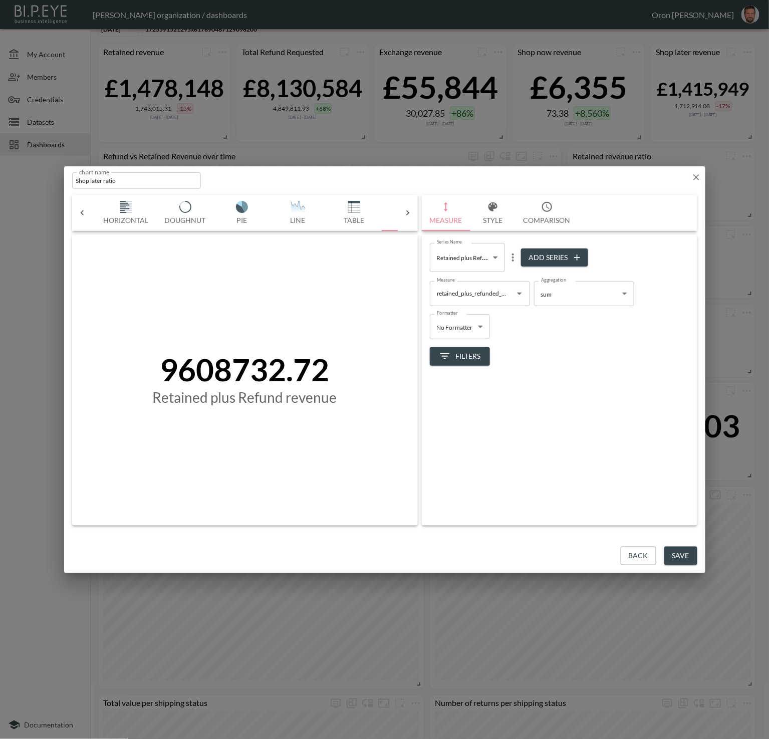
click at [462, 262] on body "BI.P.EYE, Interactive Analytics Dashboards - app [PERSON_NAME] organization / d…" at bounding box center [384, 369] width 769 height 739
click at [457, 307] on li at bounding box center [467, 309] width 95 height 6
type input "c142bf23-889e-4296-b362-93ea41683210"
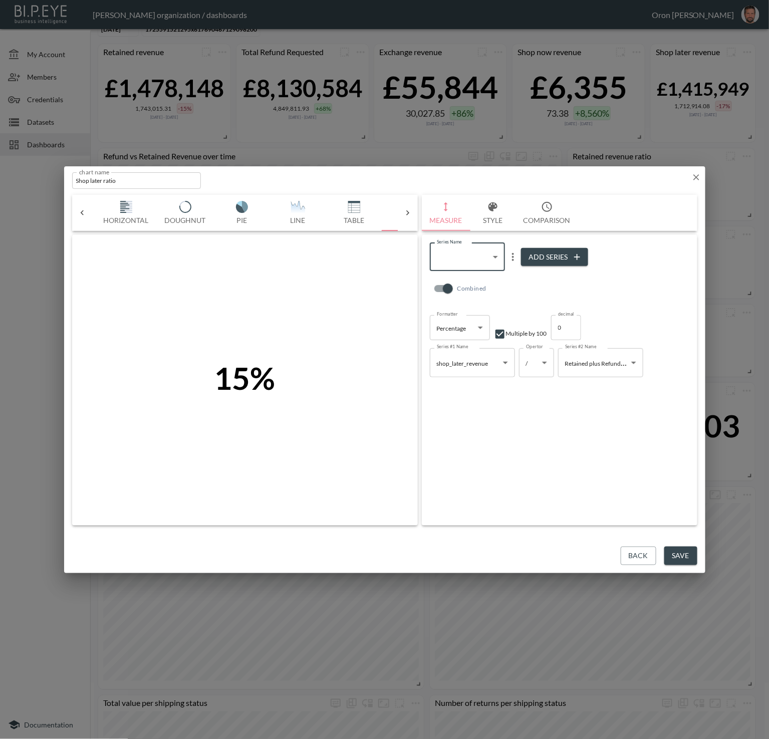
click at [627, 555] on button "Save" at bounding box center [680, 556] width 33 height 19
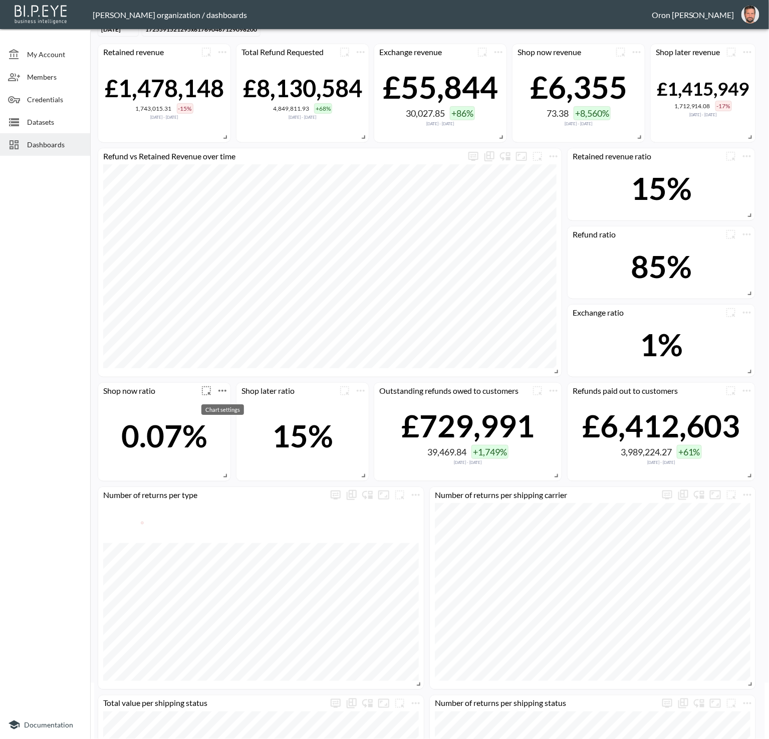
click at [222, 392] on icon "more" at bounding box center [222, 391] width 12 height 12
click at [223, 408] on li "Edit" at bounding box center [222, 409] width 78 height 18
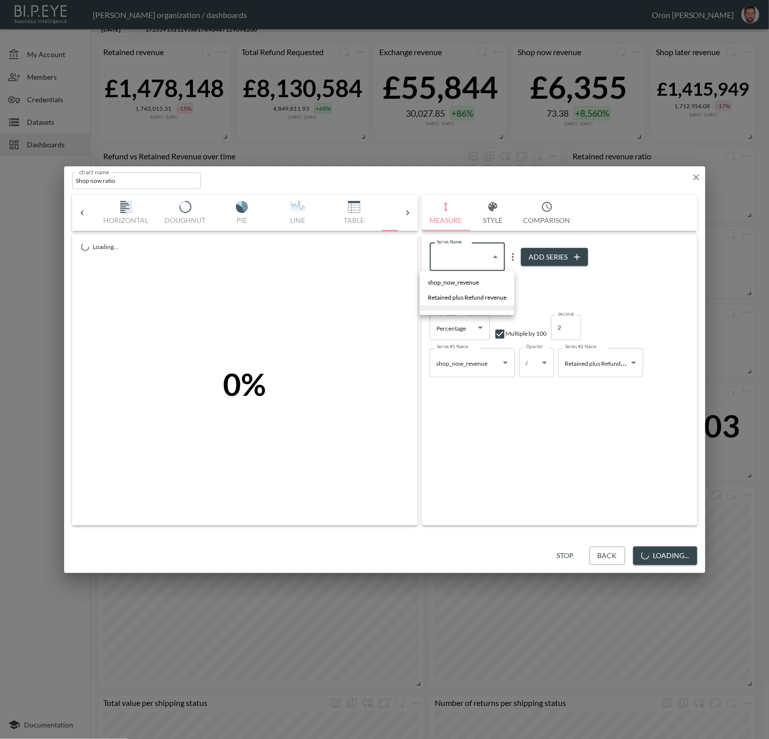
click at [475, 254] on body "BI.P.EYE, Interactive Analytics Dashboards - app [PERSON_NAME] organization / d…" at bounding box center [384, 369] width 769 height 739
click at [461, 279] on span "shop_now_revenue" at bounding box center [453, 282] width 51 height 9
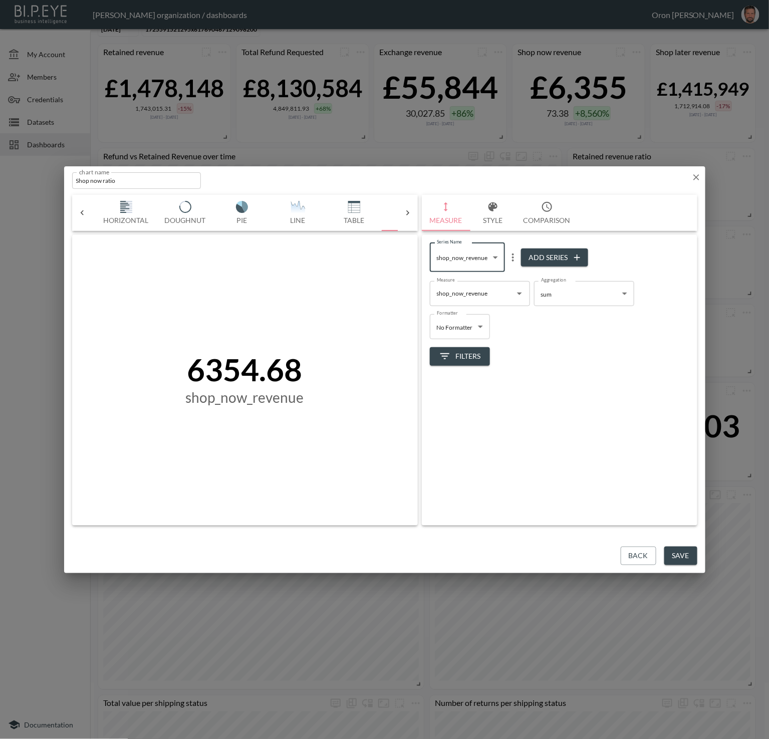
click at [457, 322] on body "BI.P.EYE, Interactive Analytics Dashboards - app [PERSON_NAME] organization / d…" at bounding box center [384, 369] width 769 height 739
click at [530, 342] on div at bounding box center [384, 369] width 769 height 739
click at [469, 253] on body "BI.P.EYE, Interactive Analytics Dashboards - app [PERSON_NAME] organization / d…" at bounding box center [384, 369] width 769 height 739
click at [465, 293] on li "Retained plus Refund revenue" at bounding box center [467, 298] width 95 height 15
type input "ce3b3b65-6a6f-4c7c-a578-d9ccc52c2101"
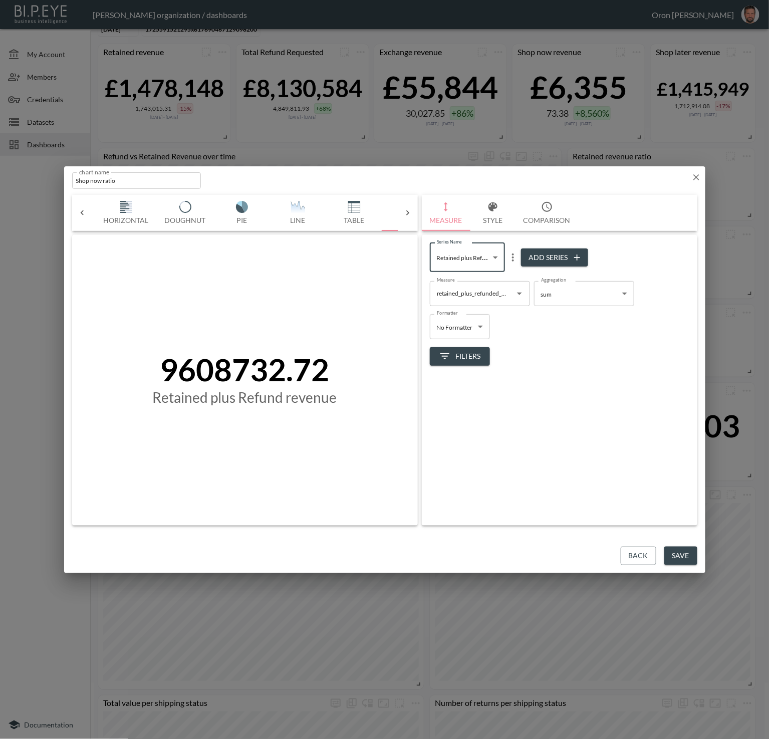
click at [461, 353] on span "Filters" at bounding box center [460, 356] width 42 height 13
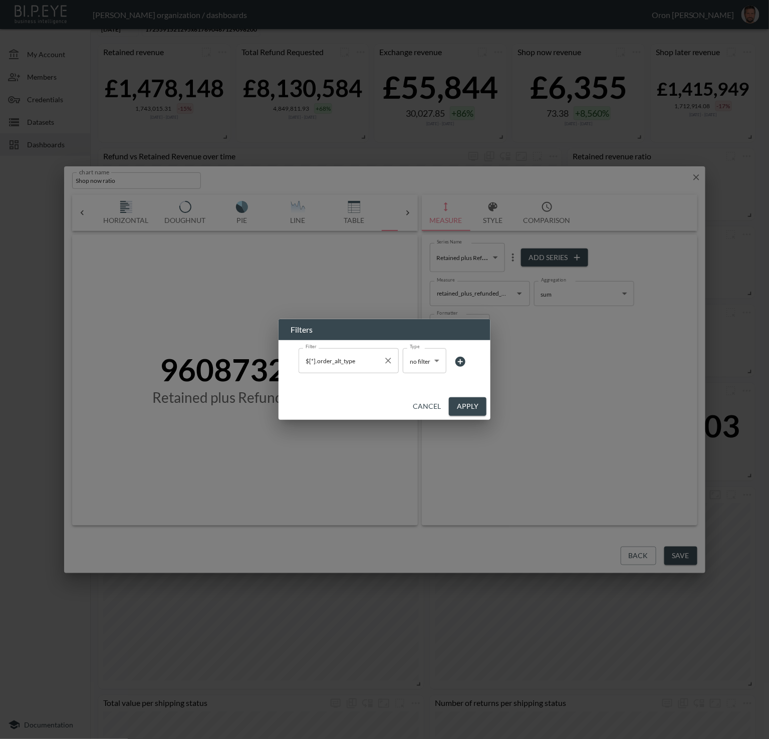
click at [388, 361] on icon "Clear" at bounding box center [388, 361] width 6 height 6
drag, startPoint x: 461, startPoint y: 407, endPoint x: 473, endPoint y: 328, distance: 80.5
click at [461, 406] on button "Apply" at bounding box center [468, 406] width 38 height 19
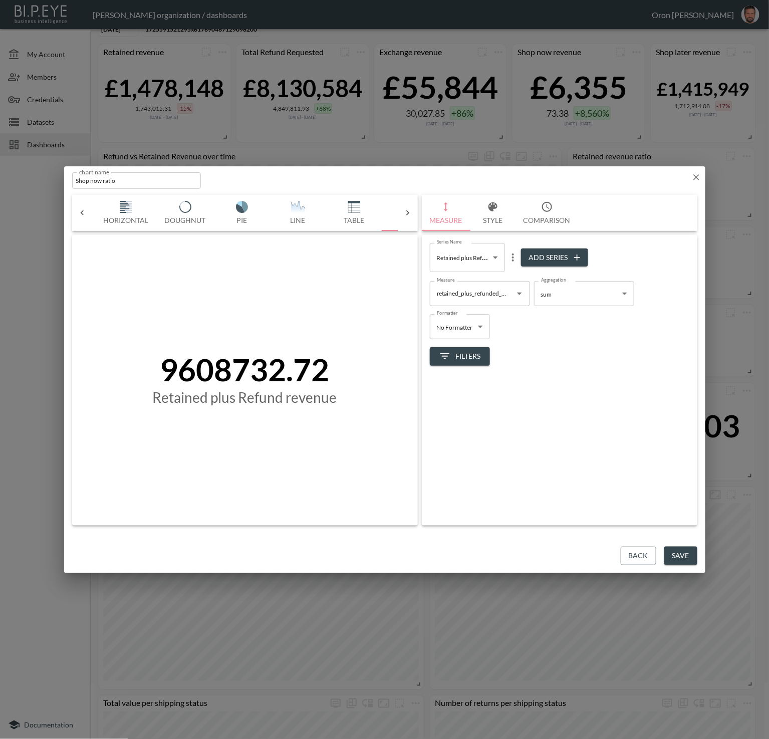
click at [477, 261] on body "BI.P.EYE, Interactive Analytics Dashboards - app [PERSON_NAME] organization / d…" at bounding box center [384, 369] width 769 height 739
click at [471, 281] on span "shop_now_revenue" at bounding box center [453, 283] width 51 height 9
type input "4c405862-0c2e-466e-b4b3-52d0a7c9855f"
click at [457, 355] on span "Filters" at bounding box center [460, 356] width 42 height 13
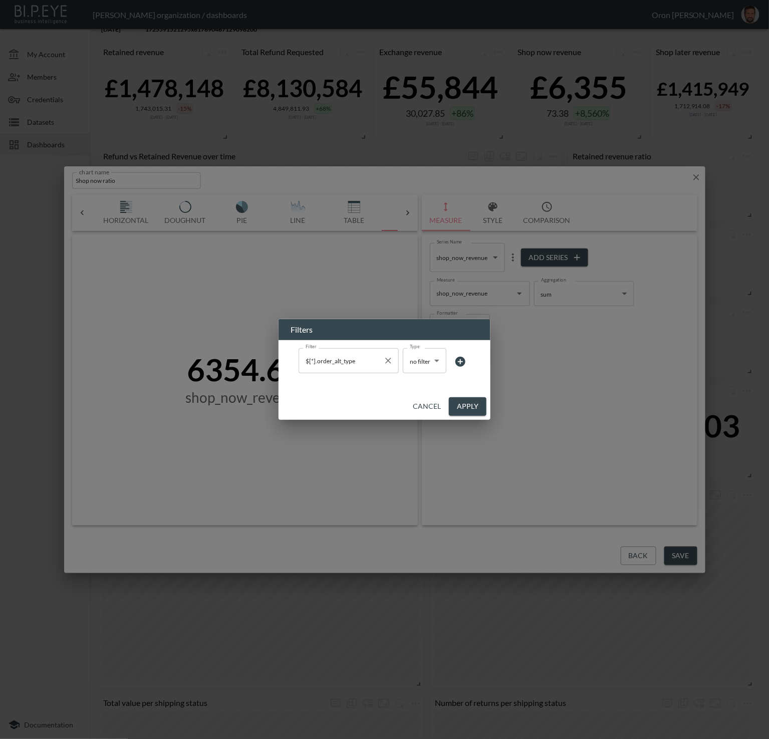
drag, startPoint x: 391, startPoint y: 363, endPoint x: 394, endPoint y: 367, distance: 5.3
click at [391, 364] on icon "Clear" at bounding box center [388, 361] width 10 height 10
click at [460, 408] on button "Apply" at bounding box center [468, 406] width 38 height 19
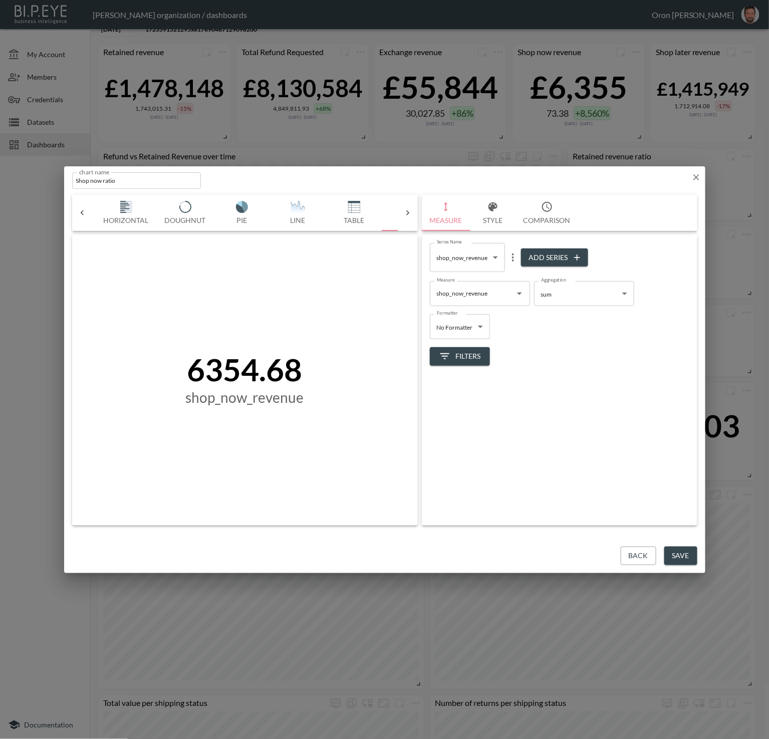
click at [460, 259] on body "BI.P.EYE, Interactive Analytics Dashboards - app [PERSON_NAME] organization / d…" at bounding box center [384, 369] width 769 height 739
click at [454, 306] on li at bounding box center [467, 309] width 95 height 6
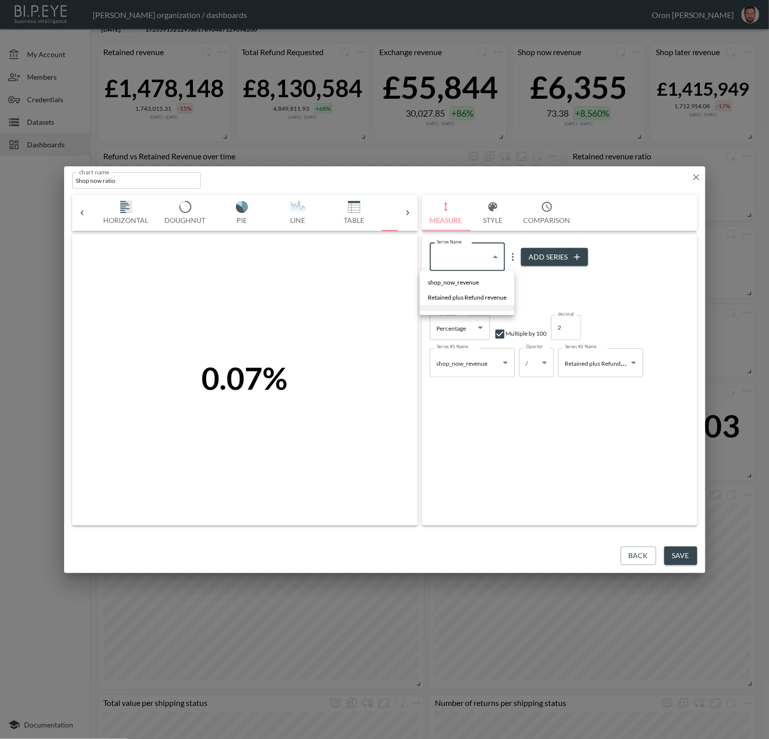
click at [486, 263] on body "BI.P.EYE, Interactive Analytics Dashboards - app [PERSON_NAME] organization / d…" at bounding box center [384, 369] width 769 height 739
click at [480, 276] on li "shop_now_revenue" at bounding box center [467, 282] width 95 height 15
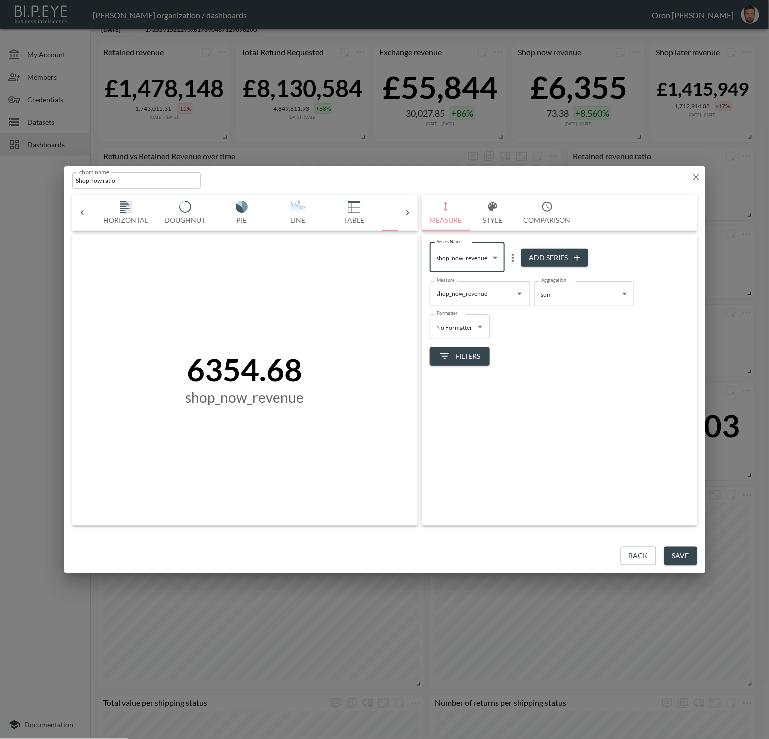
click at [480, 257] on body "BI.P.EYE, Interactive Analytics Dashboards - app [PERSON_NAME] organization / d…" at bounding box center [384, 369] width 769 height 739
drag, startPoint x: 474, startPoint y: 294, endPoint x: 478, endPoint y: 261, distance: 32.7
click at [474, 294] on span "Retained plus Refund revenue" at bounding box center [467, 298] width 79 height 9
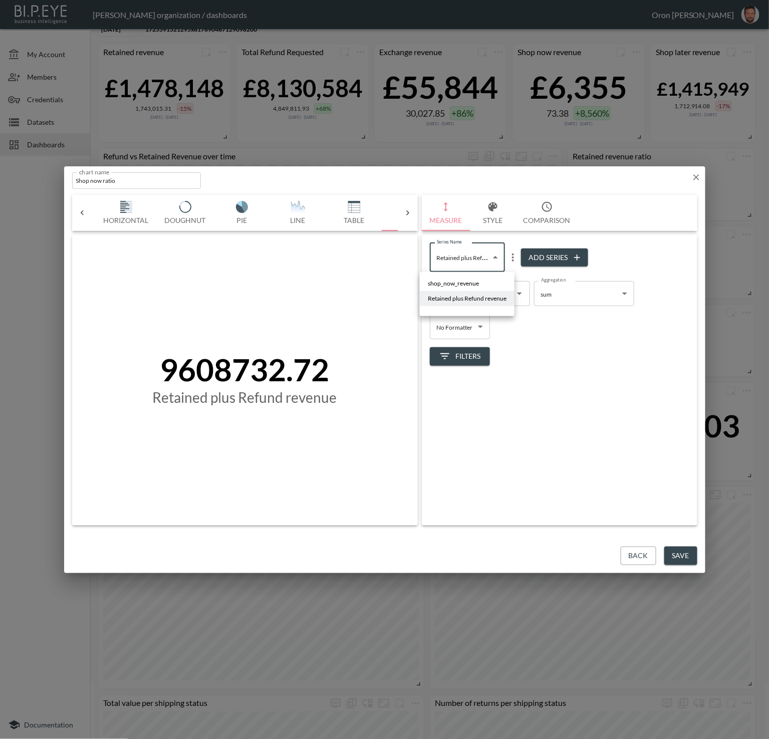
click at [478, 256] on body "BI.P.EYE, Interactive Analytics Dashboards - app [PERSON_NAME] organization / d…" at bounding box center [384, 369] width 769 height 739
click at [461, 307] on li at bounding box center [467, 309] width 95 height 6
type input "c142bf23-889e-4296-b362-93ea41683210"
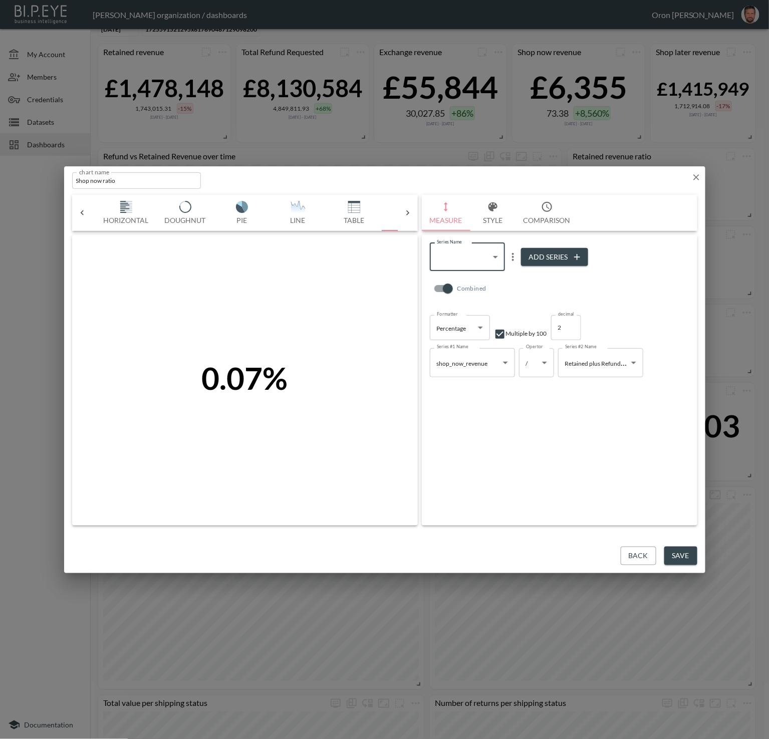
click at [627, 558] on button "Save" at bounding box center [680, 556] width 33 height 19
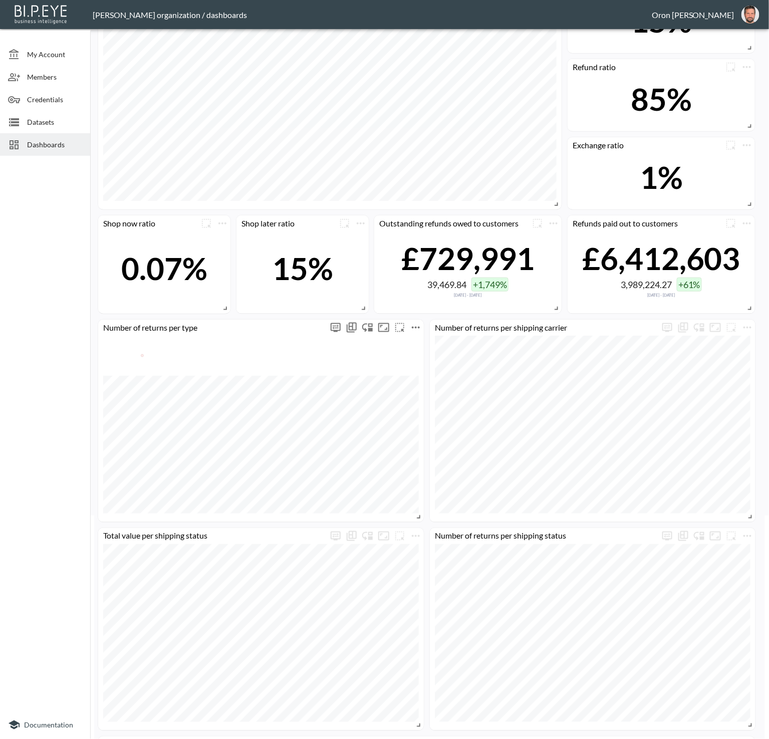
scroll to position [231, 0]
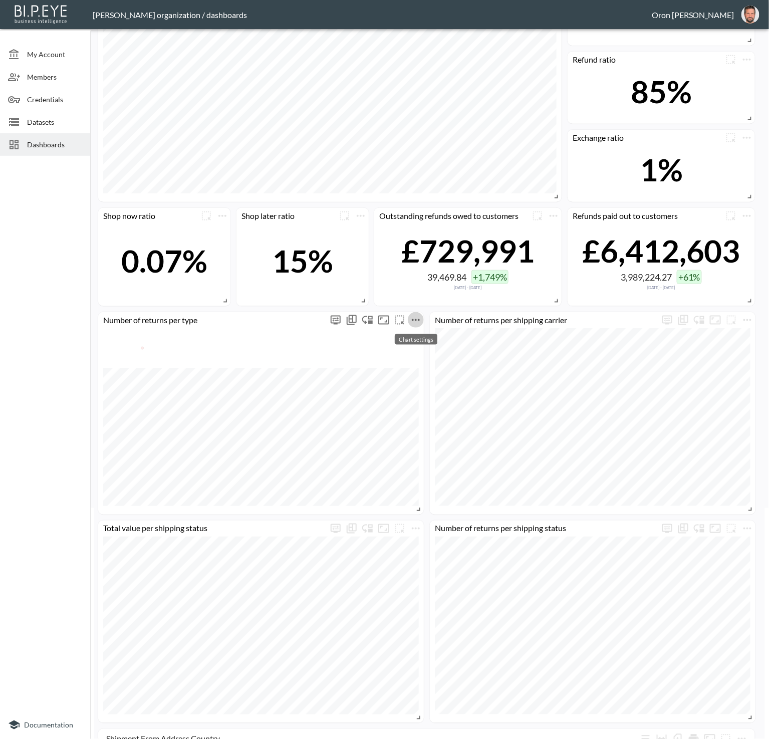
click at [412, 322] on icon "more" at bounding box center [416, 320] width 12 height 12
click at [416, 344] on li "Edit" at bounding box center [415, 339] width 78 height 18
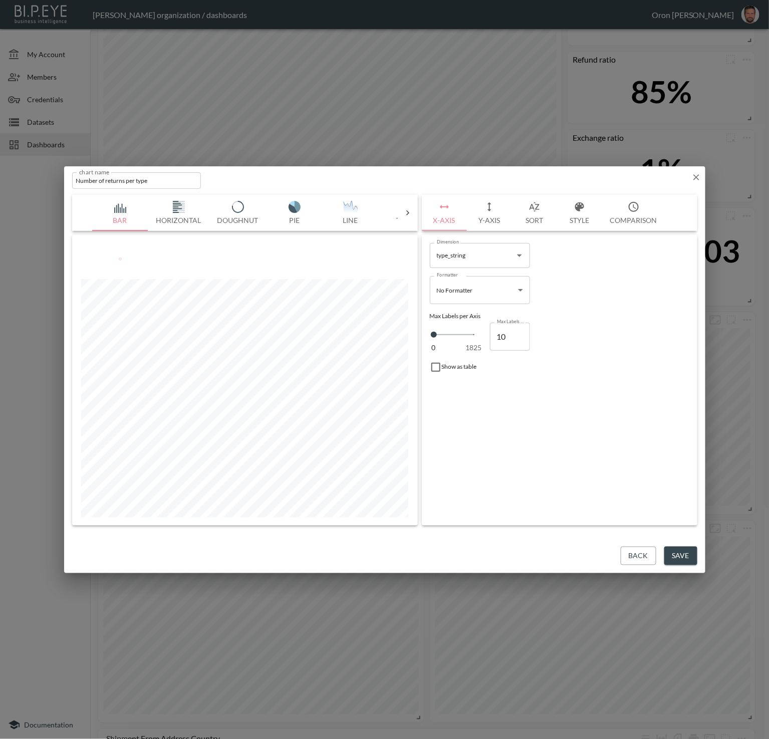
click at [500, 216] on button "Y-Axis" at bounding box center [489, 213] width 45 height 36
click at [471, 356] on span "Filters" at bounding box center [460, 356] width 42 height 13
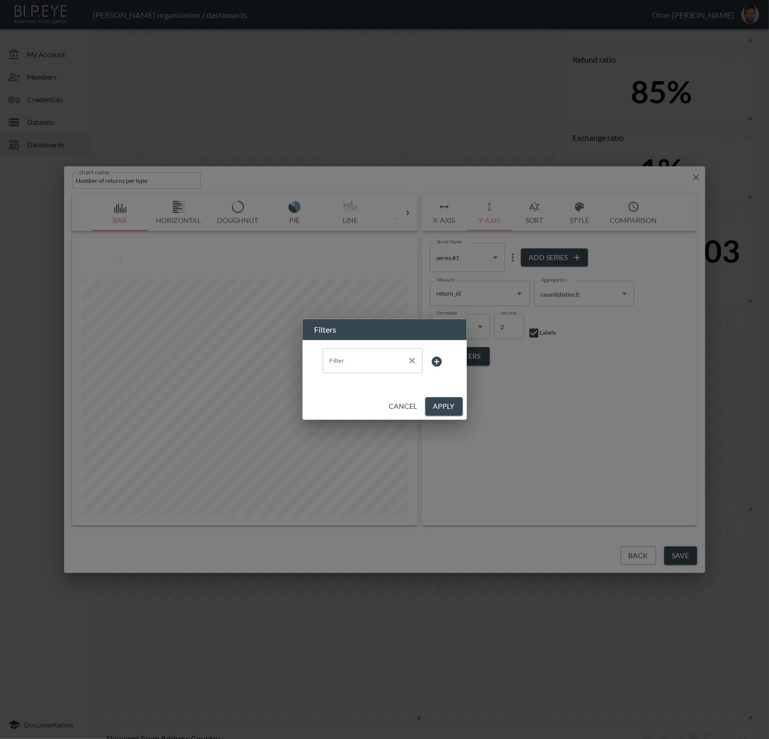
click at [380, 362] on input "Filter" at bounding box center [365, 361] width 76 height 16
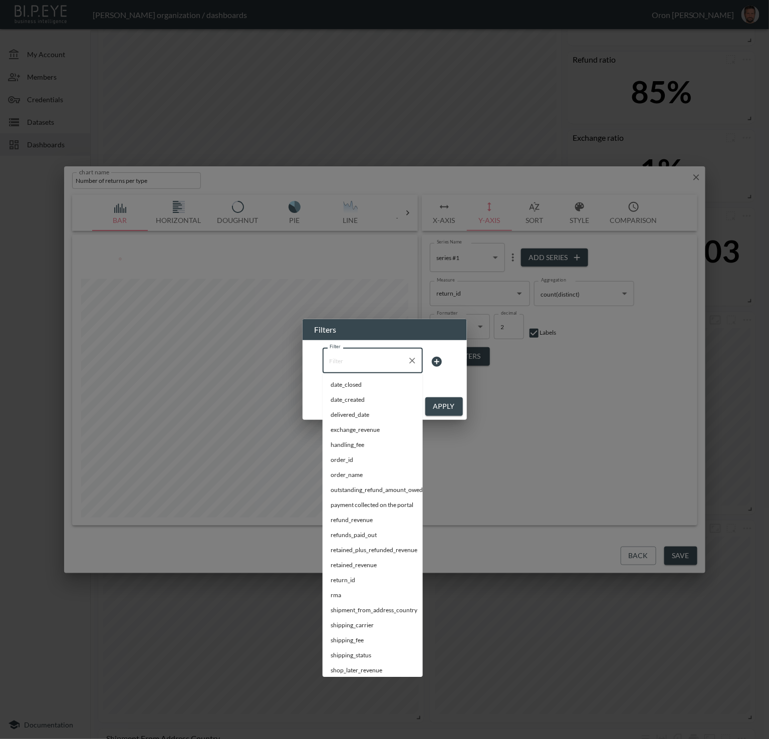
click at [449, 380] on div "Filter Filter" at bounding box center [385, 361] width 140 height 43
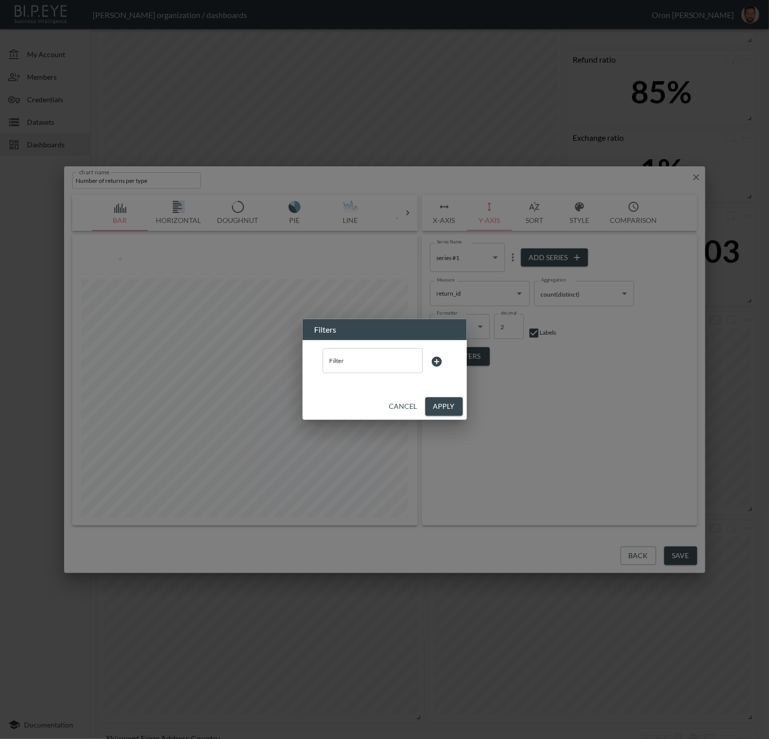
click at [400, 409] on button "Cancel" at bounding box center [403, 406] width 36 height 19
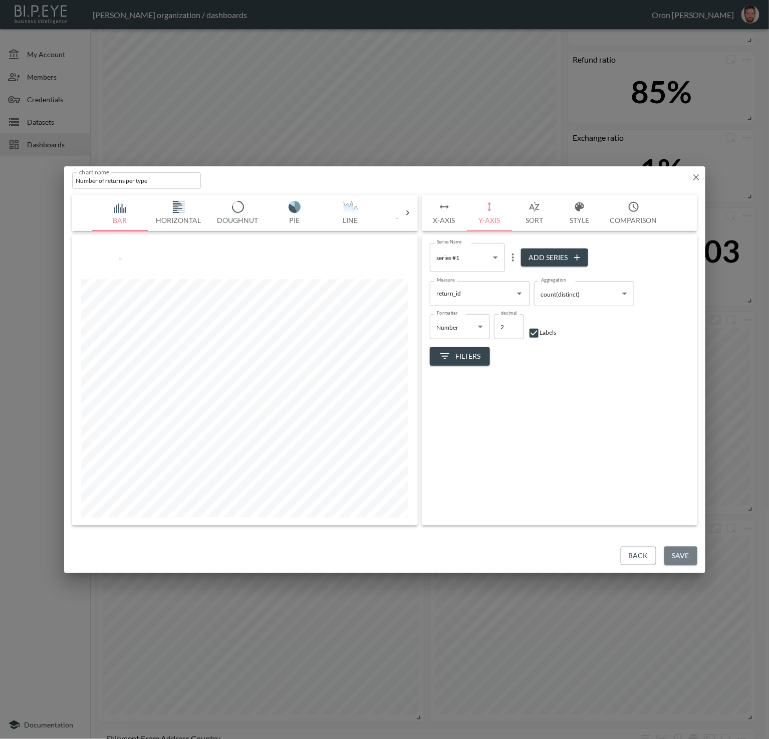
click at [627, 557] on button "Save" at bounding box center [680, 556] width 33 height 19
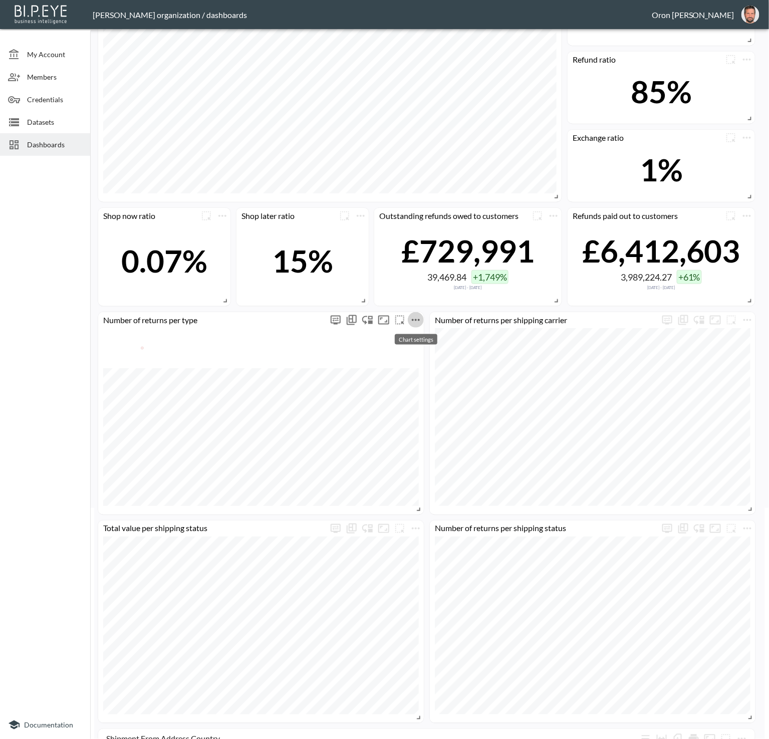
click at [413, 319] on icon "more" at bounding box center [416, 320] width 8 height 2
click at [426, 341] on li "Edit" at bounding box center [415, 339] width 78 height 18
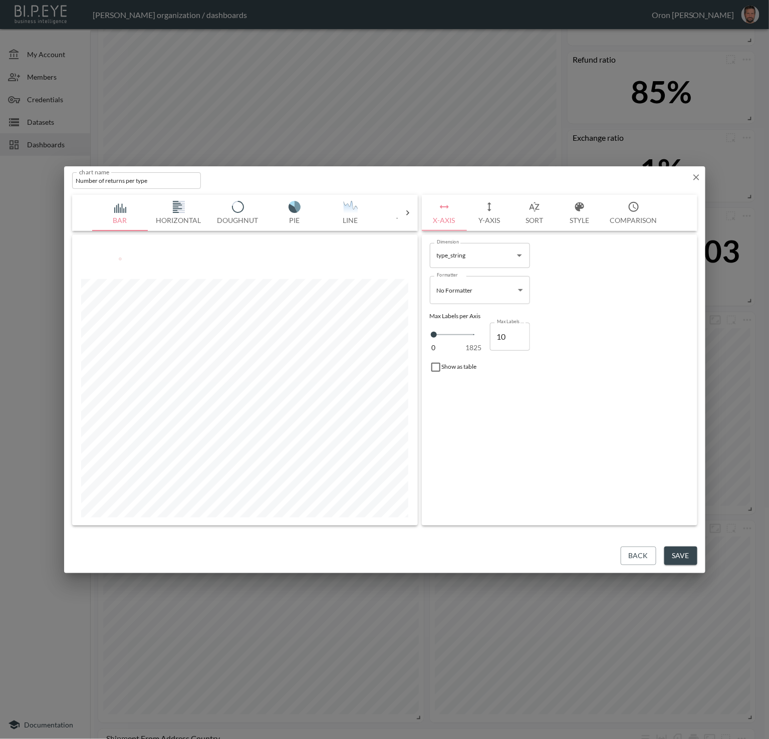
click at [627, 553] on button "Back" at bounding box center [639, 556] width 36 height 19
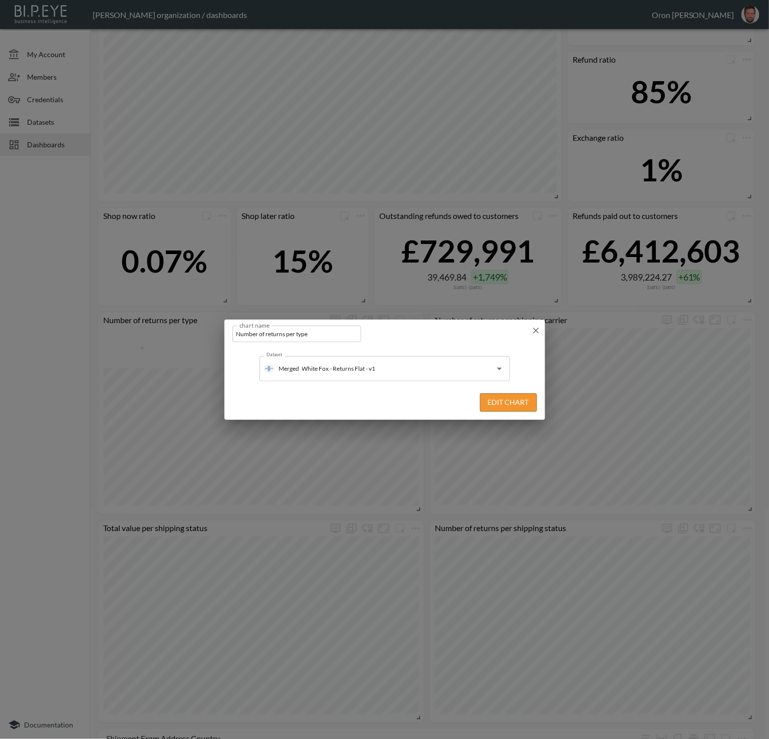
click at [501, 400] on button "Edit Chart" at bounding box center [508, 402] width 57 height 19
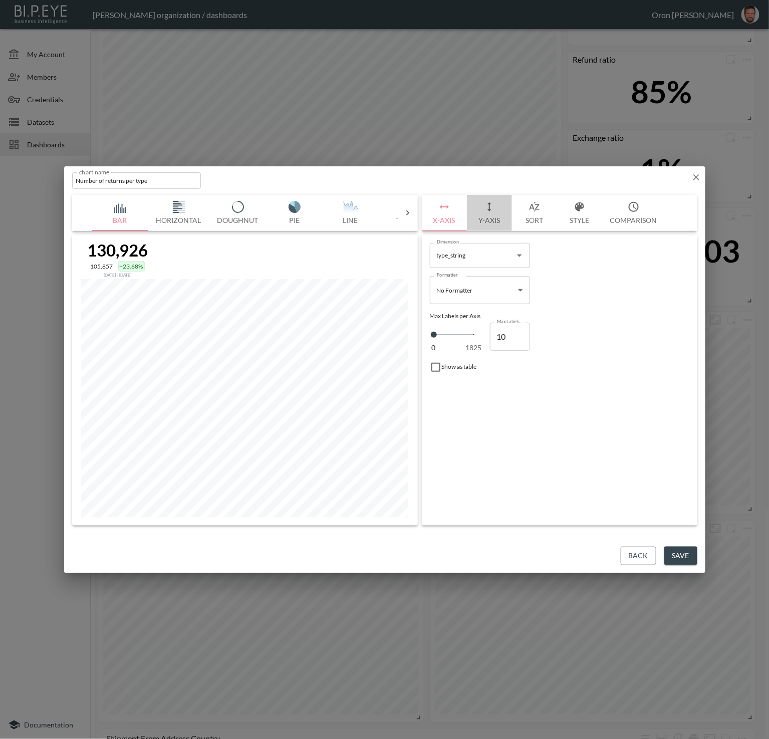
click at [482, 211] on button "Y-Axis" at bounding box center [489, 213] width 45 height 36
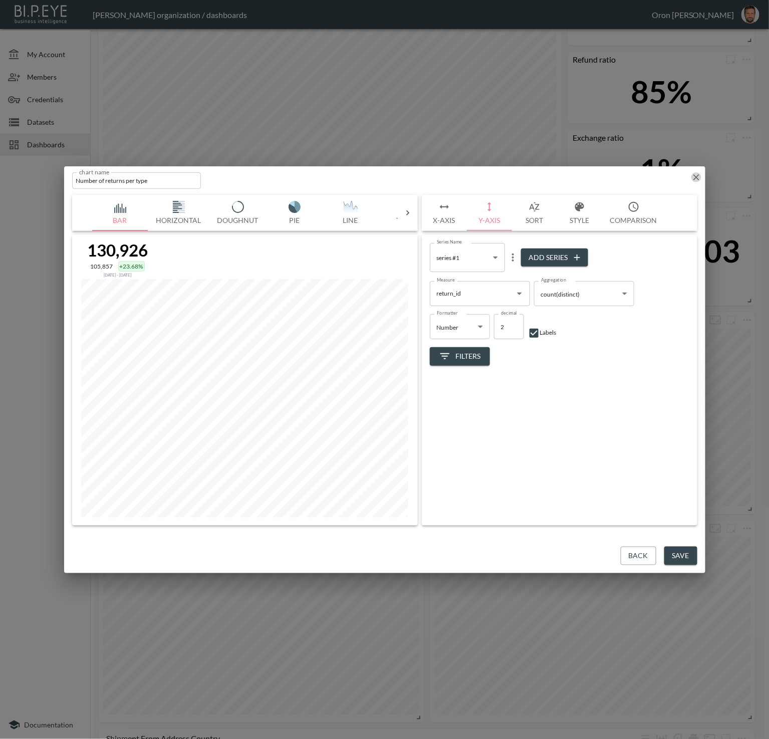
click at [627, 179] on icon "button" at bounding box center [696, 177] width 10 height 10
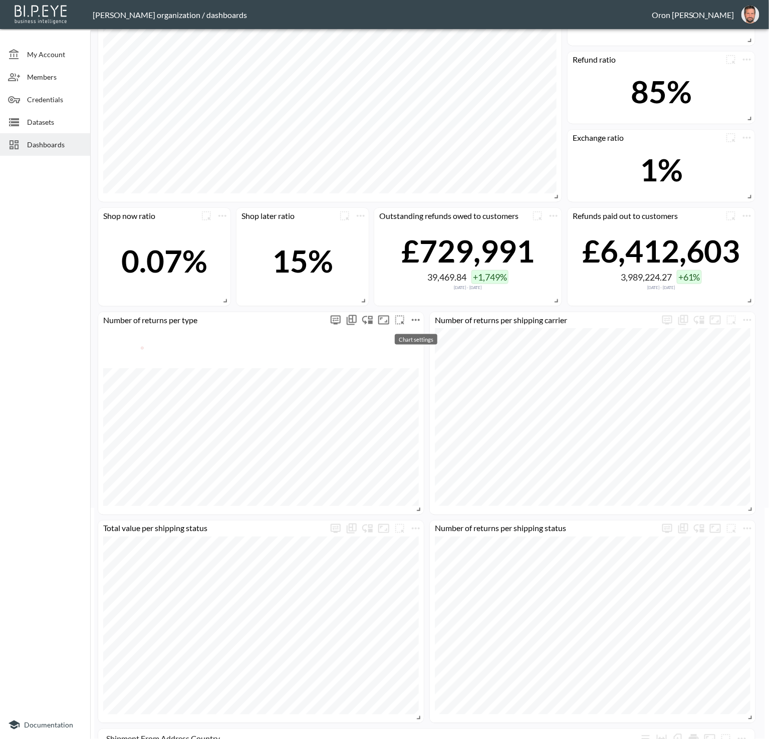
click at [415, 322] on icon "more" at bounding box center [416, 320] width 12 height 12
click at [416, 333] on li "Edit" at bounding box center [415, 339] width 78 height 18
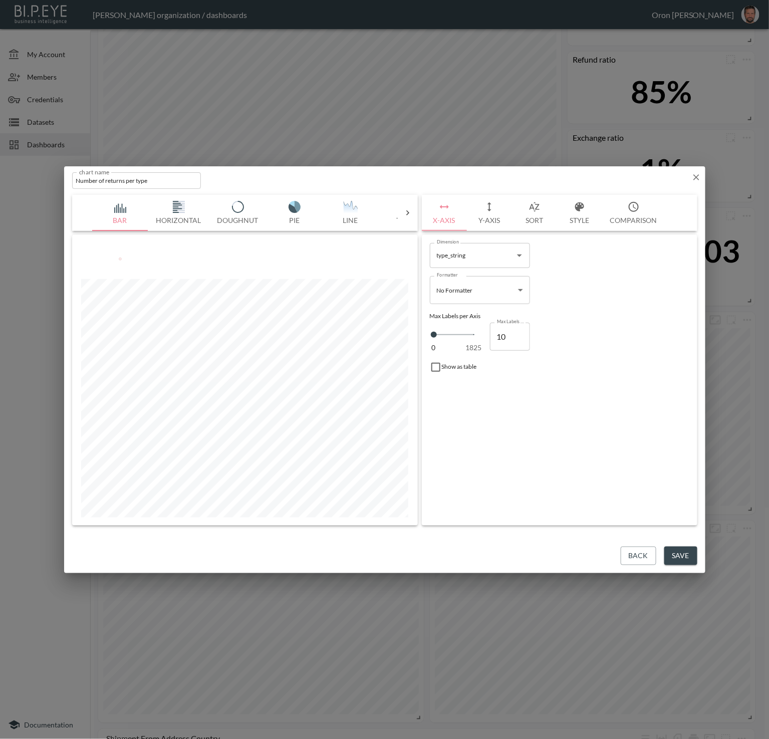
drag, startPoint x: 641, startPoint y: 562, endPoint x: 637, endPoint y: 559, distance: 5.2
click at [627, 562] on button "Back" at bounding box center [639, 556] width 36 height 19
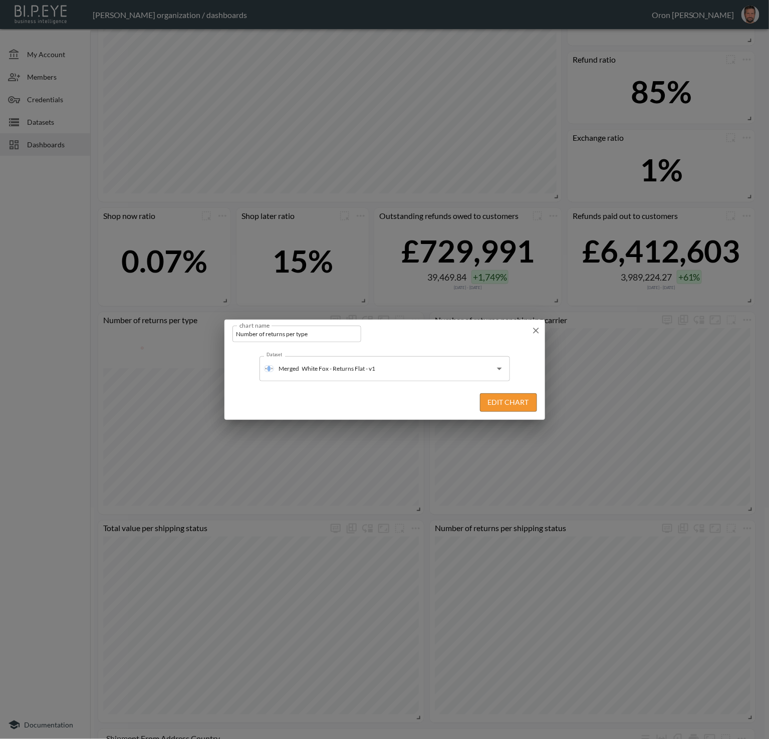
click at [526, 401] on button "Edit Chart" at bounding box center [508, 402] width 57 height 19
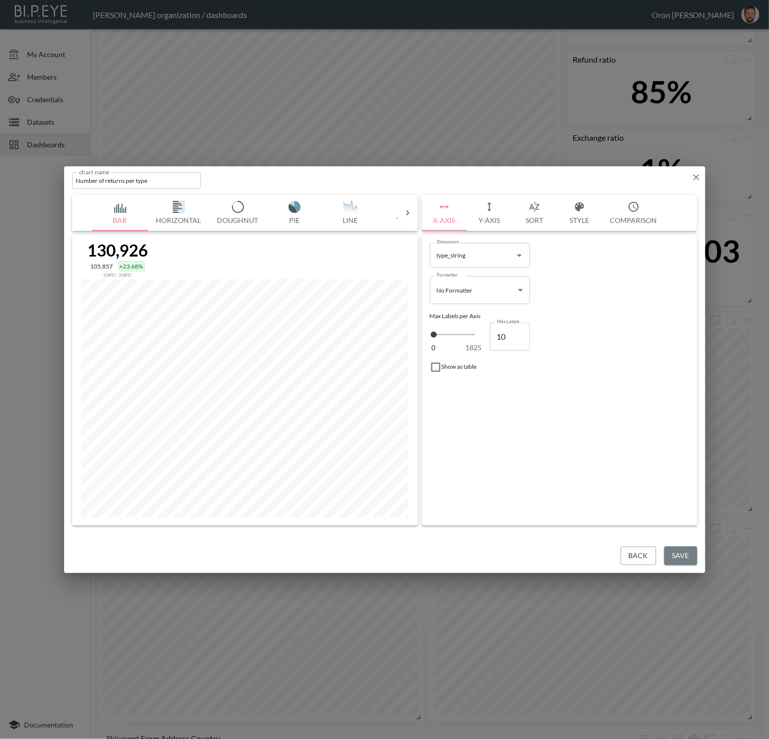
click at [627, 554] on button "Save" at bounding box center [680, 556] width 33 height 19
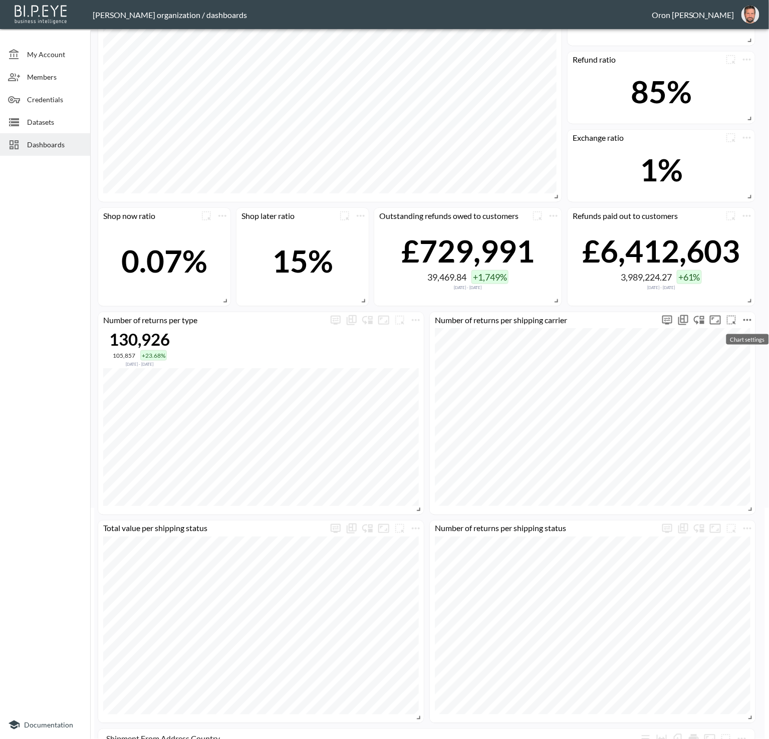
click at [627, 319] on icon "more" at bounding box center [747, 320] width 8 height 2
click at [627, 336] on li "Edit" at bounding box center [719, 339] width 78 height 18
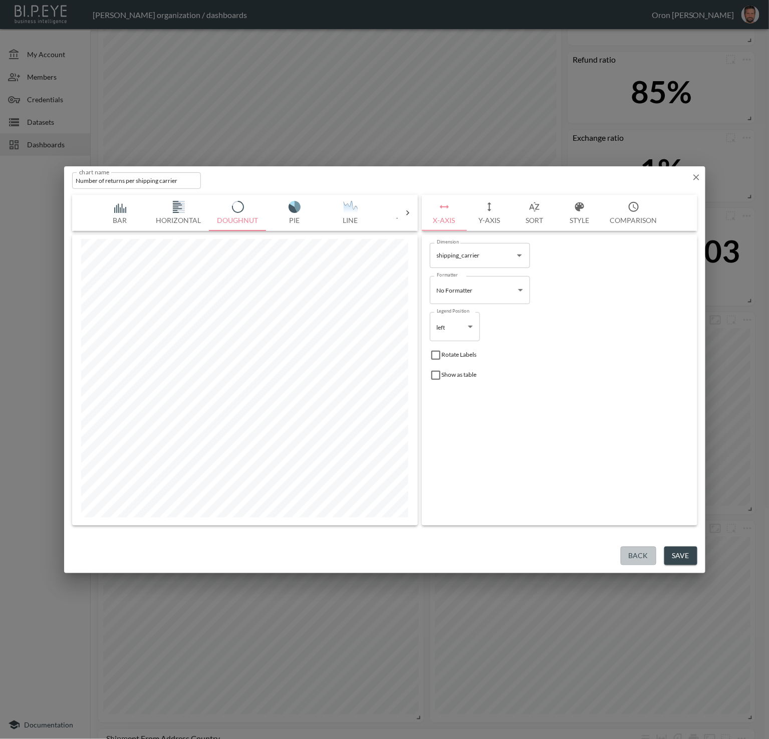
click at [627, 554] on button "Back" at bounding box center [639, 556] width 36 height 19
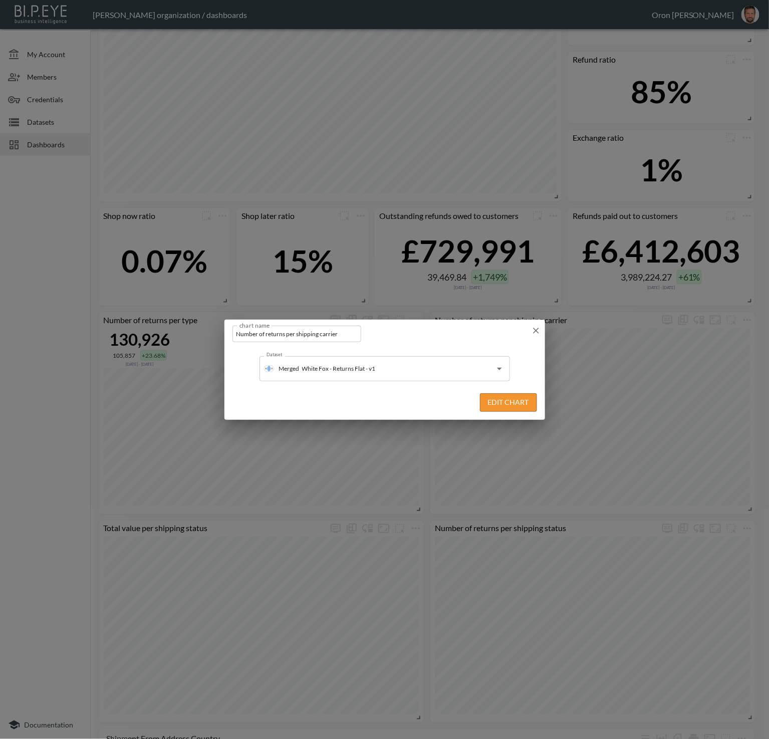
click at [506, 403] on button "Edit Chart" at bounding box center [508, 402] width 57 height 19
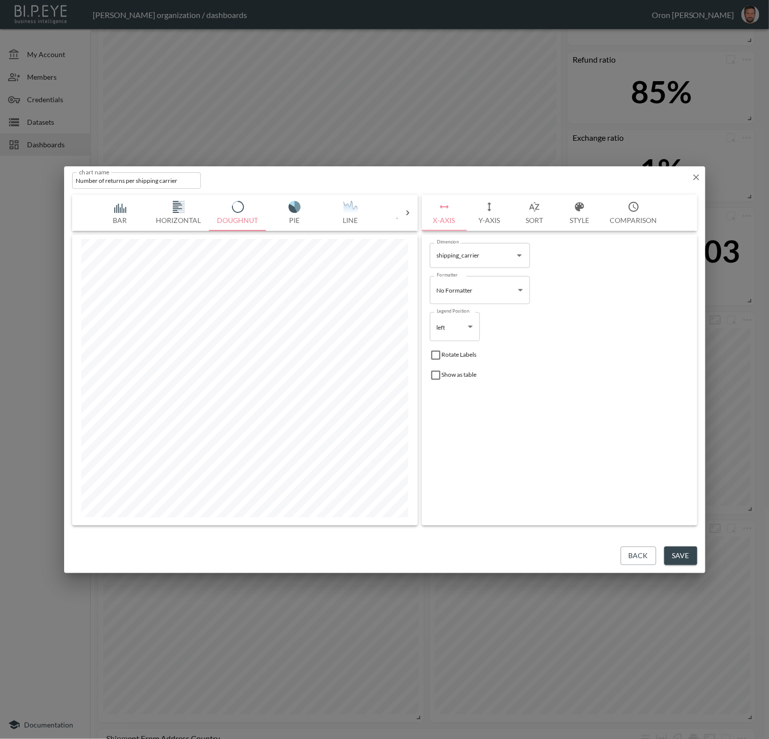
click at [627, 559] on button "Save" at bounding box center [680, 556] width 33 height 19
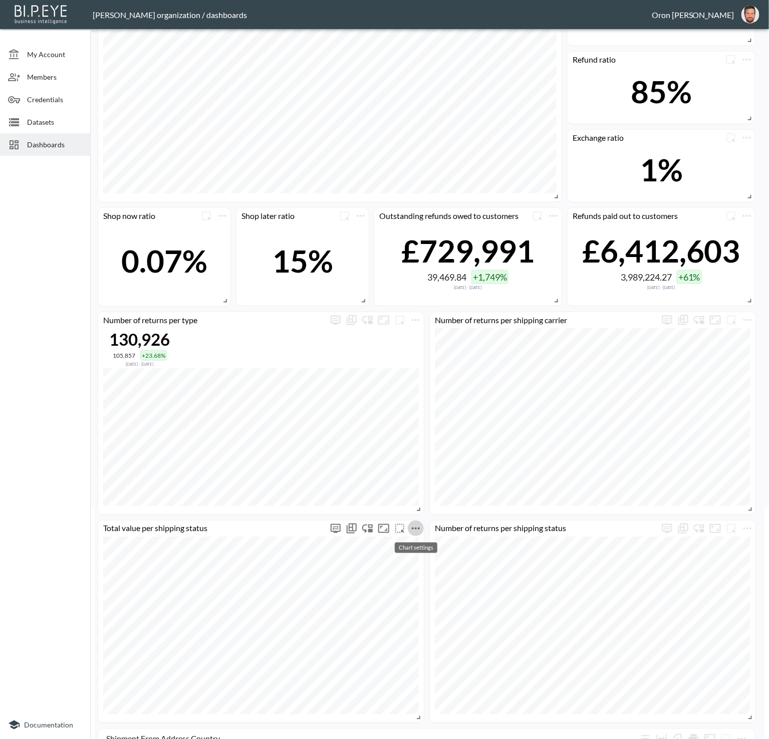
click at [419, 530] on icon "more" at bounding box center [416, 528] width 12 height 12
click at [418, 544] on li "Edit" at bounding box center [415, 547] width 78 height 18
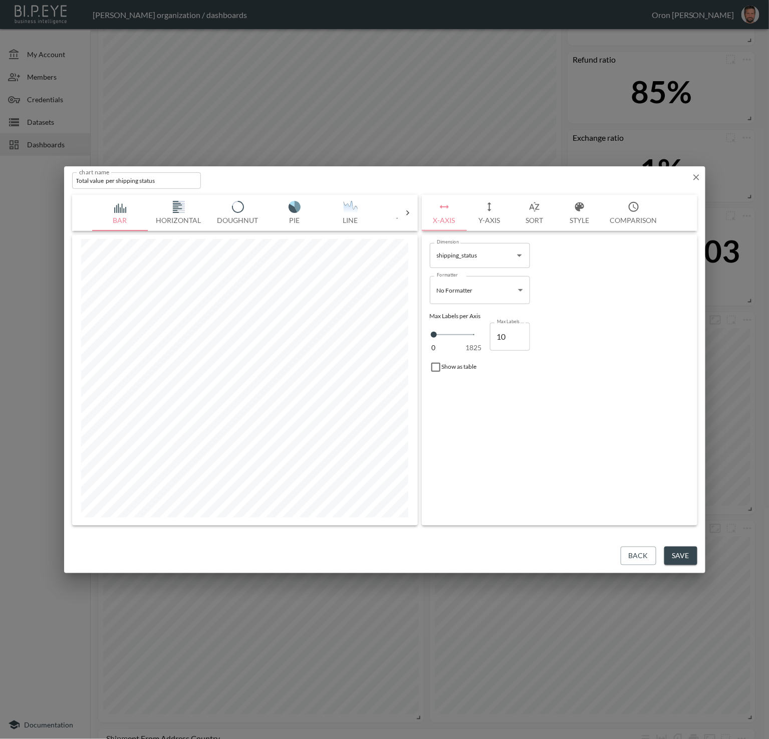
click at [627, 552] on button "Back" at bounding box center [639, 556] width 36 height 19
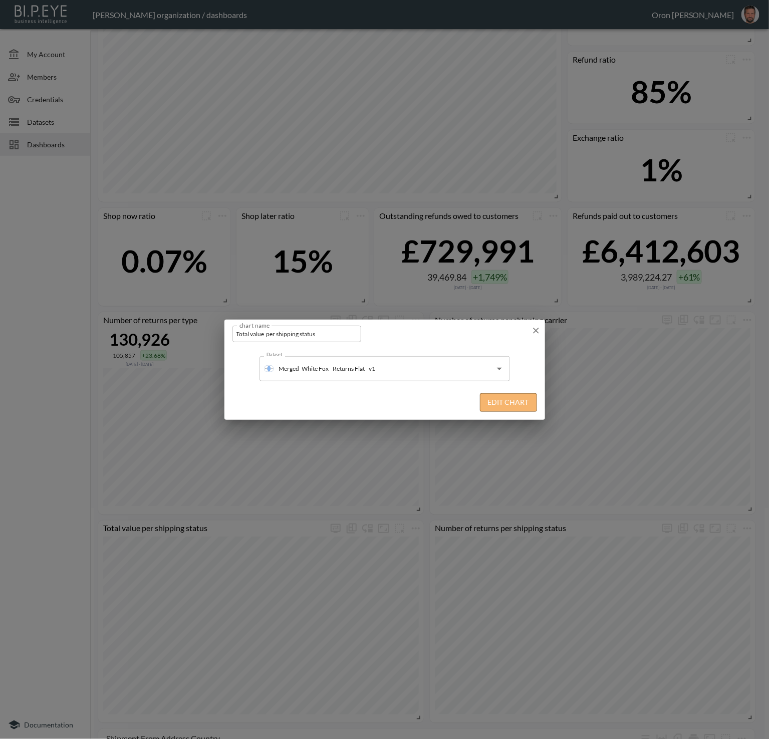
click at [503, 405] on button "Edit Chart" at bounding box center [508, 402] width 57 height 19
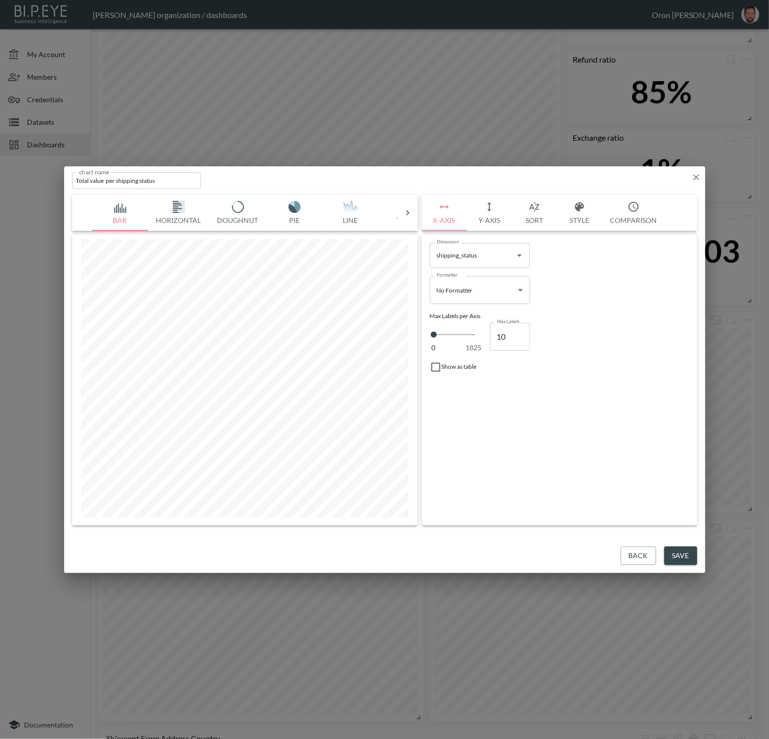
click at [627, 560] on button "Save" at bounding box center [680, 556] width 33 height 19
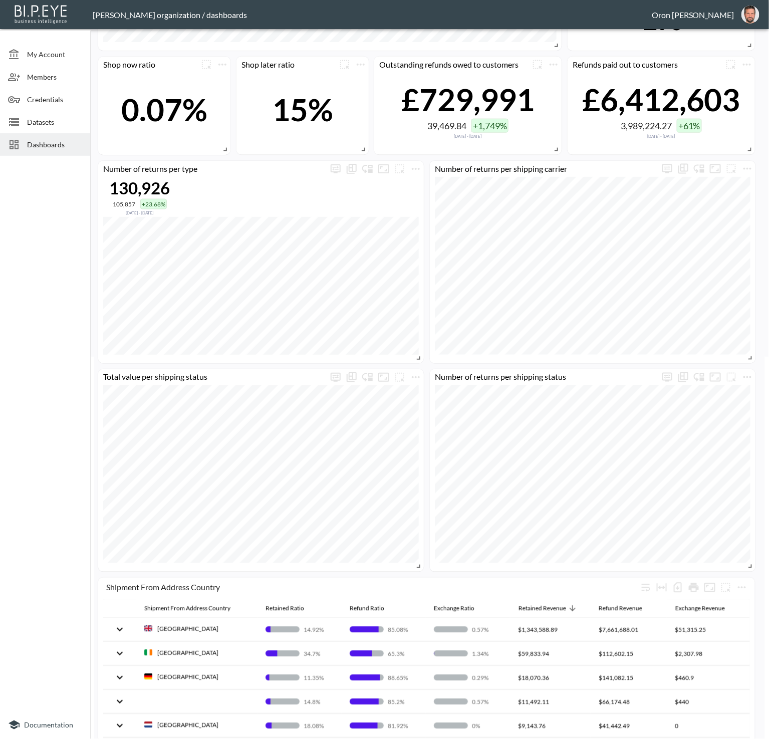
scroll to position [384, 0]
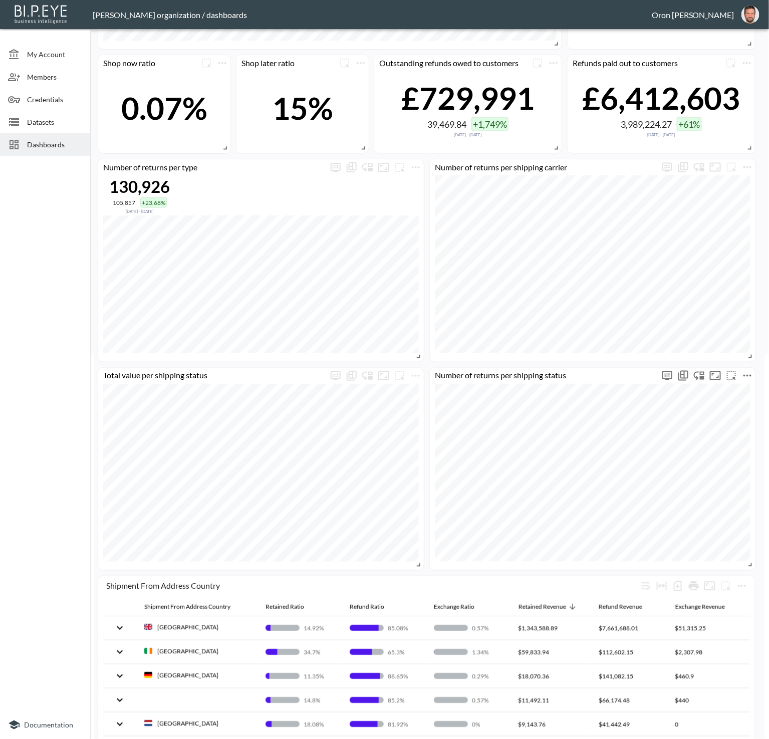
click at [627, 380] on span "Chart settings" at bounding box center [747, 376] width 16 height 16
click at [627, 376] on icon "more" at bounding box center [747, 376] width 12 height 12
click at [627, 388] on li "Edit" at bounding box center [719, 394] width 78 height 18
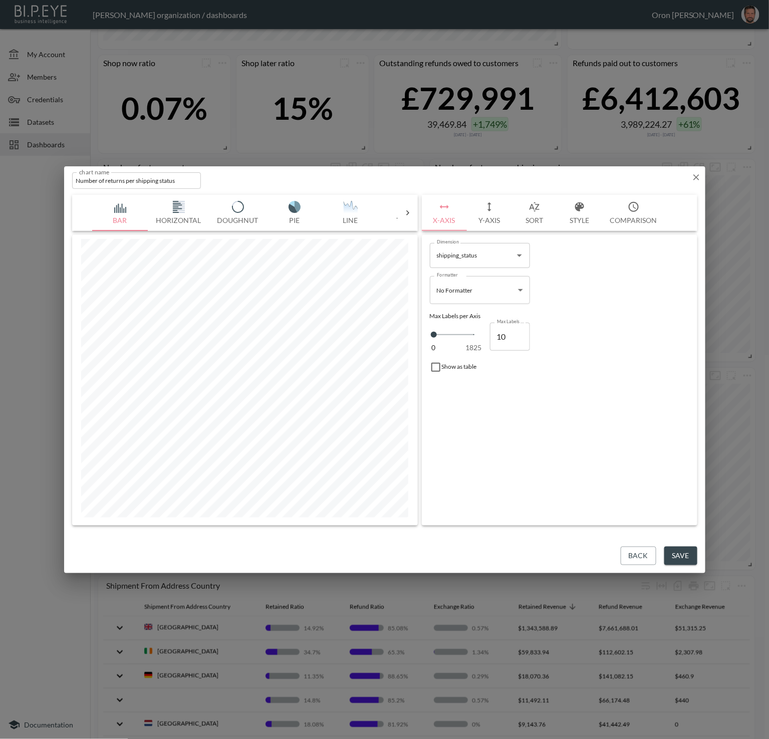
click at [627, 557] on button "Back" at bounding box center [639, 556] width 36 height 19
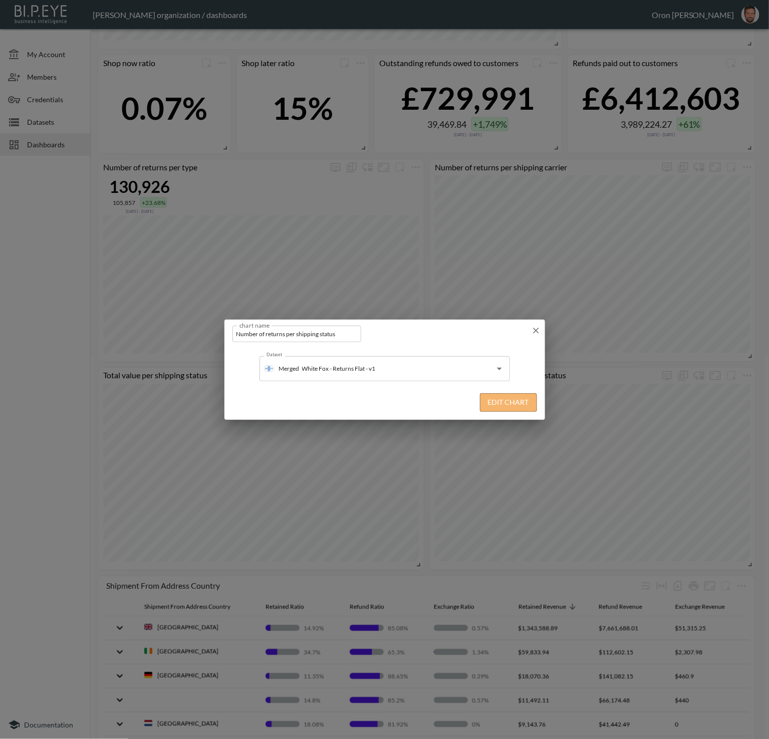
click at [490, 405] on button "Edit Chart" at bounding box center [508, 402] width 57 height 19
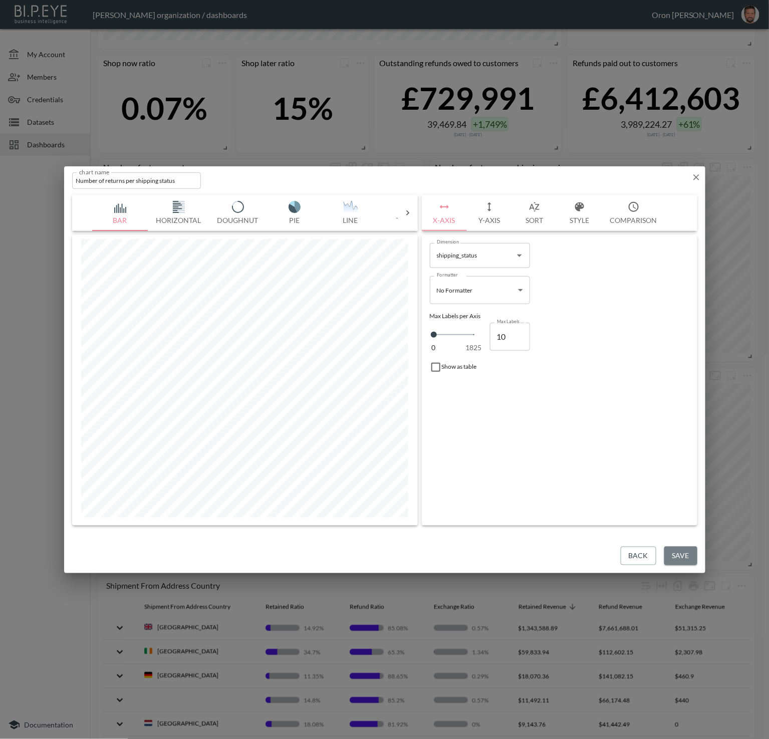
drag, startPoint x: 674, startPoint y: 557, endPoint x: 666, endPoint y: 549, distance: 11.0
click at [627, 556] on button "Save" at bounding box center [680, 556] width 33 height 19
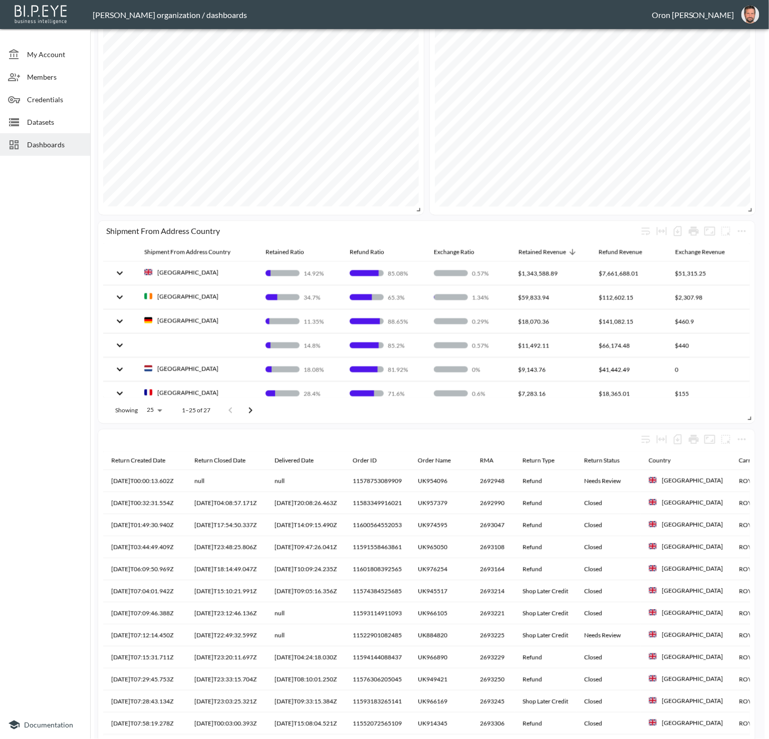
scroll to position [768, 0]
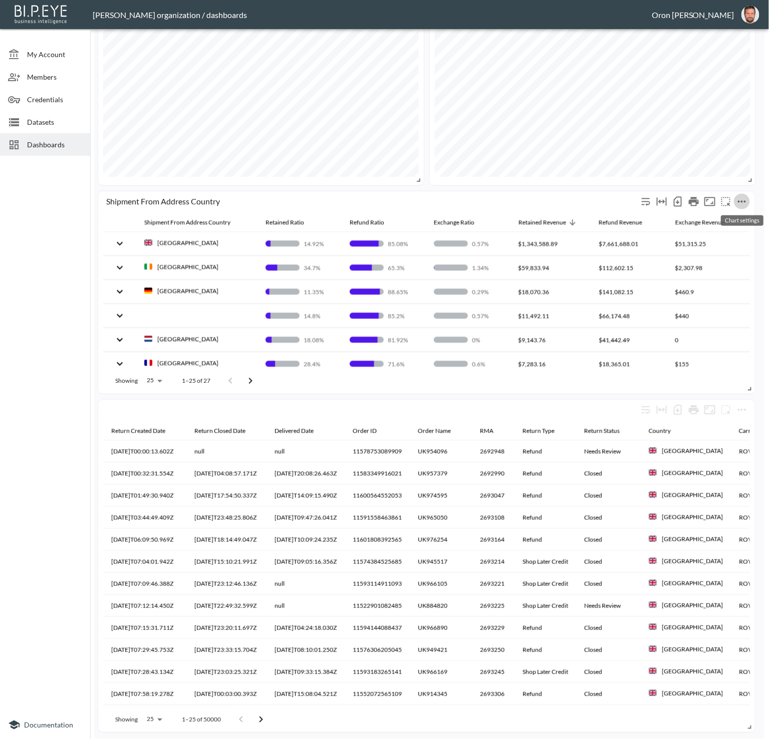
click at [627, 200] on icon "more" at bounding box center [742, 201] width 8 height 2
click at [627, 218] on li "Edit" at bounding box center [719, 219] width 78 height 18
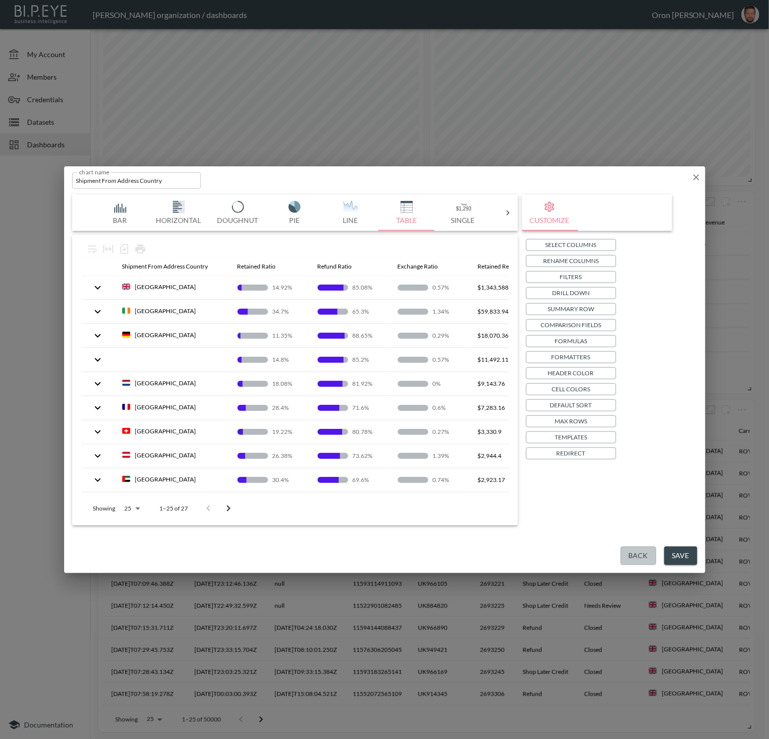
click at [627, 561] on button "Back" at bounding box center [639, 556] width 36 height 19
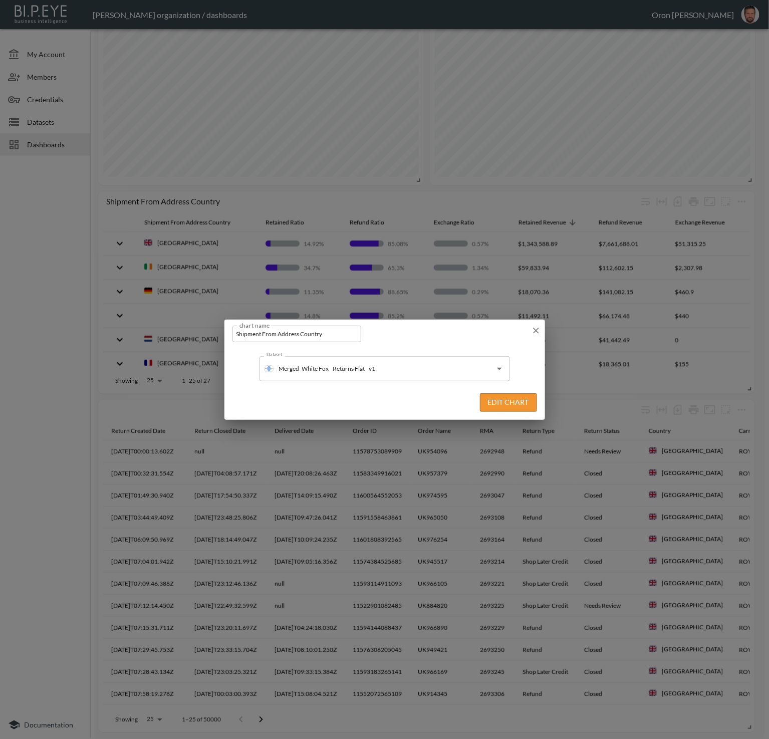
click at [499, 403] on button "Edit Chart" at bounding box center [508, 402] width 57 height 19
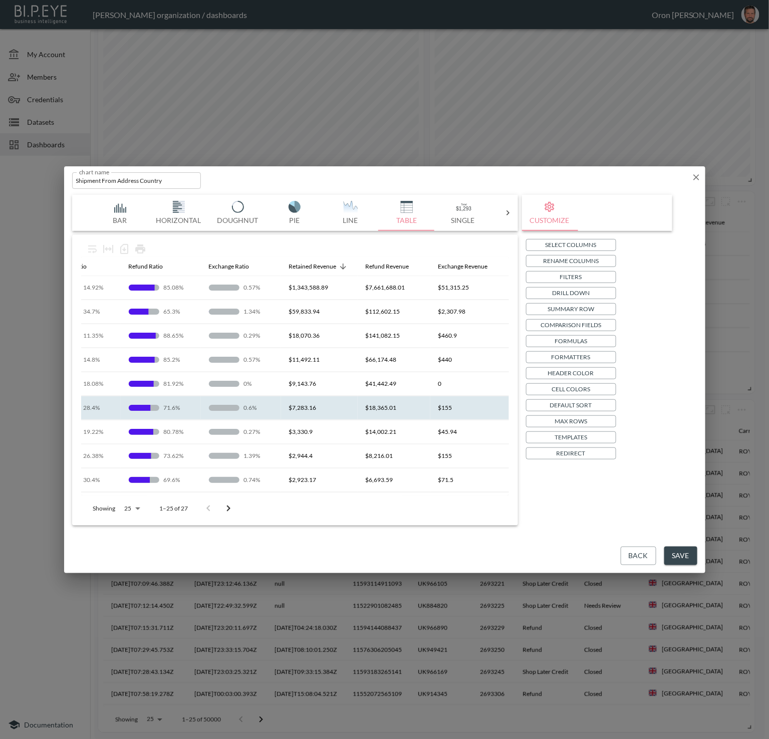
scroll to position [0, 0]
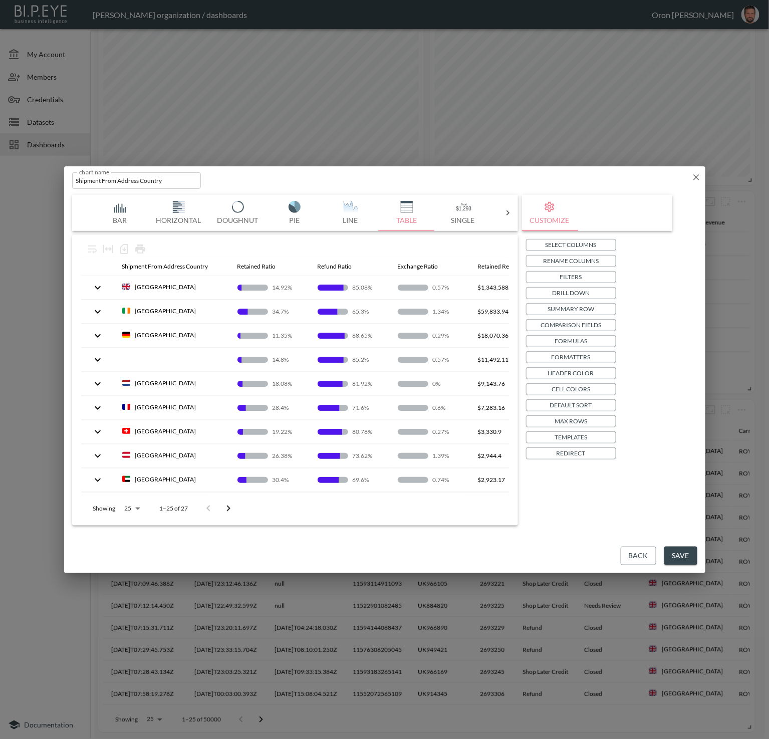
drag, startPoint x: 676, startPoint y: 548, endPoint x: 674, endPoint y: 540, distance: 8.3
click at [627, 547] on button "Save" at bounding box center [680, 556] width 33 height 19
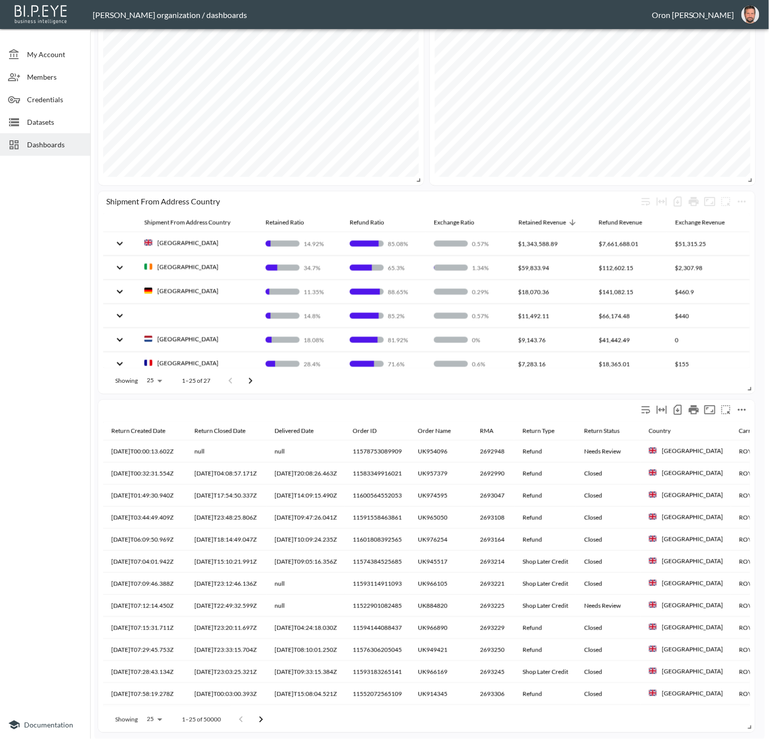
click at [627, 410] on button "more" at bounding box center [742, 410] width 16 height 16
click at [627, 420] on li "Edit" at bounding box center [719, 428] width 78 height 18
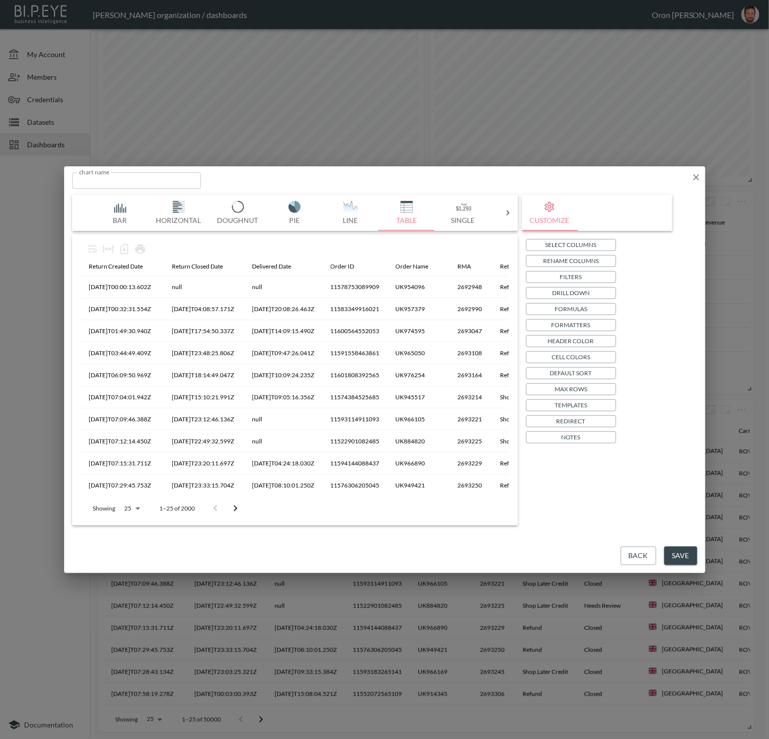
click at [627, 555] on button "Back" at bounding box center [639, 556] width 36 height 19
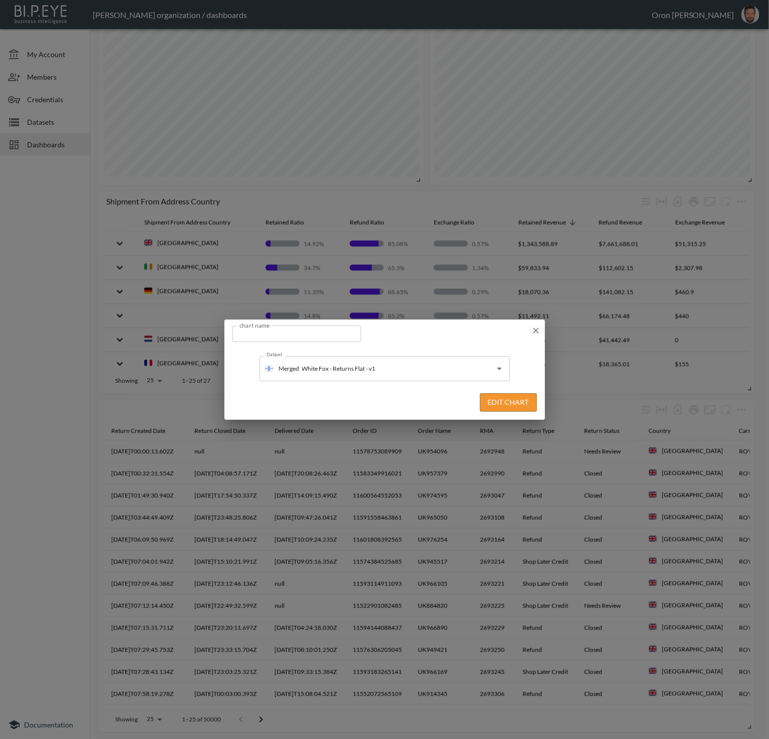
click at [519, 401] on button "Edit Chart" at bounding box center [508, 402] width 57 height 19
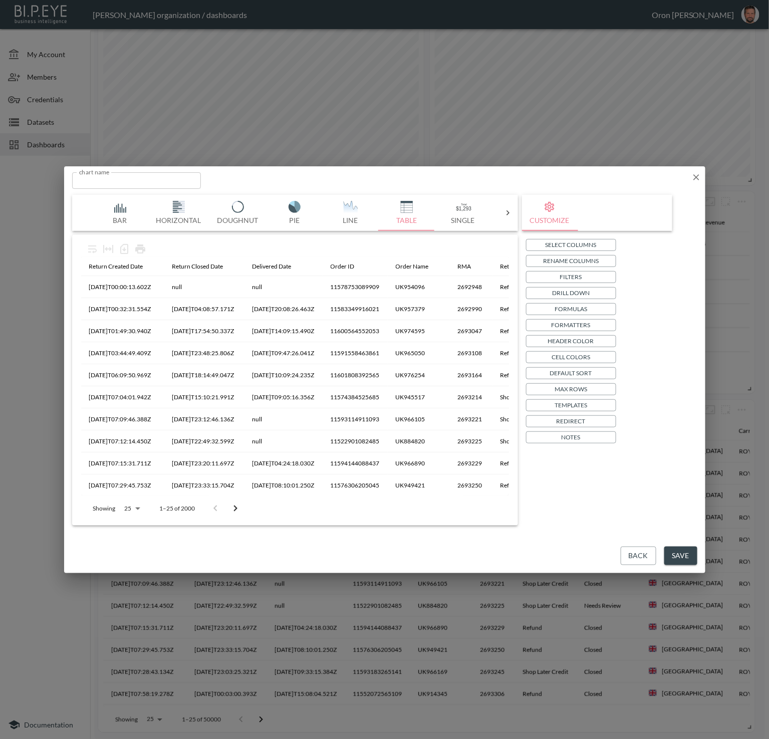
click at [627, 555] on button "Save" at bounding box center [680, 556] width 33 height 19
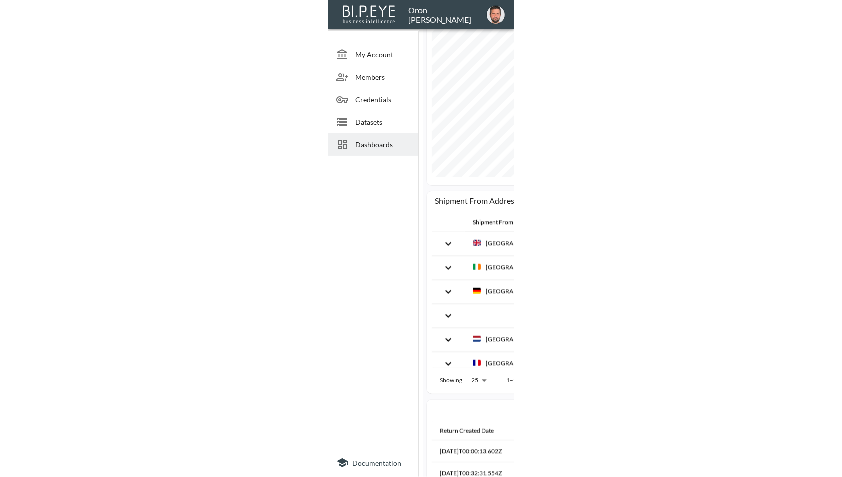
scroll to position [768, 0]
